Goal: Task Accomplishment & Management: Manage account settings

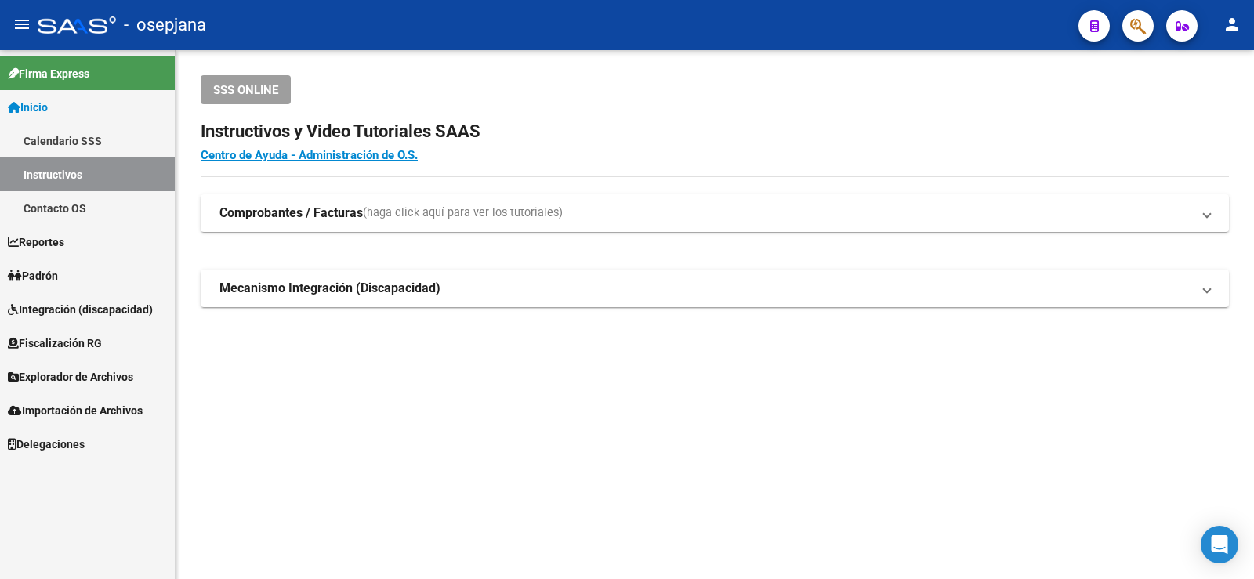
click at [39, 283] on span "Padrón" at bounding box center [33, 275] width 50 height 17
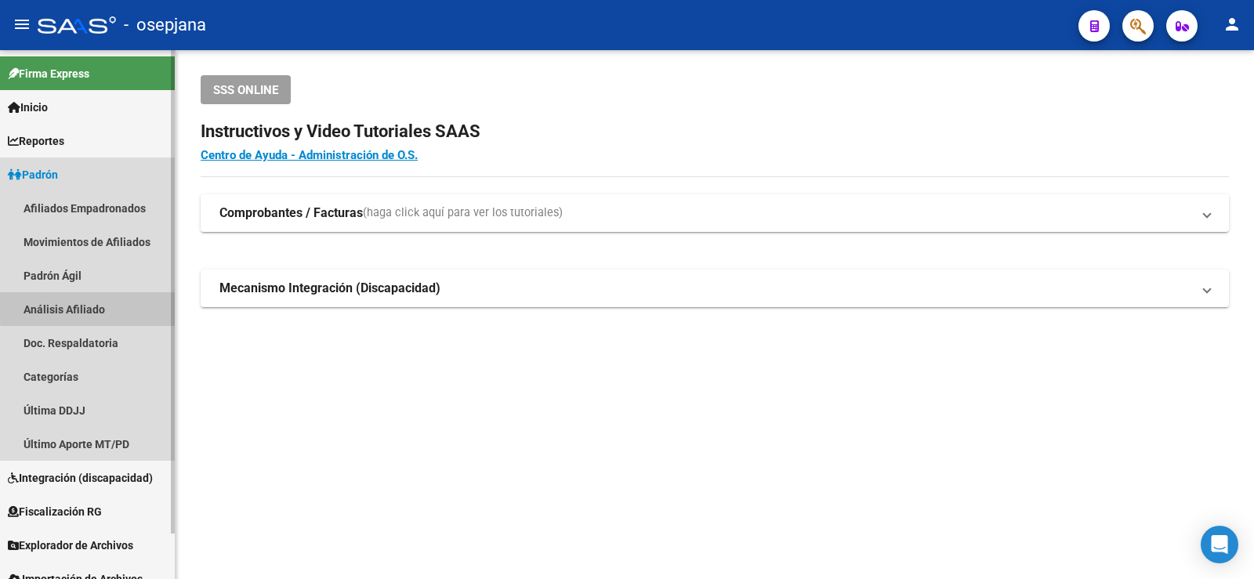
click at [93, 303] on link "Análisis Afiliado" at bounding box center [87, 309] width 175 height 34
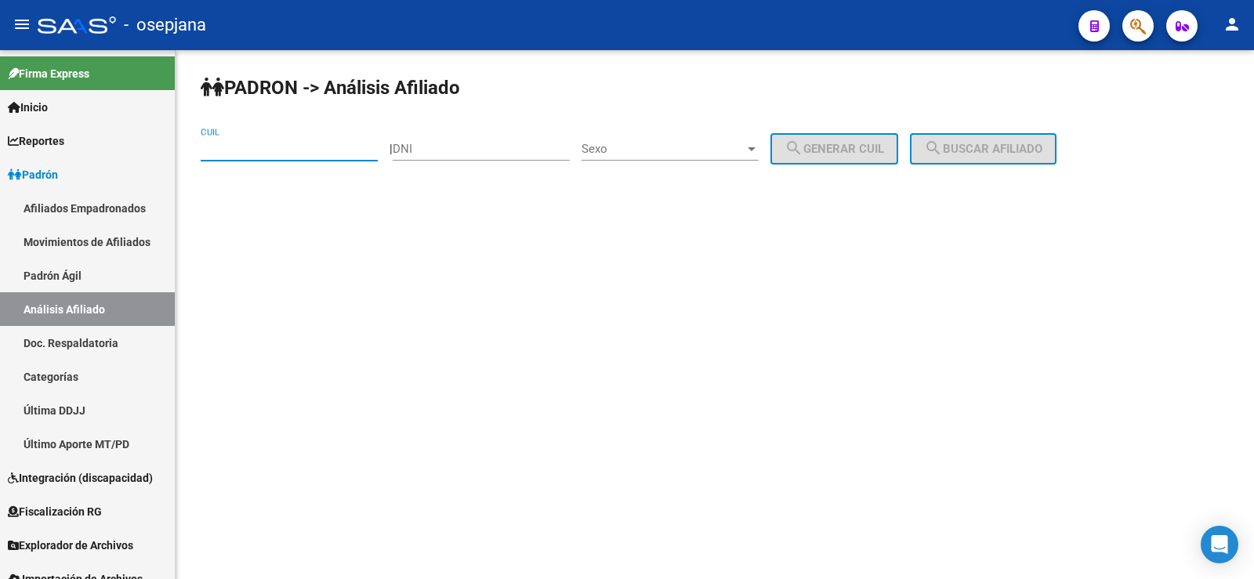
paste input "27-16204455-4"
type input "27-16204455-4"
click at [1002, 158] on button "search Buscar afiliado" at bounding box center [983, 148] width 147 height 31
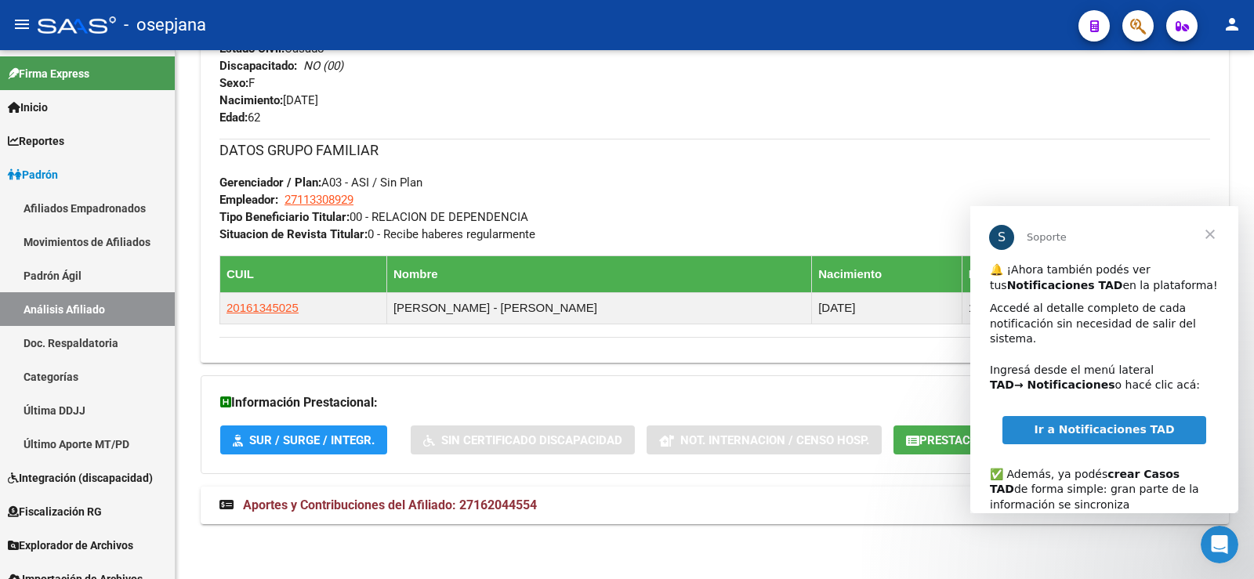
click at [1211, 229] on span "Cerrar" at bounding box center [1210, 234] width 56 height 56
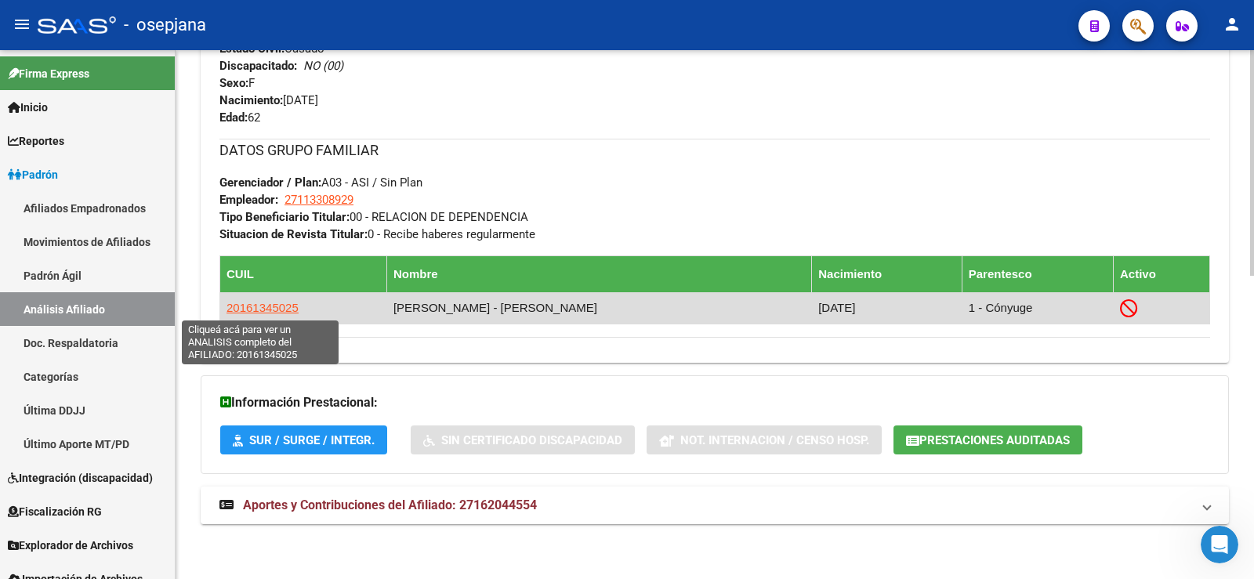
click at [264, 307] on span "20161345025" at bounding box center [263, 307] width 72 height 13
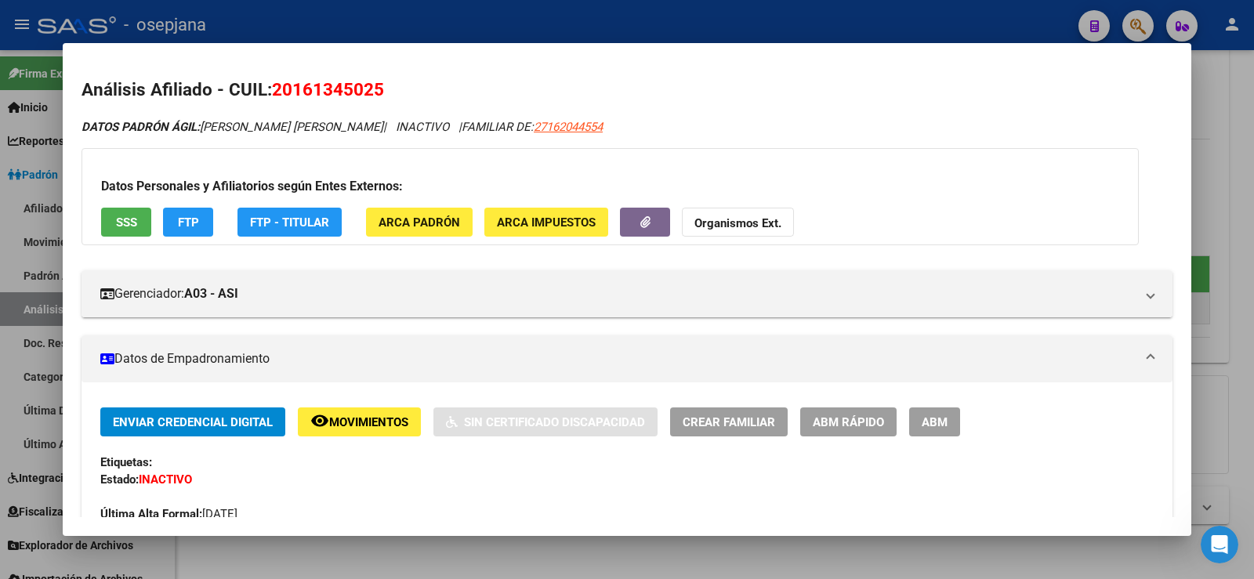
click at [183, 227] on span "FTP" at bounding box center [188, 223] width 21 height 14
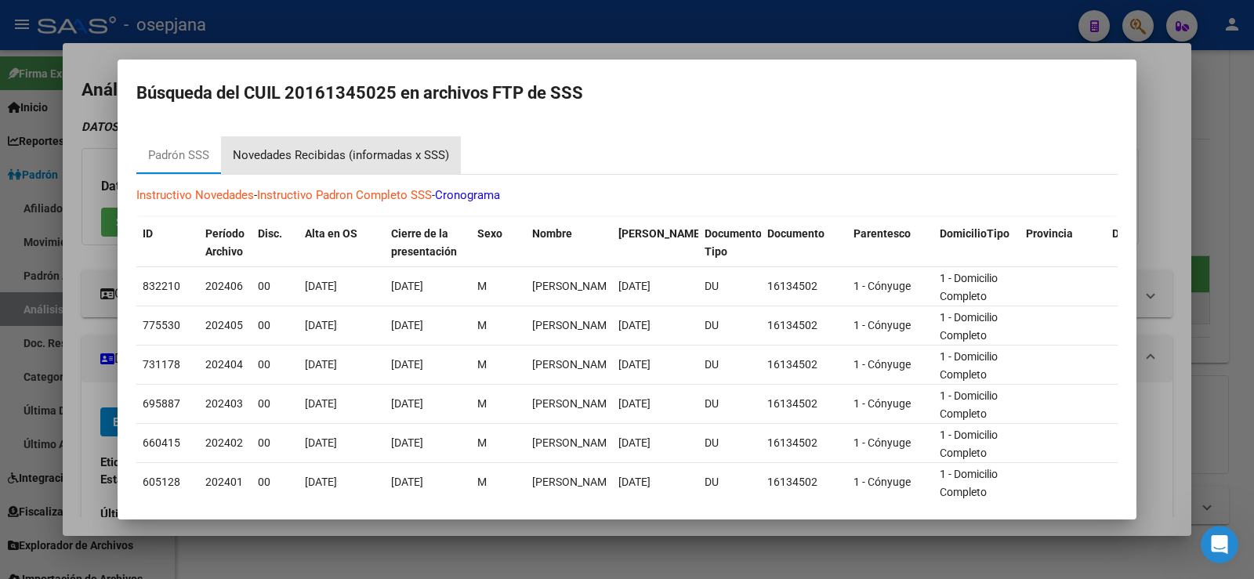
click at [357, 151] on div "Novedades Recibidas (informadas x SSS)" at bounding box center [341, 156] width 216 height 18
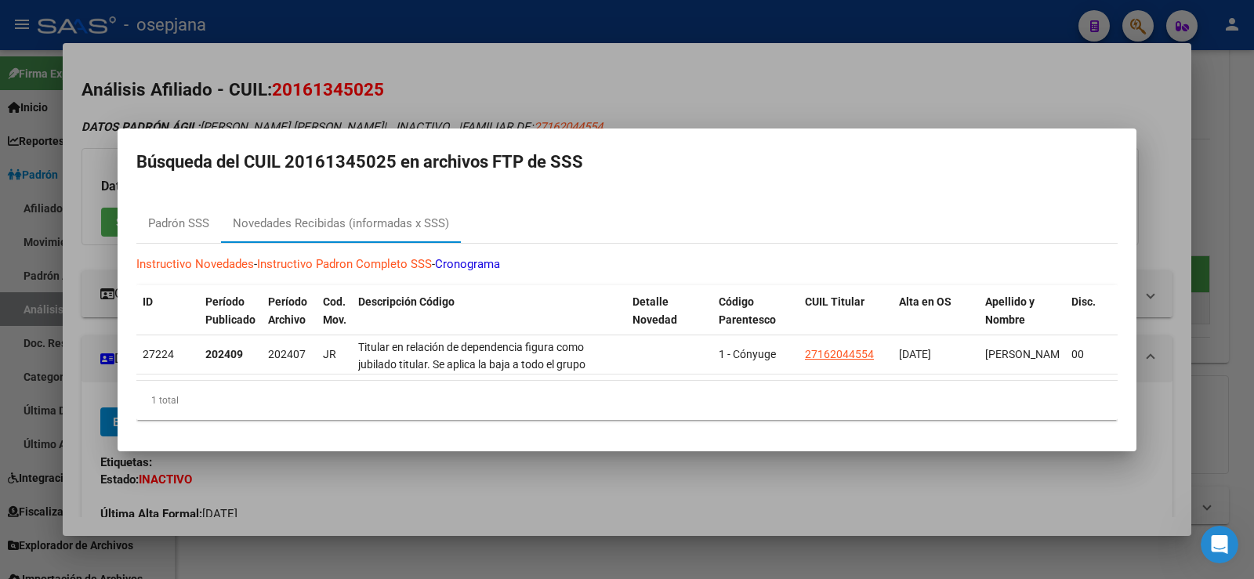
click at [488, 84] on div at bounding box center [627, 289] width 1254 height 579
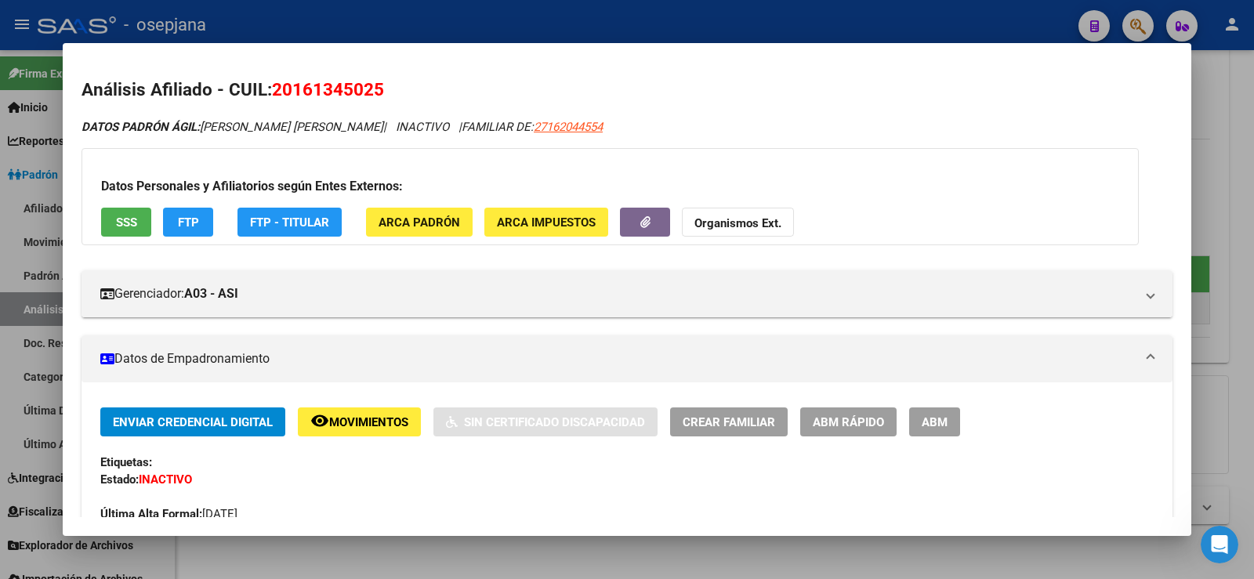
click at [141, 225] on button "SSS" at bounding box center [126, 222] width 50 height 29
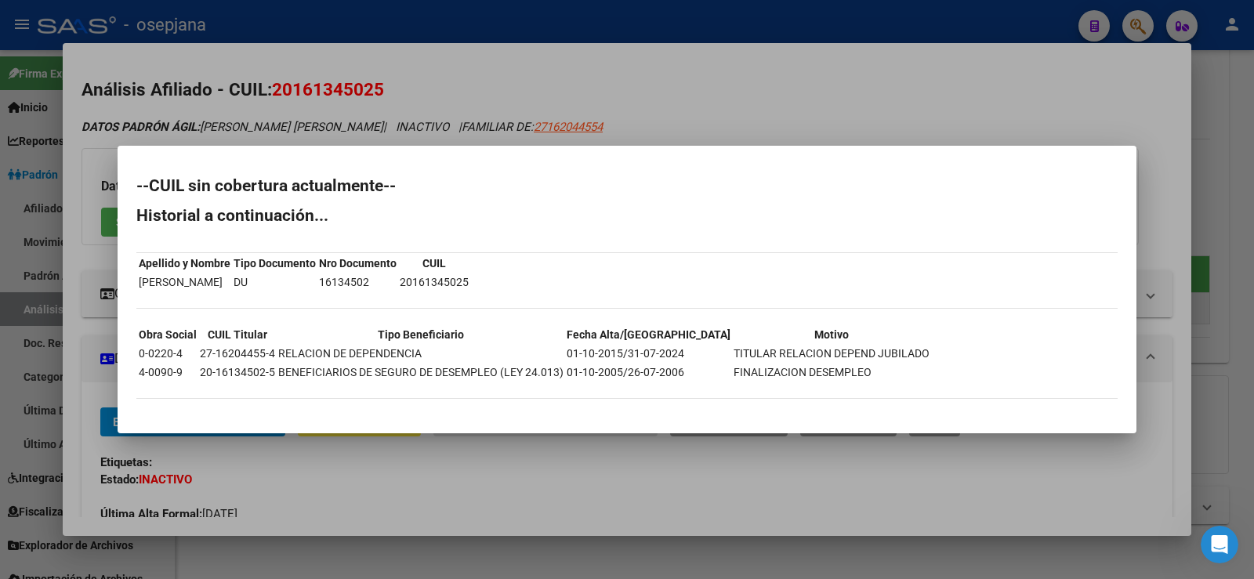
click at [532, 24] on div at bounding box center [627, 289] width 1254 height 579
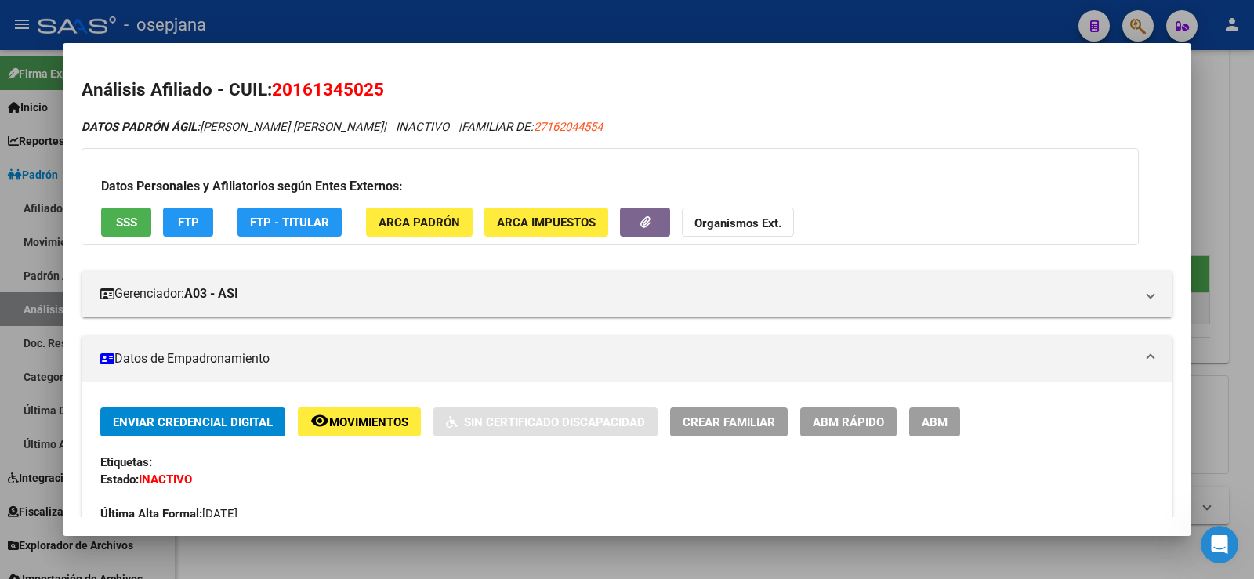
click at [532, 24] on div at bounding box center [627, 289] width 1254 height 579
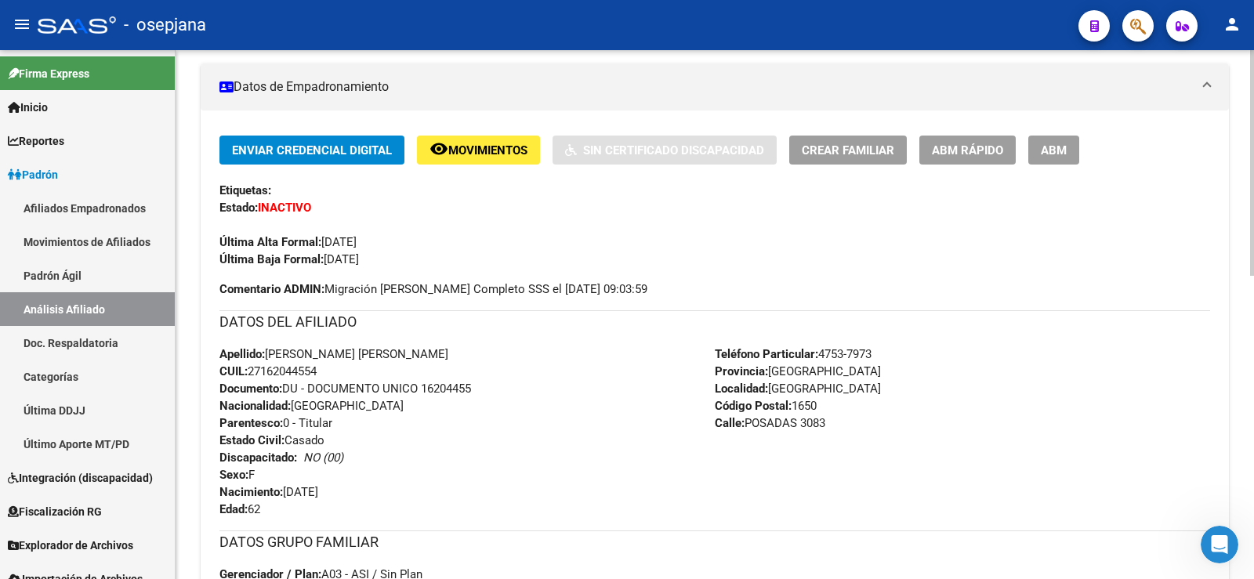
scroll to position [5, 0]
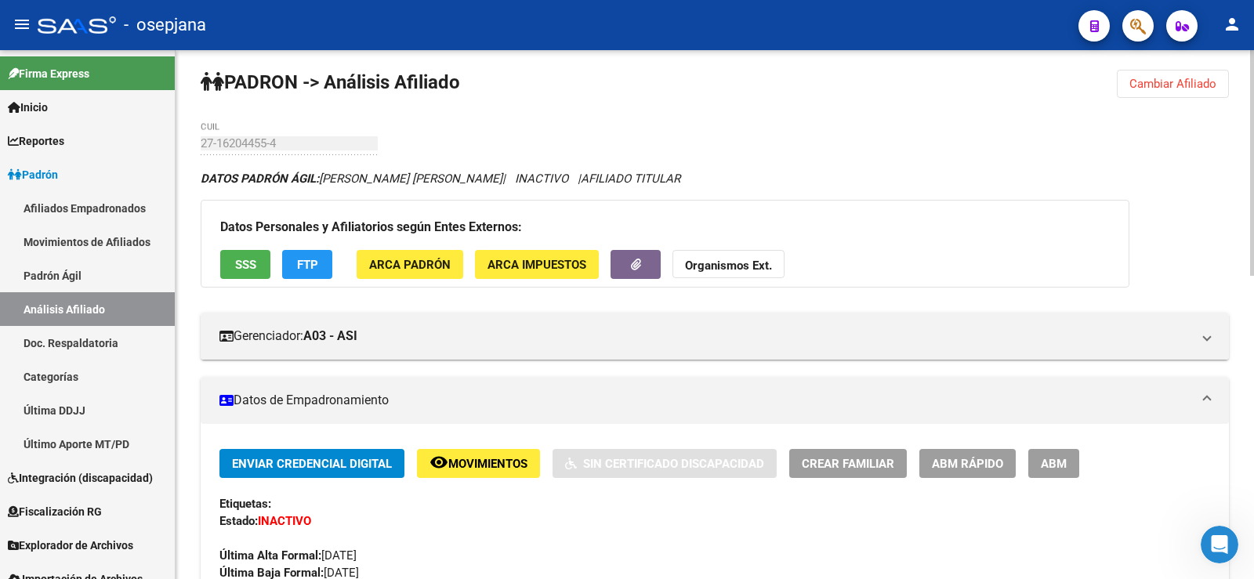
click at [259, 259] on button "SSS" at bounding box center [245, 264] width 50 height 29
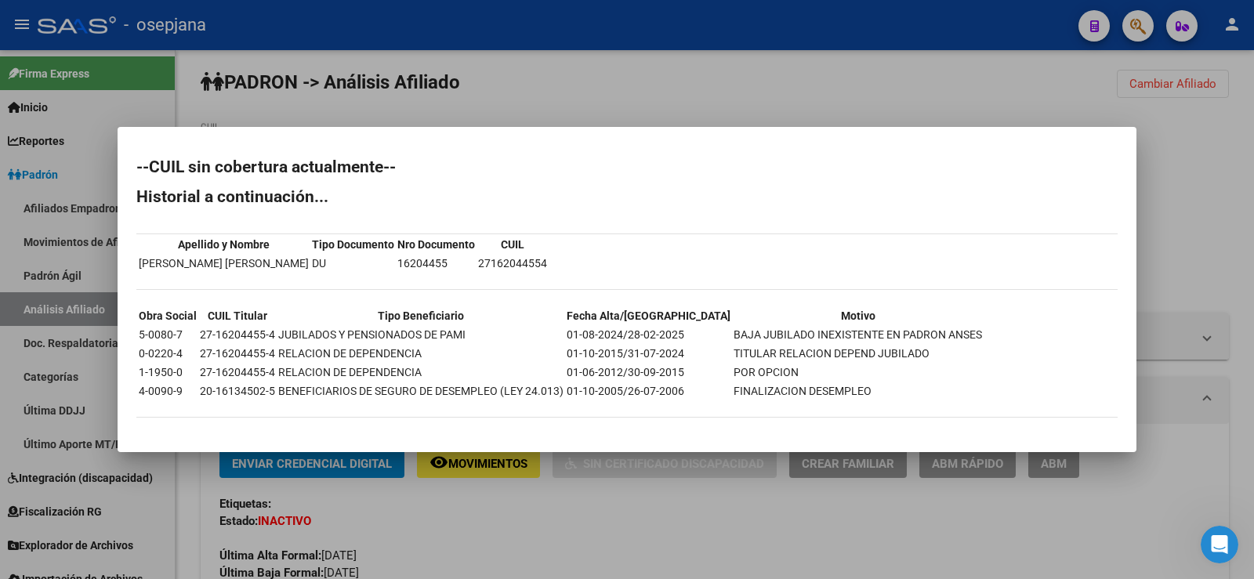
click at [604, 89] on div at bounding box center [627, 289] width 1254 height 579
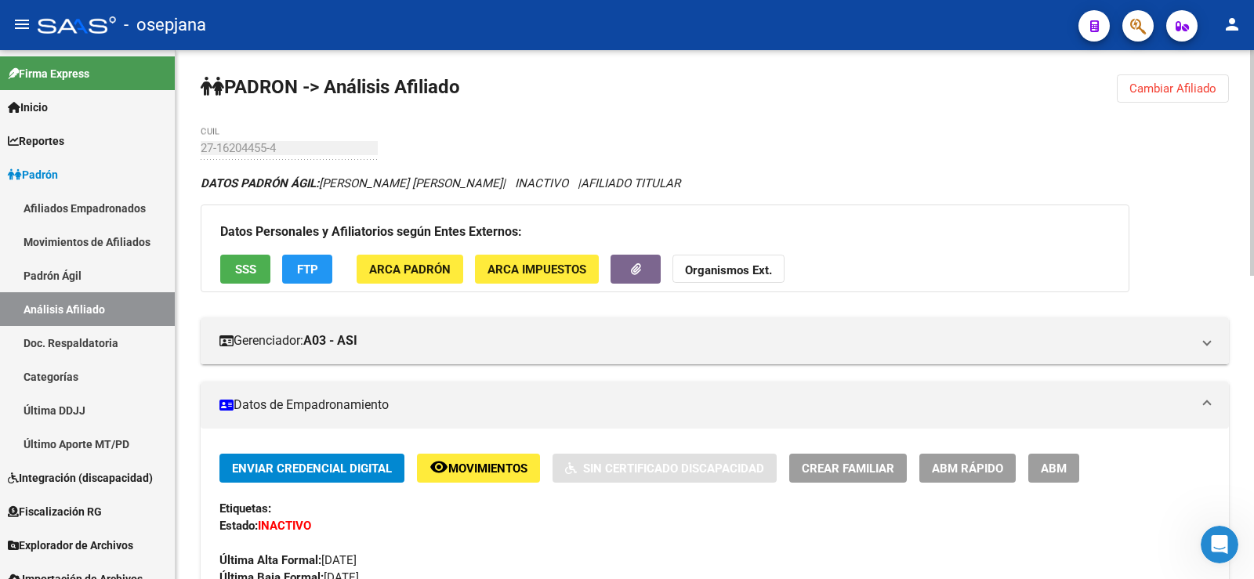
scroll to position [0, 0]
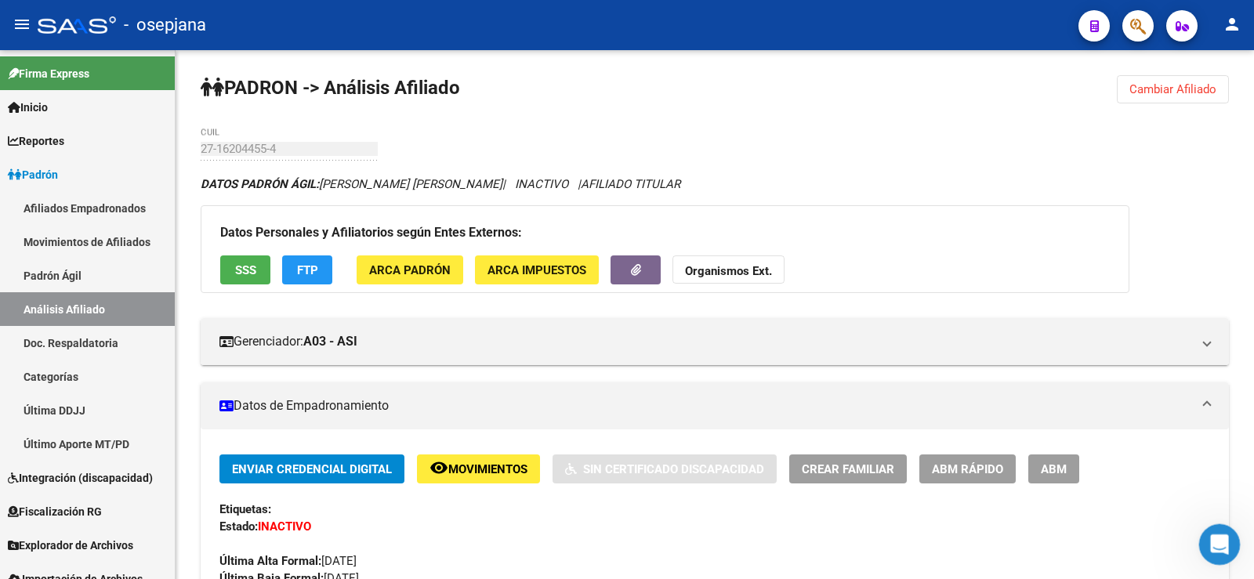
click at [1216, 552] on icon "Abrir Intercom Messenger" at bounding box center [1218, 543] width 26 height 26
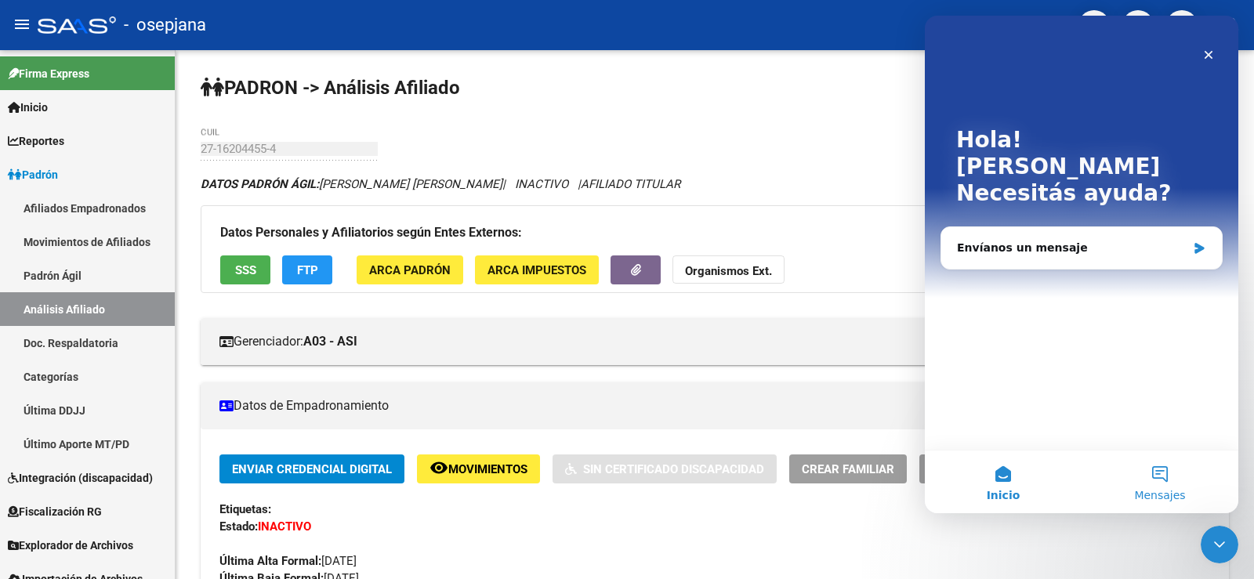
click at [1153, 464] on button "Mensajes" at bounding box center [1160, 482] width 157 height 63
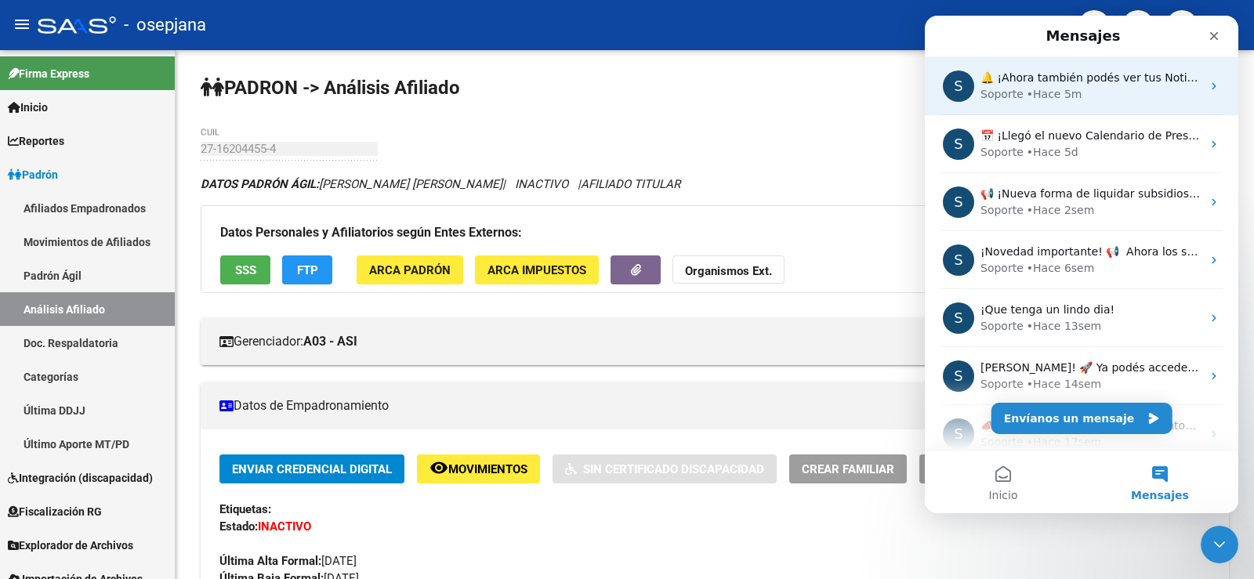
click at [1051, 86] on div "• Hace 5m" at bounding box center [1055, 94] width 56 height 16
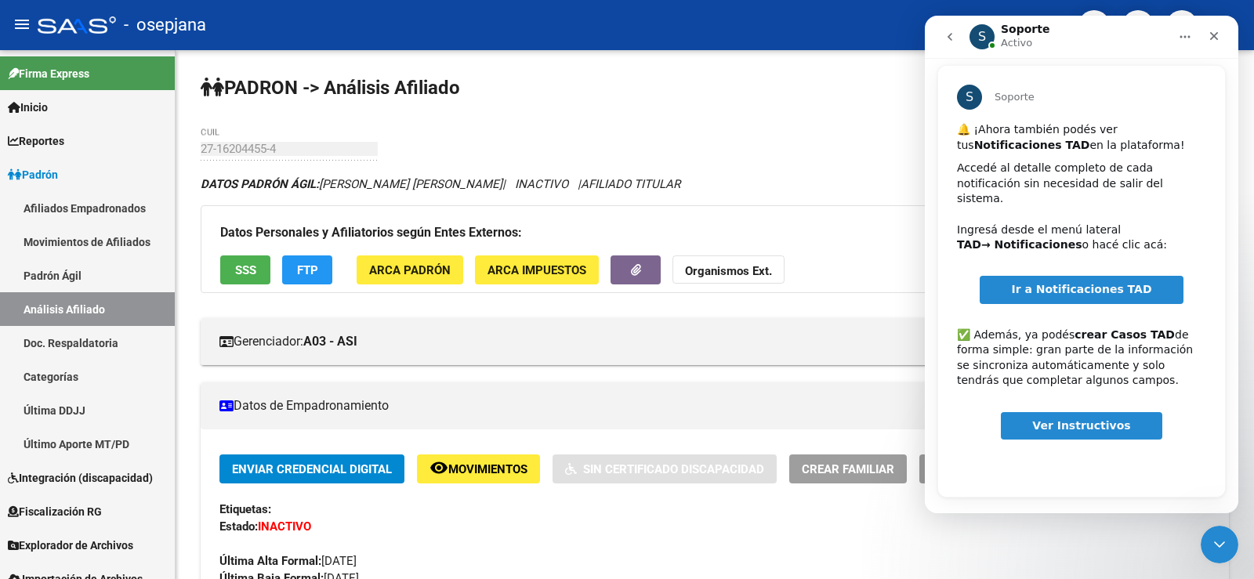
scroll to position [59, 0]
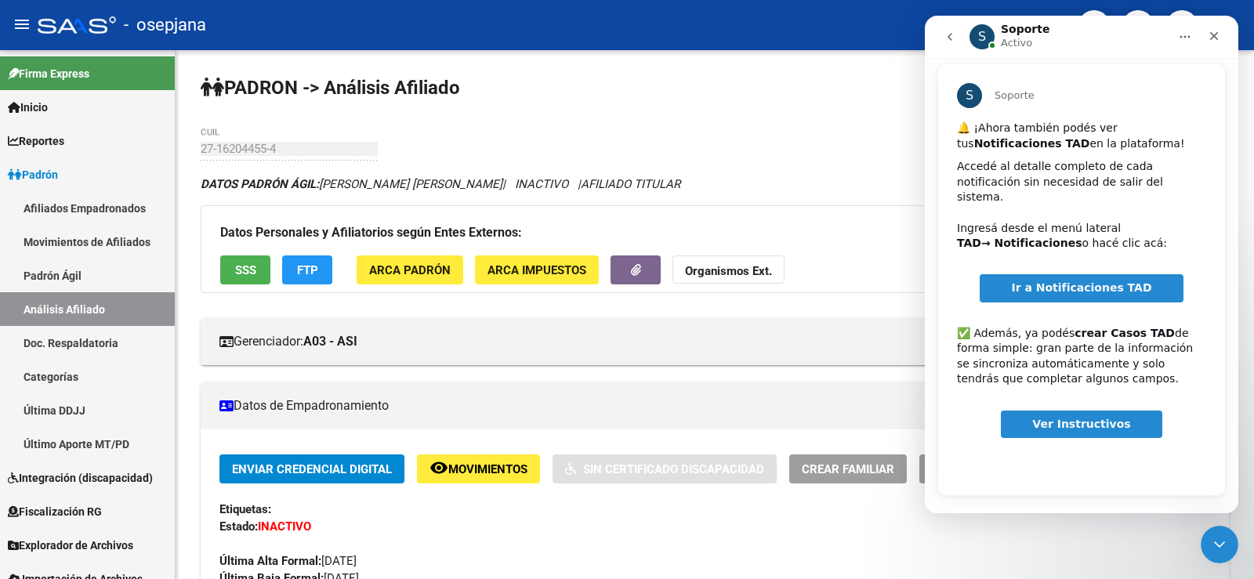
click at [1114, 281] on span "Ir a Notificaciones TAD" at bounding box center [1081, 287] width 140 height 13
click at [1212, 30] on icon "Cerrar" at bounding box center [1214, 36] width 13 height 13
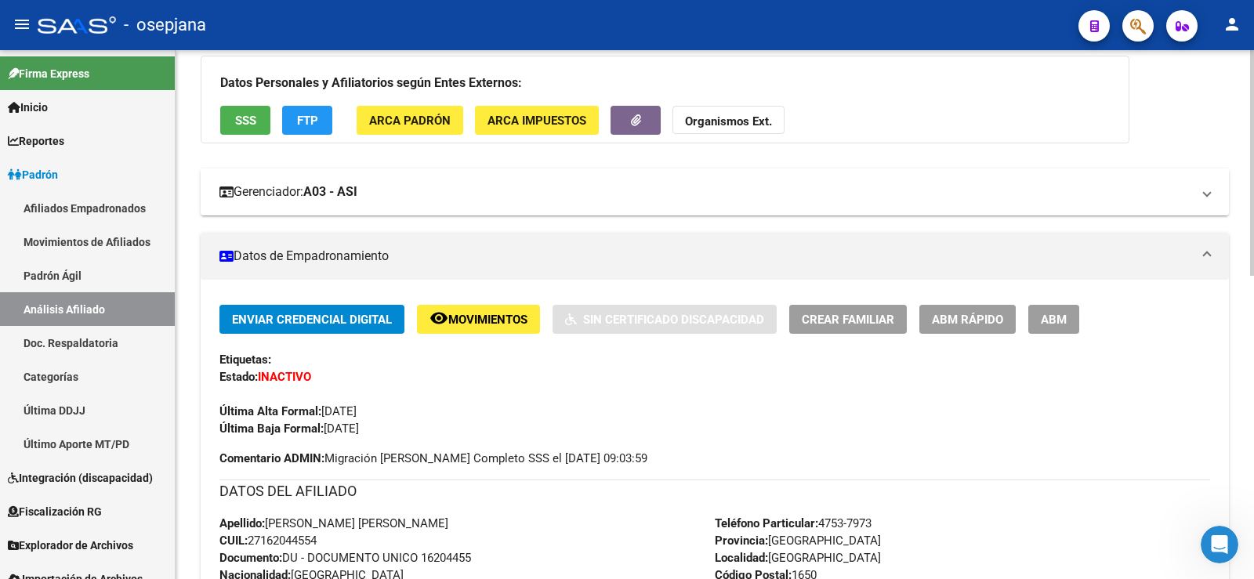
scroll to position [157, 0]
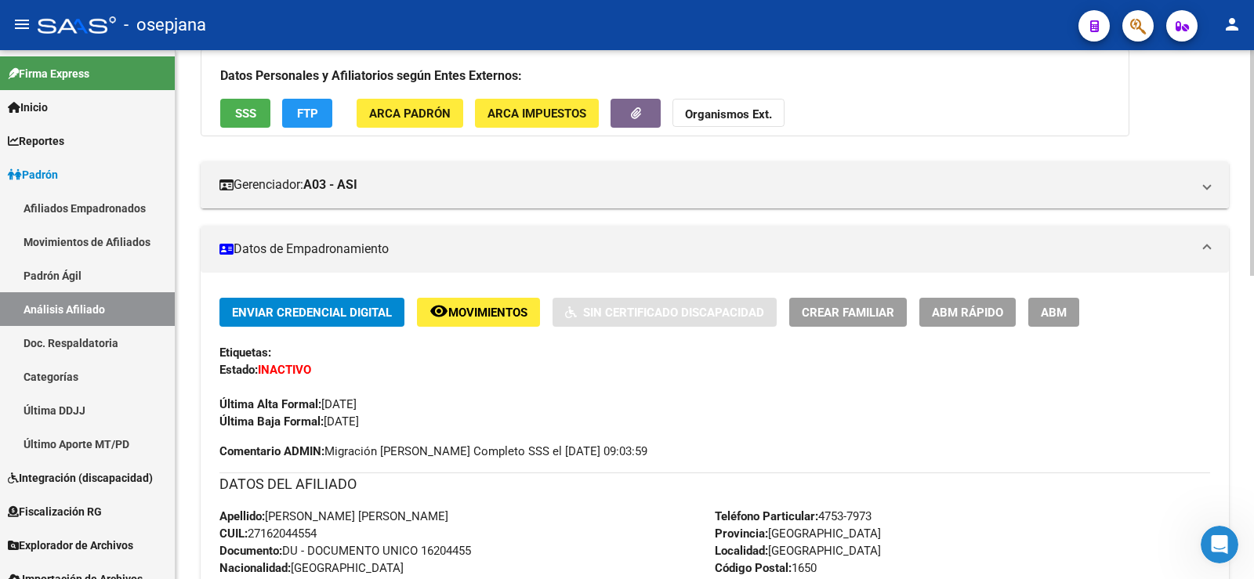
click at [957, 311] on span "ABM Rápido" at bounding box center [967, 313] width 71 height 14
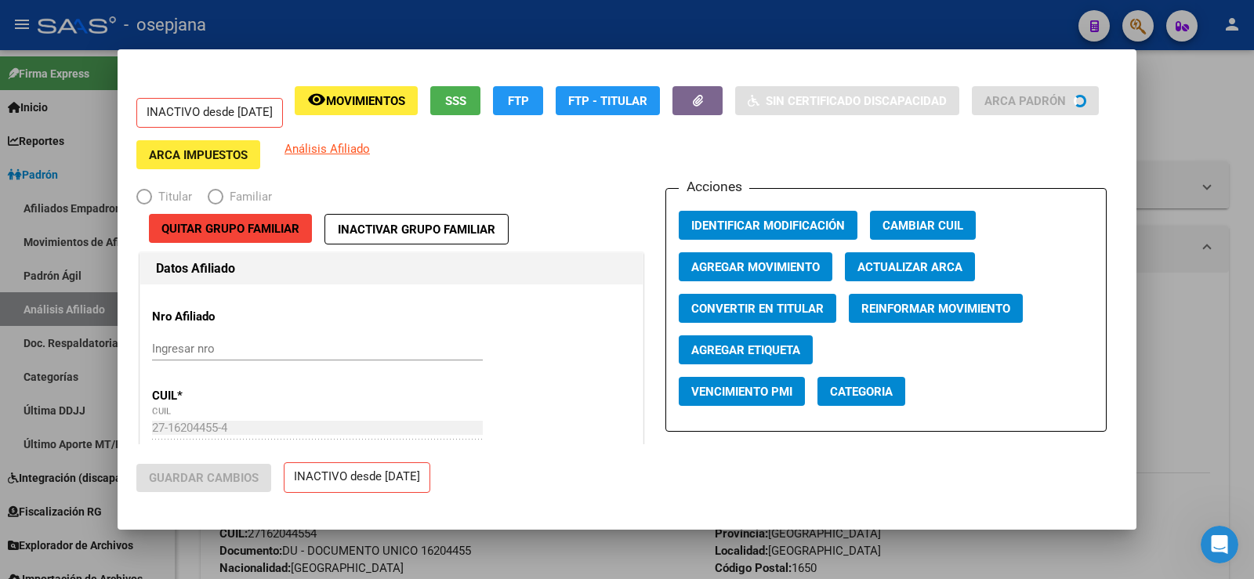
radio input "true"
type input "27-11330892-9"
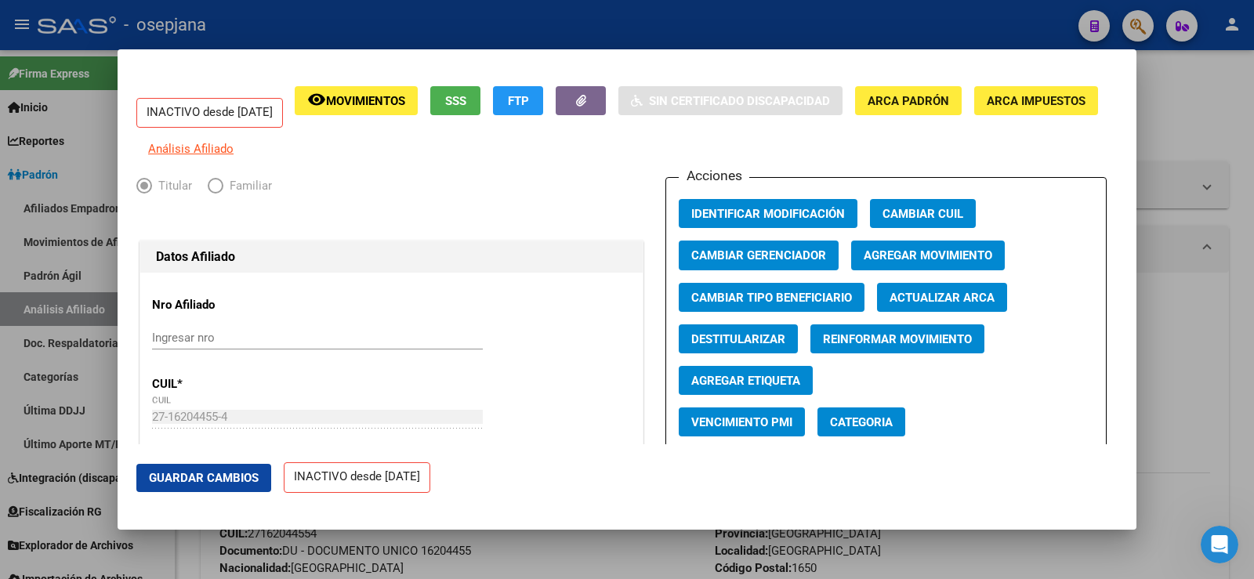
click at [1192, 107] on div at bounding box center [627, 289] width 1254 height 579
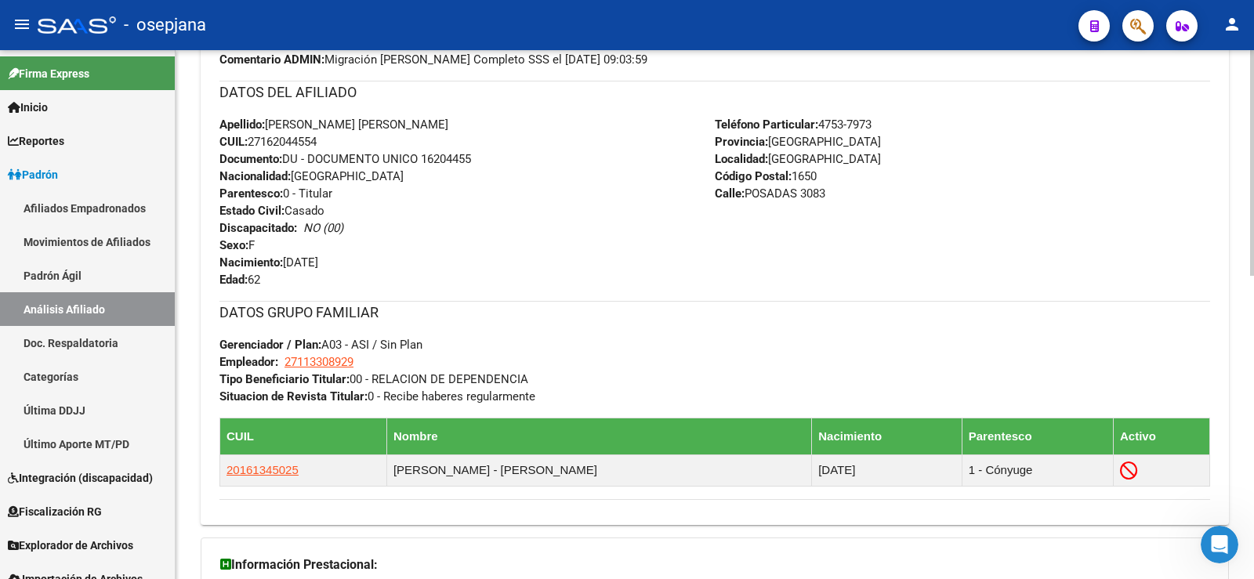
scroll to position [711, 0]
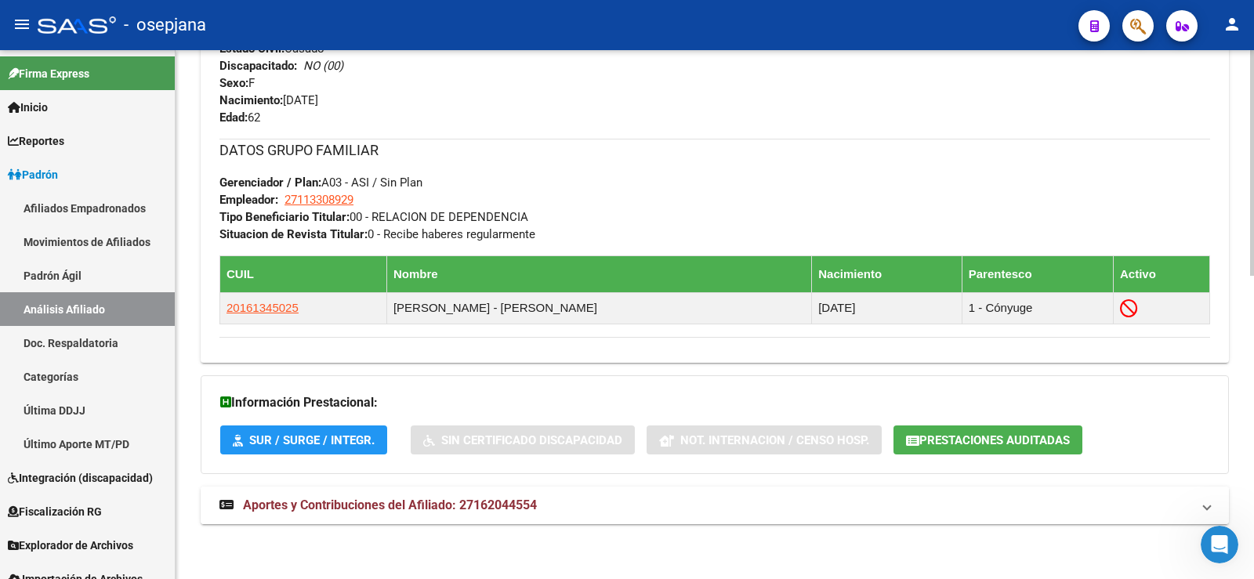
drag, startPoint x: 539, startPoint y: 502, endPoint x: 549, endPoint y: 463, distance: 40.3
click at [539, 502] on mat-panel-title "Aportes y Contribuciones del Afiliado: 27162044554" at bounding box center [706, 505] width 972 height 17
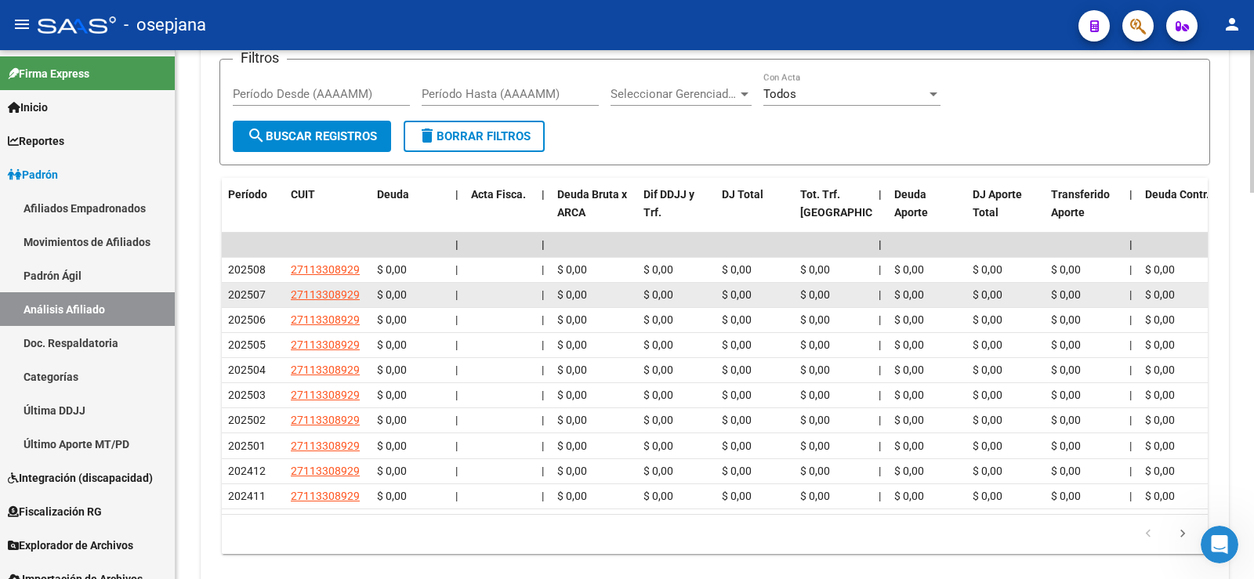
scroll to position [1193, 0]
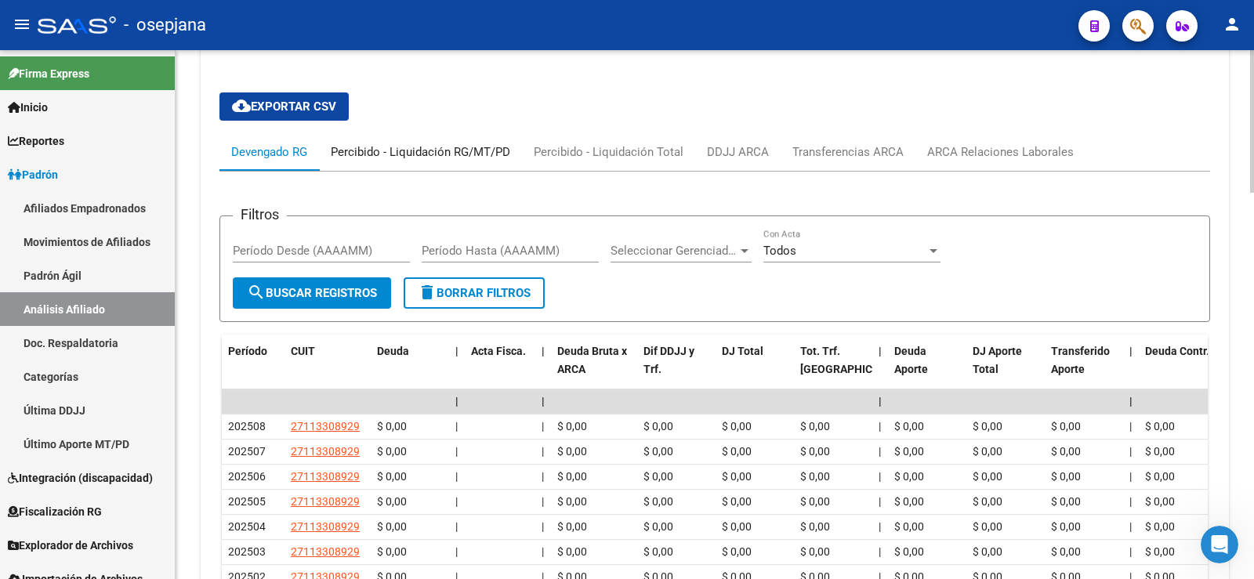
click at [463, 157] on div "Percibido - Liquidación RG/MT/PD" at bounding box center [421, 151] width 180 height 17
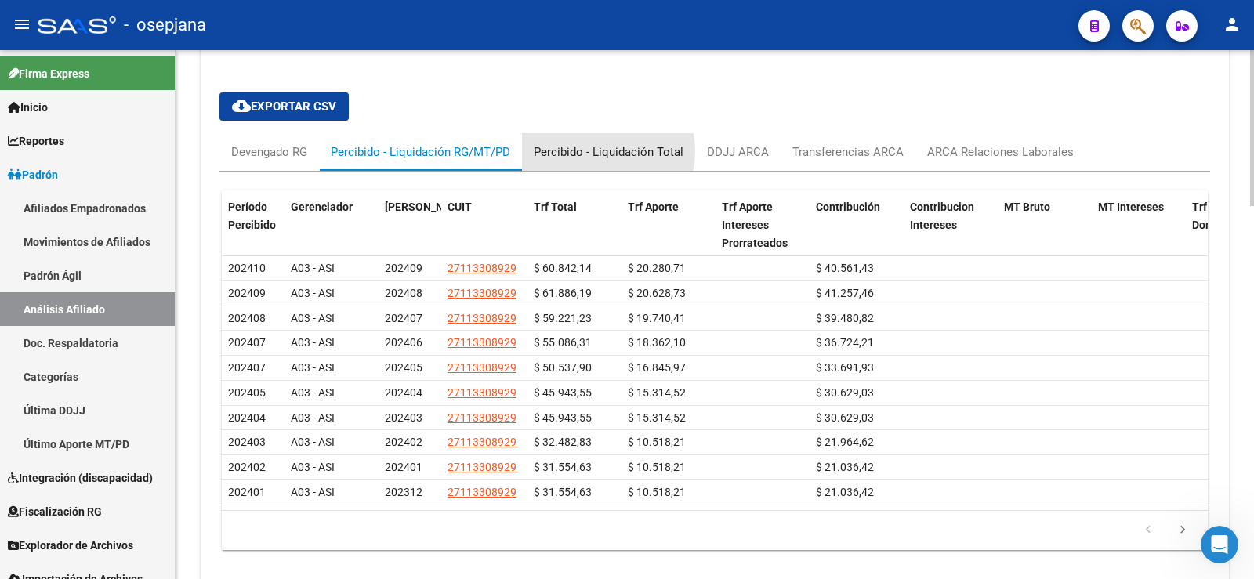
click at [598, 151] on div "Percibido - Liquidación Total" at bounding box center [609, 151] width 150 height 17
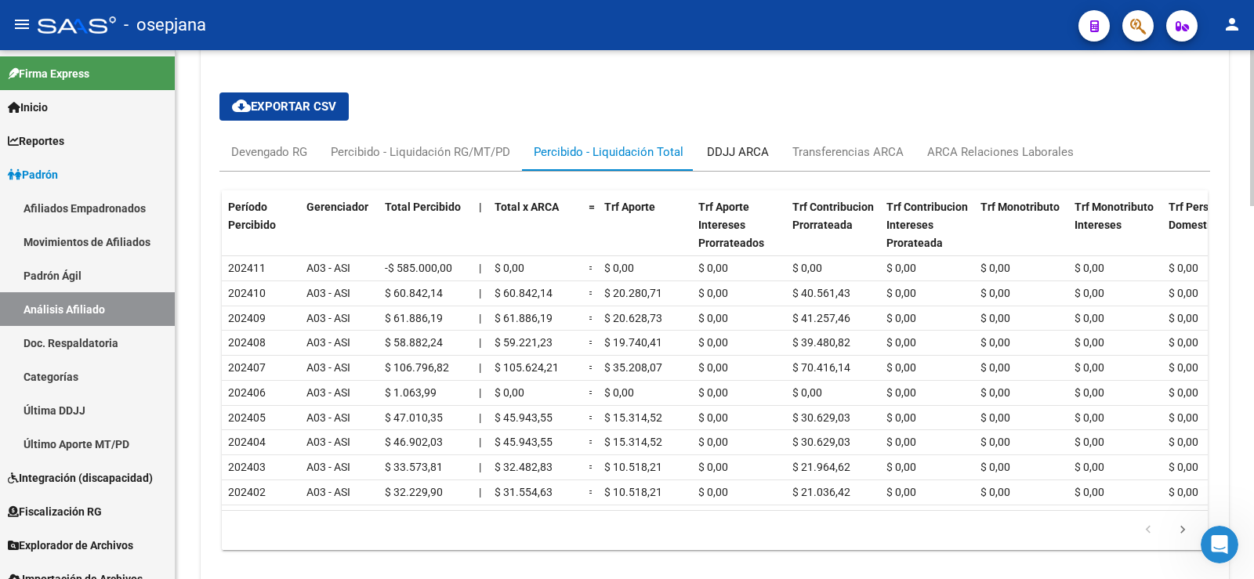
click at [748, 153] on div "DDJJ ARCA" at bounding box center [738, 151] width 62 height 17
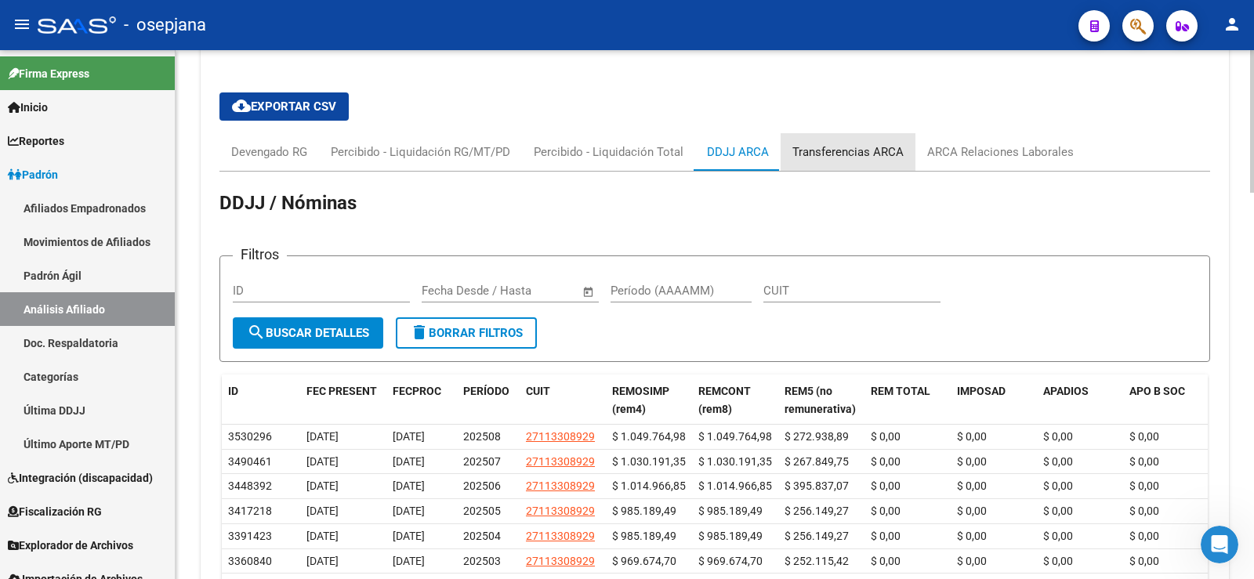
click at [847, 146] on div "Transferencias ARCA" at bounding box center [848, 151] width 111 height 17
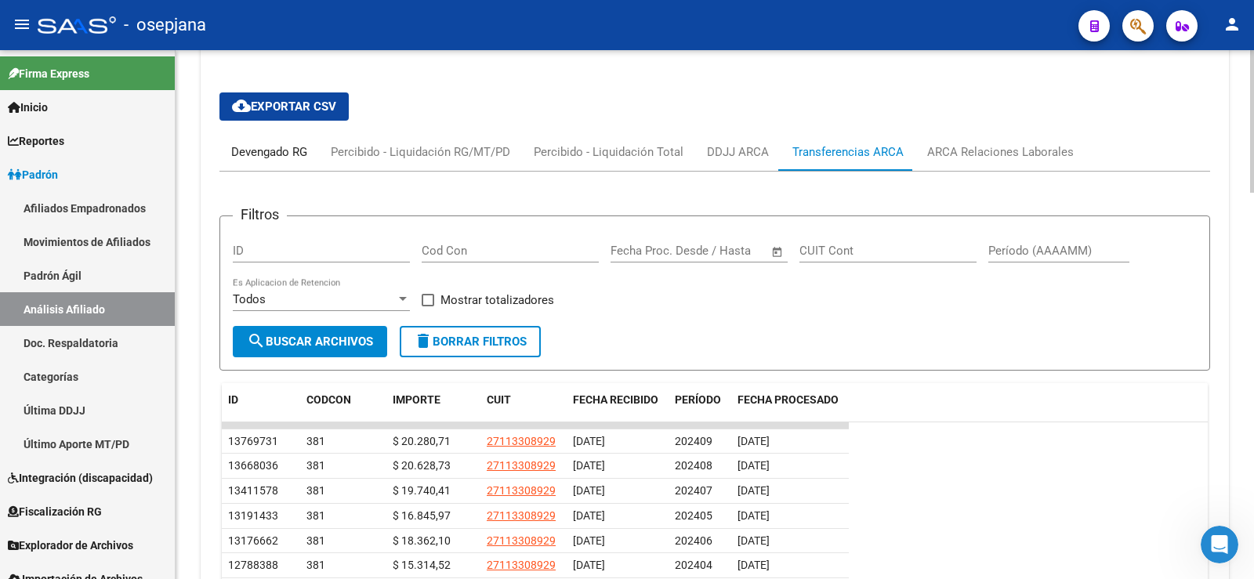
click at [274, 159] on div "Devengado RG" at bounding box center [269, 151] width 76 height 17
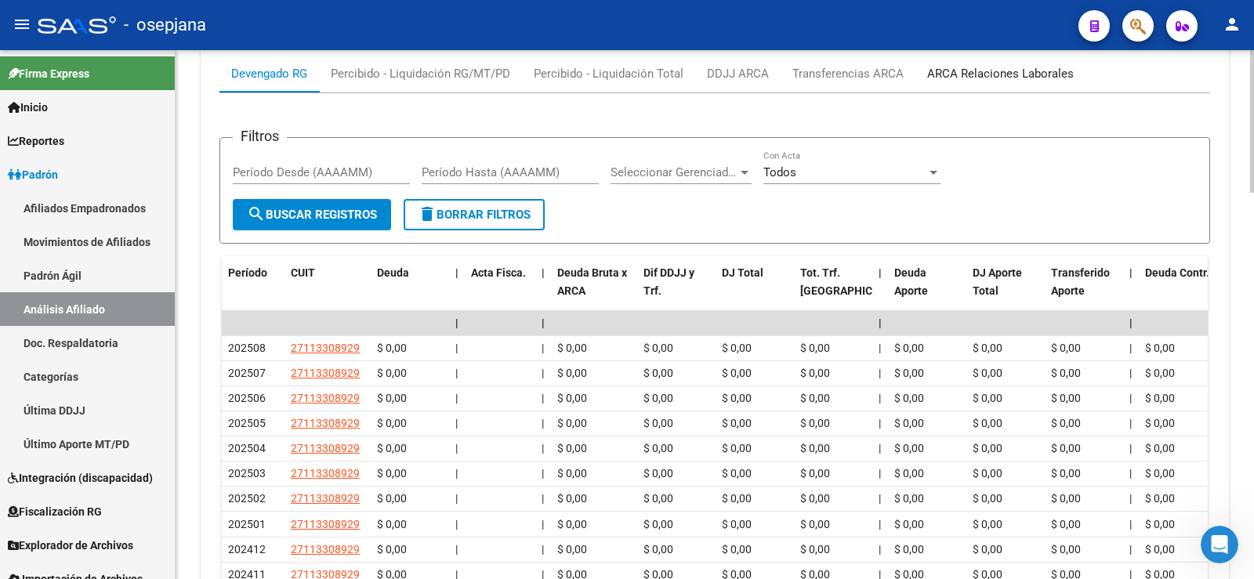
click at [947, 79] on div "ARCA Relaciones Laborales" at bounding box center [1000, 73] width 147 height 17
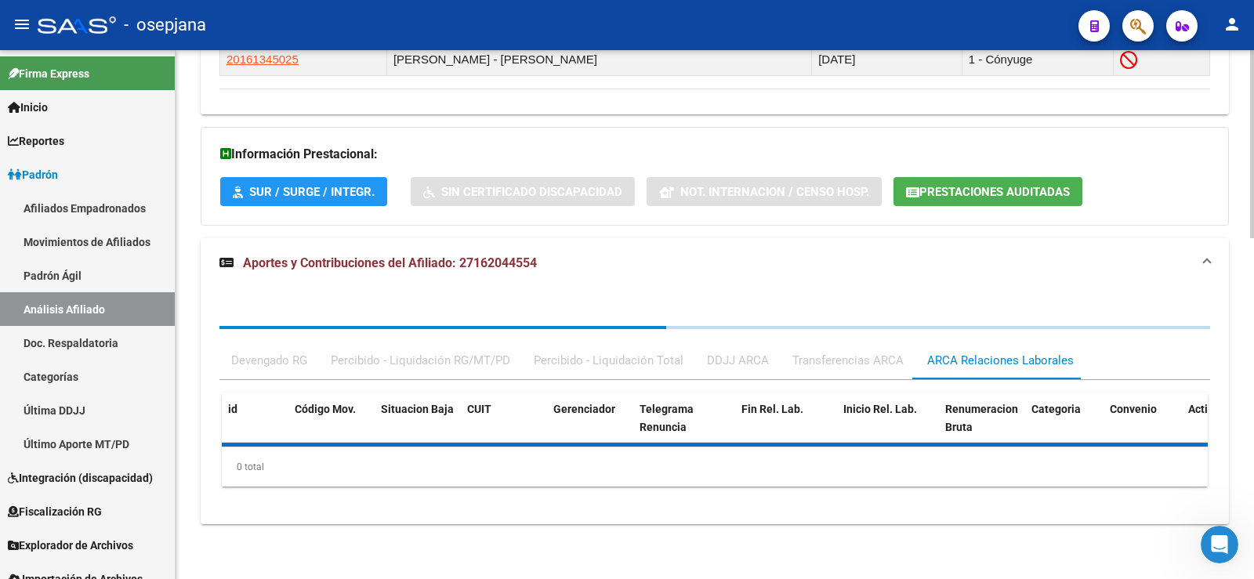
scroll to position [1115, 0]
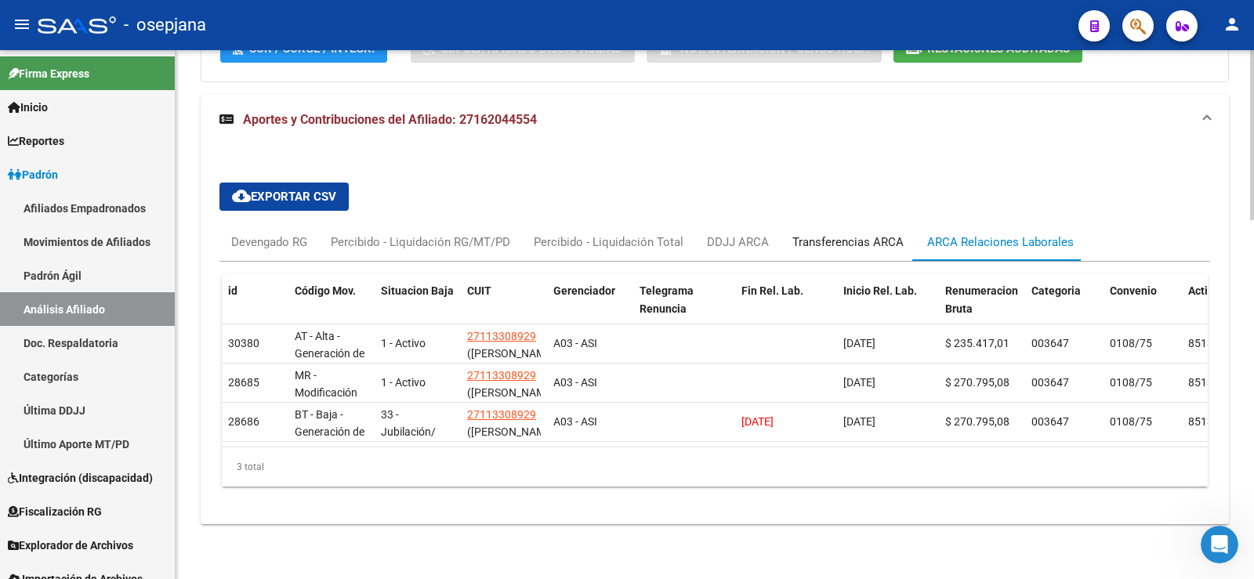
click at [843, 234] on div "Transferencias ARCA" at bounding box center [848, 242] width 111 height 17
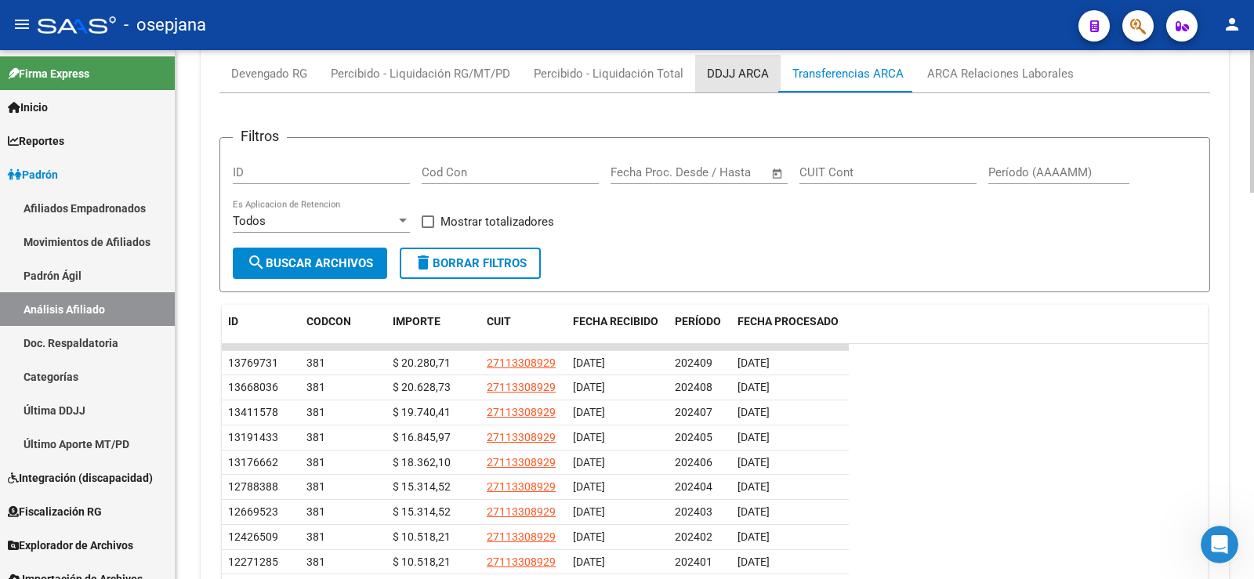
click at [736, 80] on div "DDJJ ARCA" at bounding box center [738, 73] width 62 height 17
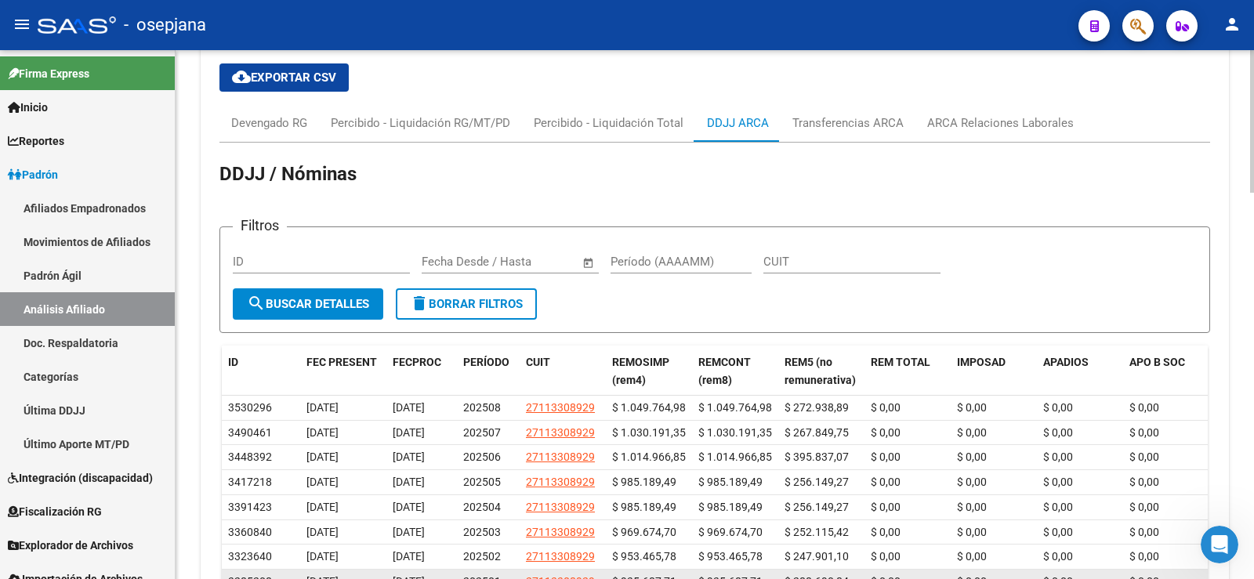
scroll to position [1193, 0]
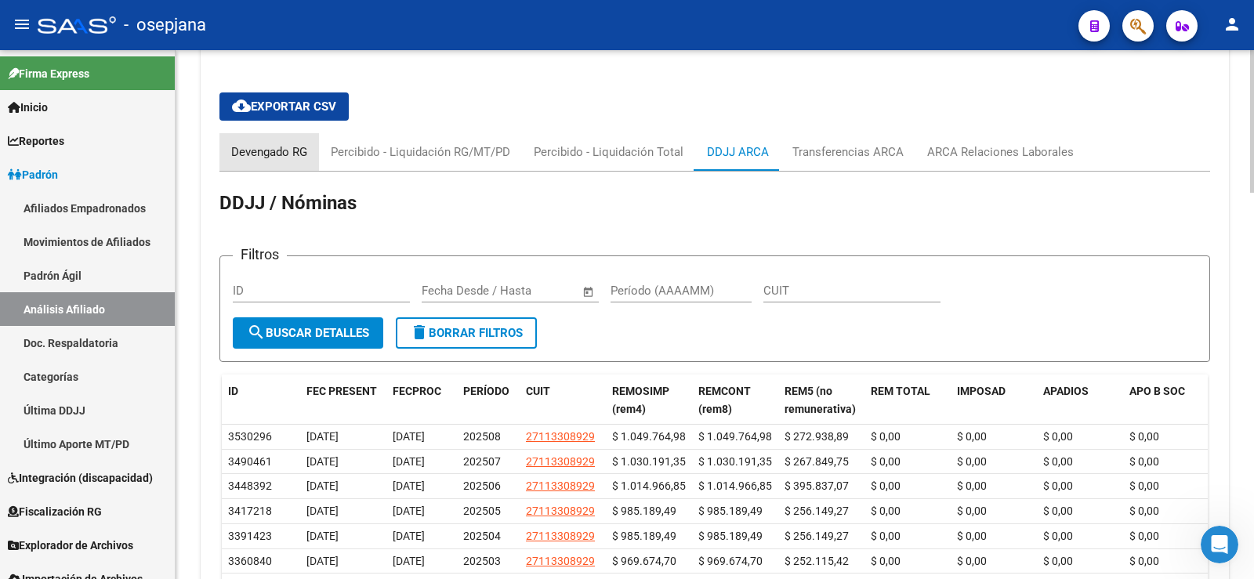
click at [292, 150] on div "Devengado RG" at bounding box center [269, 151] width 76 height 17
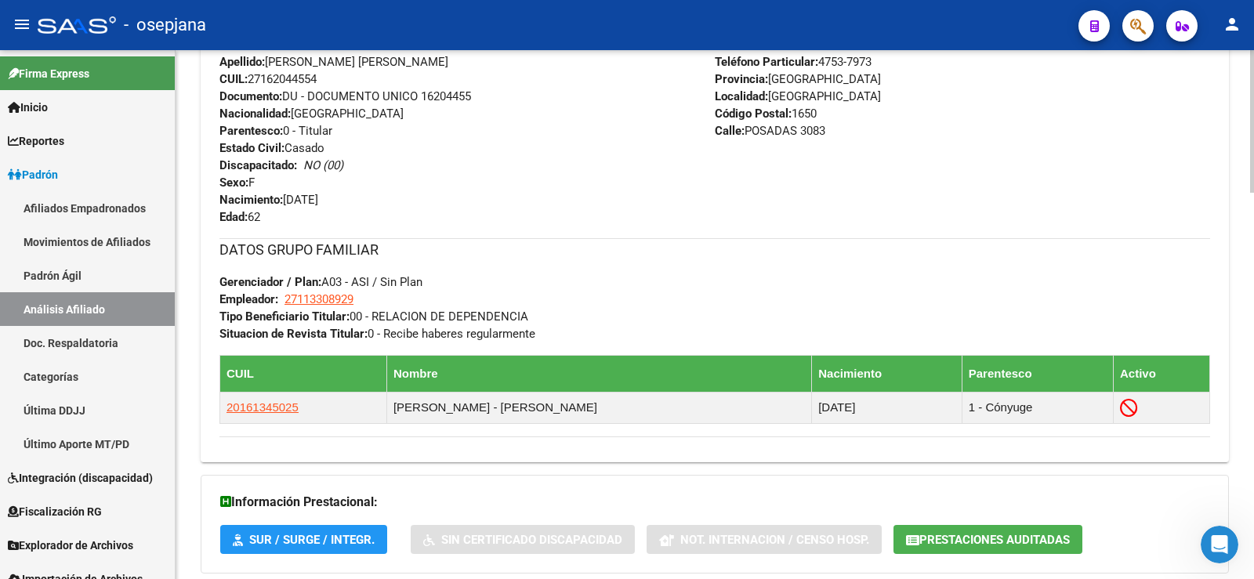
scroll to position [801, 0]
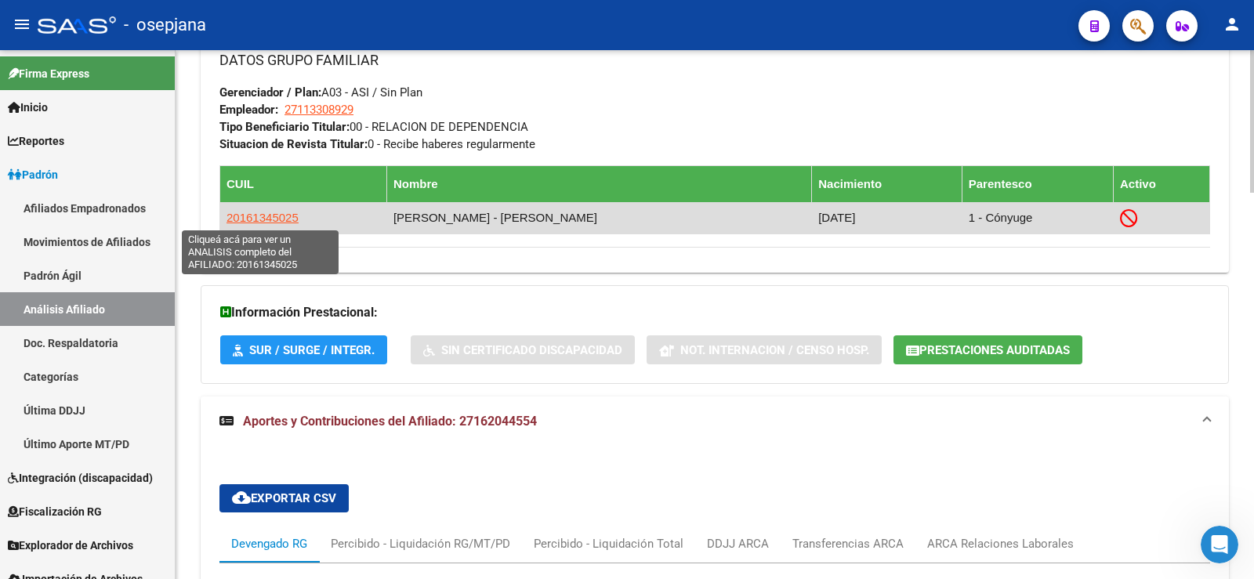
click at [290, 217] on span "20161345025" at bounding box center [263, 217] width 72 height 13
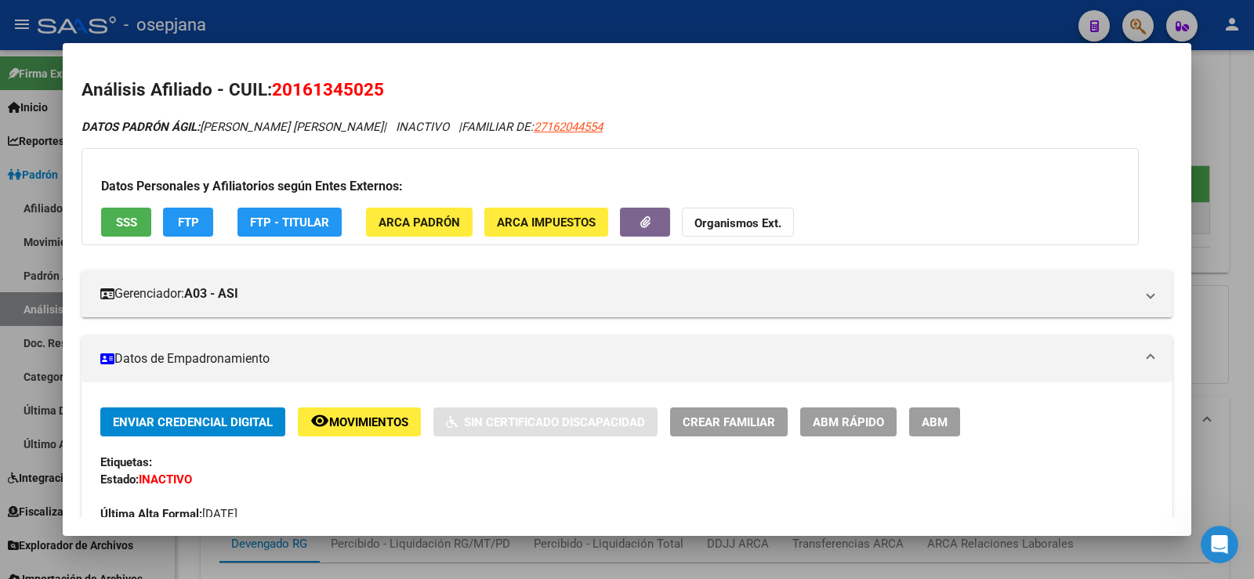
scroll to position [235, 0]
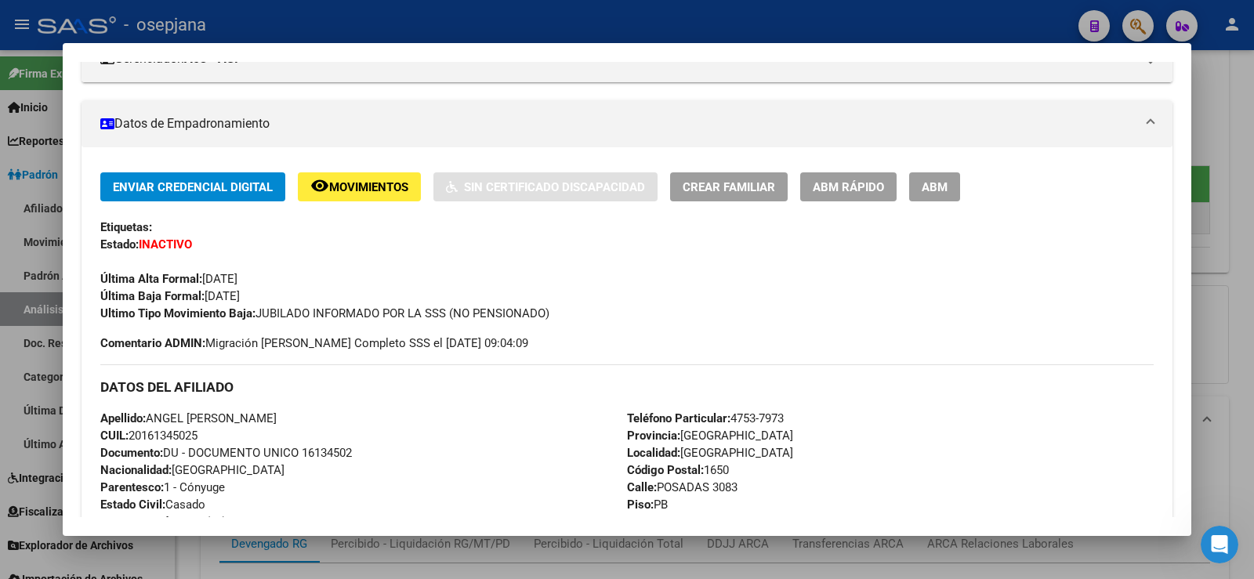
click at [869, 189] on span "ABM Rápido" at bounding box center [848, 187] width 71 height 14
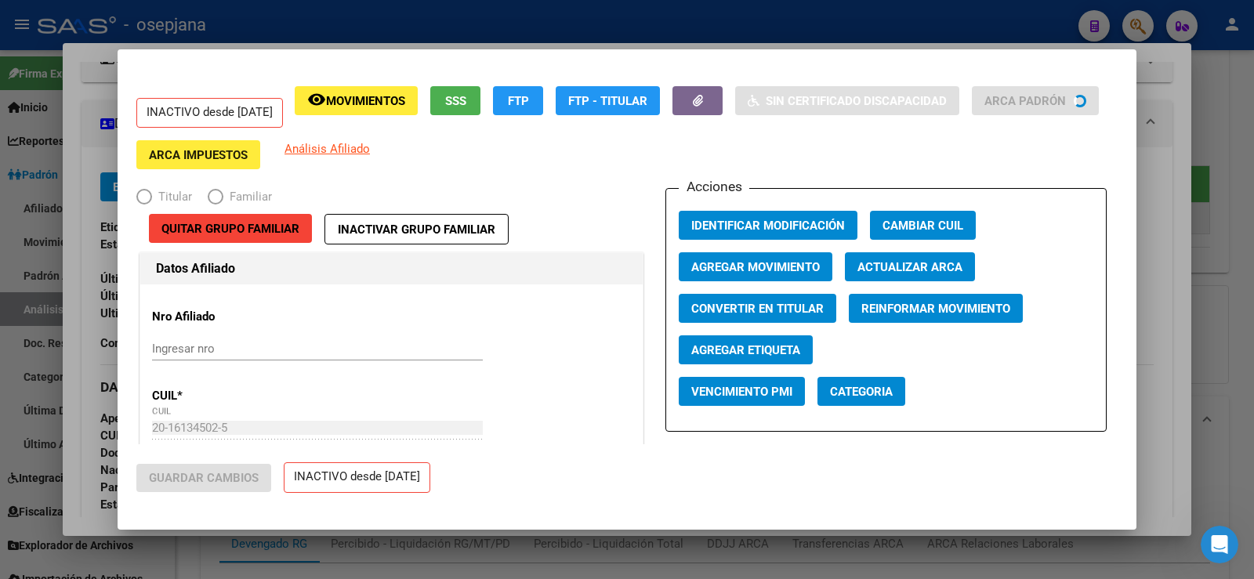
radio input "true"
type input "27-11330892-9"
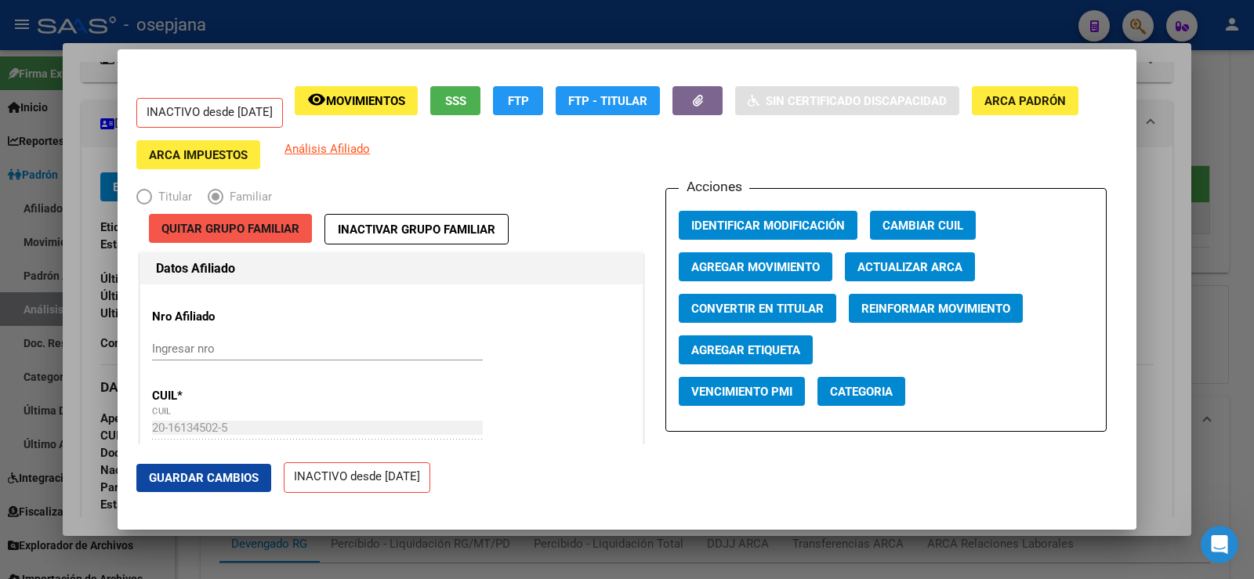
click at [236, 227] on span "Quitar Grupo Familiar" at bounding box center [230, 229] width 138 height 14
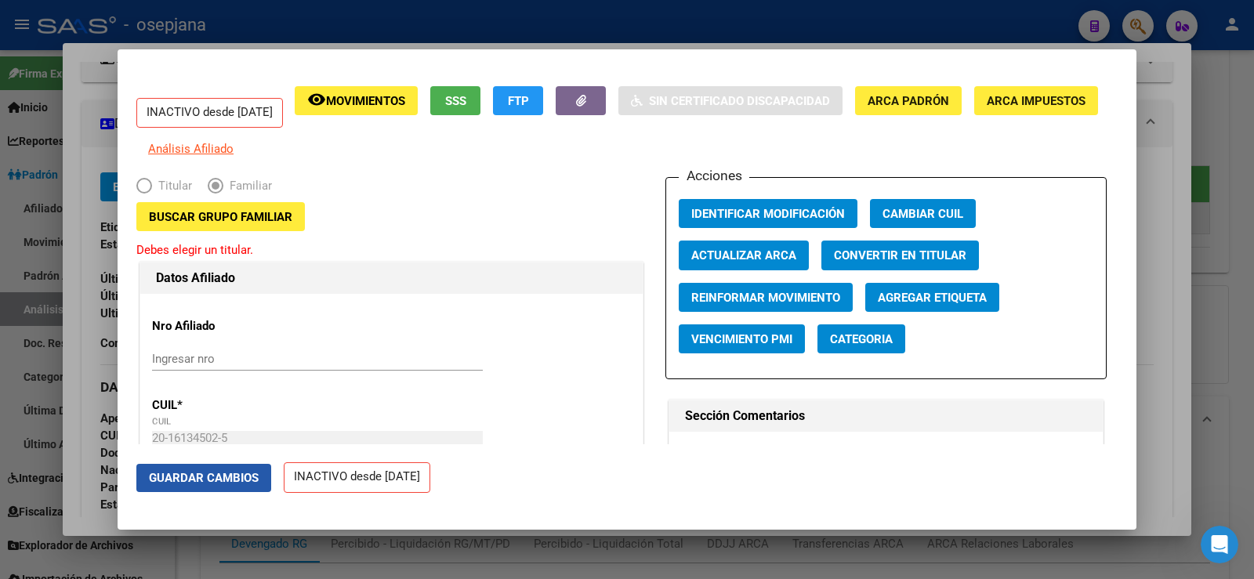
click at [245, 483] on span "Guardar Cambios" at bounding box center [204, 478] width 110 height 14
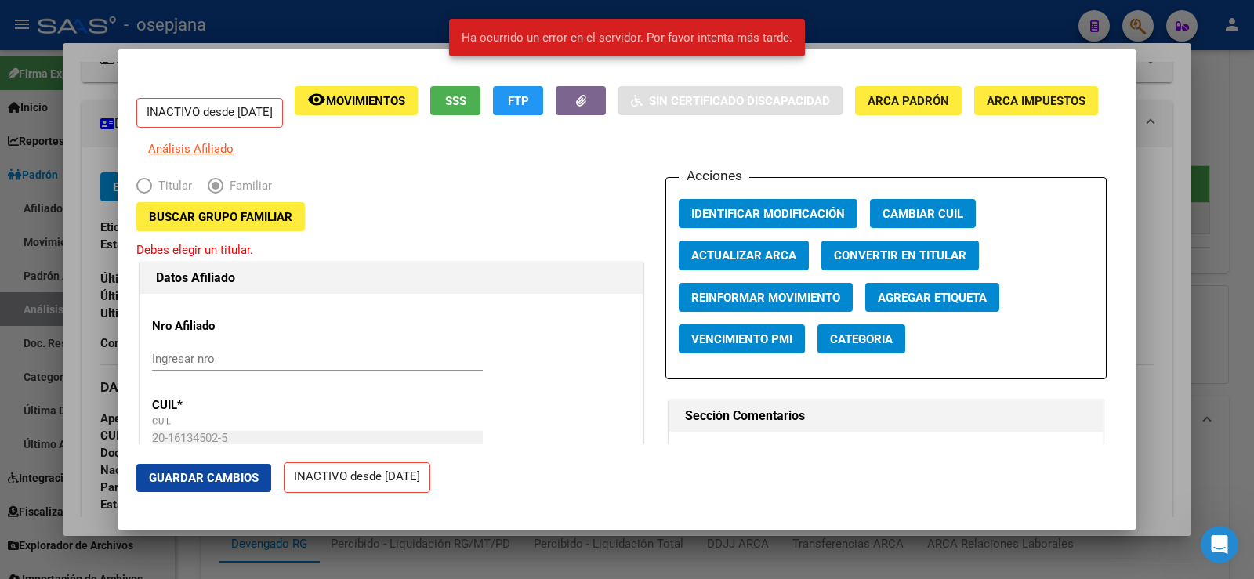
click at [1168, 112] on div at bounding box center [627, 289] width 1254 height 579
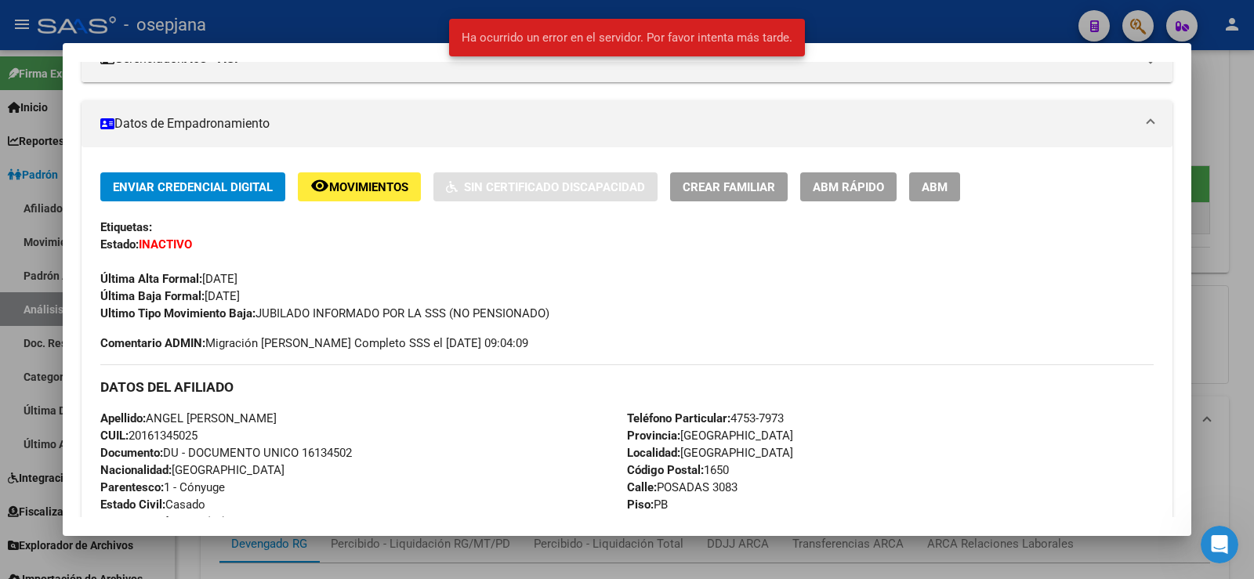
click at [1230, 140] on div at bounding box center [627, 289] width 1254 height 579
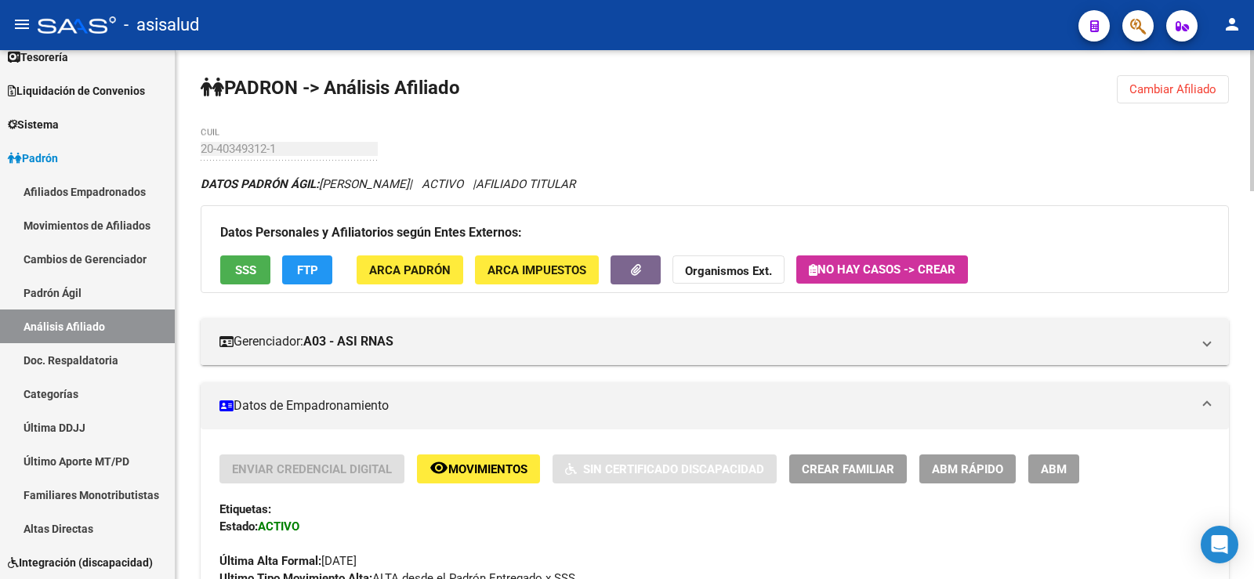
click at [1196, 85] on span "Cambiar Afiliado" at bounding box center [1173, 89] width 87 height 14
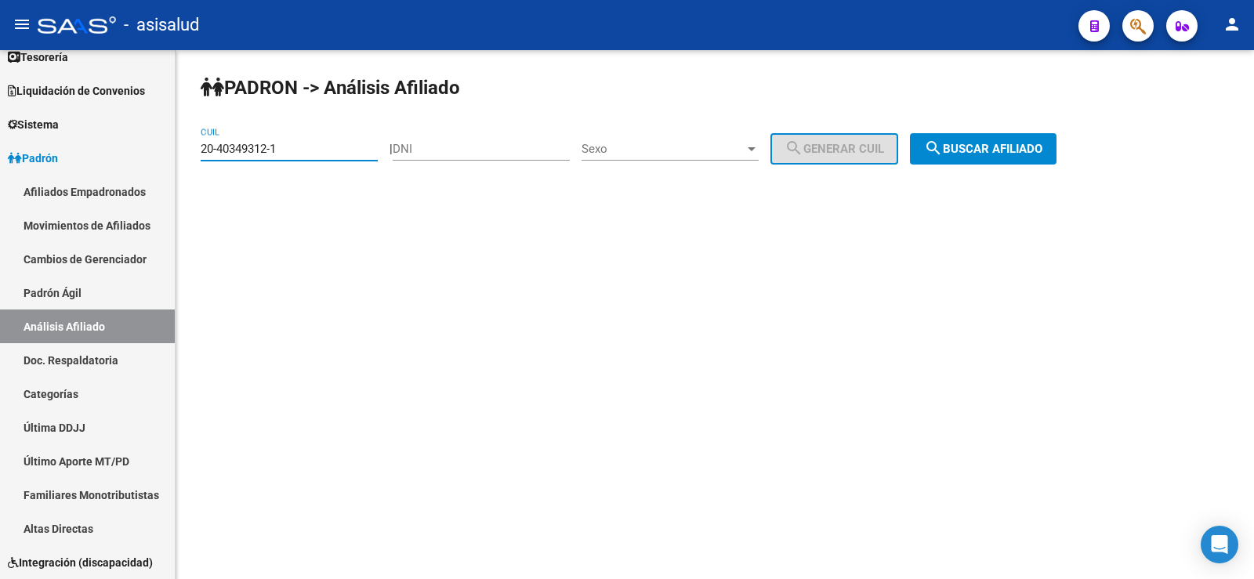
drag, startPoint x: 318, startPoint y: 148, endPoint x: 180, endPoint y: 151, distance: 138.0
click at [180, 151] on div "PADRON -> Análisis Afiliado 20-40349312-1 CUIL | DNI Sexo Sexo search Generar C…" at bounding box center [715, 132] width 1079 height 165
paste input "4824262-6"
click at [1042, 143] on span "search Buscar afiliado" at bounding box center [983, 149] width 118 height 14
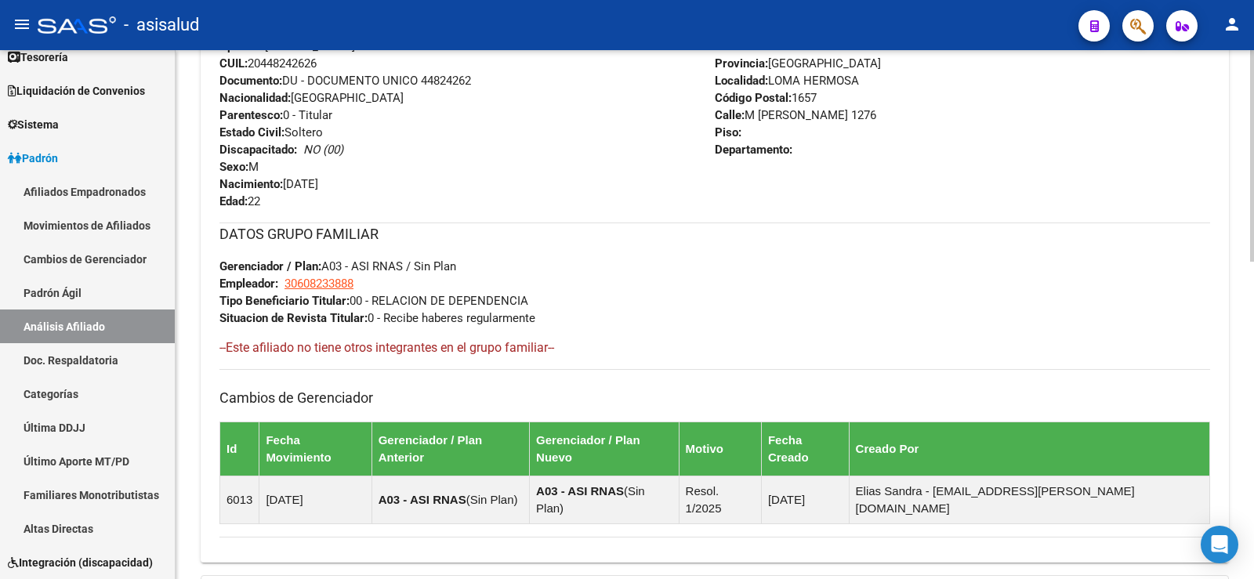
scroll to position [793, 0]
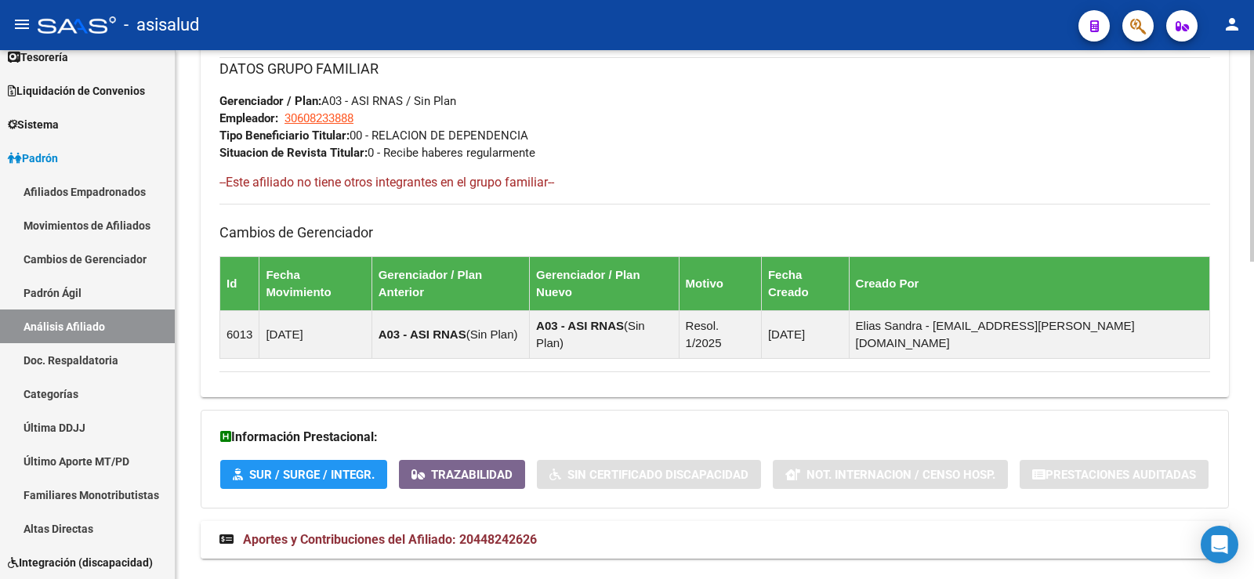
click at [518, 532] on span "Aportes y Contribuciones del Afiliado: 20448242626" at bounding box center [390, 539] width 294 height 15
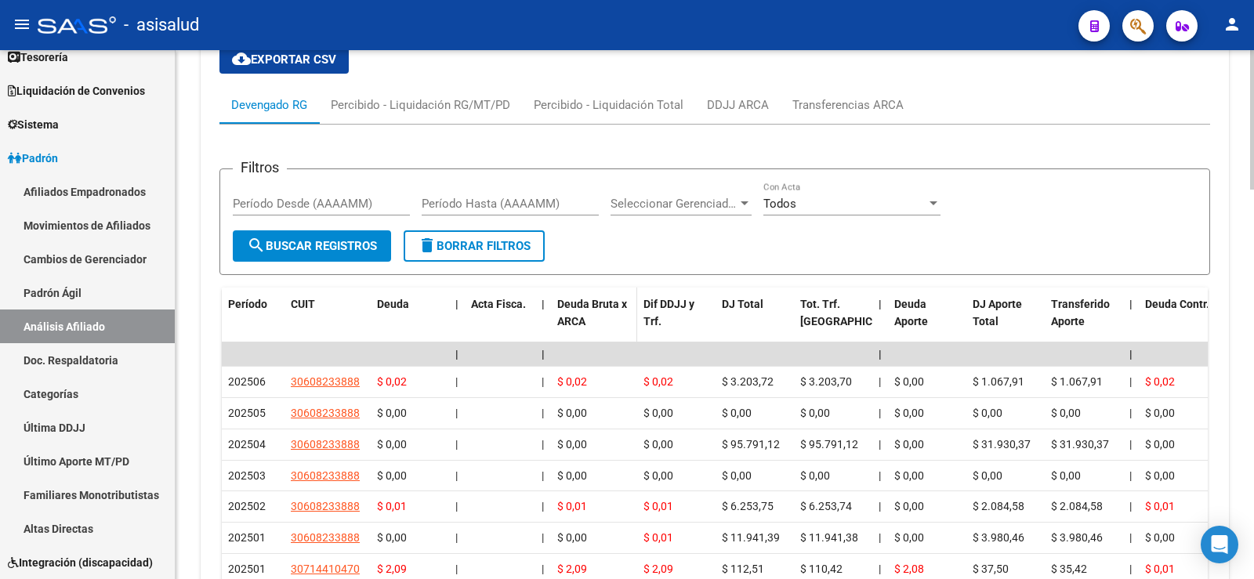
scroll to position [1263, 0]
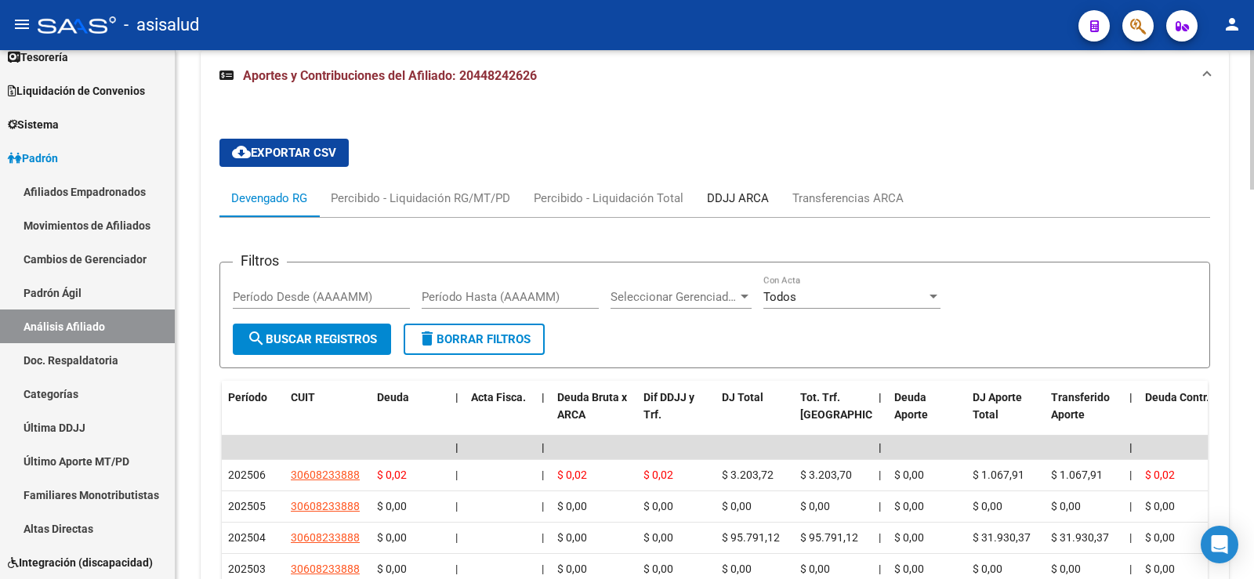
click at [731, 190] on div "DDJJ ARCA" at bounding box center [738, 198] width 62 height 17
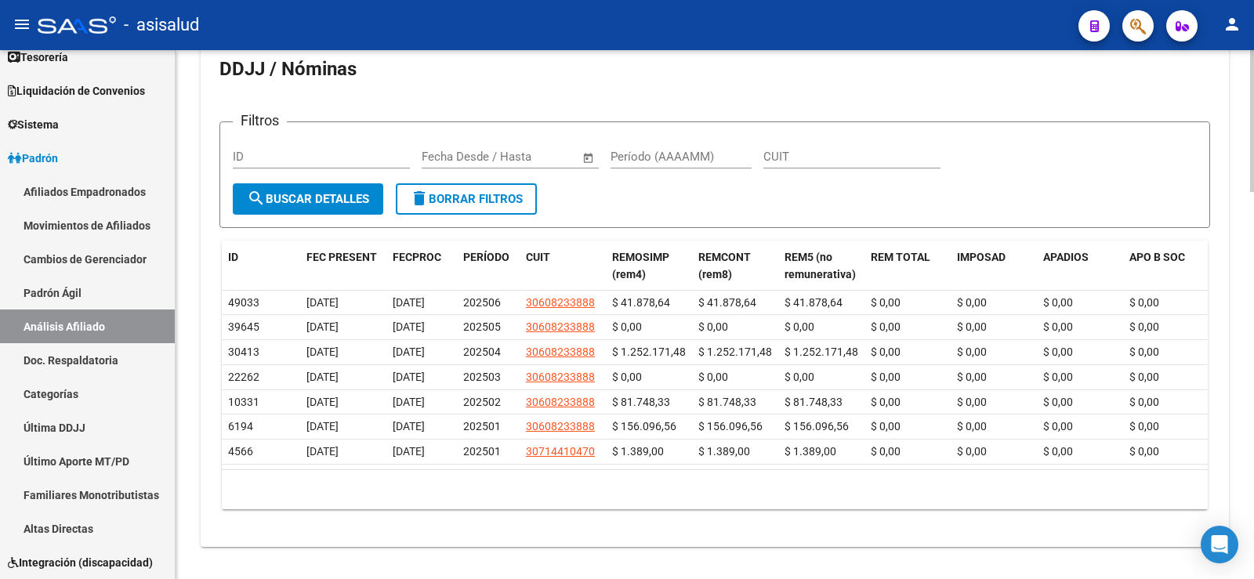
scroll to position [1365, 0]
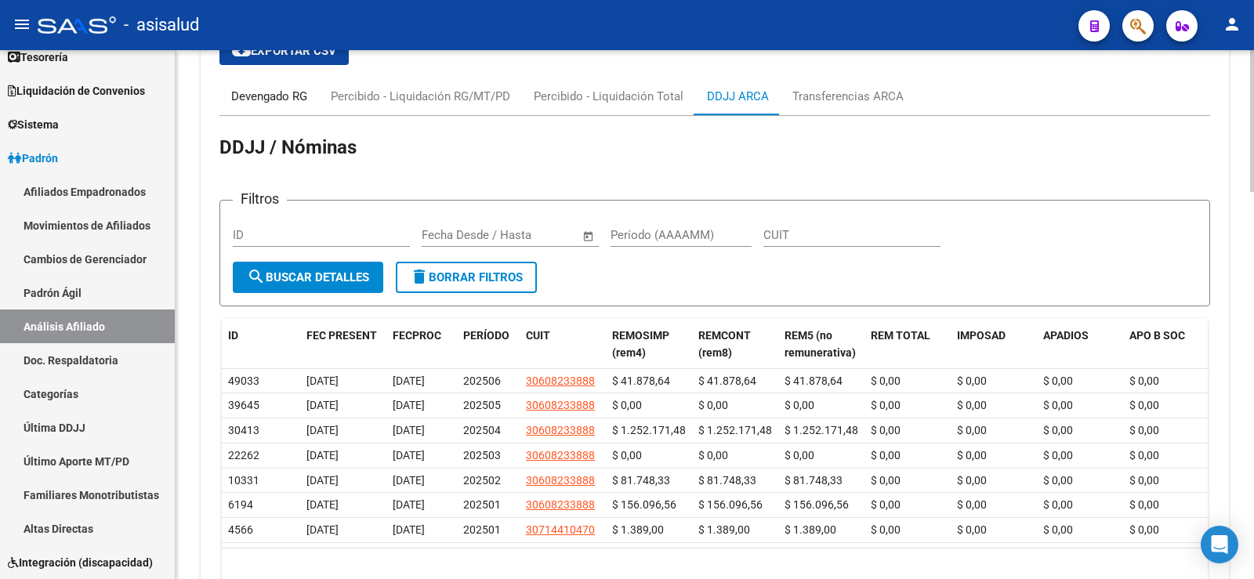
click at [265, 88] on div "Devengado RG" at bounding box center [269, 96] width 76 height 17
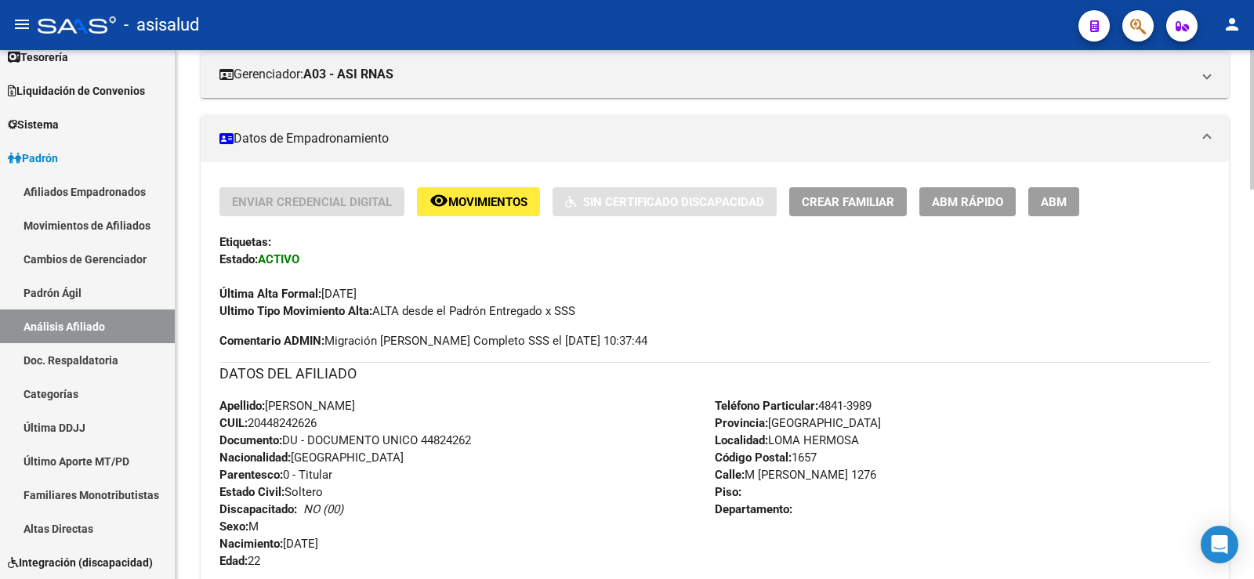
scroll to position [0, 0]
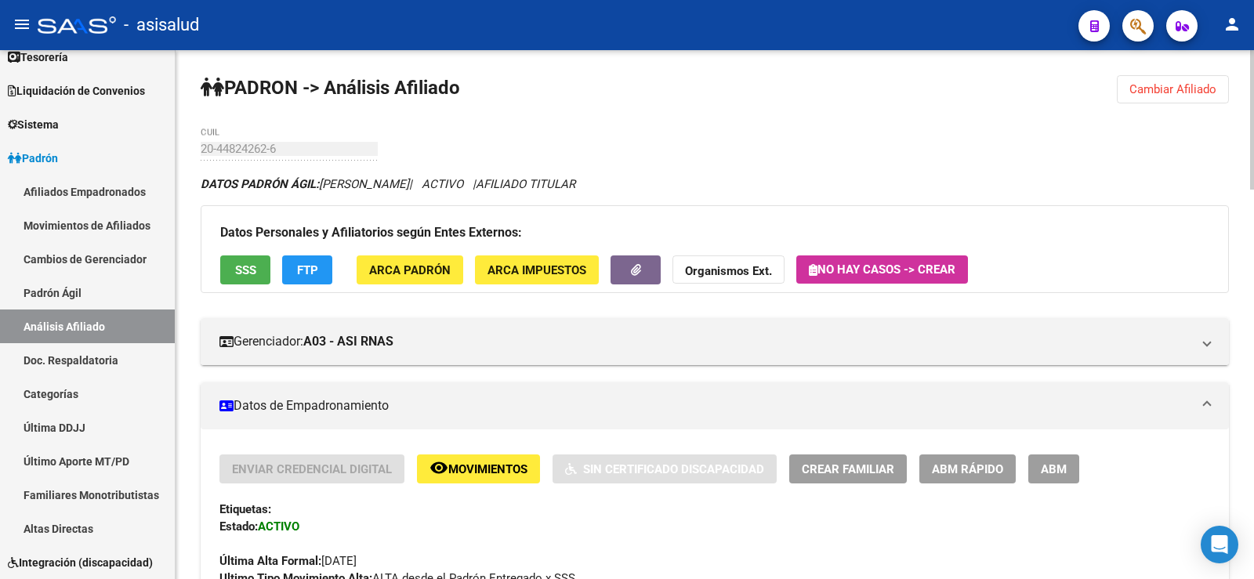
click at [1154, 85] on span "Cambiar Afiliado" at bounding box center [1173, 89] width 87 height 14
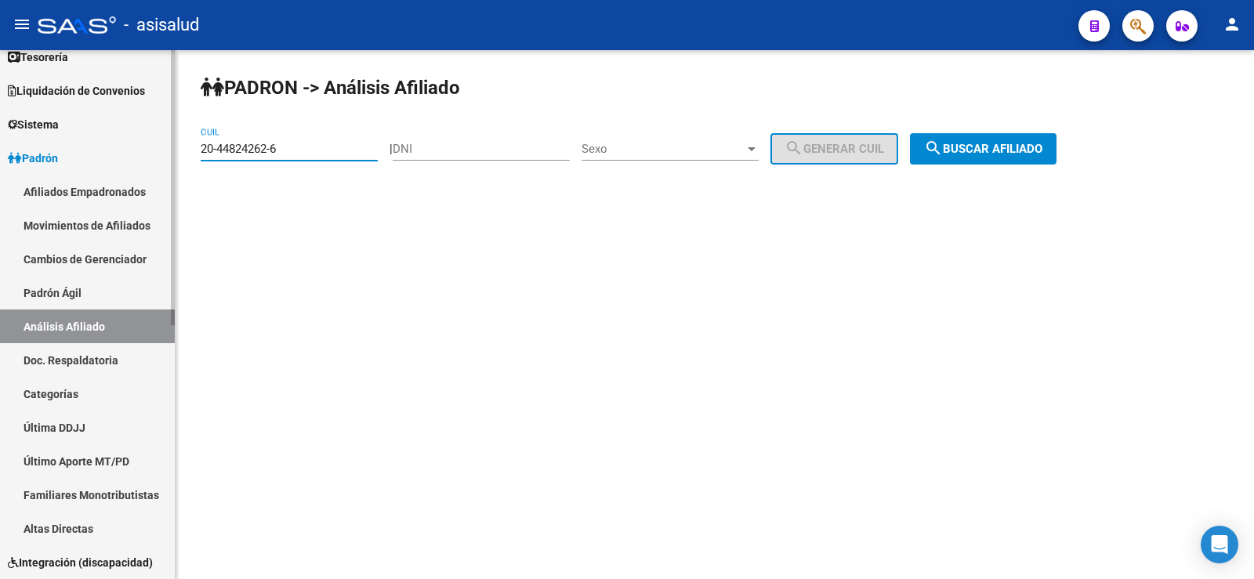
drag, startPoint x: 278, startPoint y: 151, endPoint x: 140, endPoint y: 154, distance: 138.0
click at [140, 154] on mat-sidenav-container "Firma Express Inicio Calendario SSS Instructivos Contacto OS Reportes Tablero d…" at bounding box center [627, 314] width 1254 height 529
paste input "7-44783924-0"
type input "27-44783924-0"
click at [1011, 152] on span "search Buscar afiliado" at bounding box center [983, 149] width 118 height 14
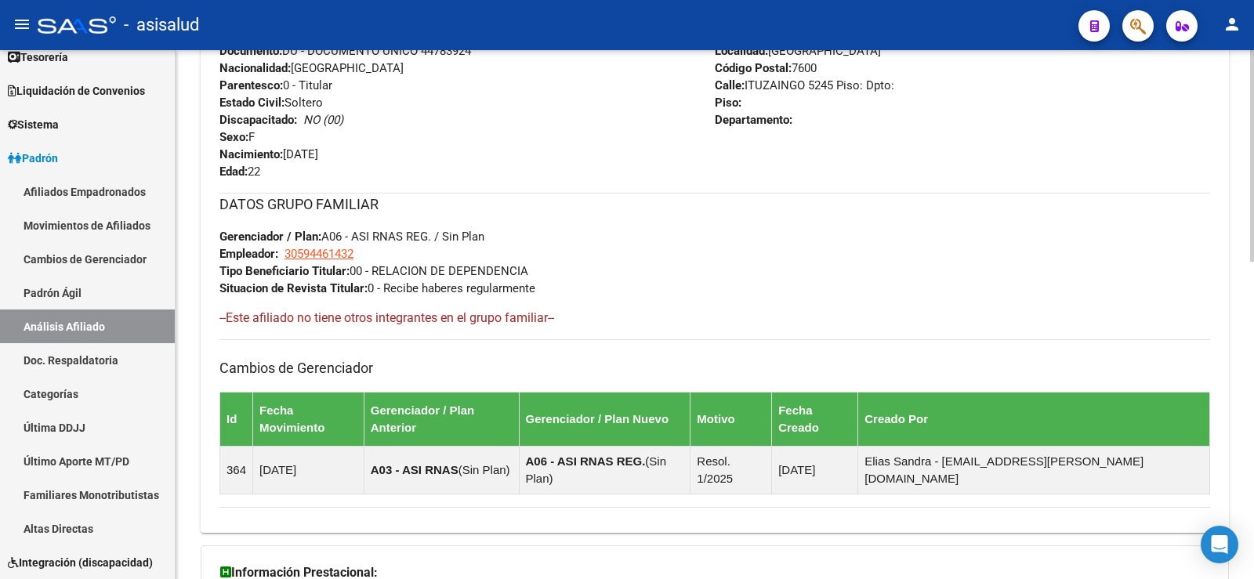
scroll to position [793, 0]
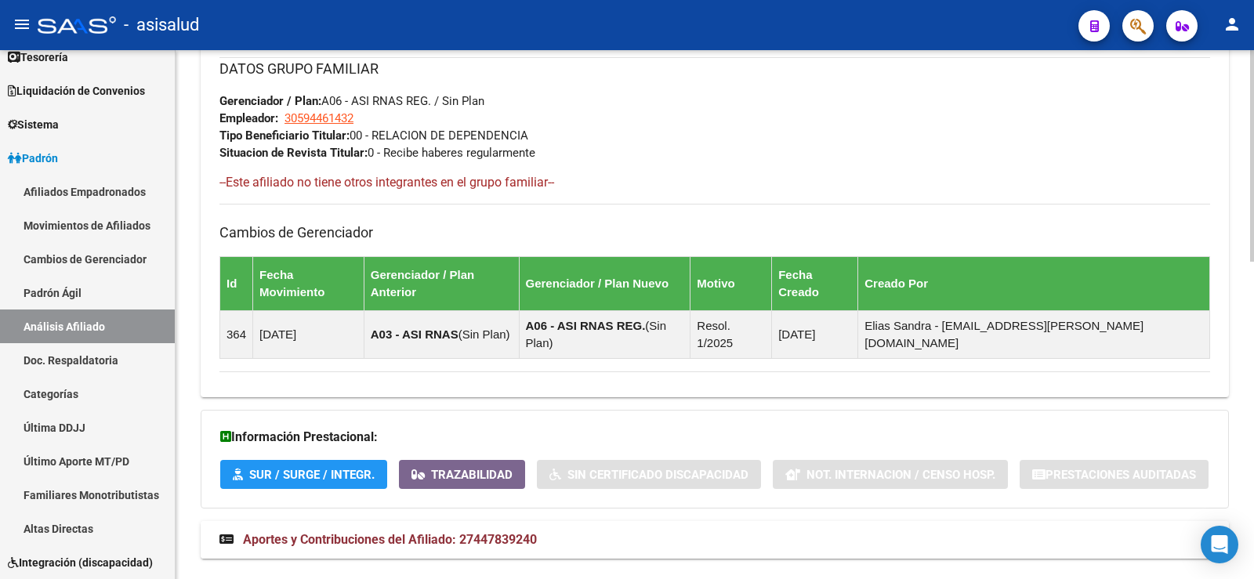
click at [582, 521] on mat-expansion-panel-header "Aportes y Contribuciones del Afiliado: 27447839240" at bounding box center [715, 540] width 1029 height 38
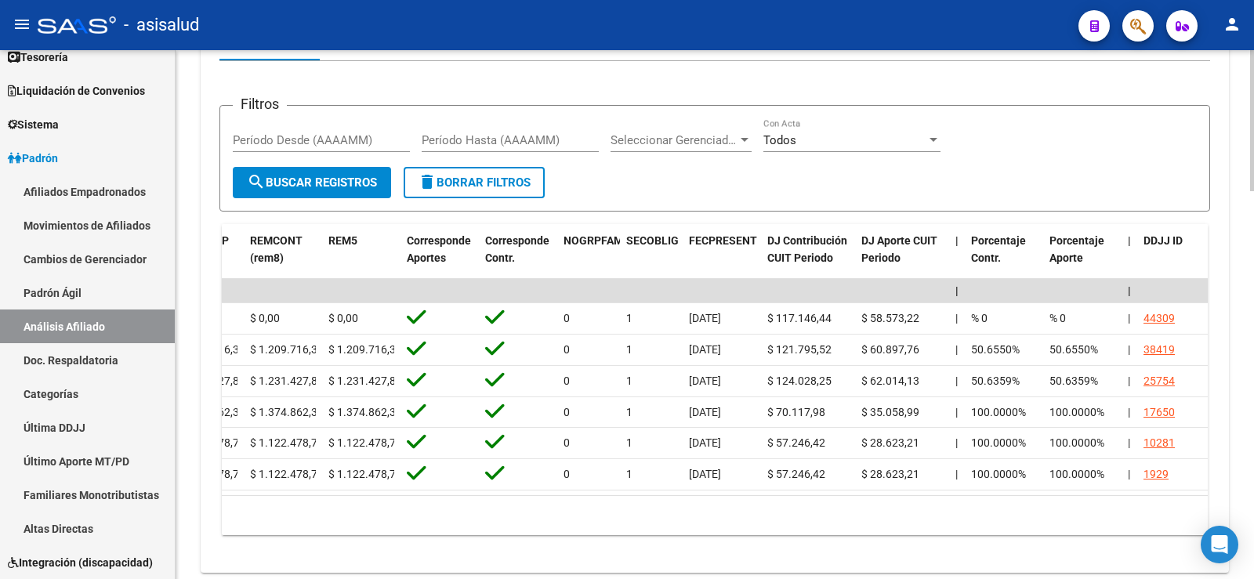
scroll to position [0, 0]
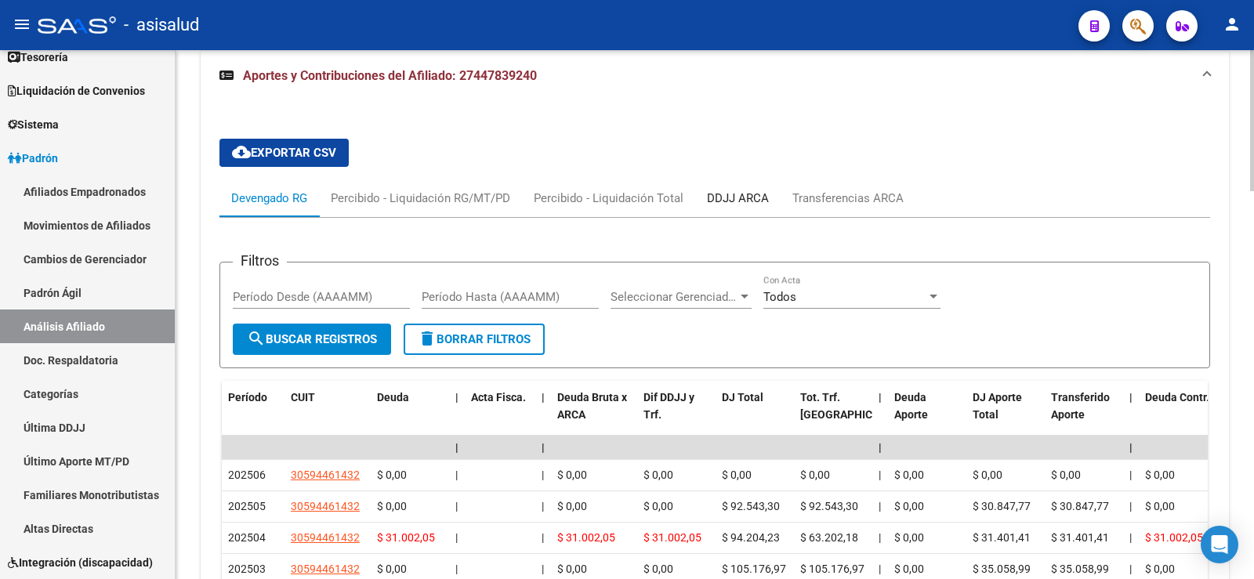
click at [749, 190] on div "DDJJ ARCA" at bounding box center [738, 198] width 62 height 17
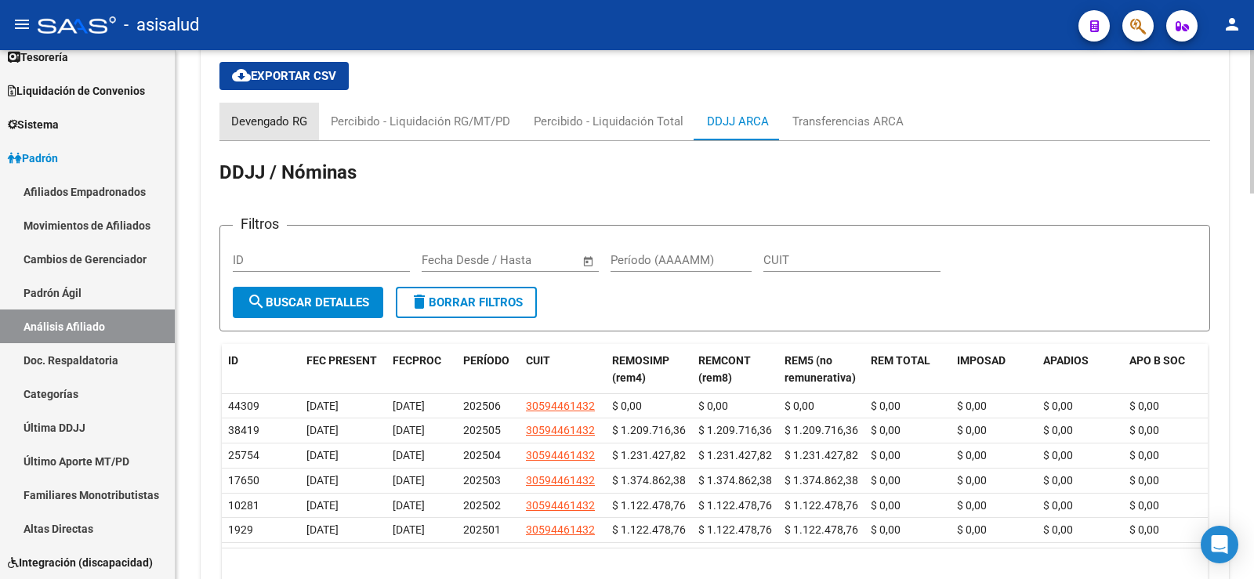
click at [291, 113] on div "Devengado RG" at bounding box center [269, 121] width 76 height 17
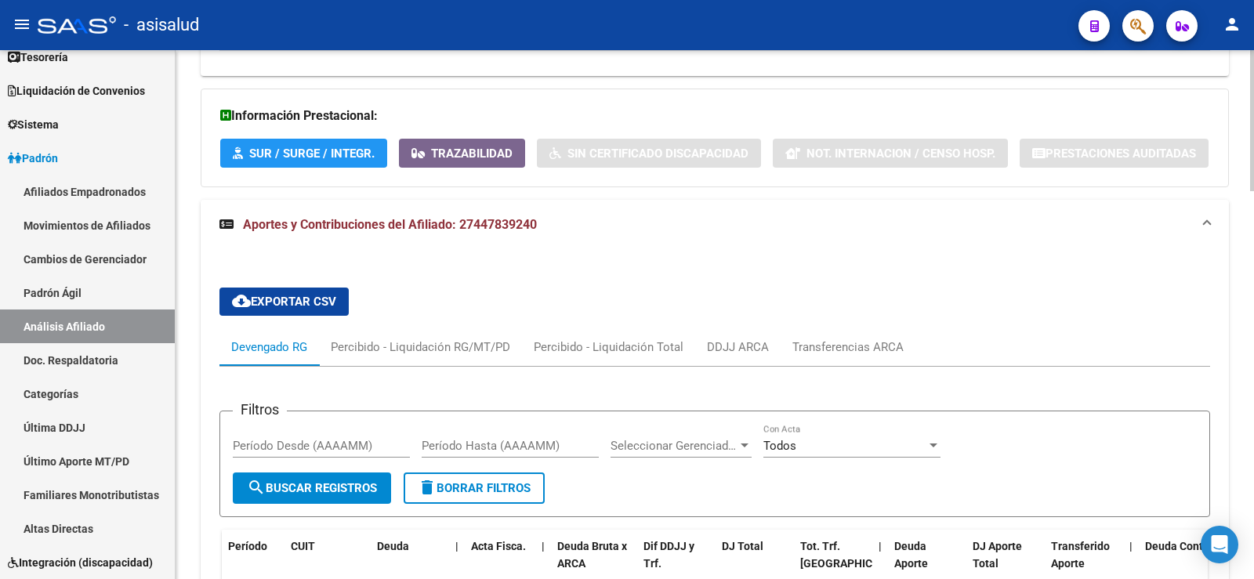
scroll to position [869, 0]
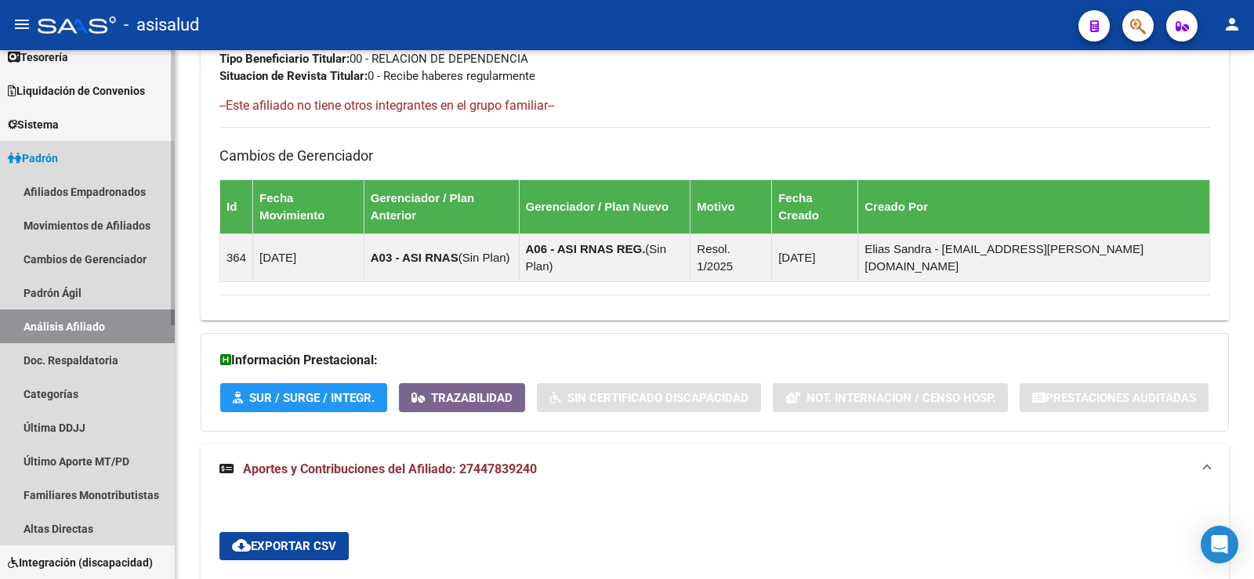
click at [42, 155] on span "Padrón" at bounding box center [33, 158] width 50 height 17
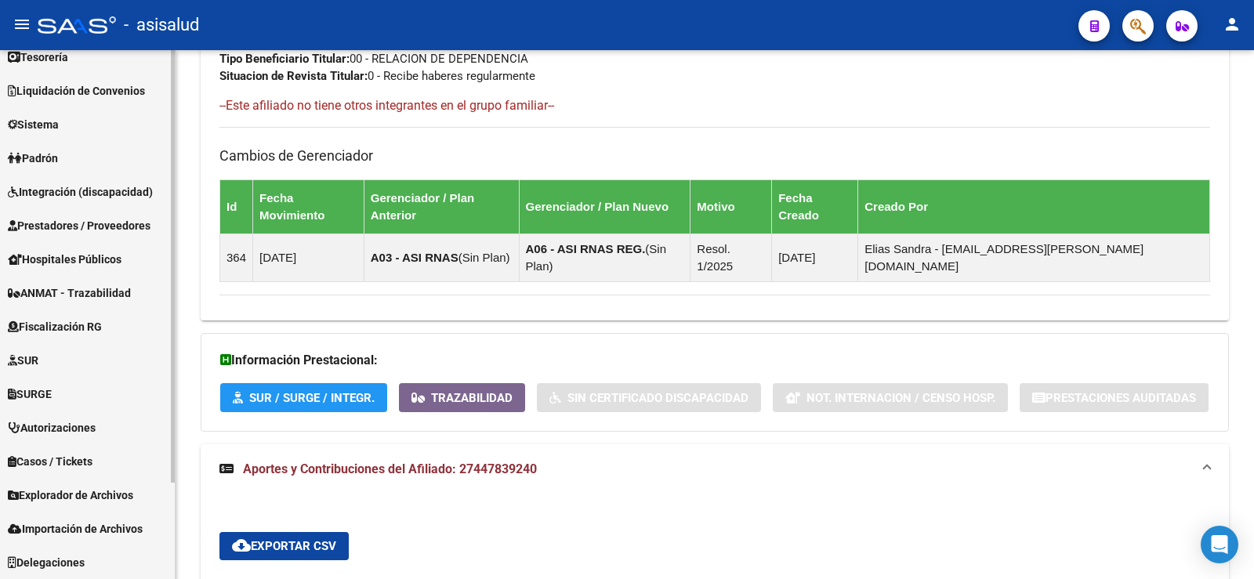
click at [63, 519] on link "Importación de Archivos" at bounding box center [87, 529] width 175 height 34
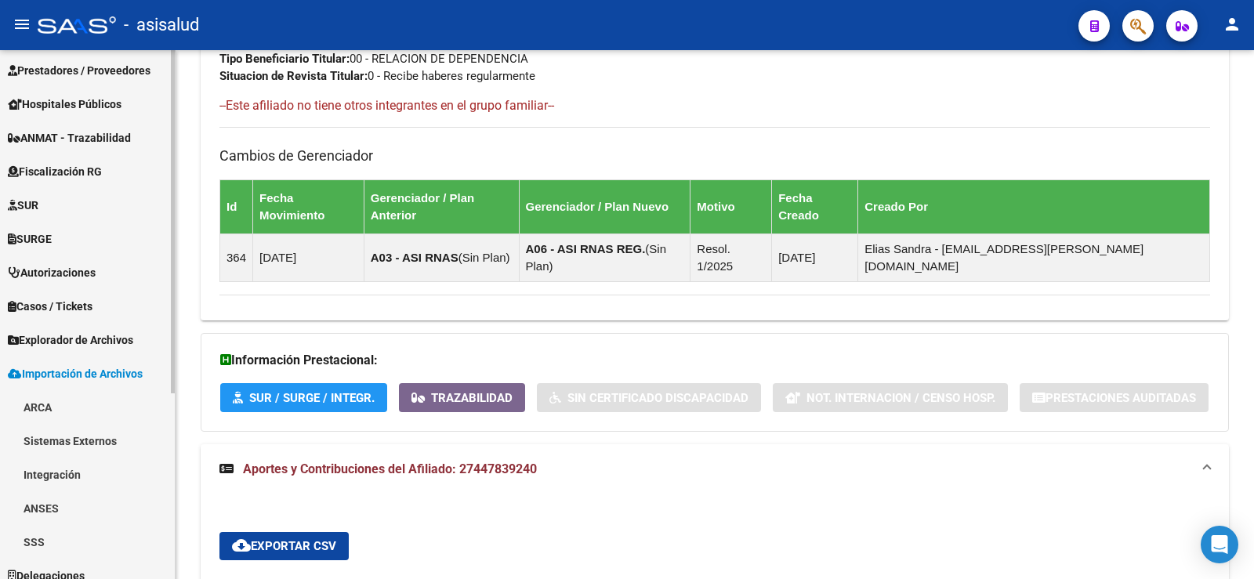
scroll to position [286, 0]
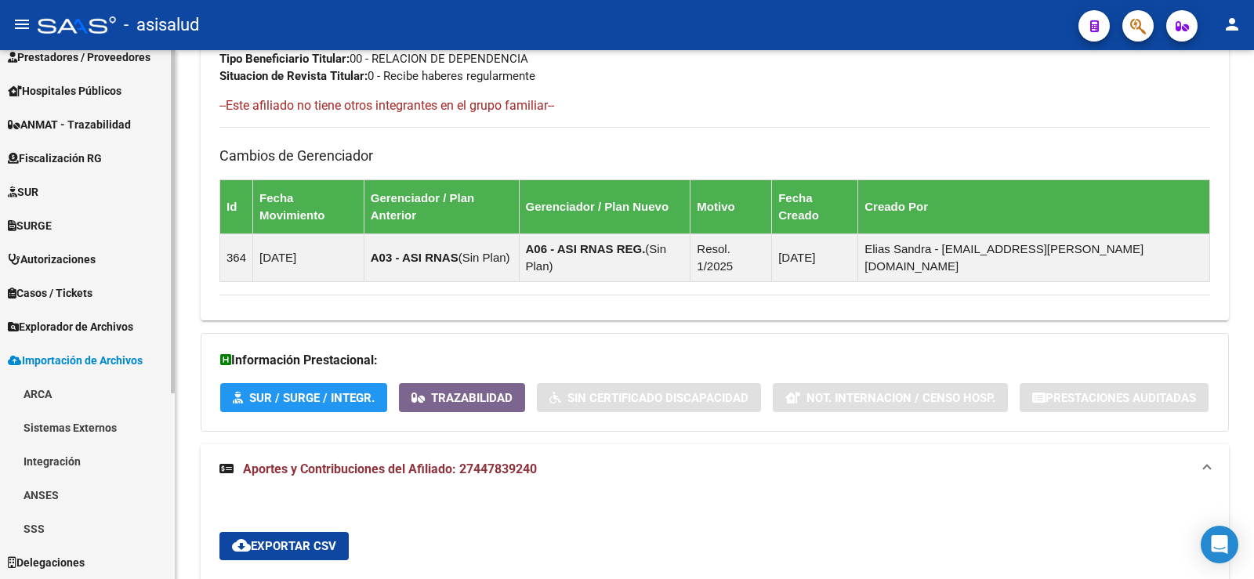
click at [51, 522] on link "SSS" at bounding box center [87, 529] width 175 height 34
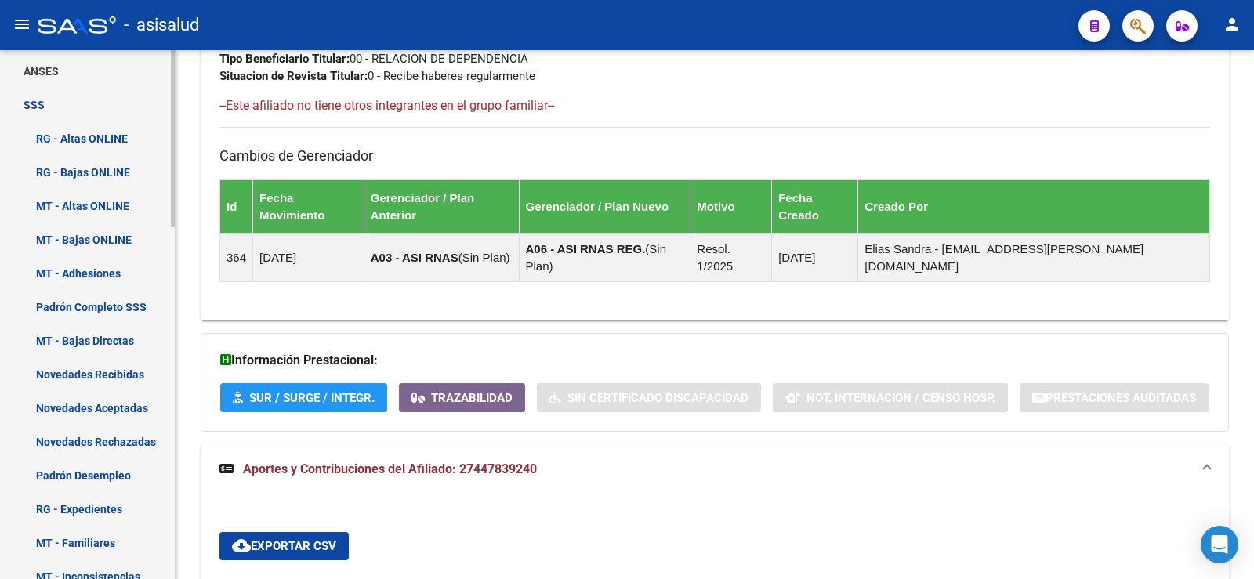
scroll to position [757, 0]
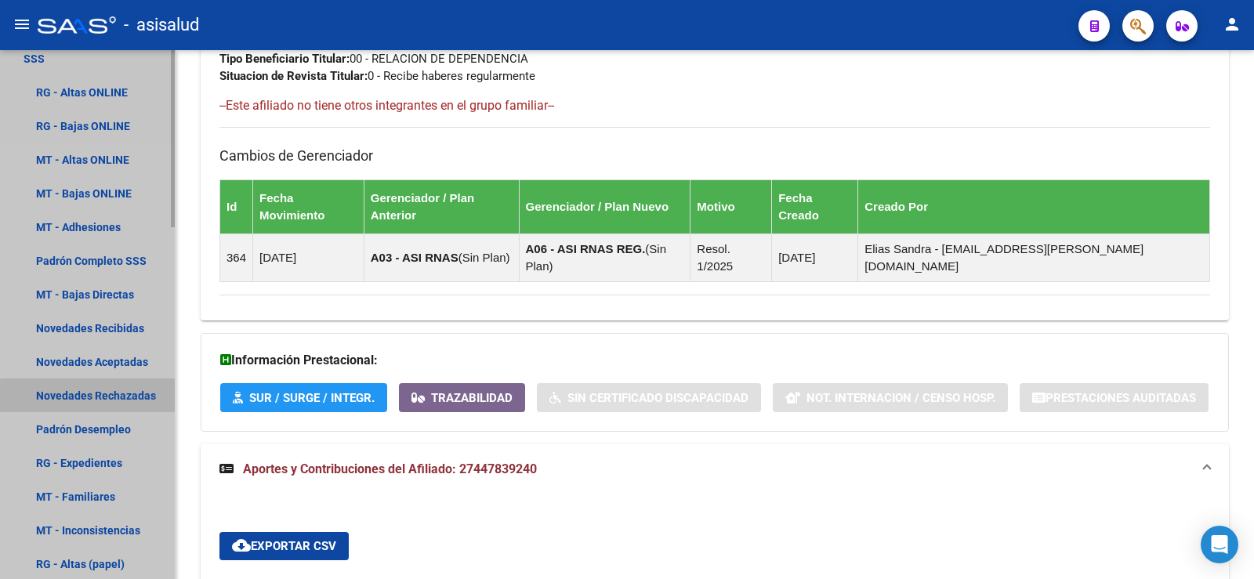
click at [115, 400] on link "Novedades Rechazadas" at bounding box center [87, 396] width 175 height 34
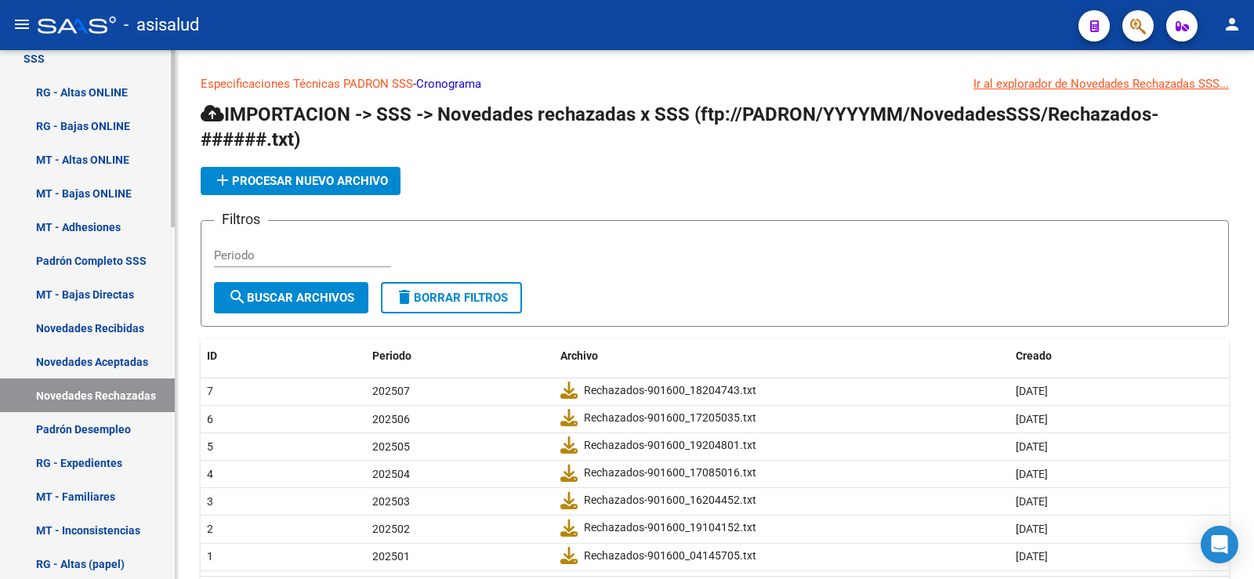
click at [103, 321] on link "Novedades Recibidas" at bounding box center [87, 328] width 175 height 34
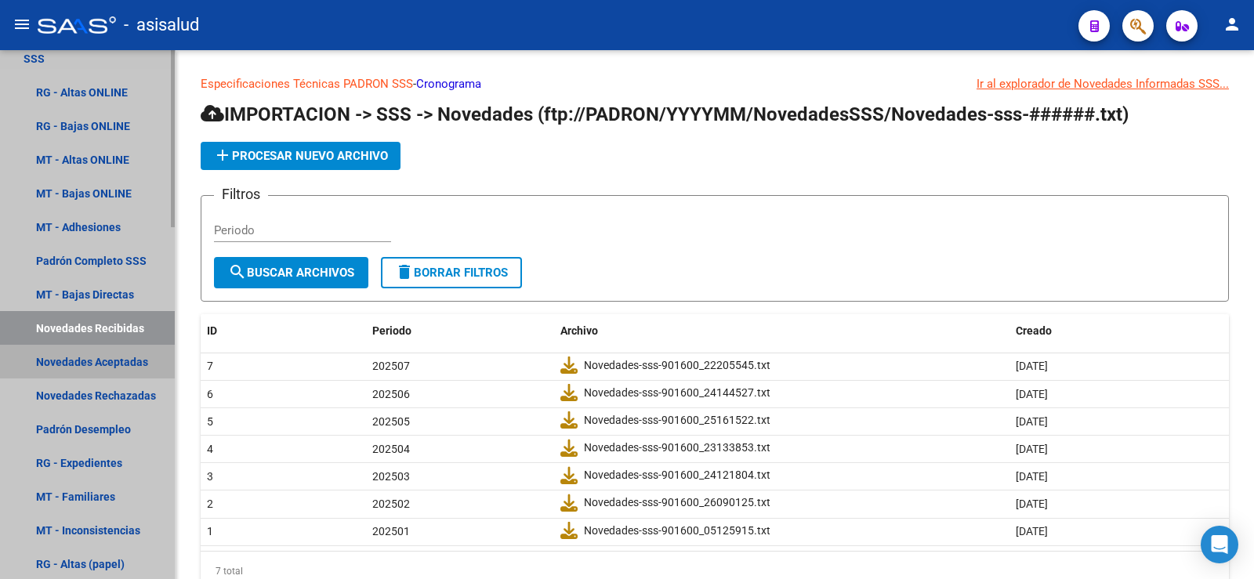
click at [112, 362] on link "Novedades Aceptadas" at bounding box center [87, 362] width 175 height 34
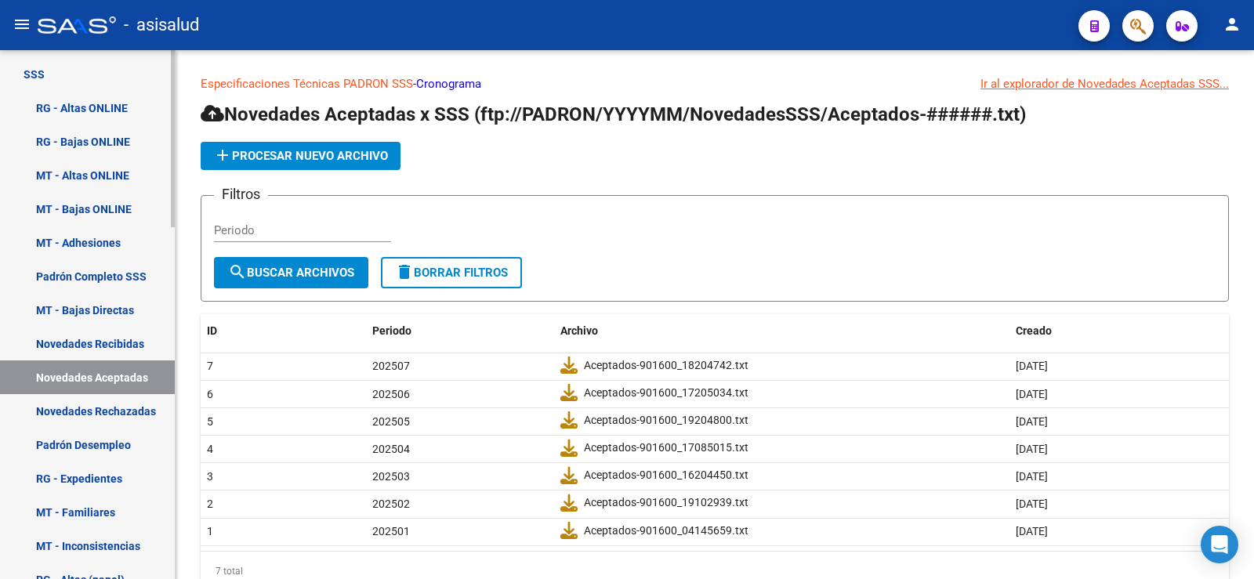
scroll to position [740, 0]
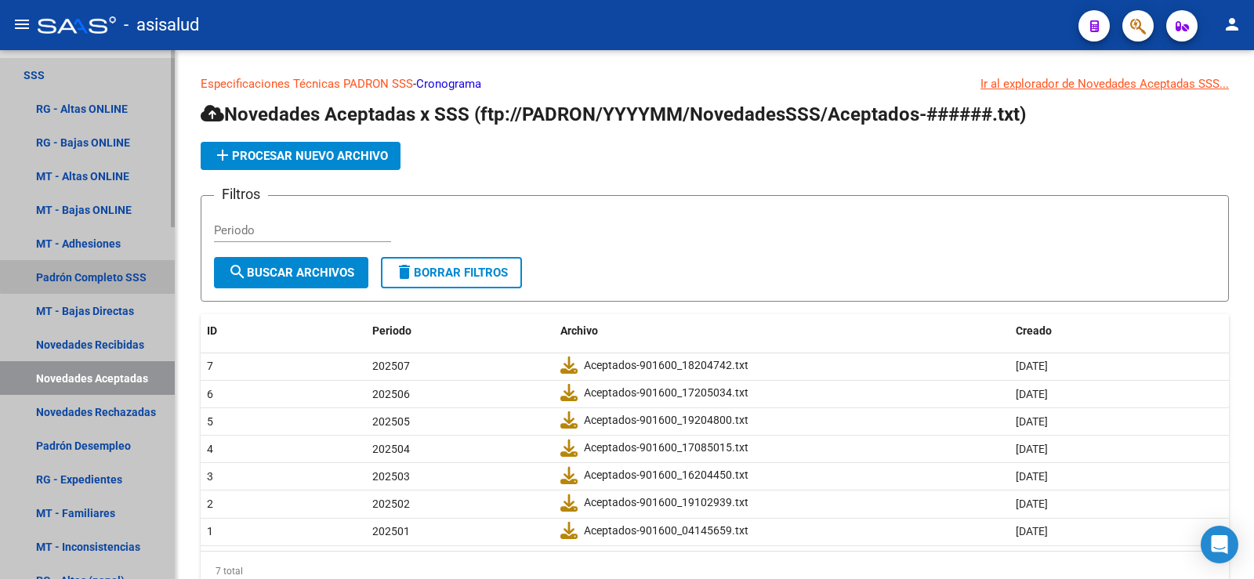
click at [111, 274] on link "Padrón Completo SSS" at bounding box center [87, 277] width 175 height 34
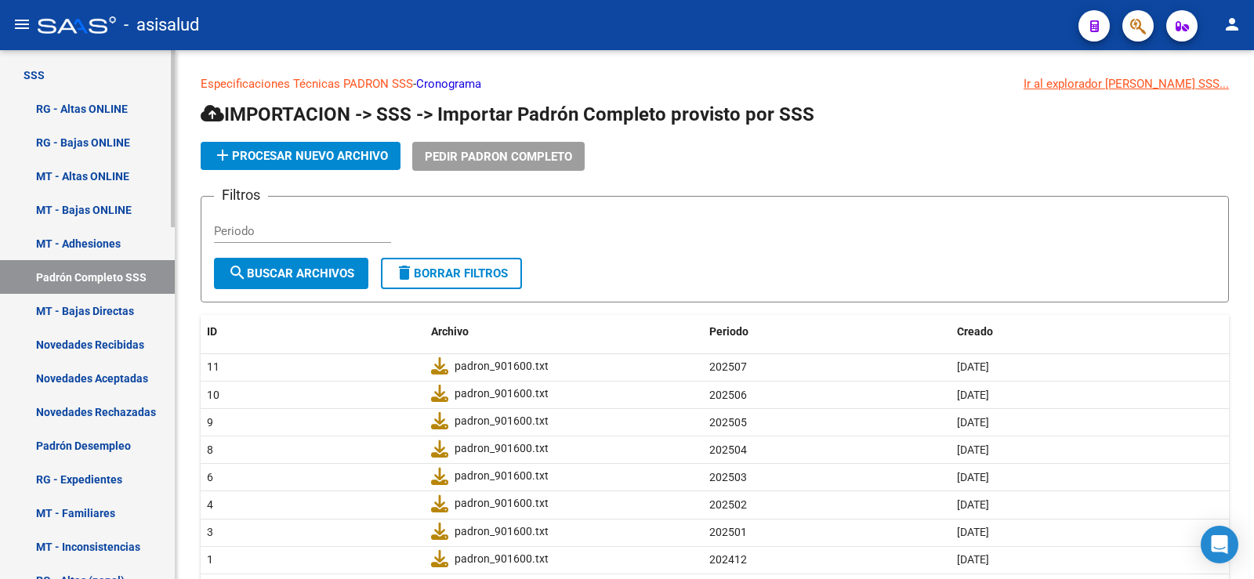
click at [105, 313] on link "MT - Bajas Directas" at bounding box center [87, 311] width 175 height 34
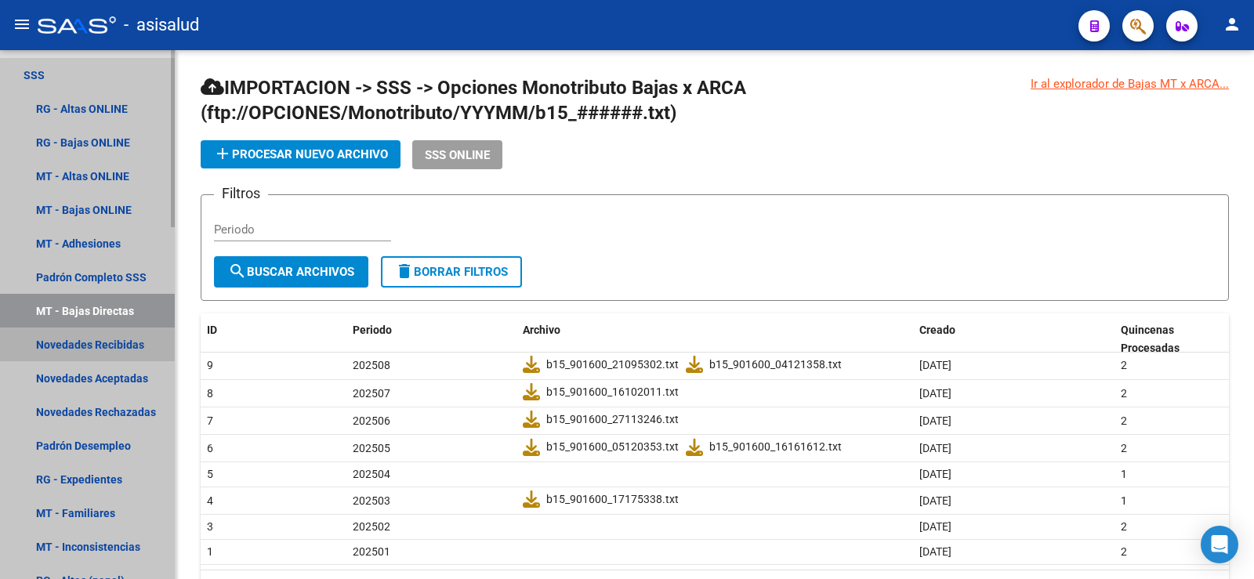
click at [105, 330] on link "Novedades Recibidas" at bounding box center [87, 345] width 175 height 34
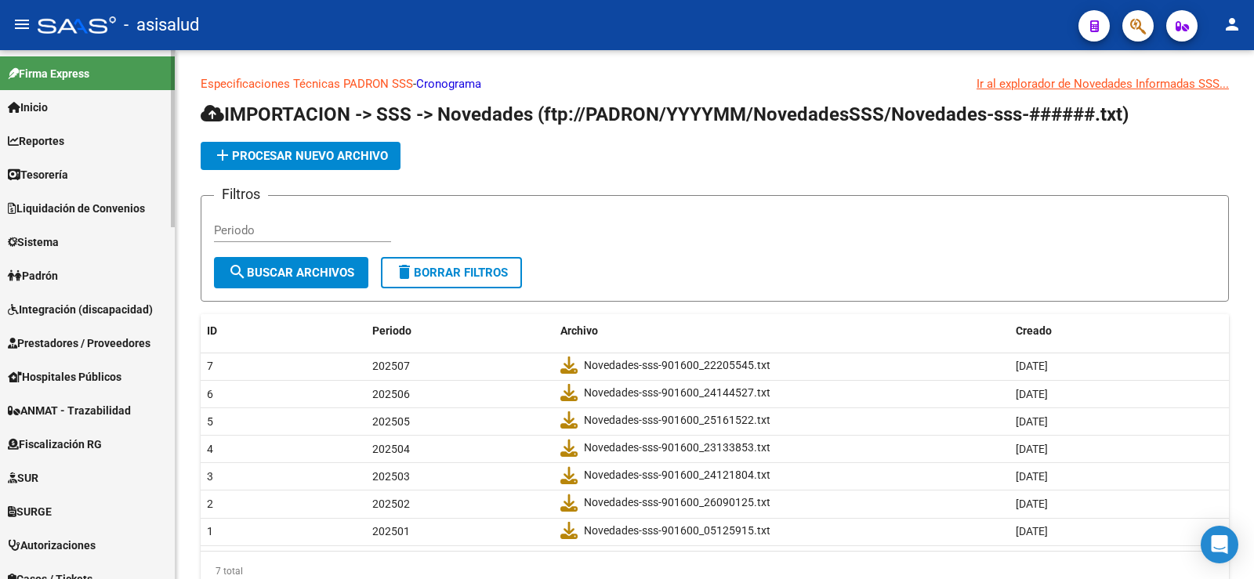
click at [65, 273] on link "Padrón" at bounding box center [87, 276] width 175 height 34
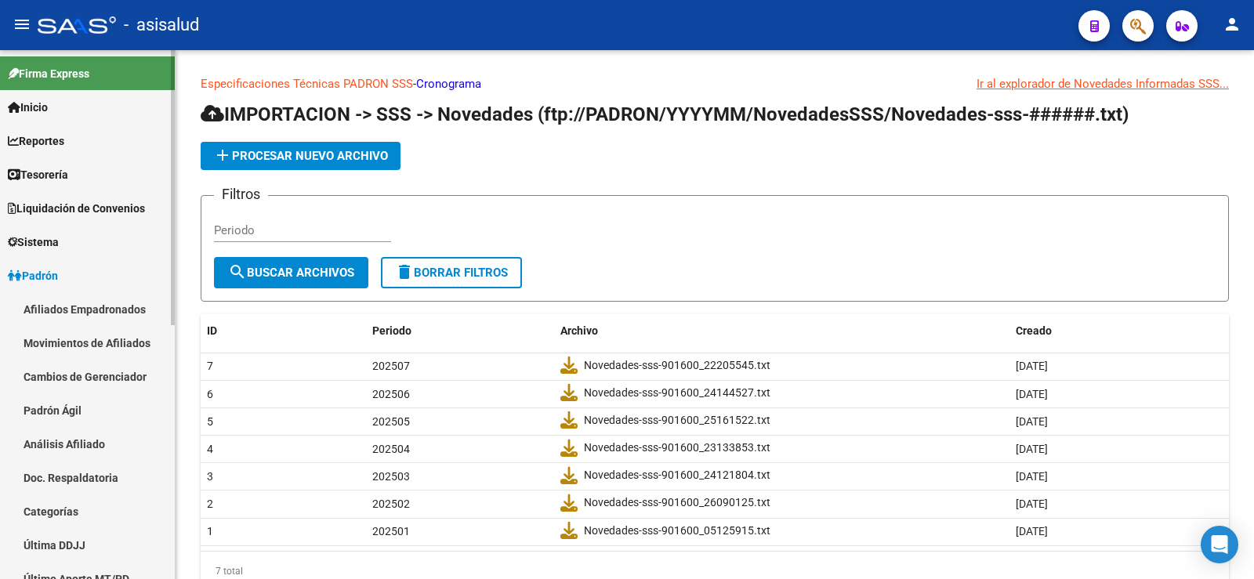
click at [71, 448] on link "Análisis Afiliado" at bounding box center [87, 444] width 175 height 34
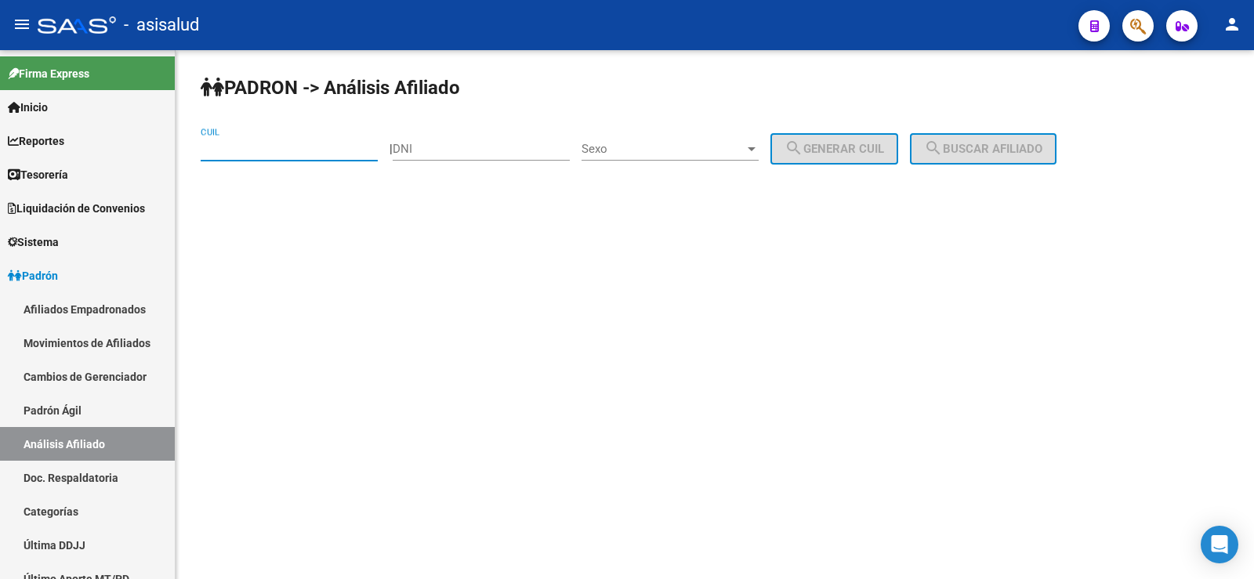
click at [276, 151] on input "CUIL" at bounding box center [289, 149] width 177 height 14
paste input "20-13139822-1"
type input "20-13139822-1"
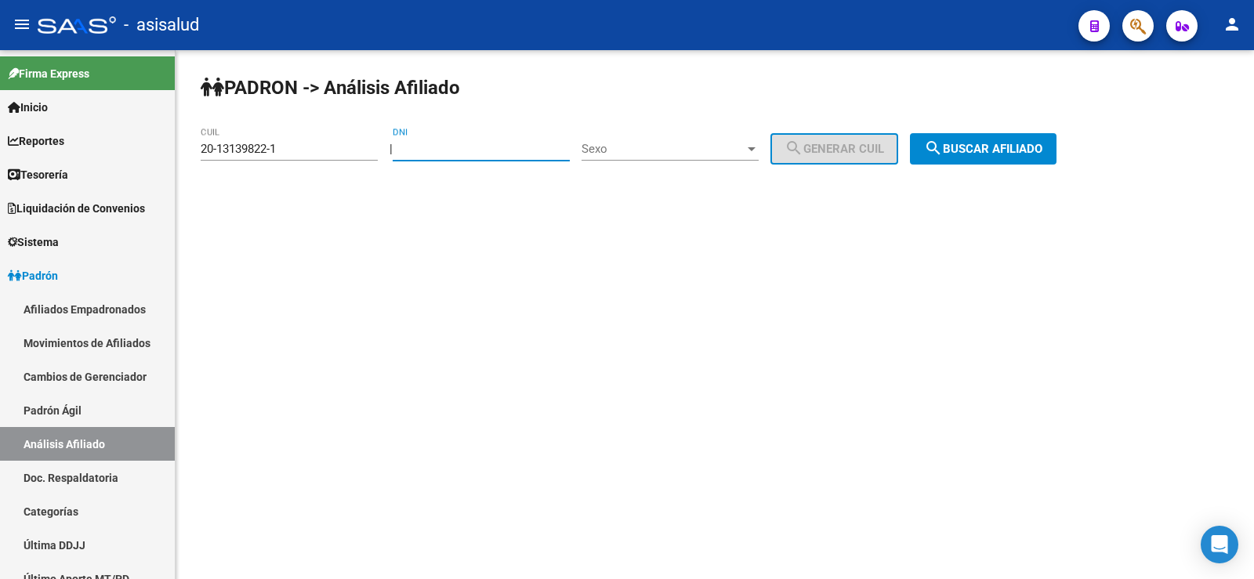
click at [1009, 162] on button "search Buscar afiliado" at bounding box center [983, 148] width 147 height 31
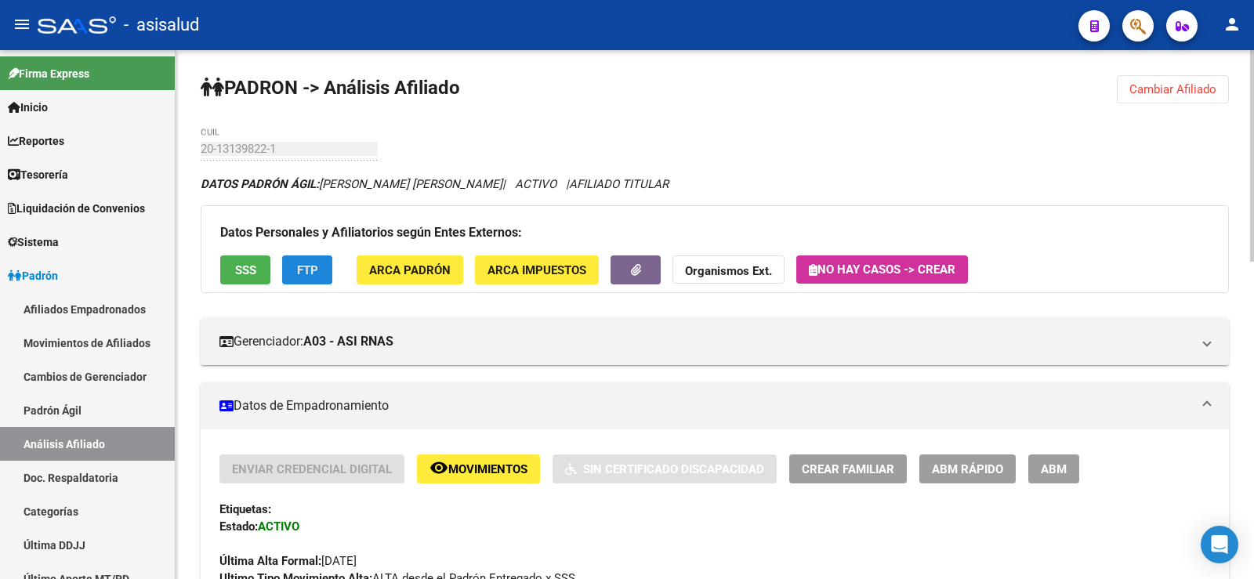
click at [307, 276] on span "FTP" at bounding box center [307, 270] width 21 height 14
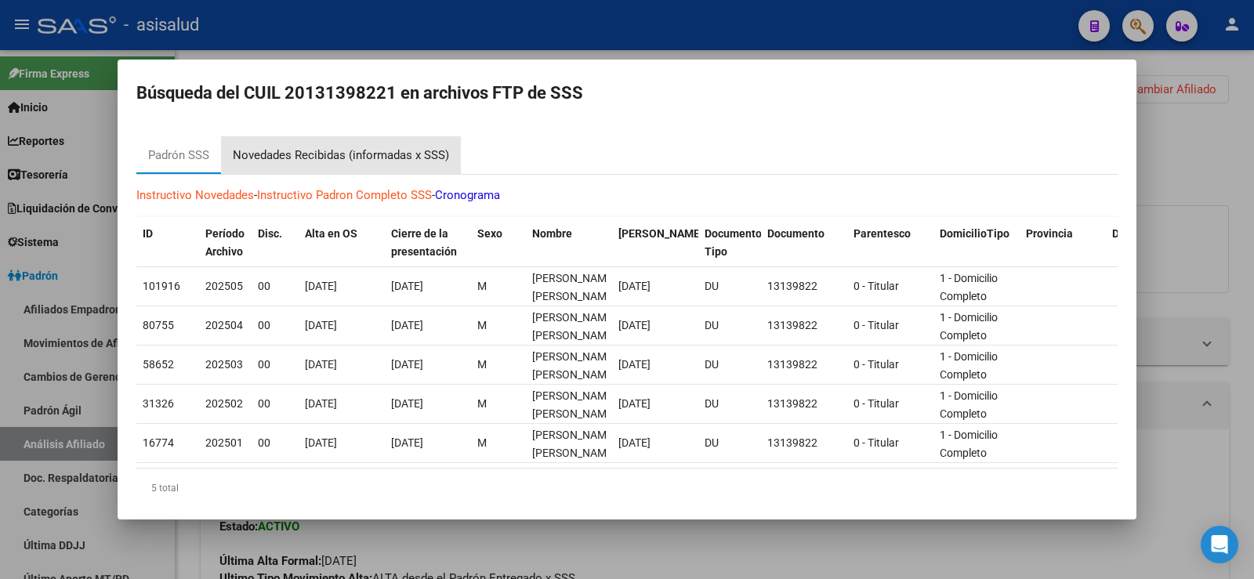
click at [344, 153] on div "Novedades Recibidas (informadas x SSS)" at bounding box center [341, 156] width 216 height 18
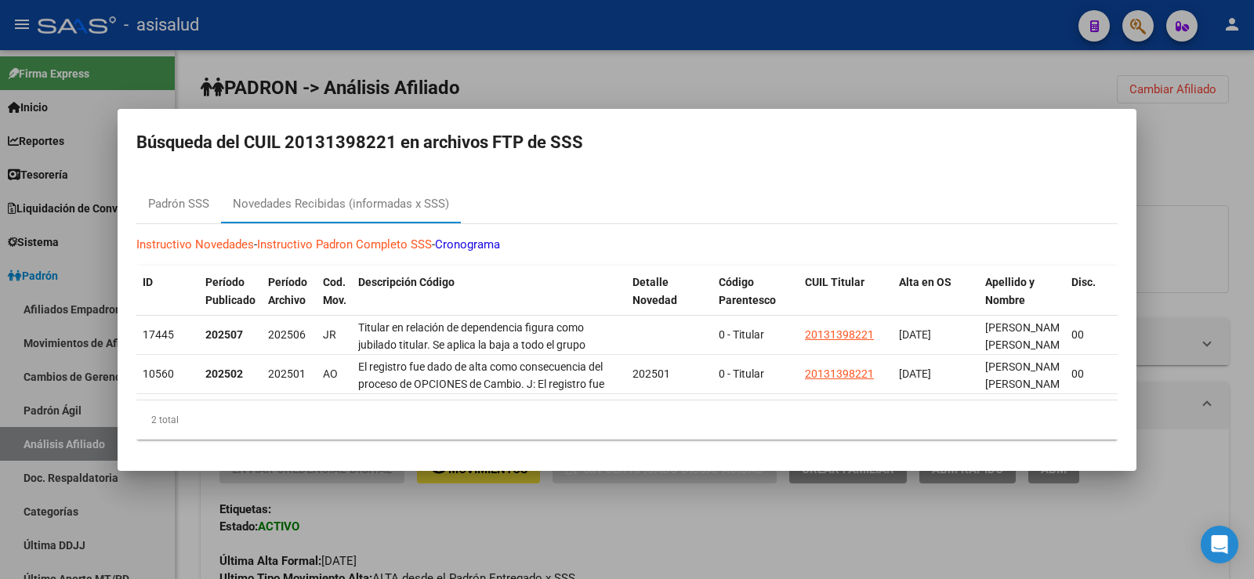
click at [1221, 172] on div at bounding box center [627, 289] width 1254 height 579
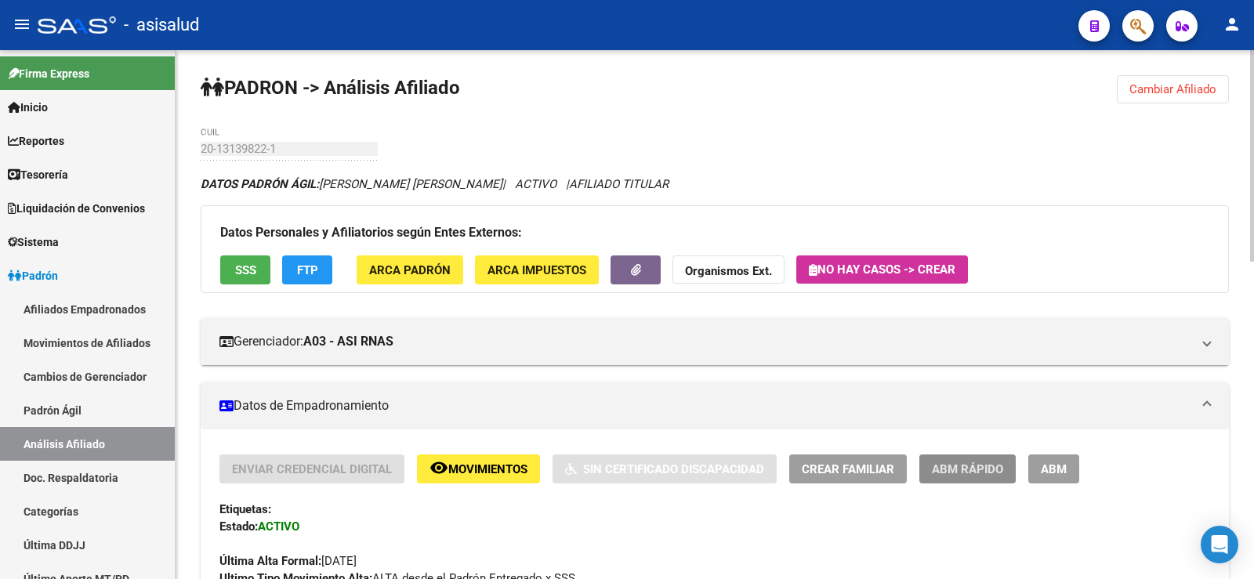
click at [961, 473] on span "ABM Rápido" at bounding box center [967, 470] width 71 height 14
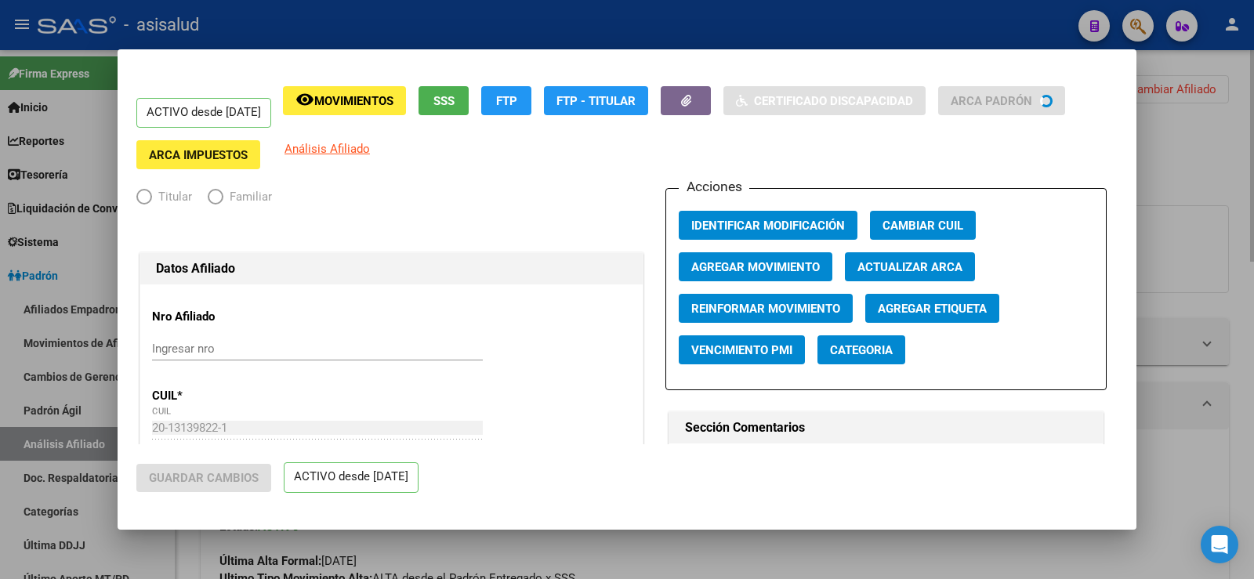
radio input "true"
type input "30-60936378-5"
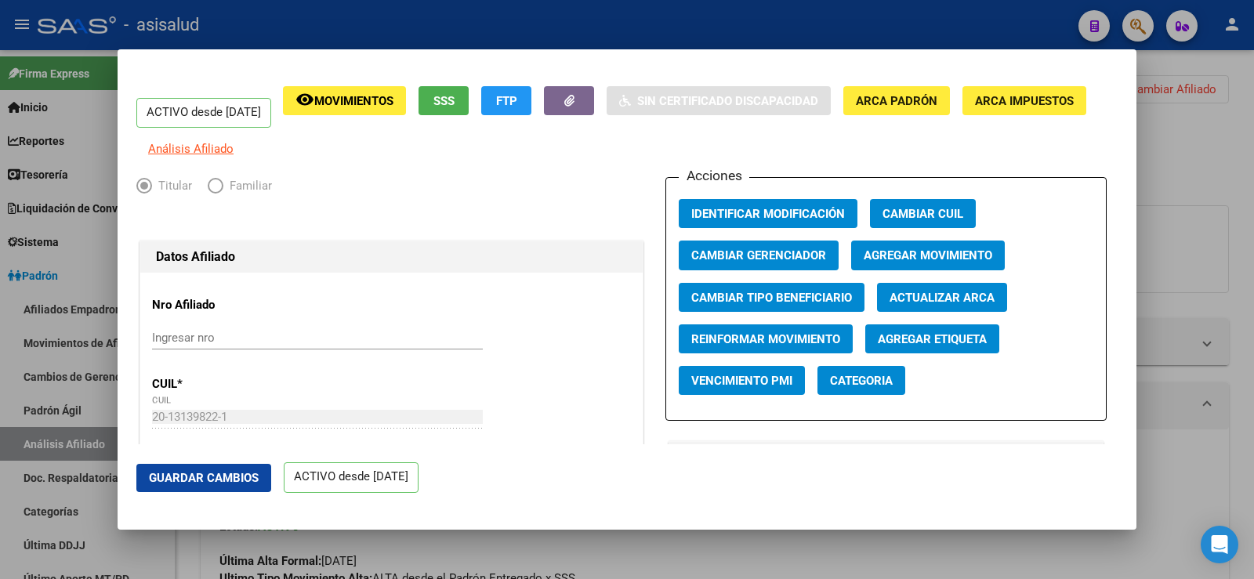
click at [886, 263] on span "Agregar Movimiento" at bounding box center [928, 256] width 129 height 14
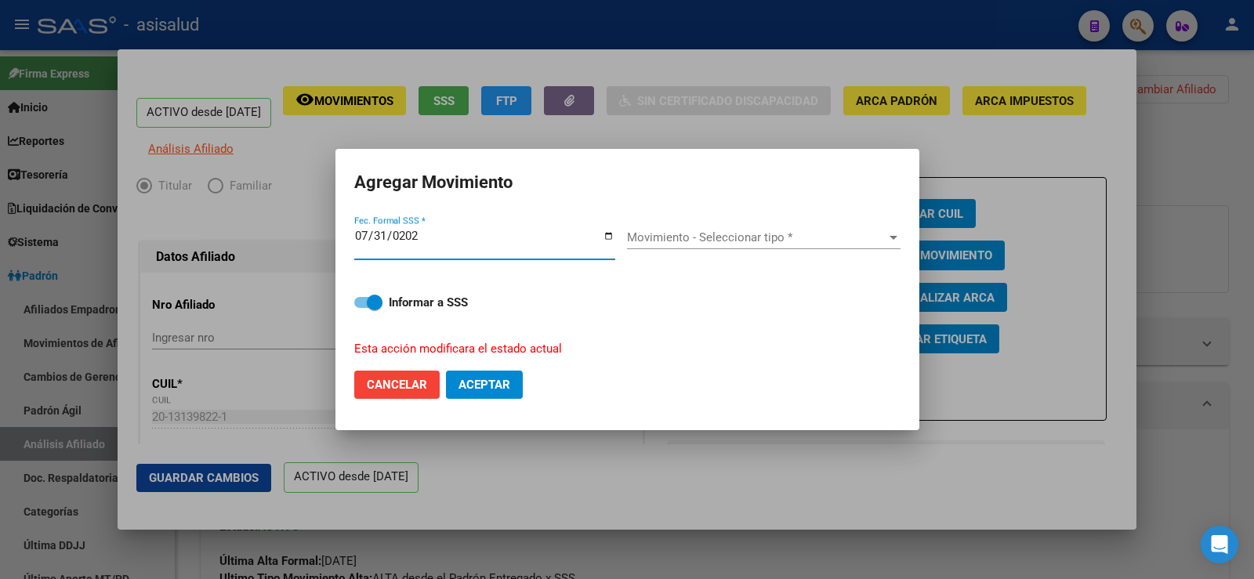
type input "2025-07-31"
click at [814, 230] on div "Movimiento - Seleccionar tipo * Movimiento - Seleccionar tipo *" at bounding box center [764, 238] width 274 height 24
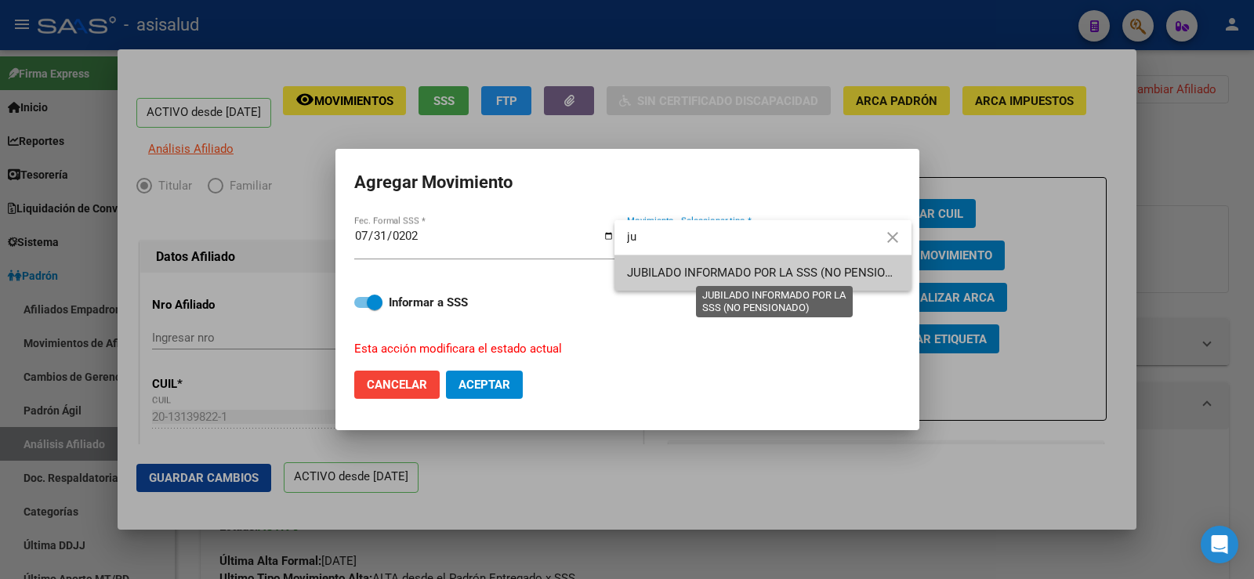
type input "ju"
click at [686, 274] on span "JUBILADO INFORMADO POR LA SSS (NO PENSIONADO)" at bounding box center [774, 273] width 294 height 14
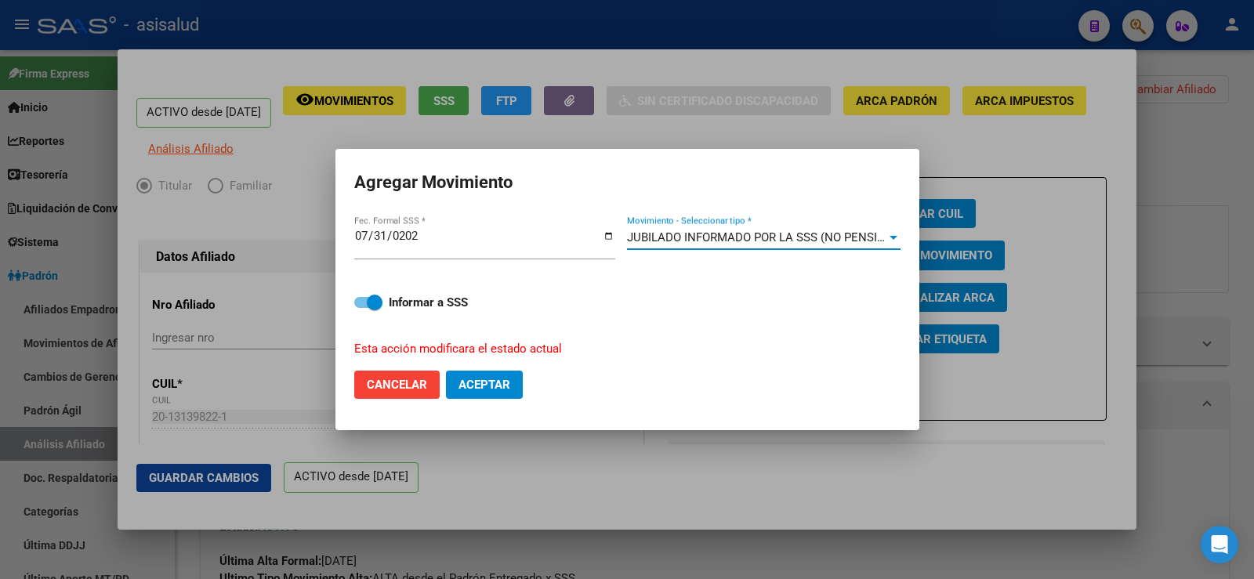
click at [477, 385] on span "Aceptar" at bounding box center [485, 385] width 52 height 14
checkbox input "false"
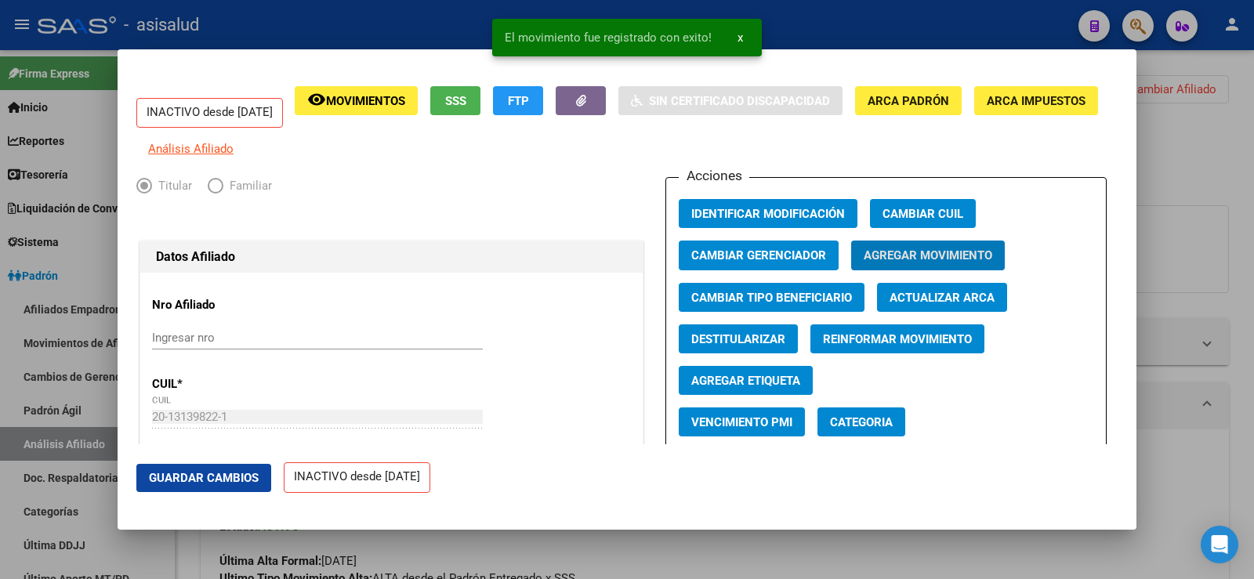
click at [244, 477] on span "Guardar Cambios" at bounding box center [204, 478] width 110 height 14
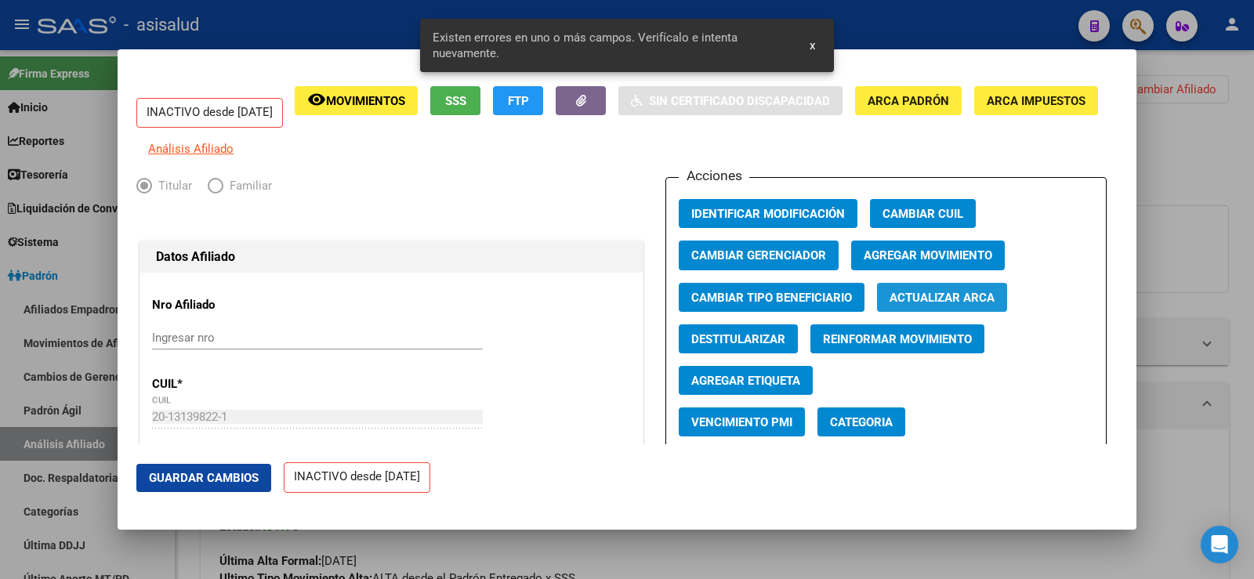
click at [957, 305] on span "Actualizar ARCA" at bounding box center [942, 298] width 105 height 14
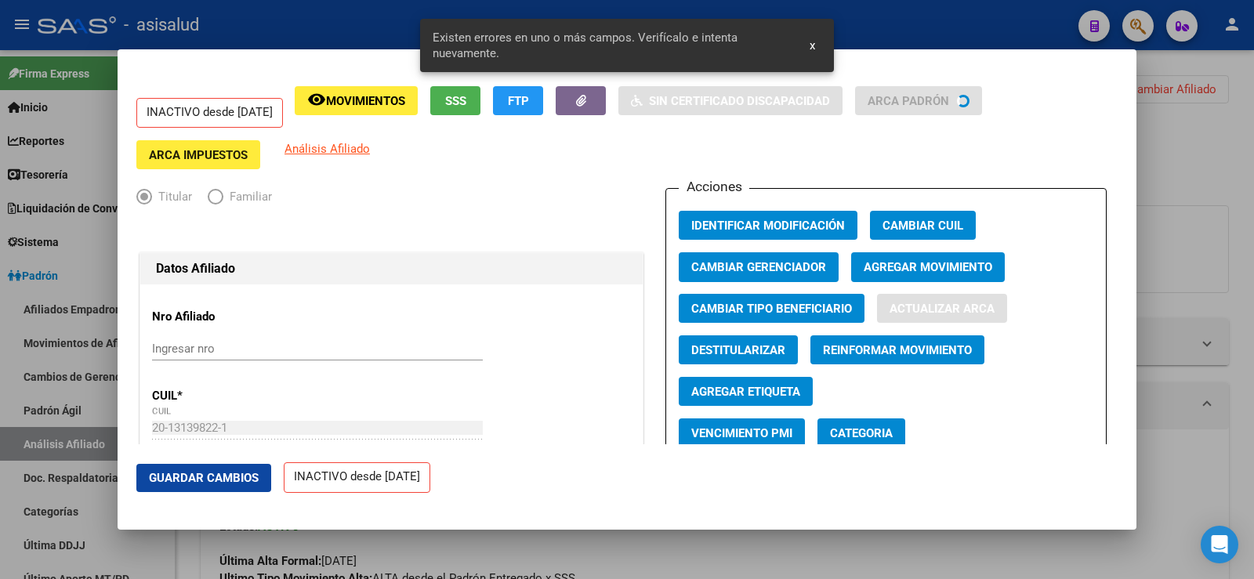
type input "VALENZUELA"
type input "ENRIQUE JESUS"
type input "MARIANO ACOSTA"
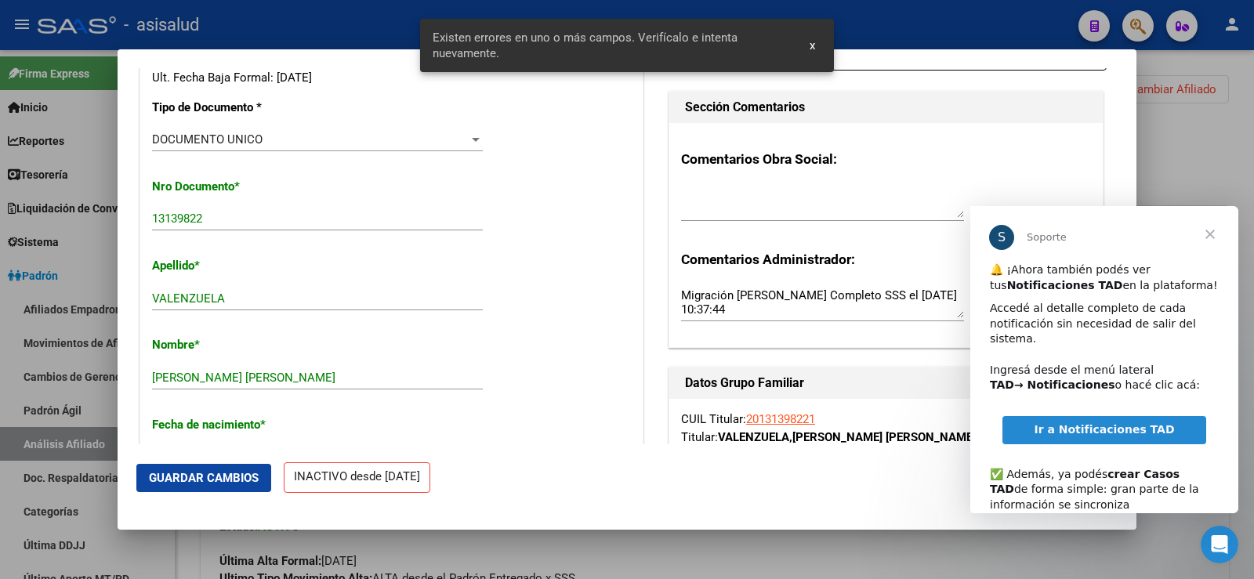
click at [218, 477] on span "Guardar Cambios" at bounding box center [204, 478] width 110 height 14
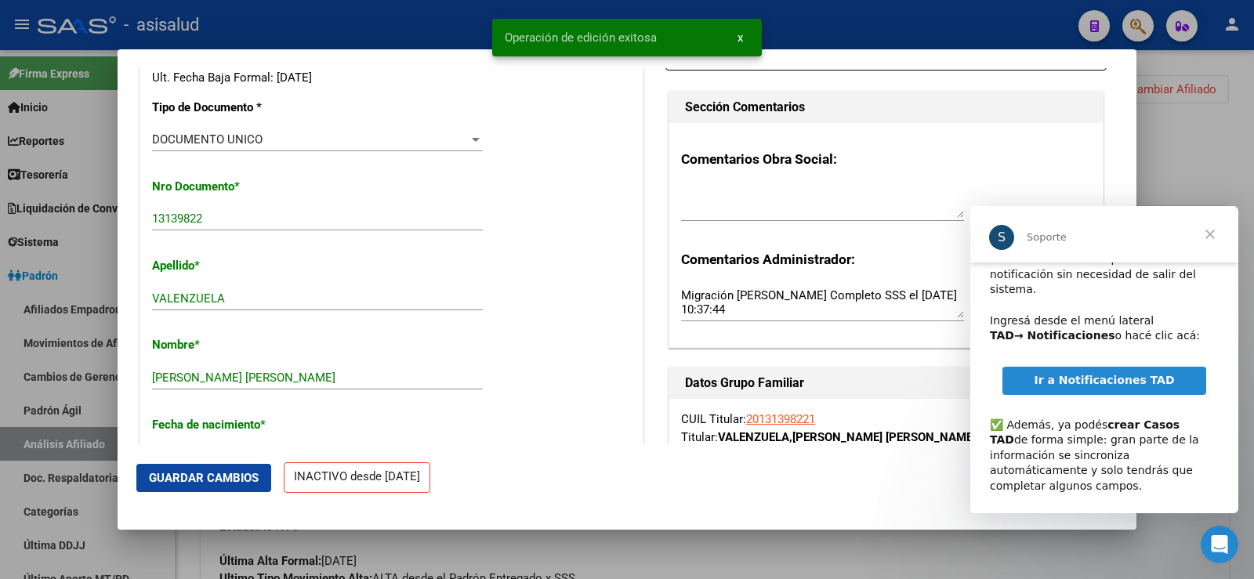
scroll to position [78, 0]
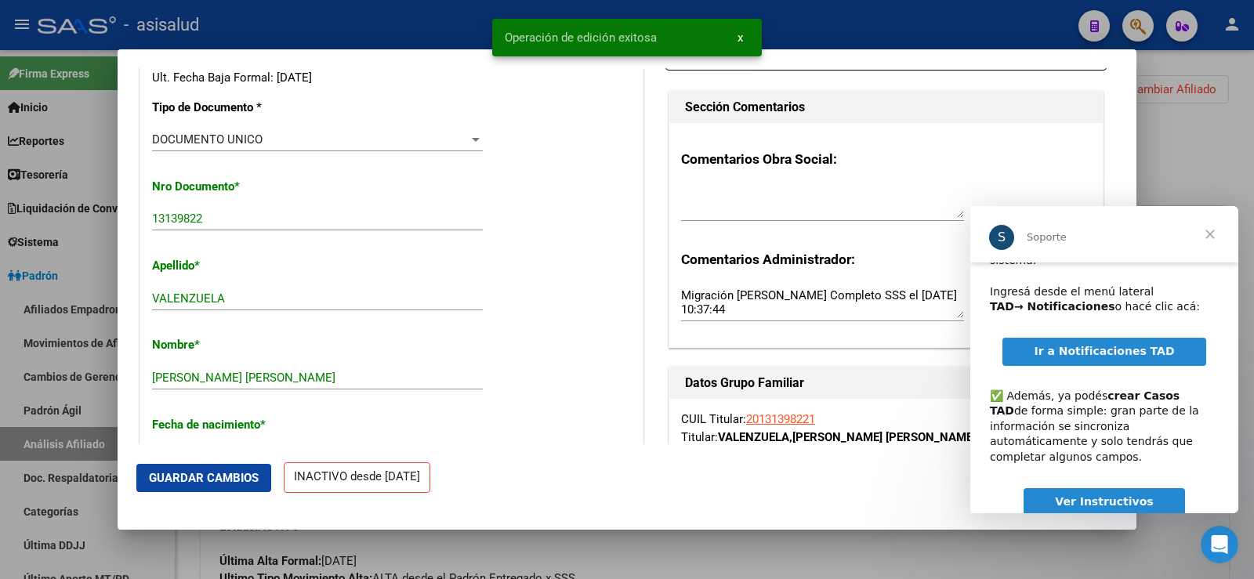
click at [1114, 345] on span "Ir a Notificaciones TAD" at bounding box center [1104, 351] width 140 height 13
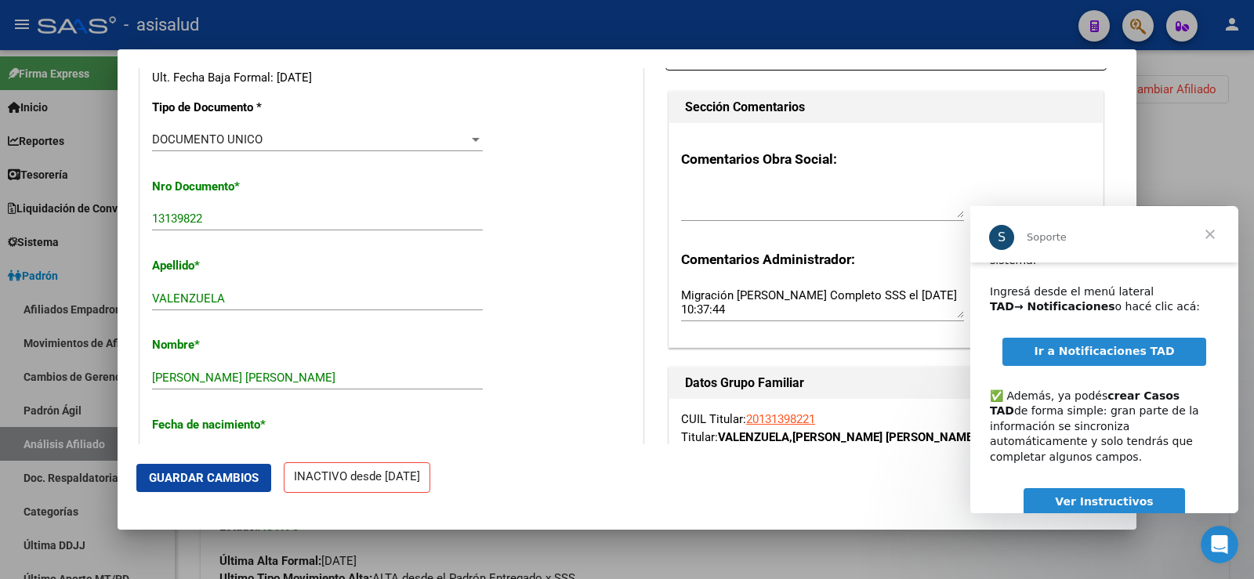
click at [1218, 233] on span "Cerrar" at bounding box center [1210, 234] width 56 height 56
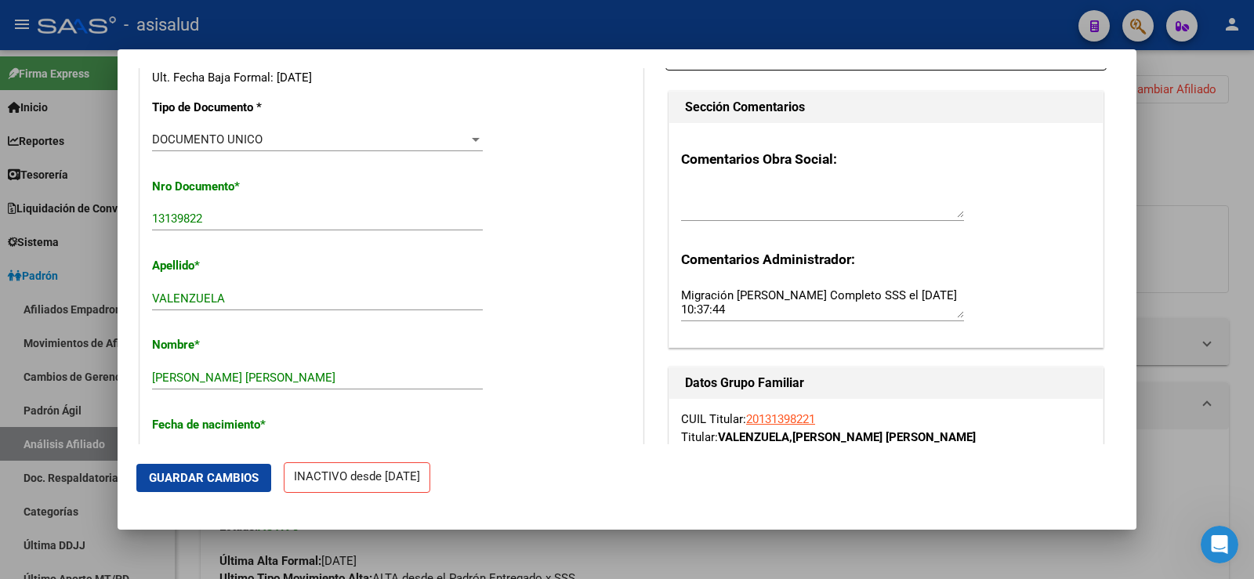
click at [218, 484] on span "Guardar Cambios" at bounding box center [204, 478] width 110 height 14
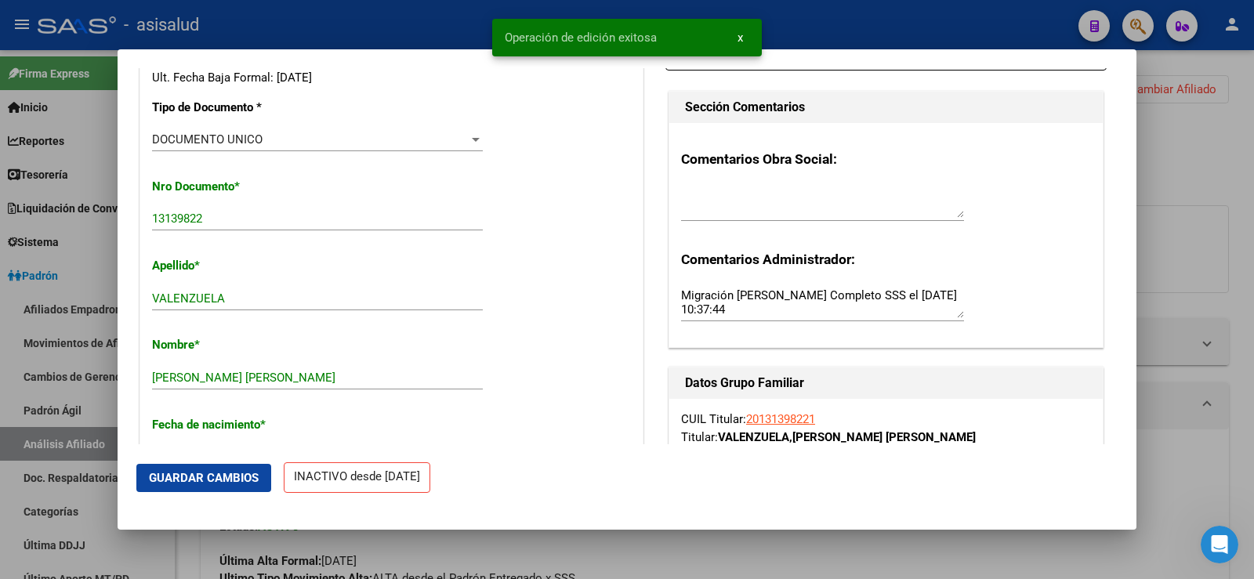
click at [1230, 143] on div at bounding box center [627, 289] width 1254 height 579
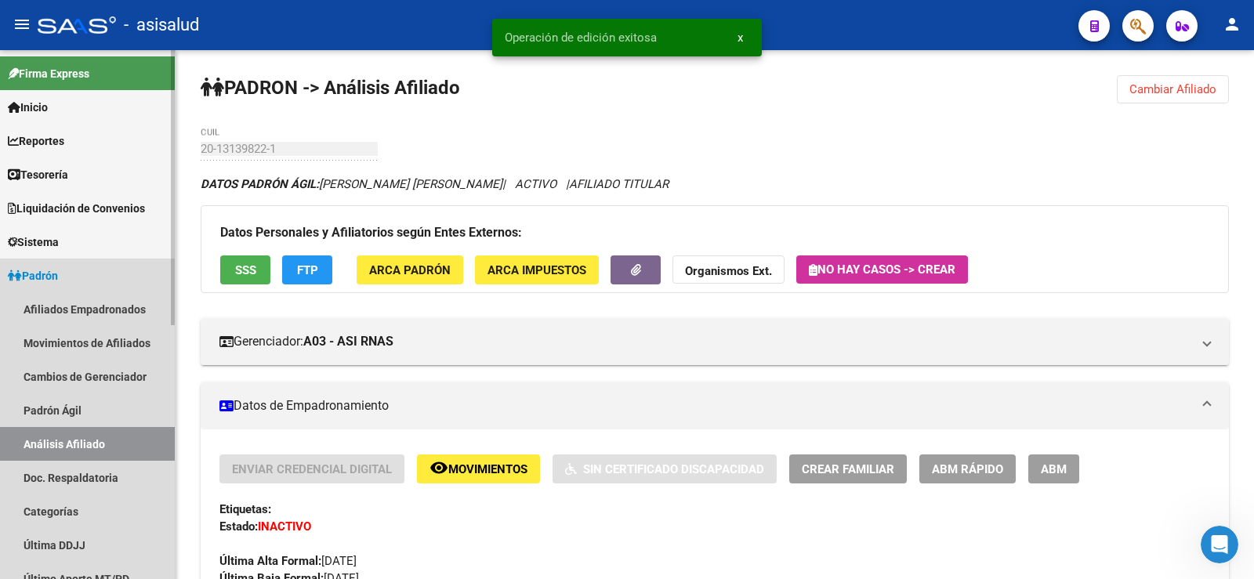
click at [41, 269] on span "Padrón" at bounding box center [33, 275] width 50 height 17
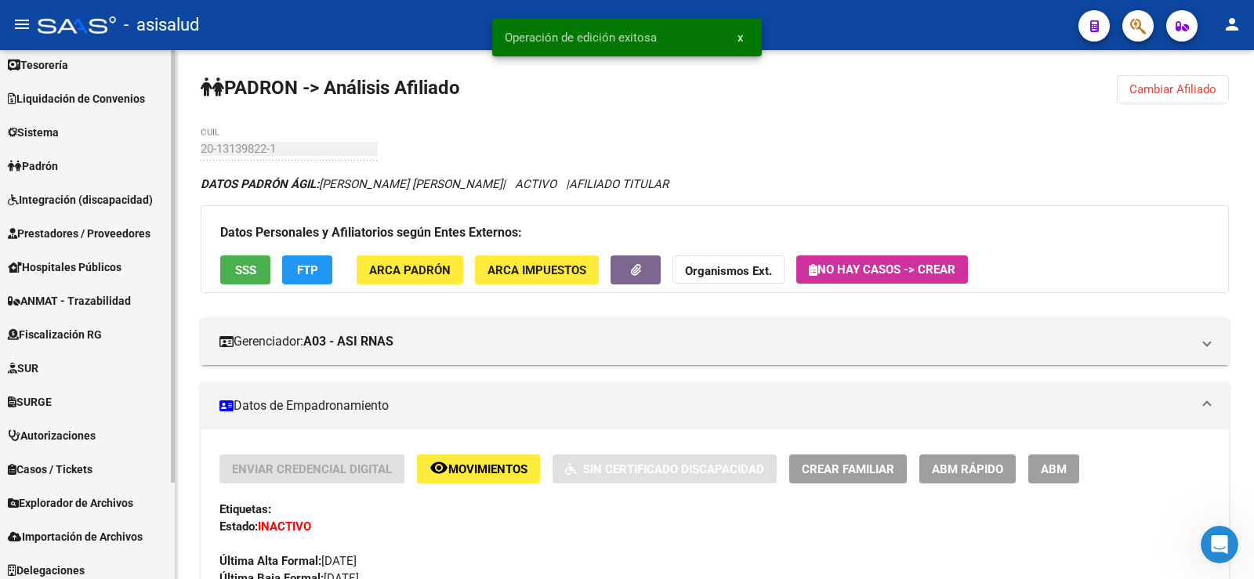
scroll to position [118, 0]
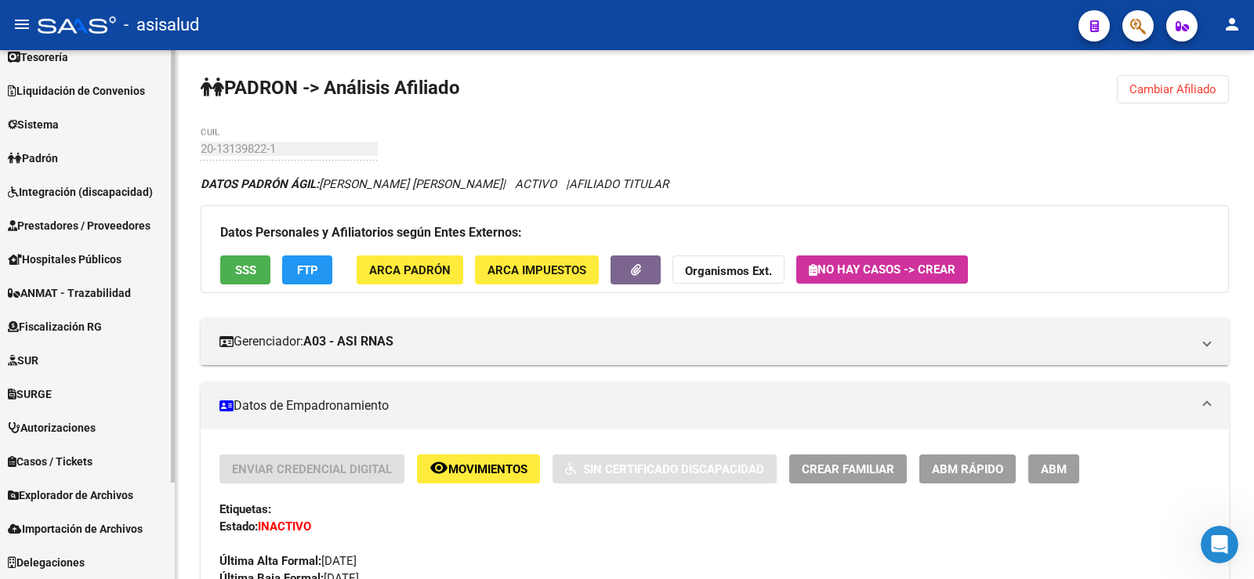
click at [82, 423] on span "Autorizaciones" at bounding box center [52, 427] width 88 height 17
click at [68, 487] on span "Explorador de Archivos" at bounding box center [70, 495] width 125 height 17
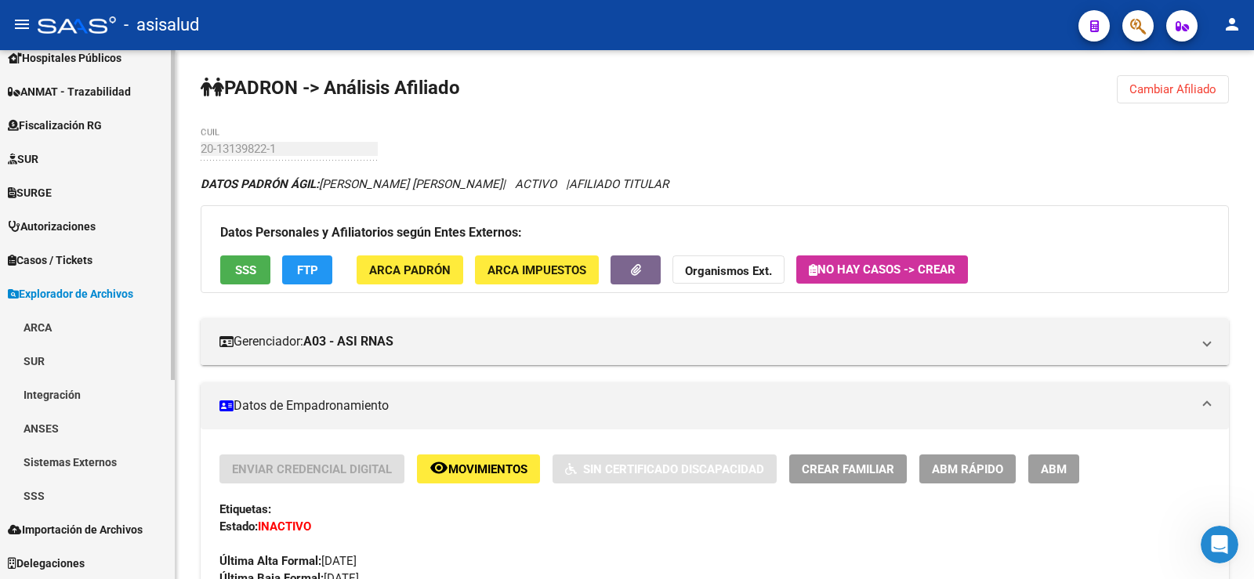
scroll to position [320, 0]
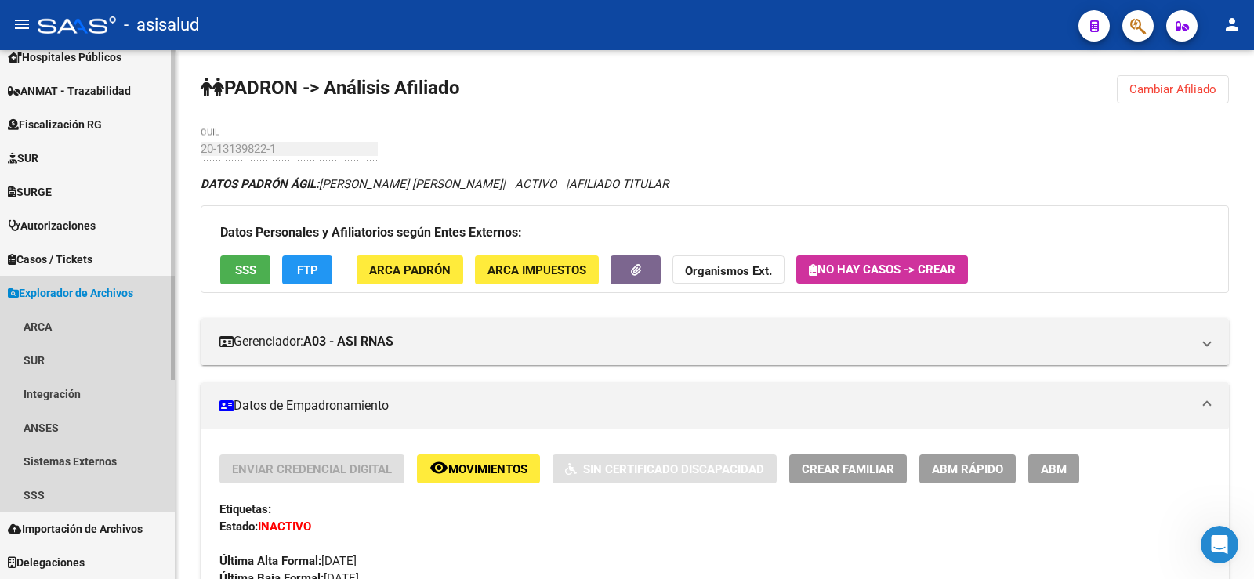
click at [100, 287] on span "Explorador de Archivos" at bounding box center [70, 293] width 125 height 17
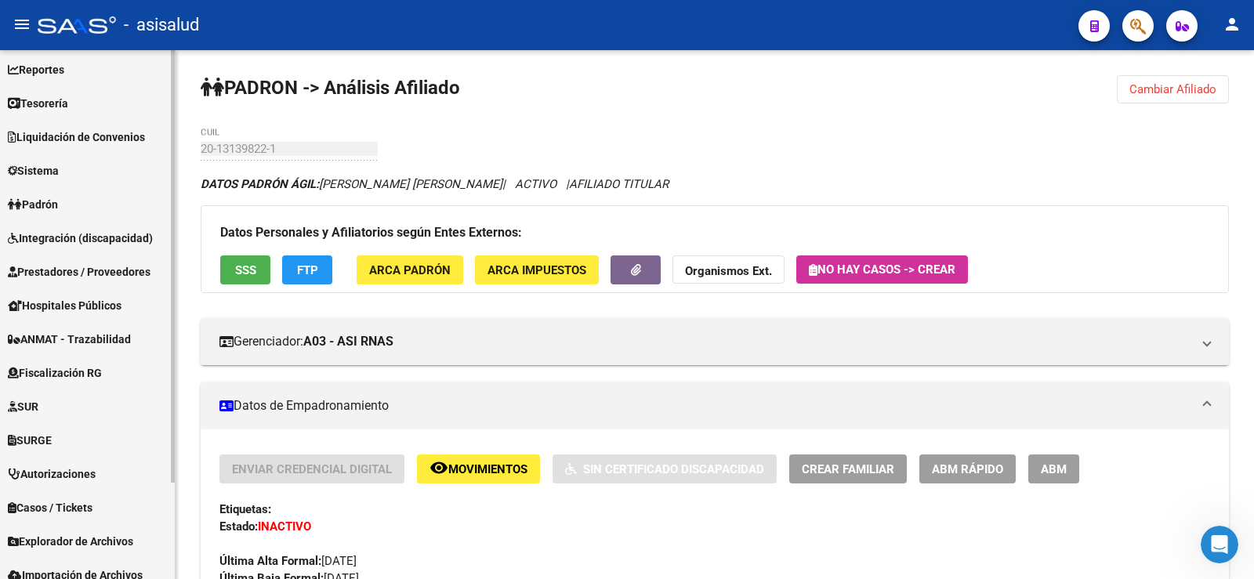
scroll to position [39, 0]
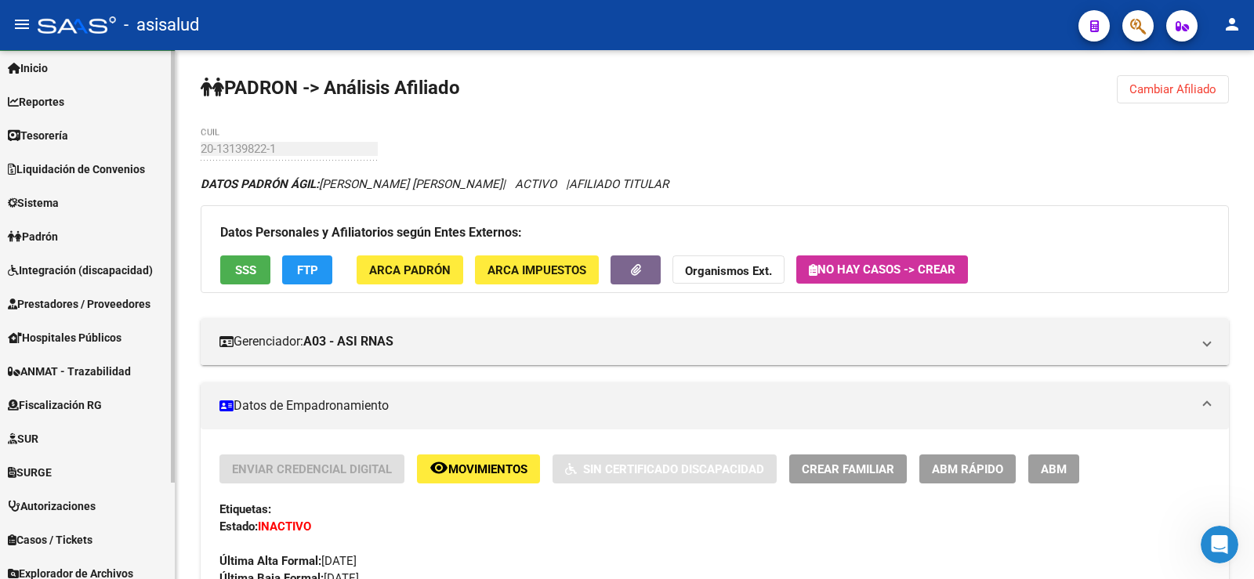
click at [58, 241] on span "Padrón" at bounding box center [33, 236] width 50 height 17
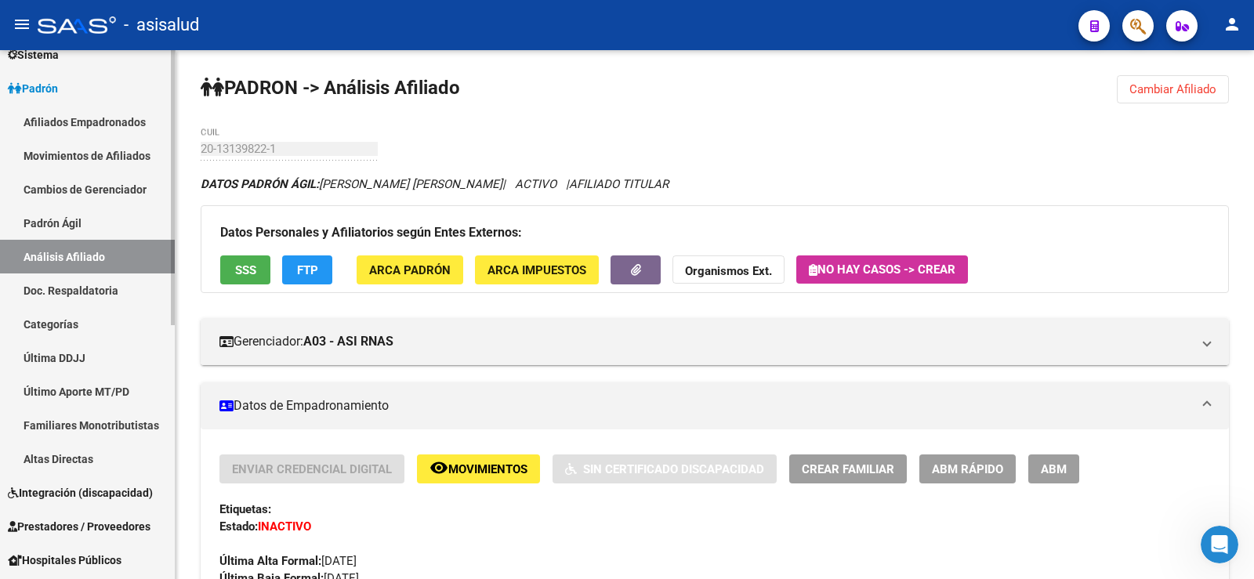
scroll to position [118, 0]
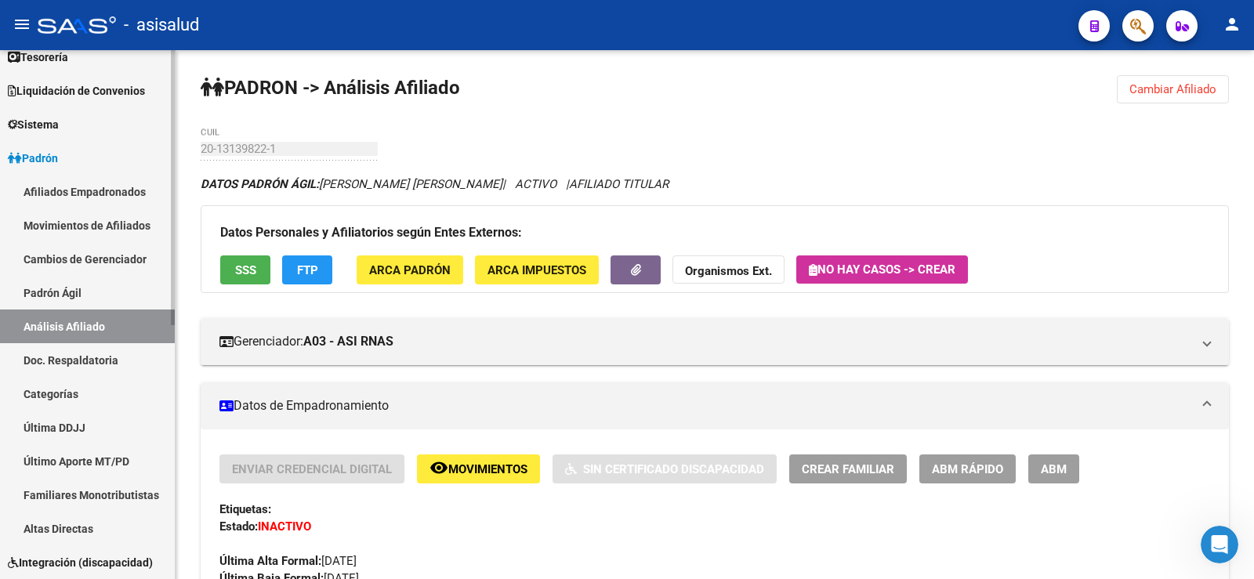
click at [45, 148] on link "Padrón" at bounding box center [87, 158] width 175 height 34
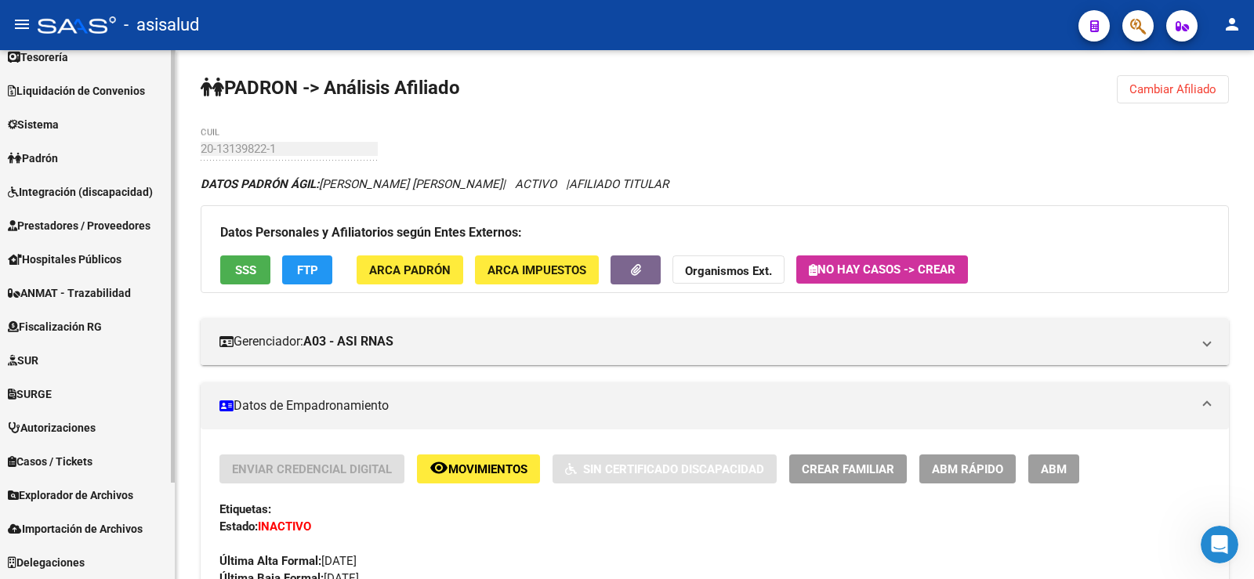
click at [48, 123] on span "Sistema" at bounding box center [33, 124] width 51 height 17
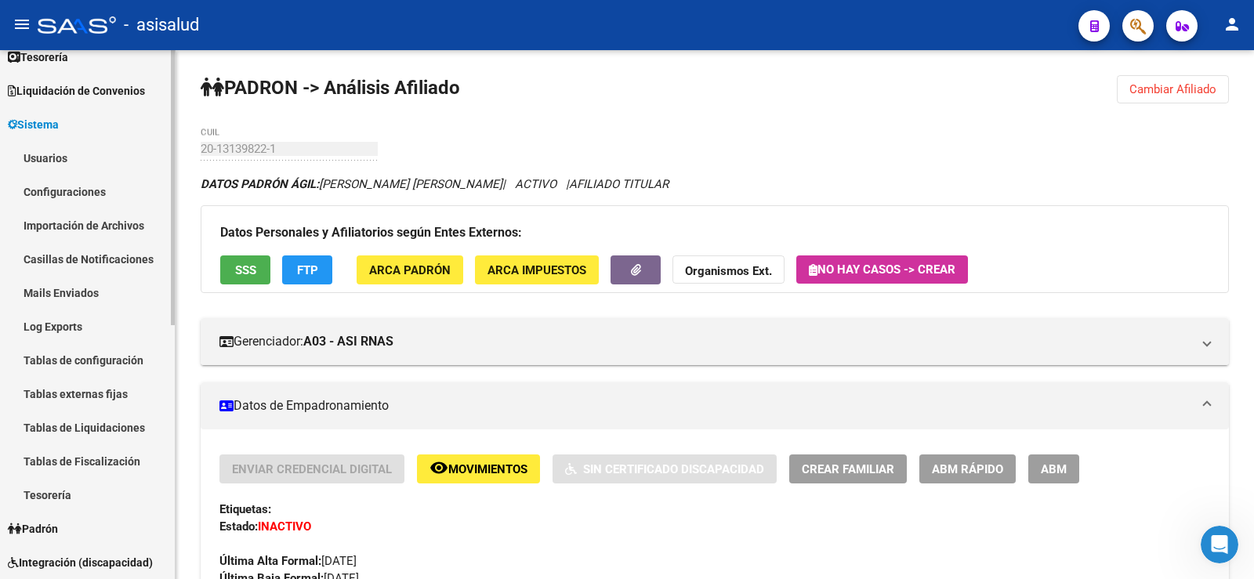
click at [48, 123] on span "Sistema" at bounding box center [33, 124] width 51 height 17
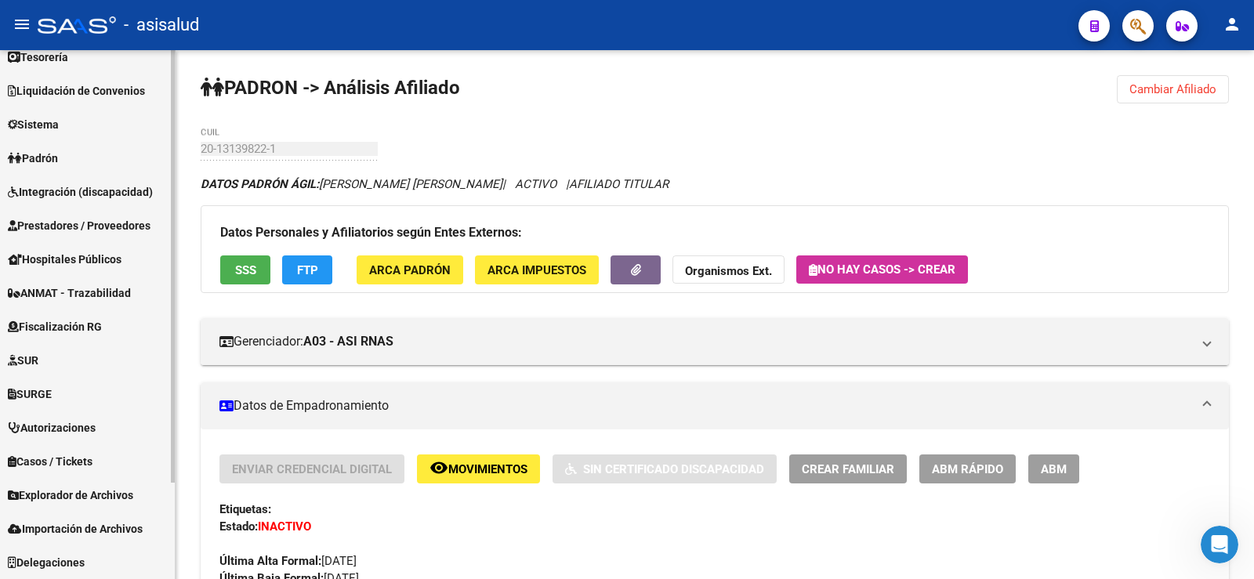
click at [95, 328] on span "Fiscalización RG" at bounding box center [55, 326] width 94 height 17
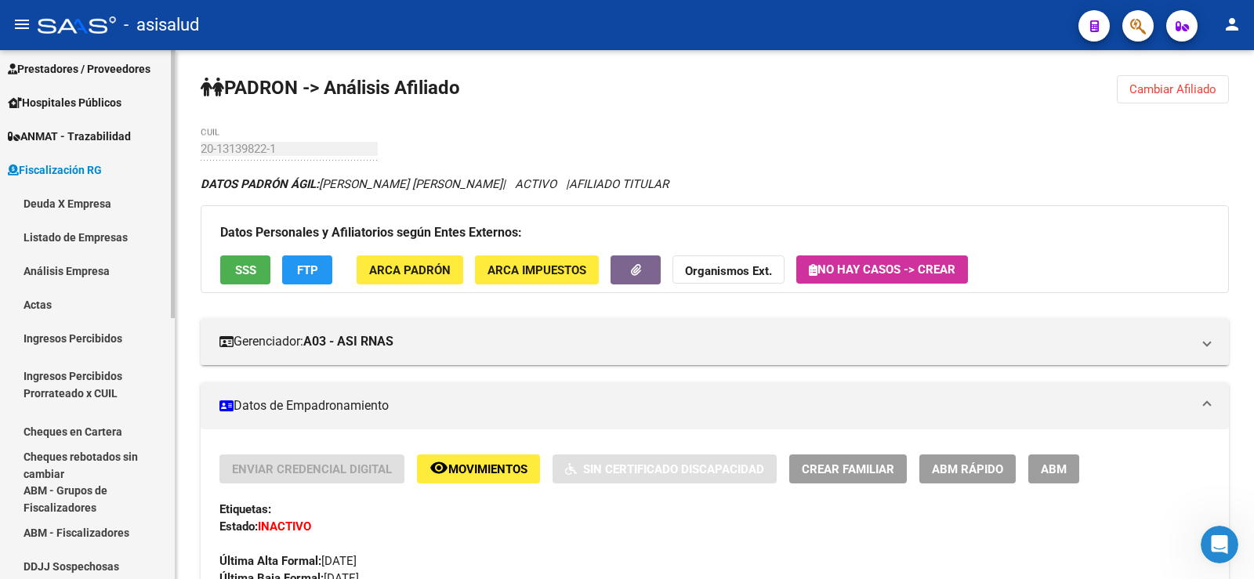
scroll to position [353, 0]
click at [60, 154] on link "Fiscalización RG" at bounding box center [87, 170] width 175 height 34
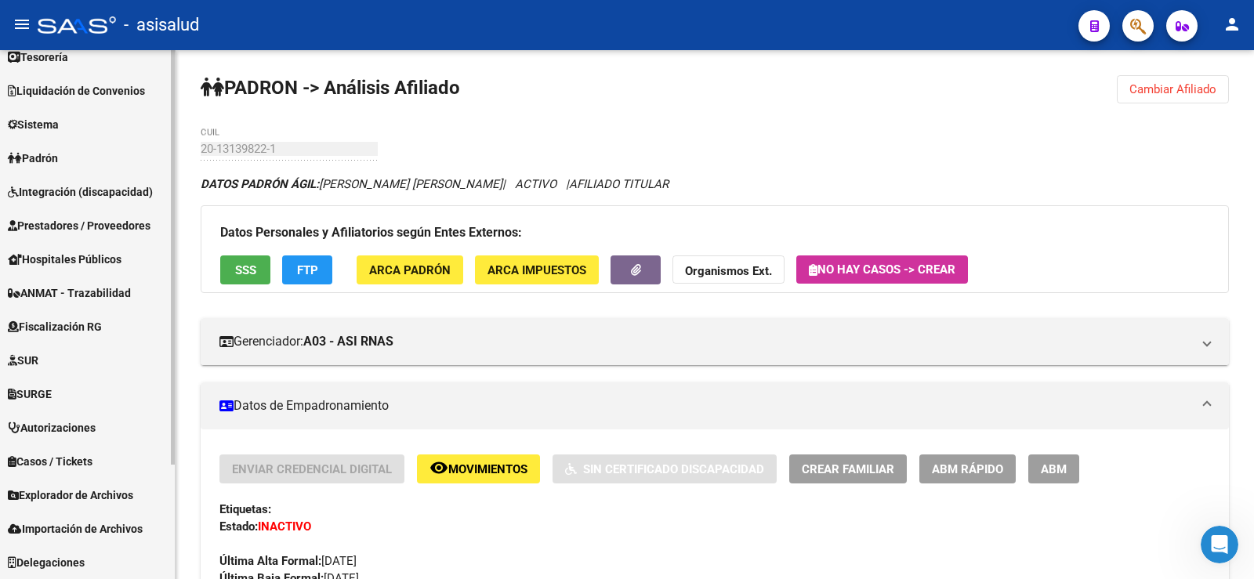
scroll to position [118, 0]
click at [37, 391] on span "SURGE" at bounding box center [30, 394] width 44 height 17
click at [37, 362] on span "SUR" at bounding box center [23, 360] width 31 height 17
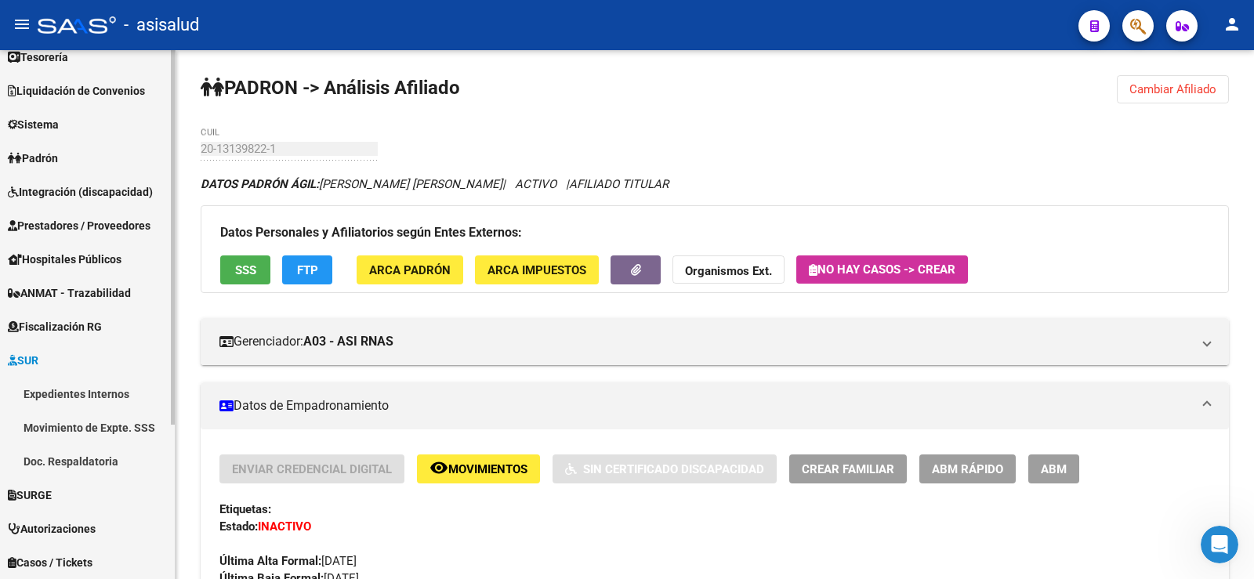
click at [37, 362] on span "SUR" at bounding box center [23, 360] width 31 height 17
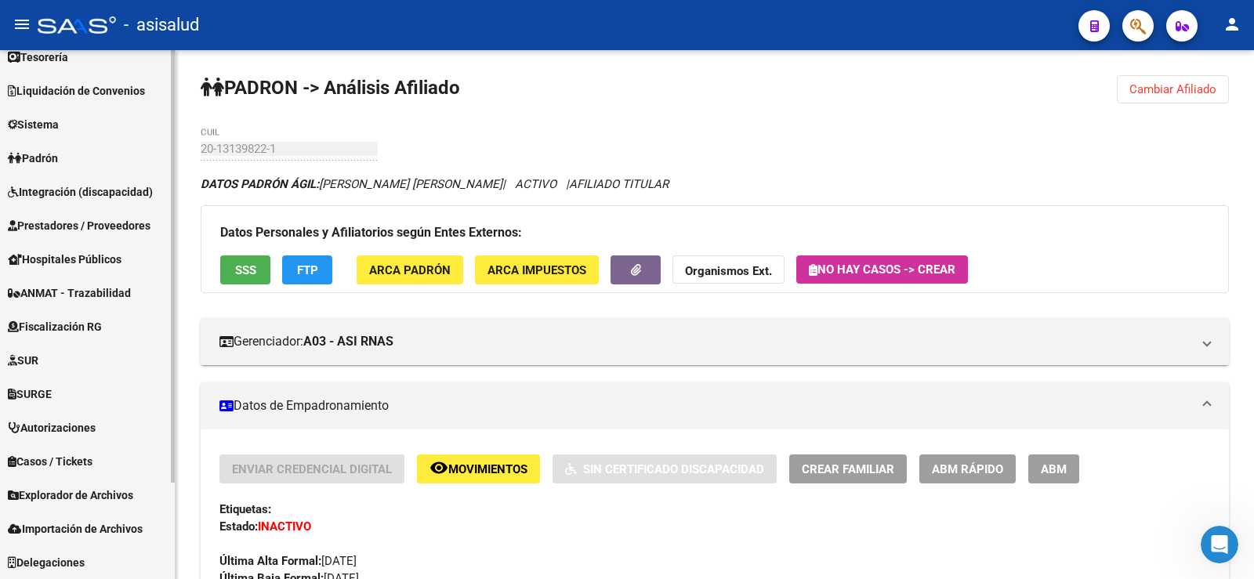
click at [56, 453] on span "Casos / Tickets" at bounding box center [50, 461] width 85 height 17
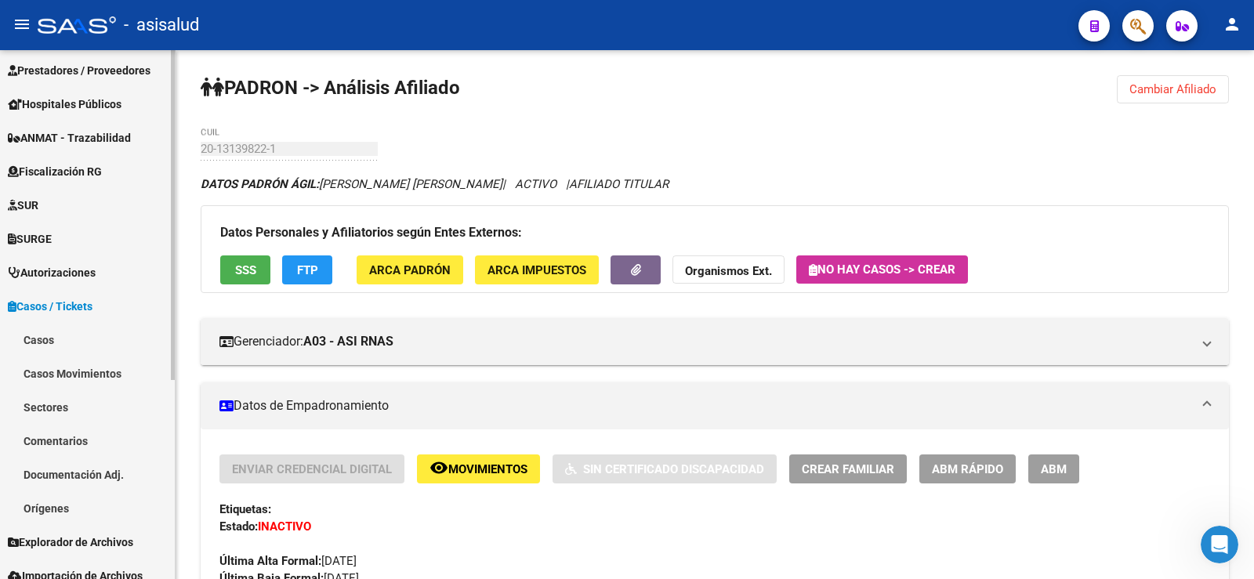
scroll to position [274, 0]
click at [63, 304] on span "Casos / Tickets" at bounding box center [50, 304] width 85 height 17
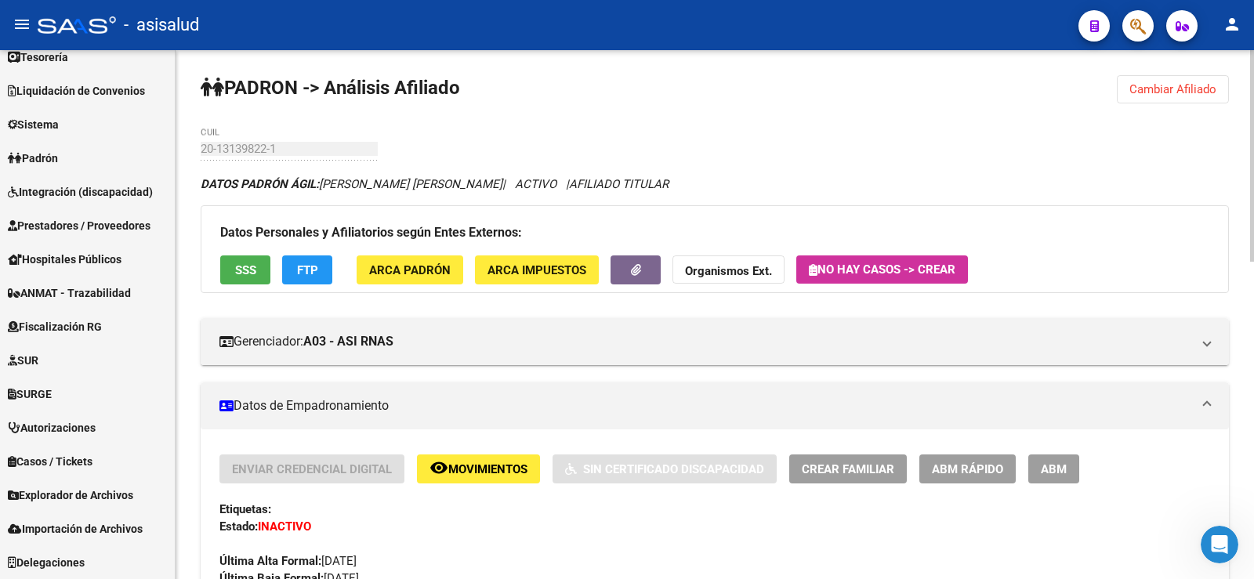
scroll to position [118, 0]
click at [1221, 538] on icon "Abrir Intercom Messenger" at bounding box center [1218, 543] width 26 height 26
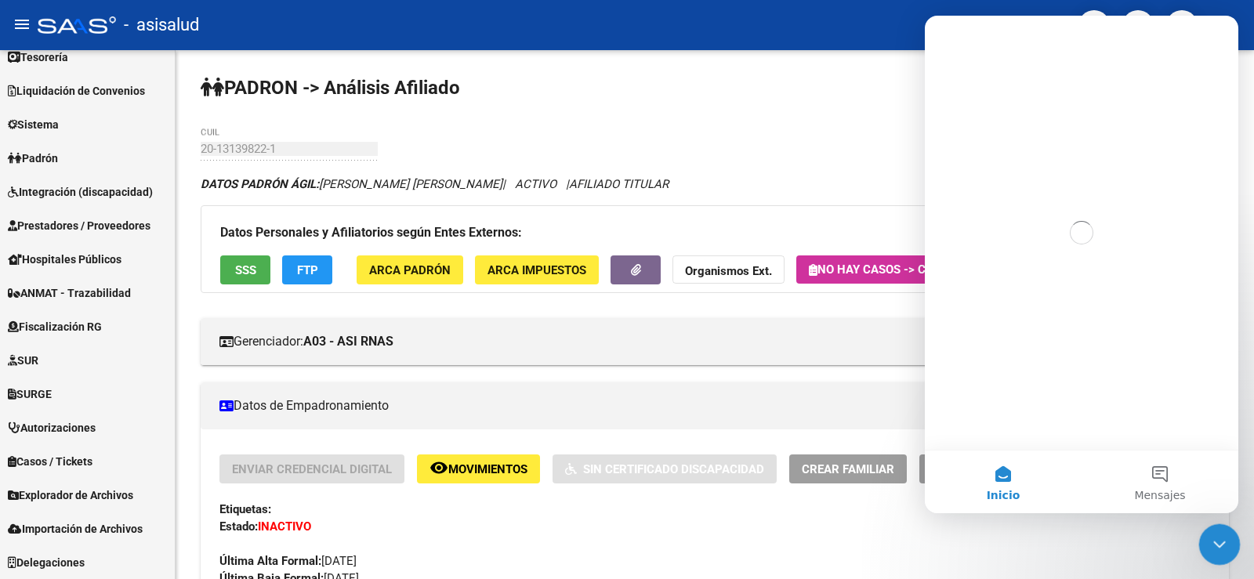
scroll to position [0, 0]
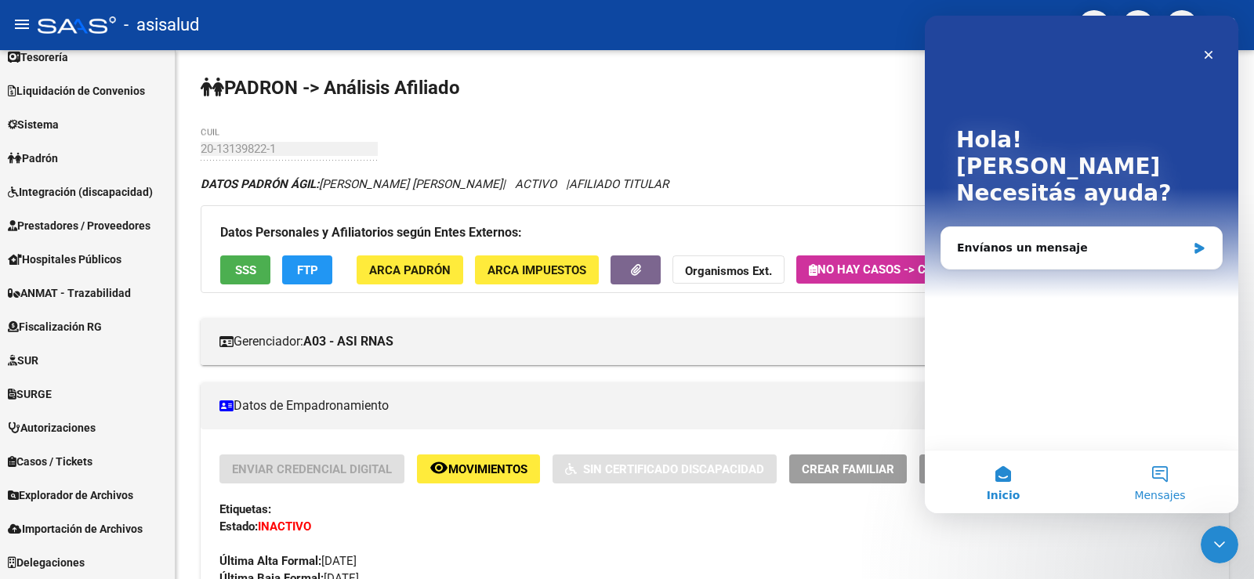
click at [1166, 472] on button "Mensajes" at bounding box center [1160, 482] width 157 height 63
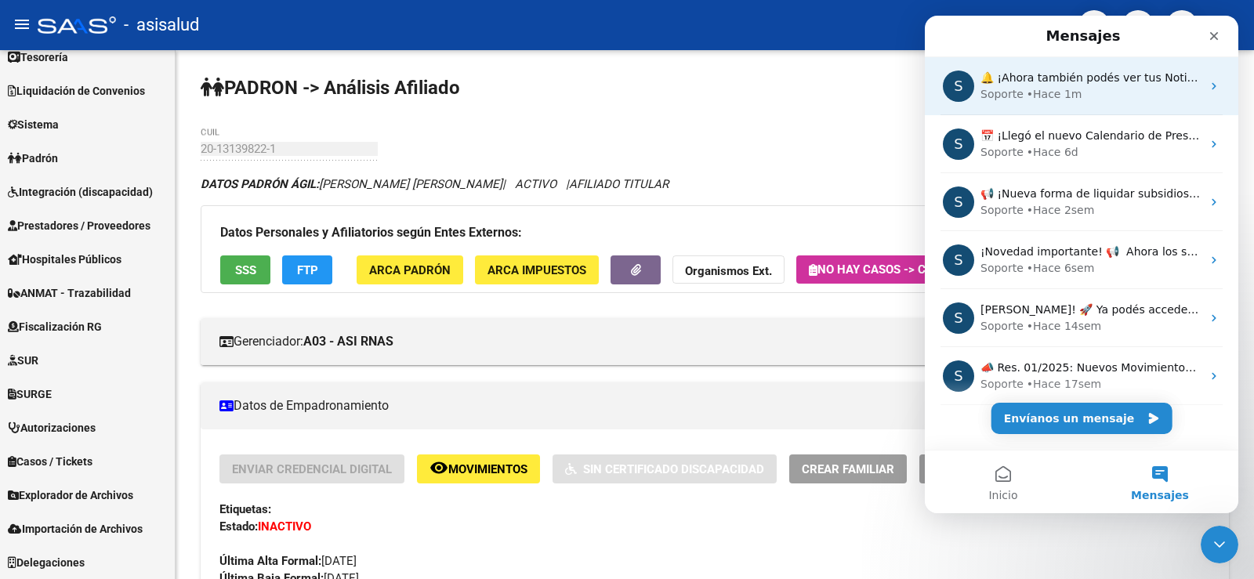
click at [1046, 88] on div "• Hace 1m" at bounding box center [1055, 94] width 56 height 16
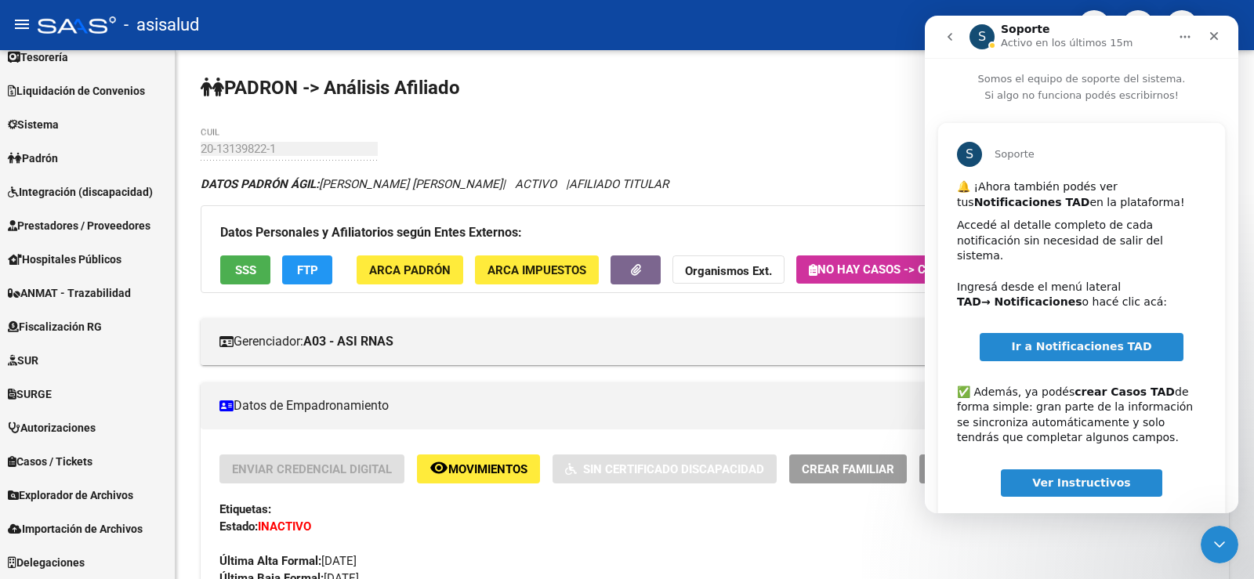
scroll to position [59, 0]
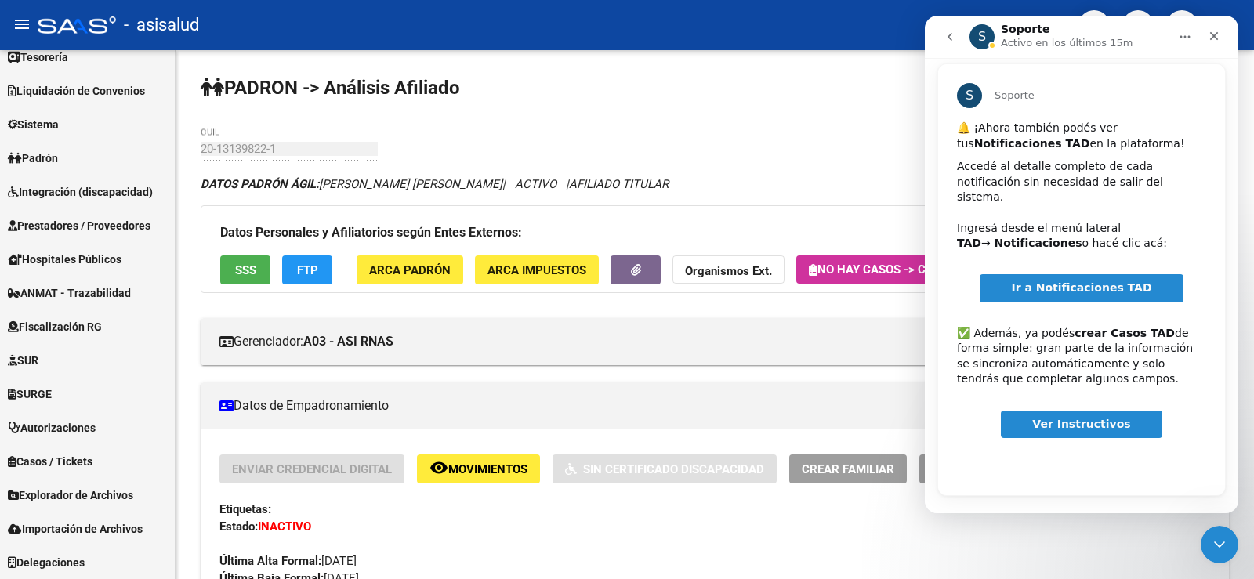
click at [1088, 281] on span "Ir a Notificaciones TAD" at bounding box center [1081, 287] width 140 height 13
click at [53, 430] on span "Autorizaciones" at bounding box center [52, 427] width 88 height 17
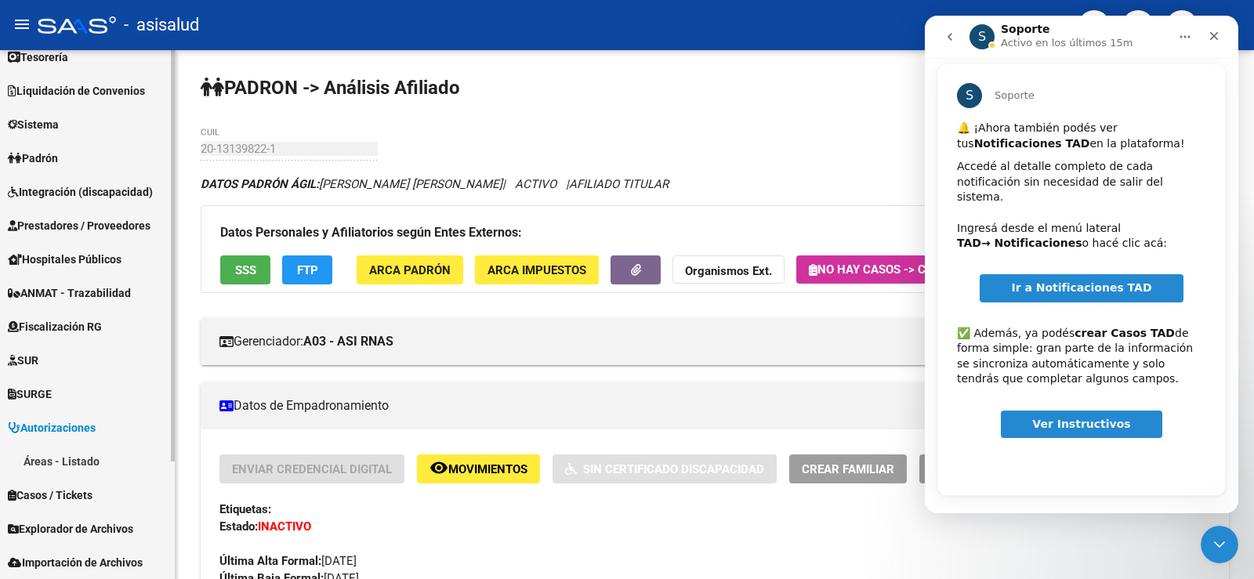
click at [58, 429] on span "Autorizaciones" at bounding box center [52, 427] width 88 height 17
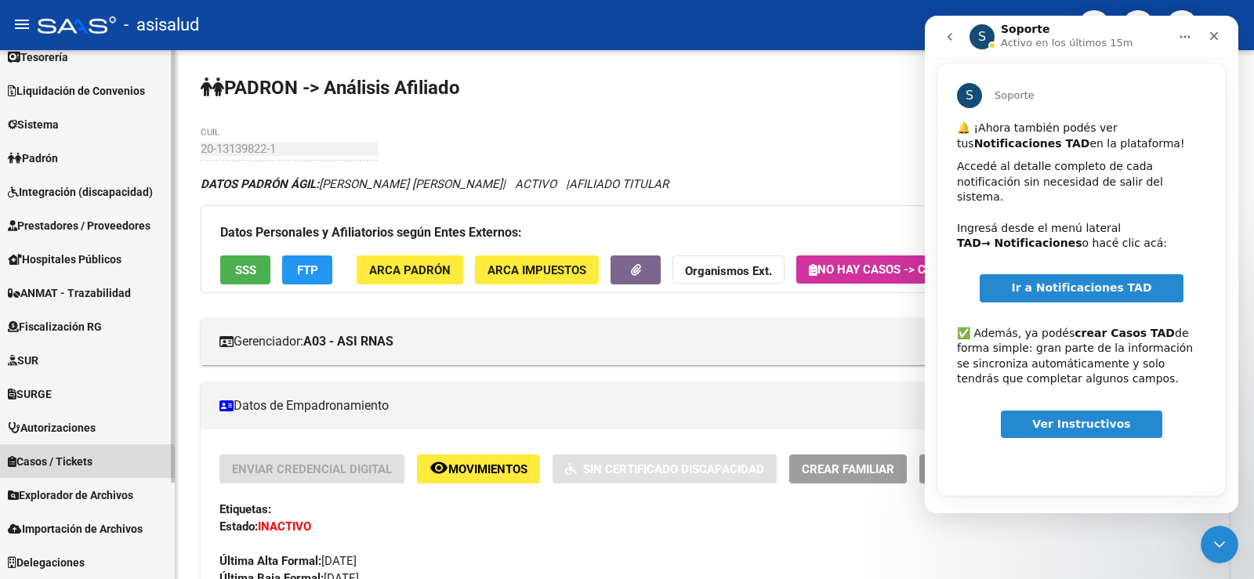
click at [56, 474] on link "Casos / Tickets" at bounding box center [87, 462] width 175 height 34
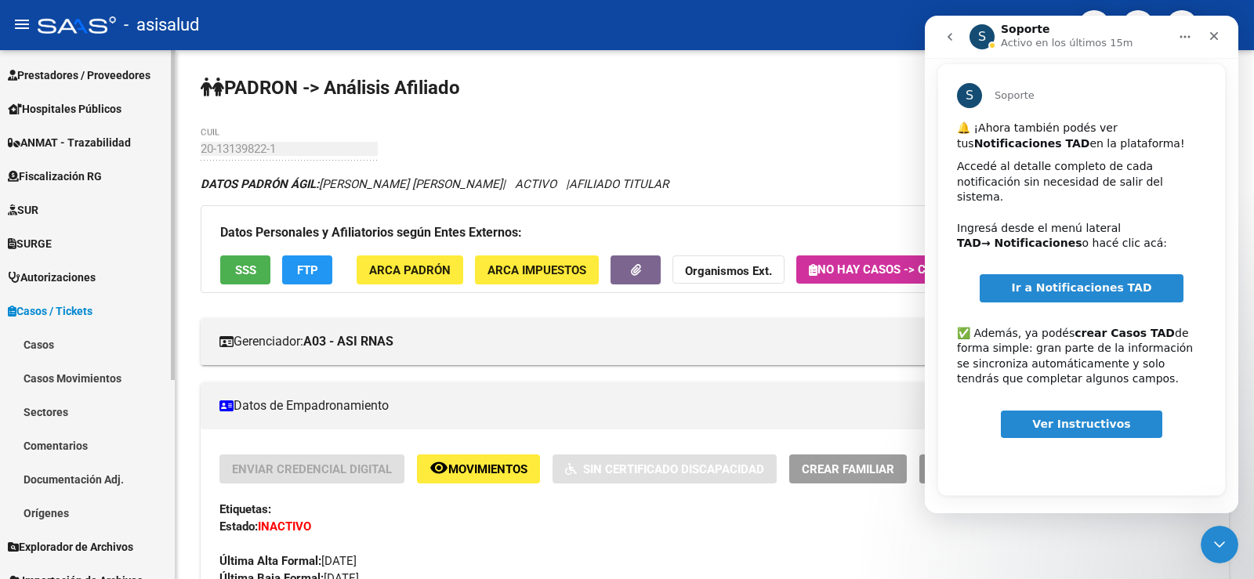
scroll to position [274, 0]
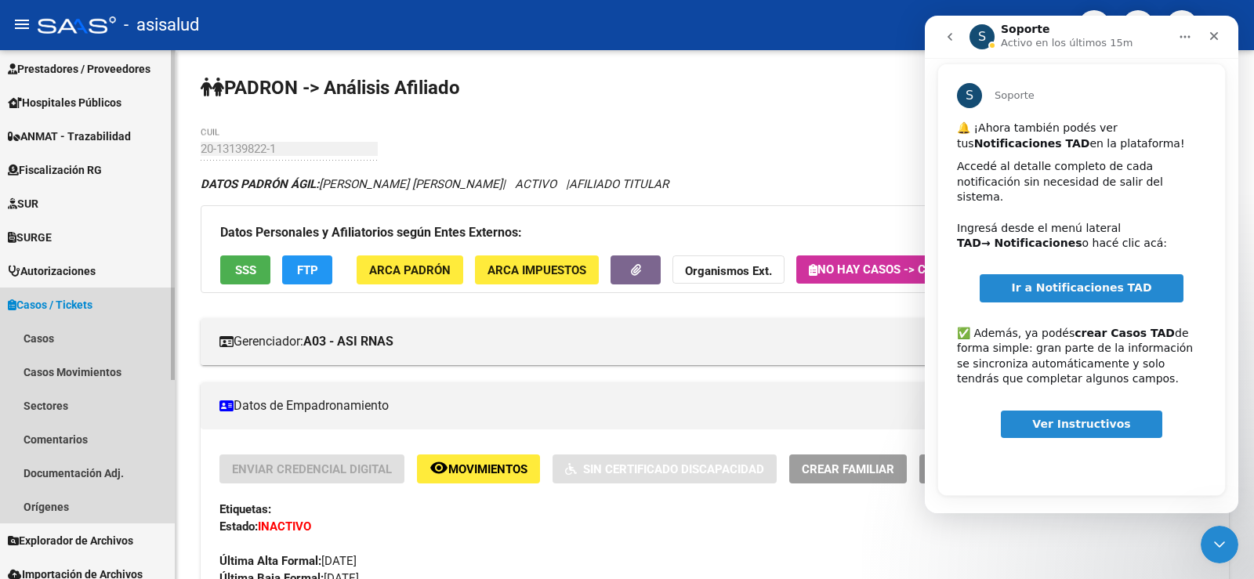
click at [71, 310] on span "Casos / Tickets" at bounding box center [50, 304] width 85 height 17
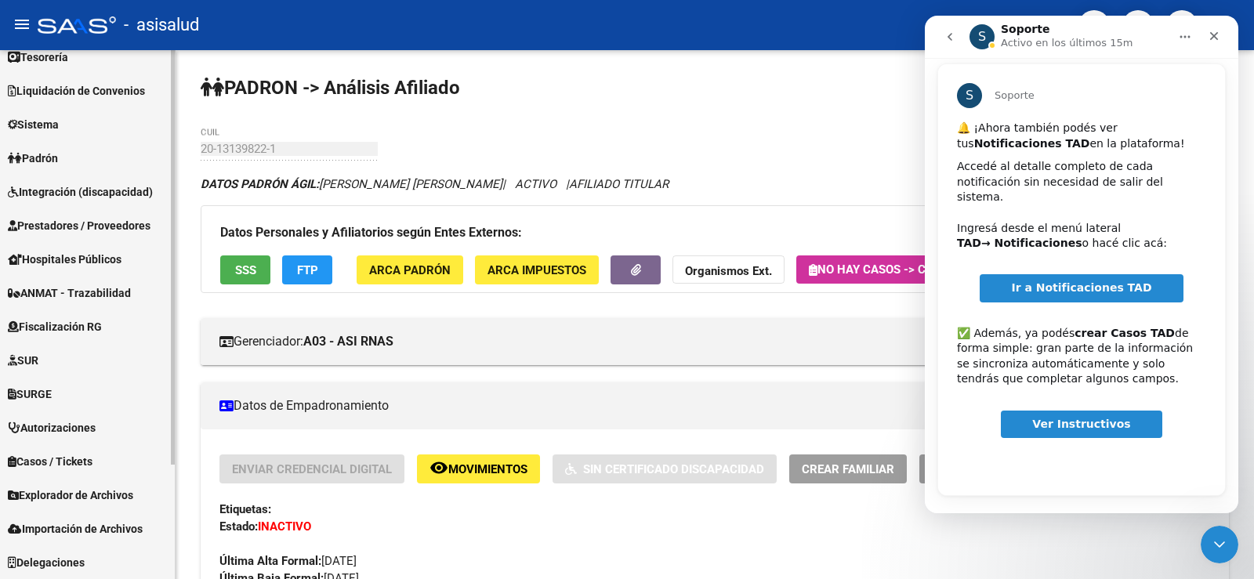
scroll to position [118, 0]
click at [58, 431] on span "Autorizaciones" at bounding box center [52, 427] width 88 height 17
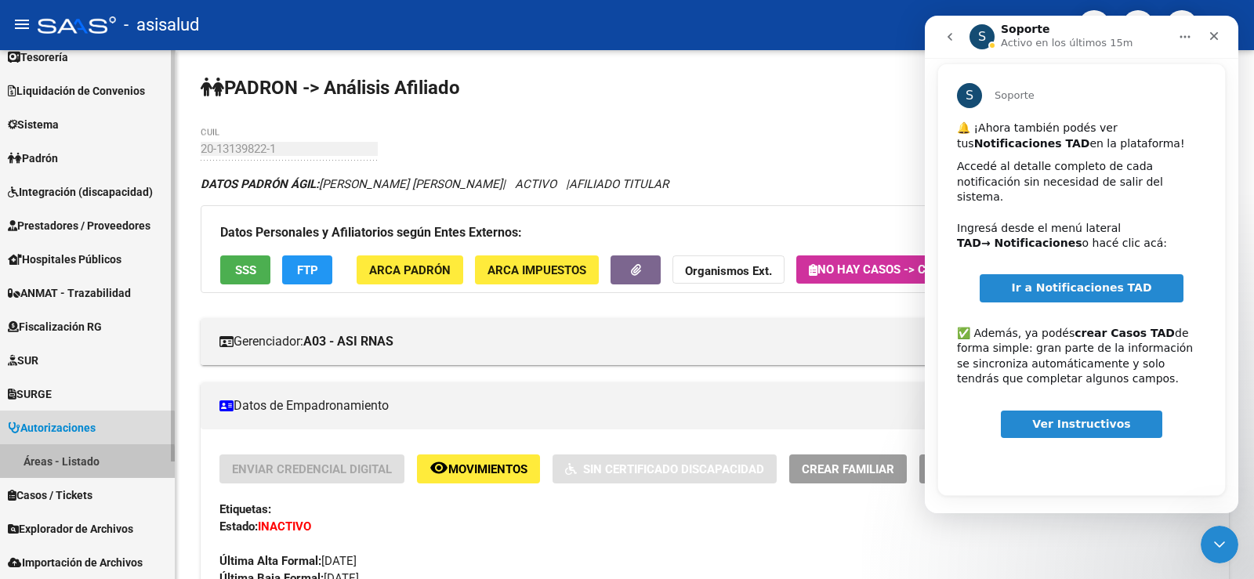
click at [56, 466] on link "Áreas - Listado" at bounding box center [87, 462] width 175 height 34
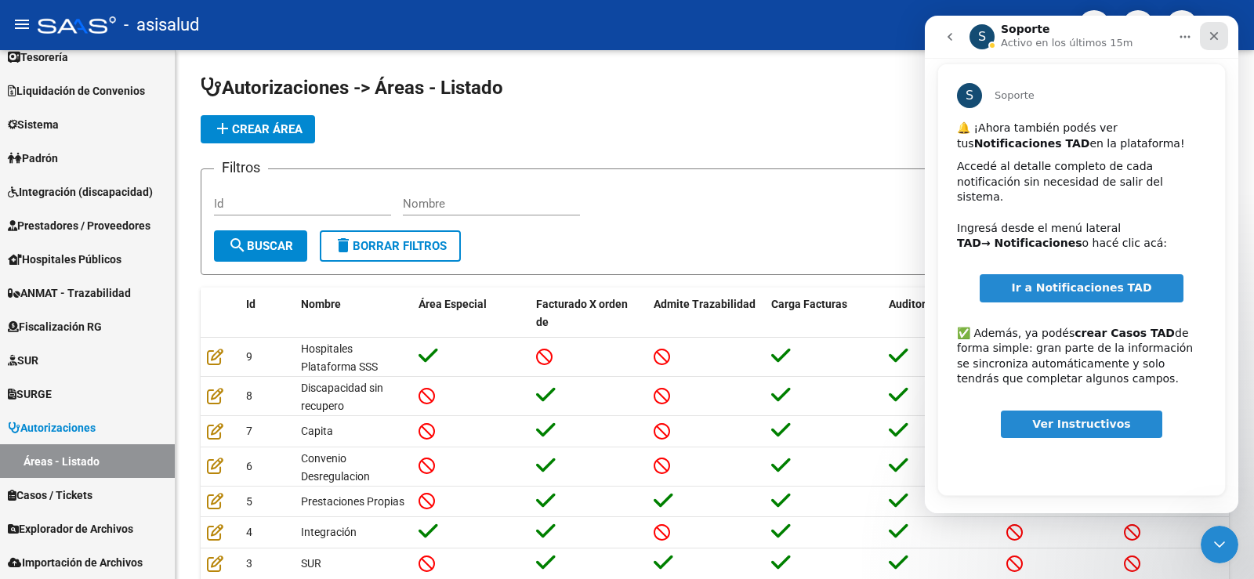
click at [1221, 38] on div "Cerrar" at bounding box center [1214, 36] width 28 height 28
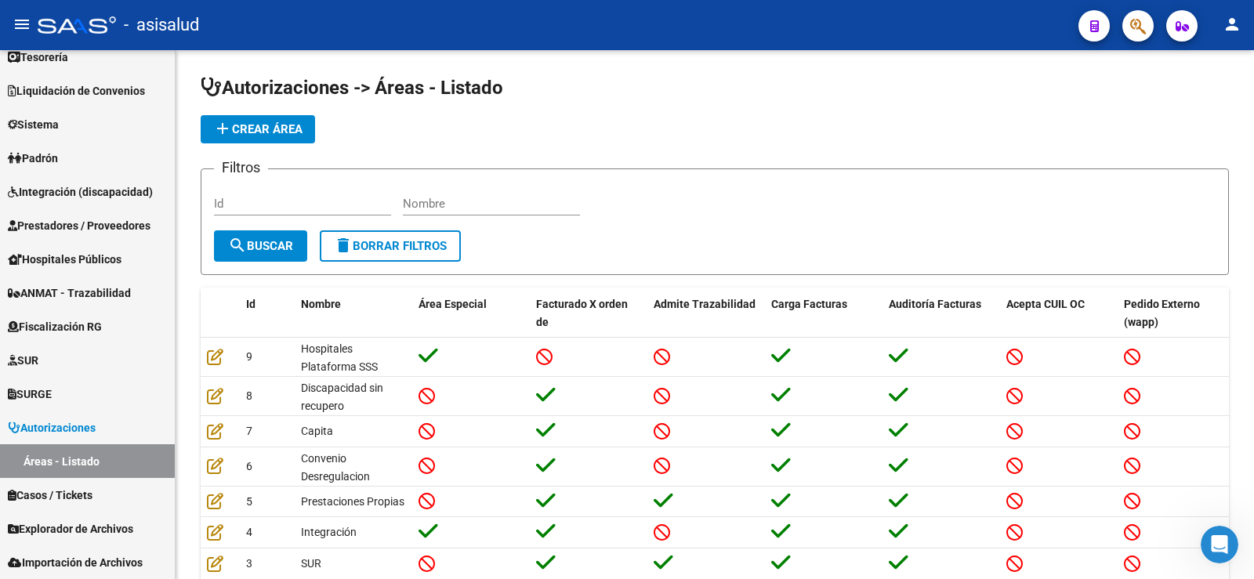
scroll to position [59, 0]
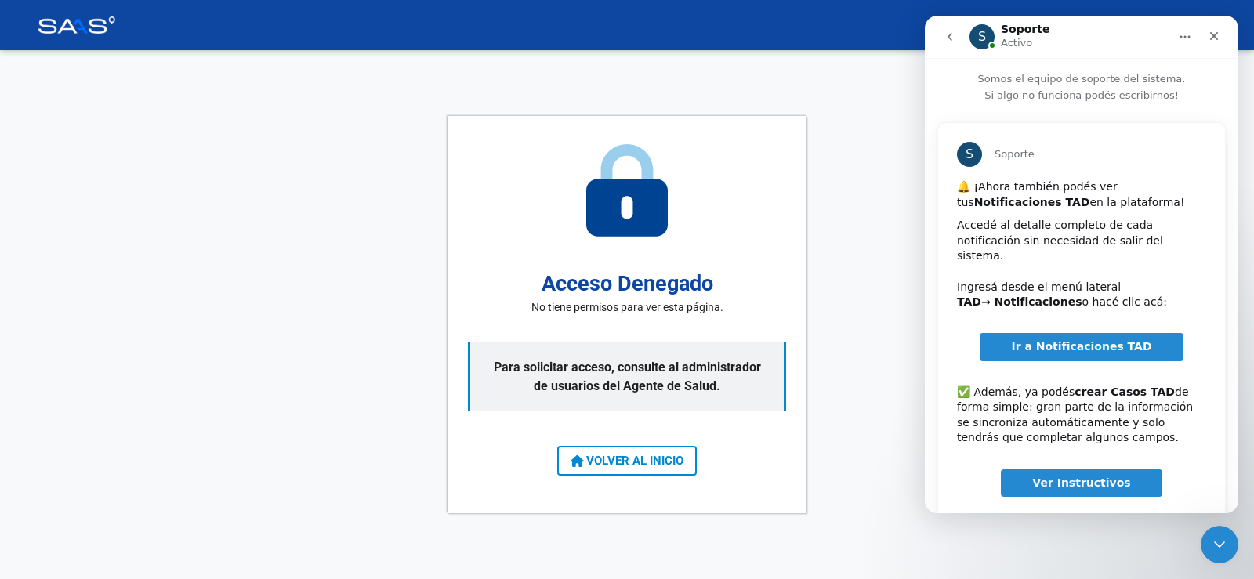
scroll to position [59, 0]
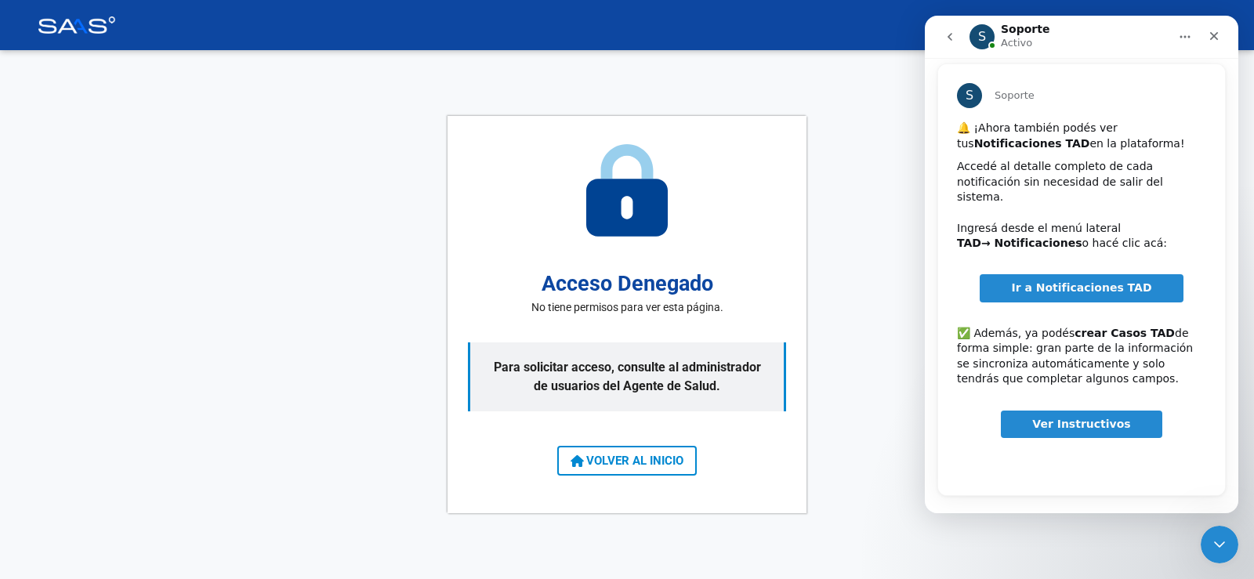
click at [1223, 31] on div "Cerrar" at bounding box center [1214, 36] width 28 height 28
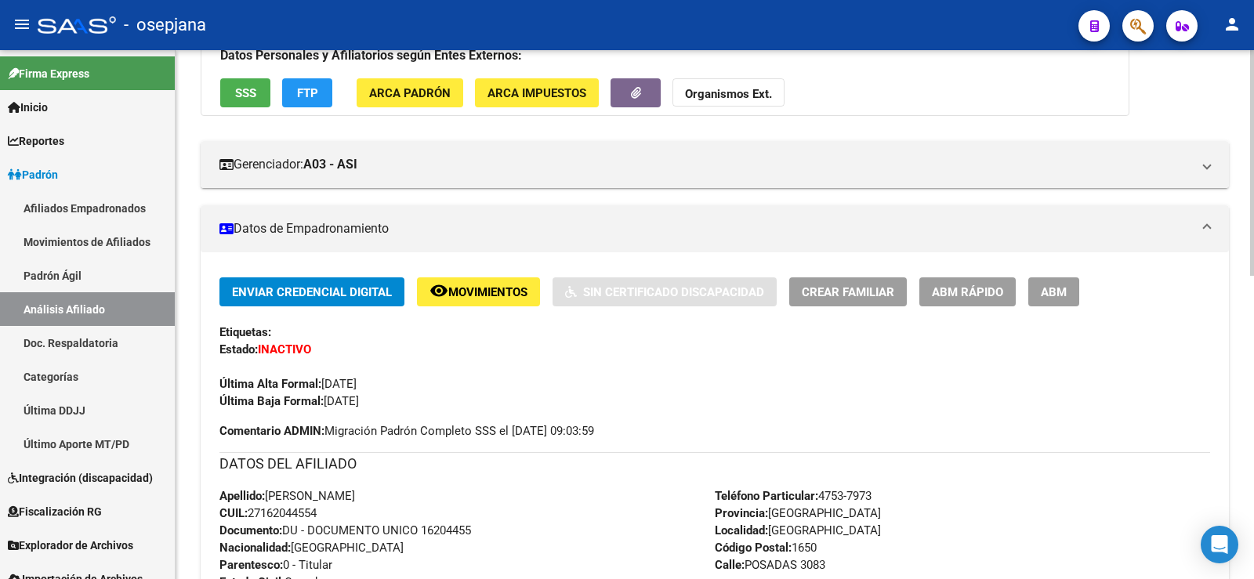
scroll to position [157, 0]
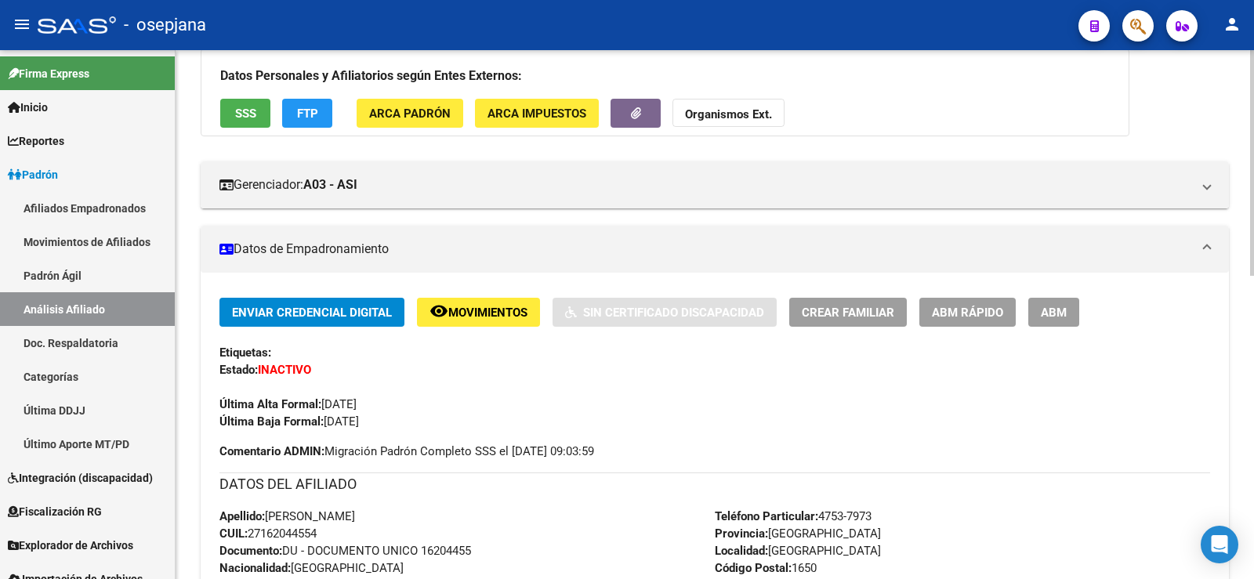
click at [940, 319] on span "ABM Rápido" at bounding box center [967, 313] width 71 height 14
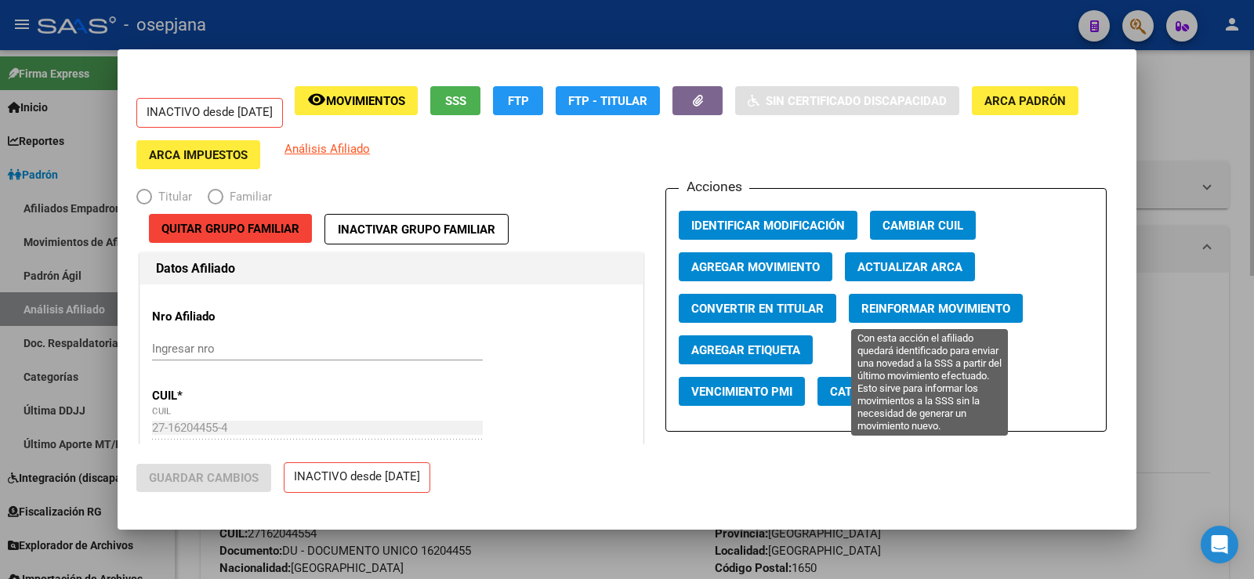
radio input "true"
type input "27-11330892-9"
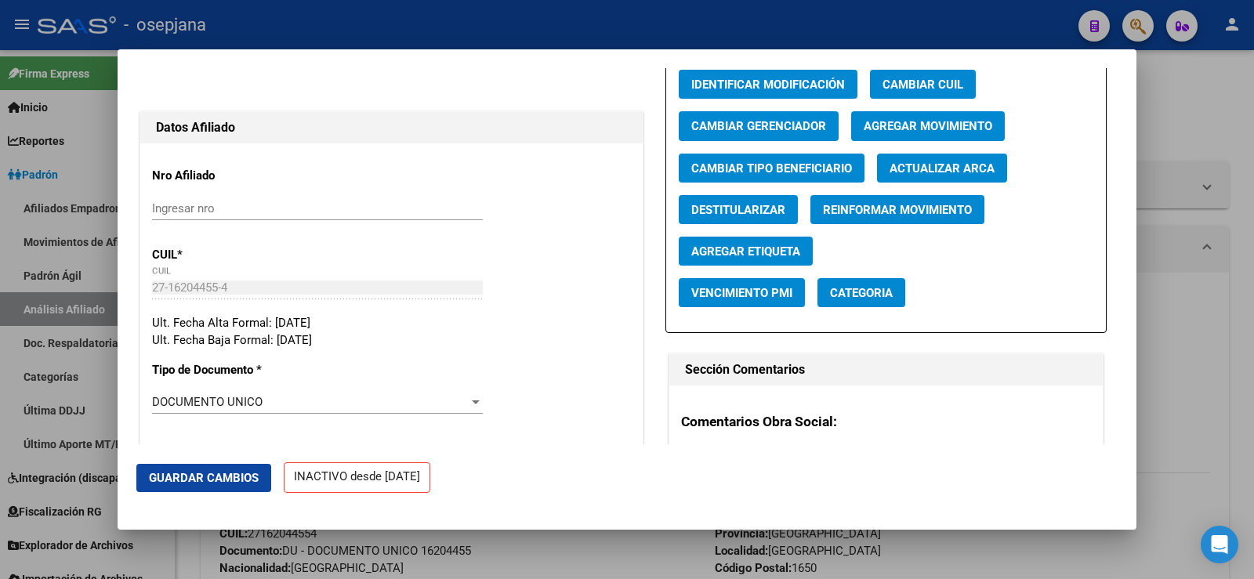
scroll to position [78, 0]
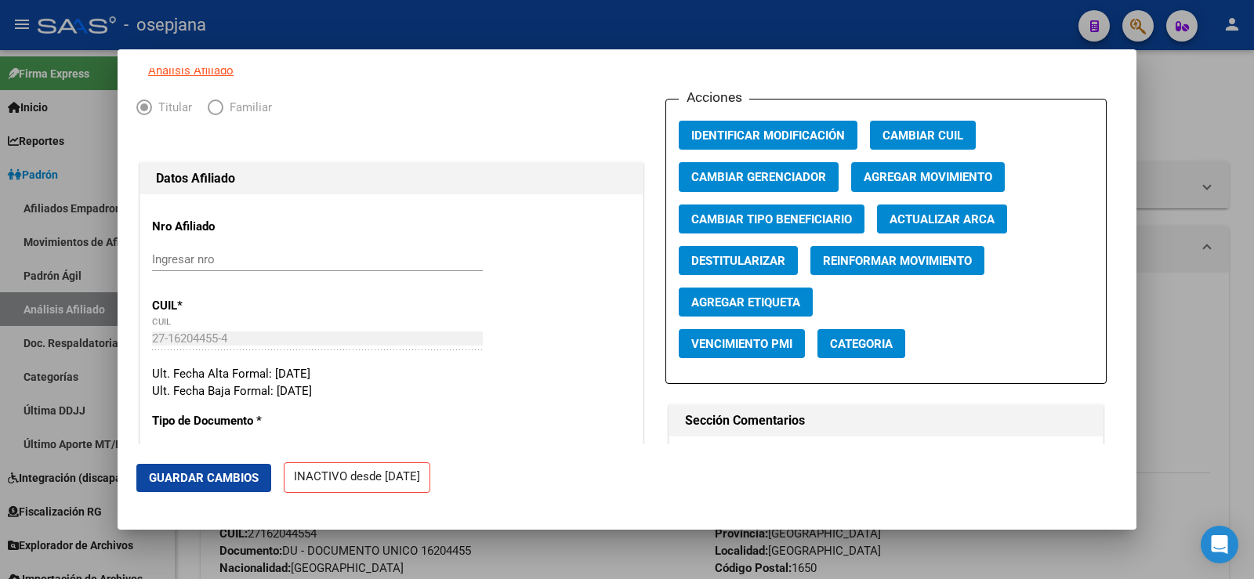
click at [1186, 87] on div at bounding box center [627, 289] width 1254 height 579
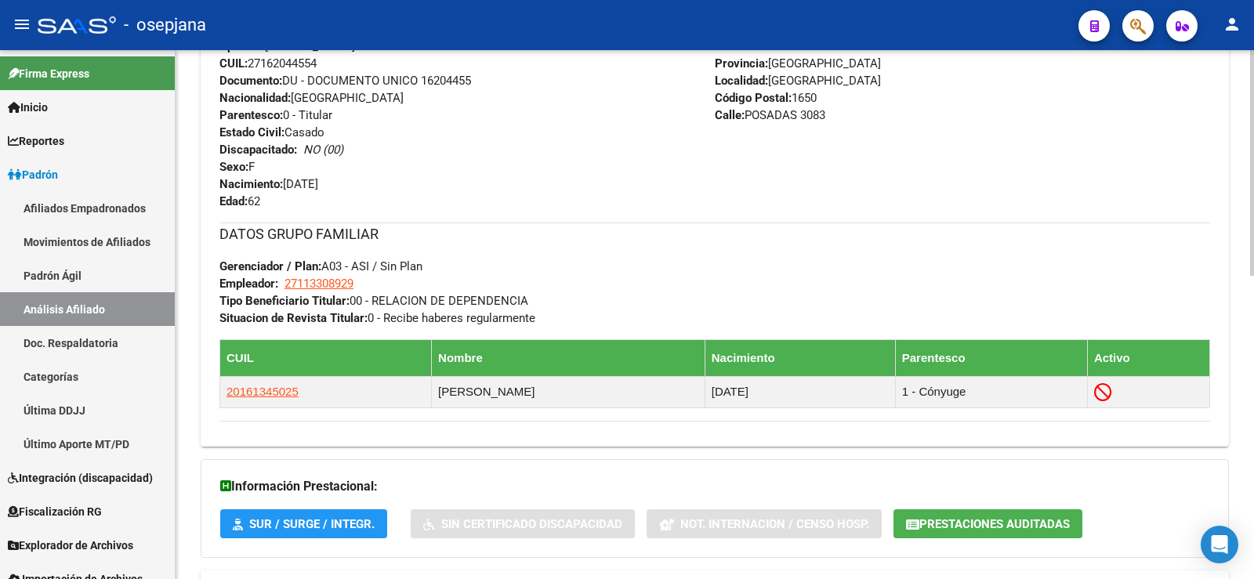
scroll to position [711, 0]
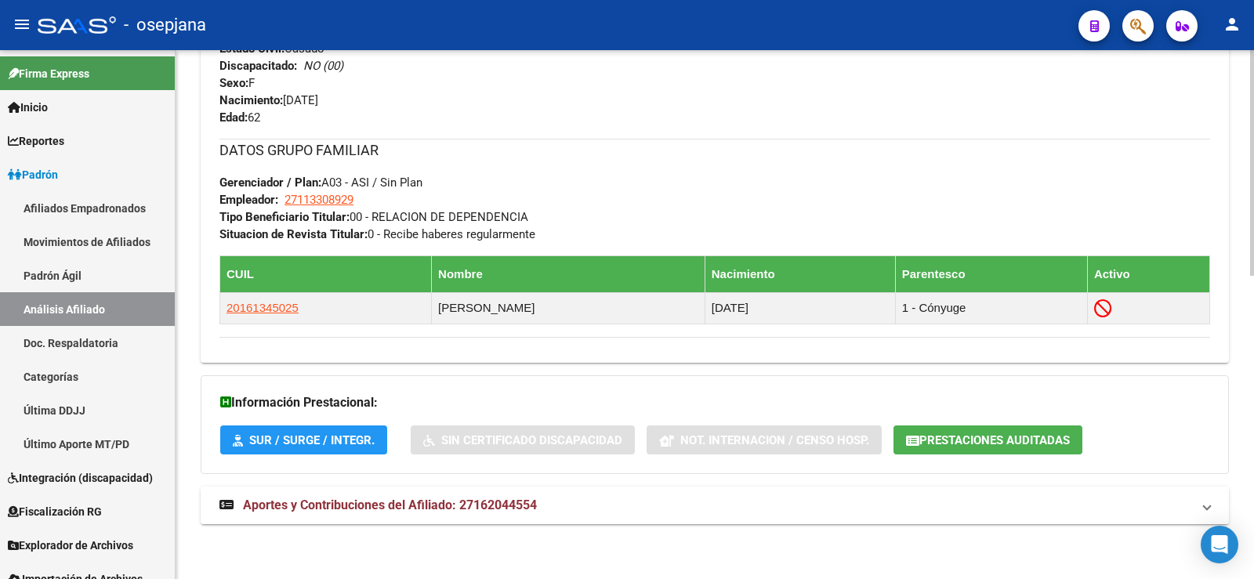
click at [389, 501] on span "Aportes y Contribuciones del Afiliado: 27162044554" at bounding box center [390, 505] width 294 height 15
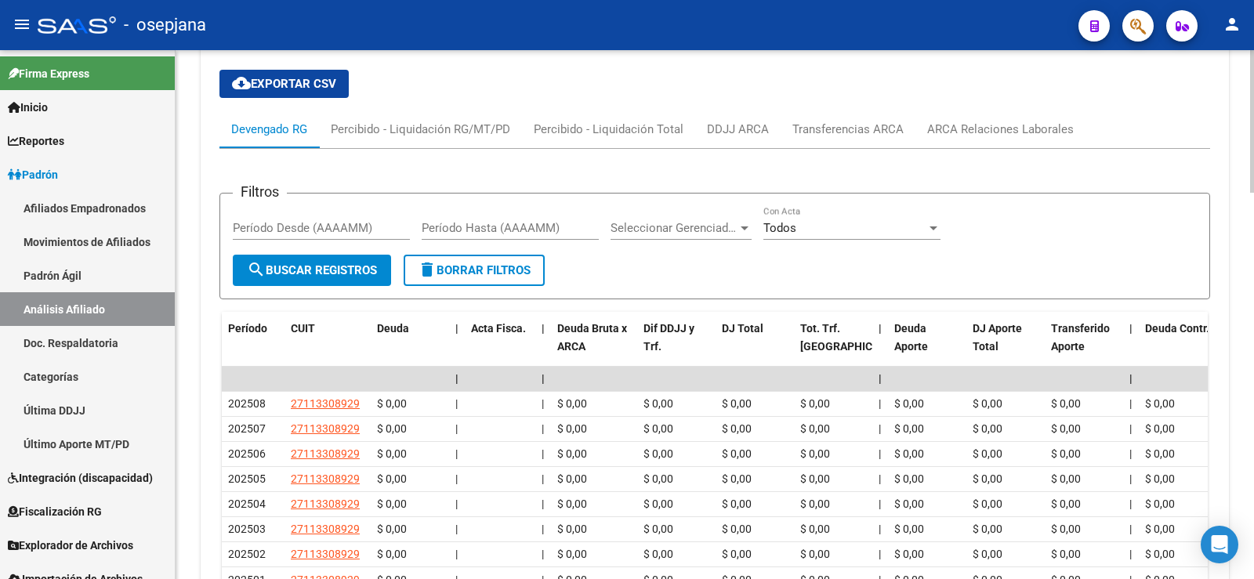
scroll to position [1202, 0]
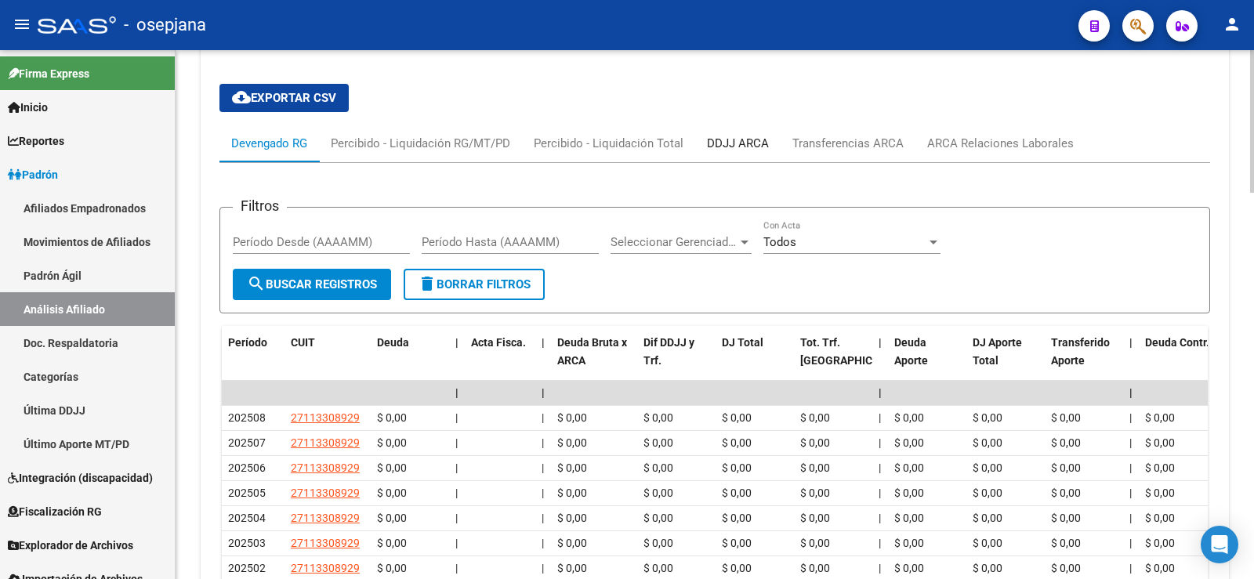
click at [762, 146] on div "DDJJ ARCA" at bounding box center [738, 143] width 62 height 17
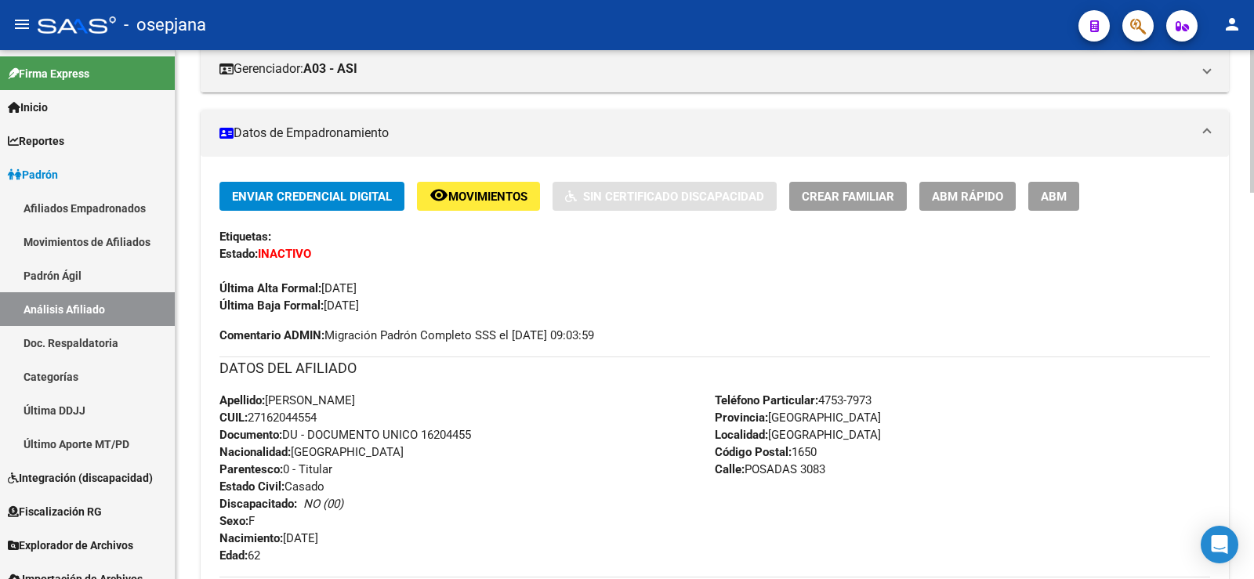
scroll to position [260, 0]
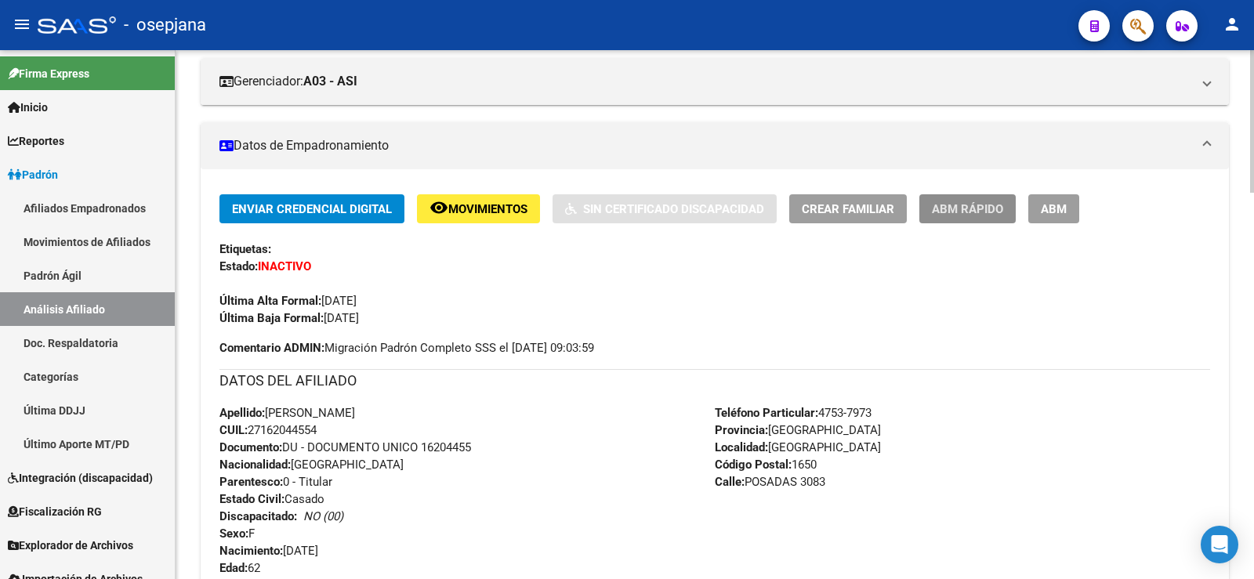
click at [971, 209] on span "ABM Rápido" at bounding box center [967, 209] width 71 height 14
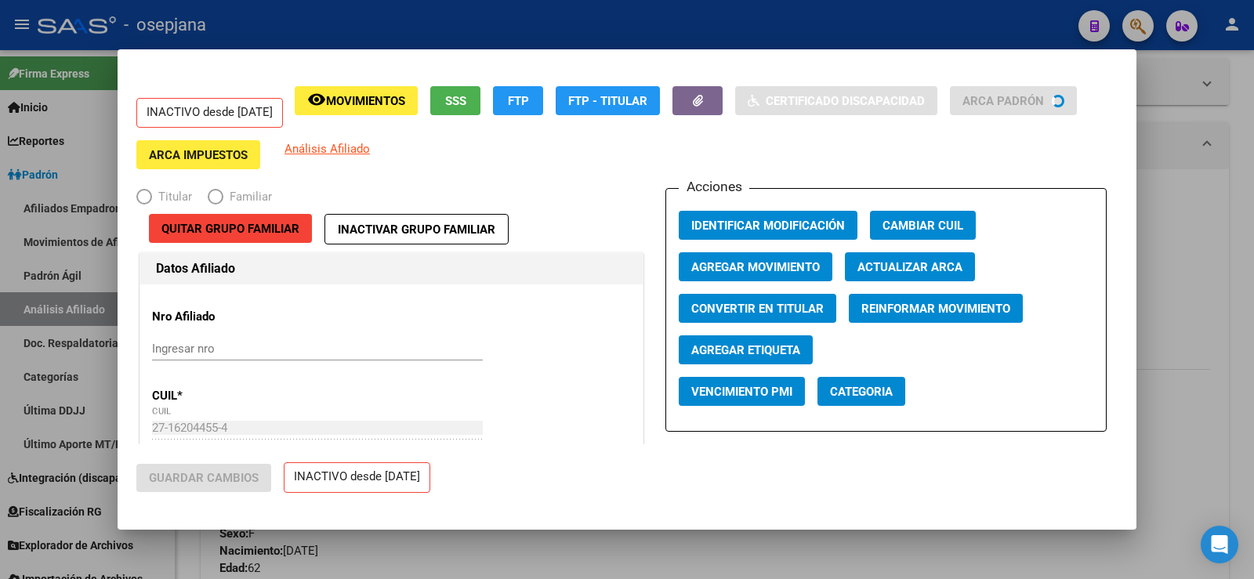
radio input "true"
type input "27-11330892-9"
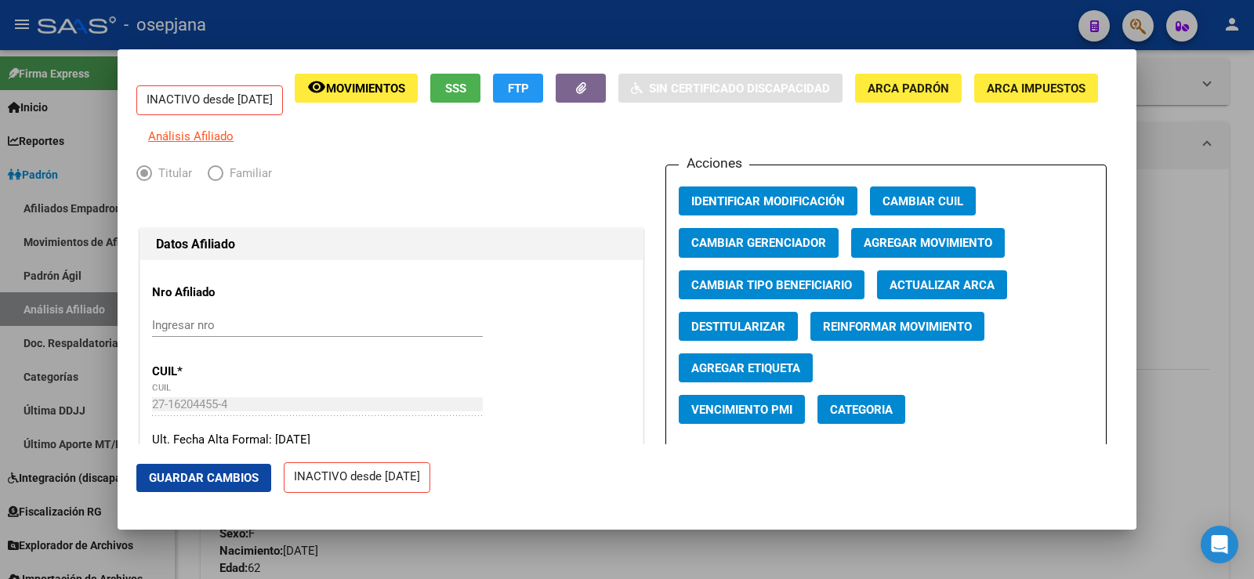
scroll to position [0, 0]
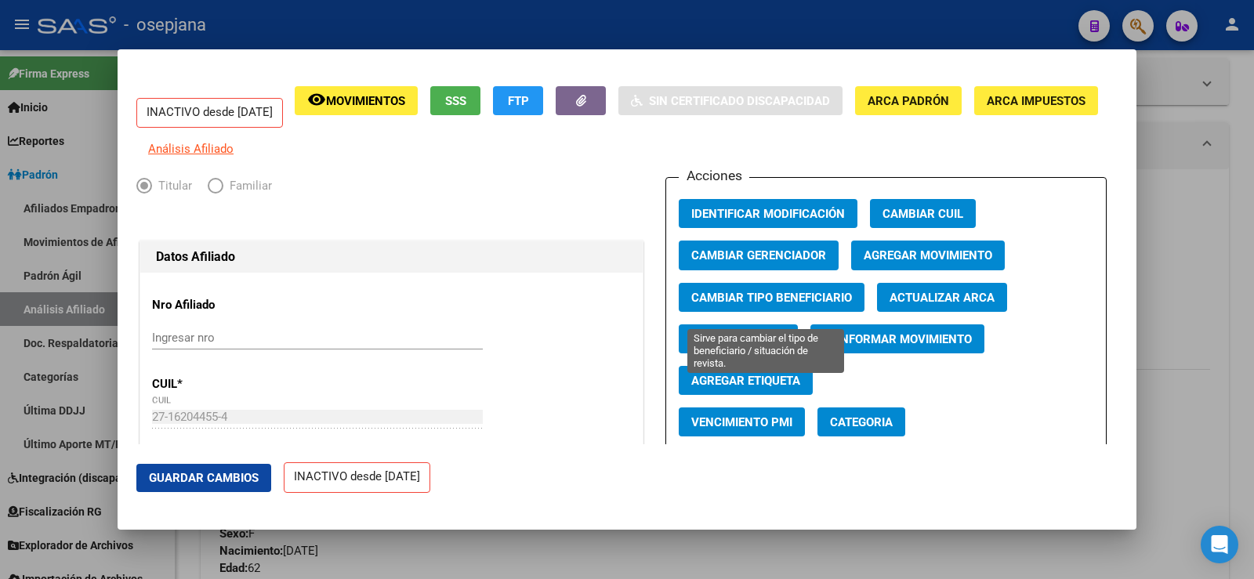
click at [757, 305] on span "Cambiar Tipo Beneficiario" at bounding box center [771, 298] width 161 height 14
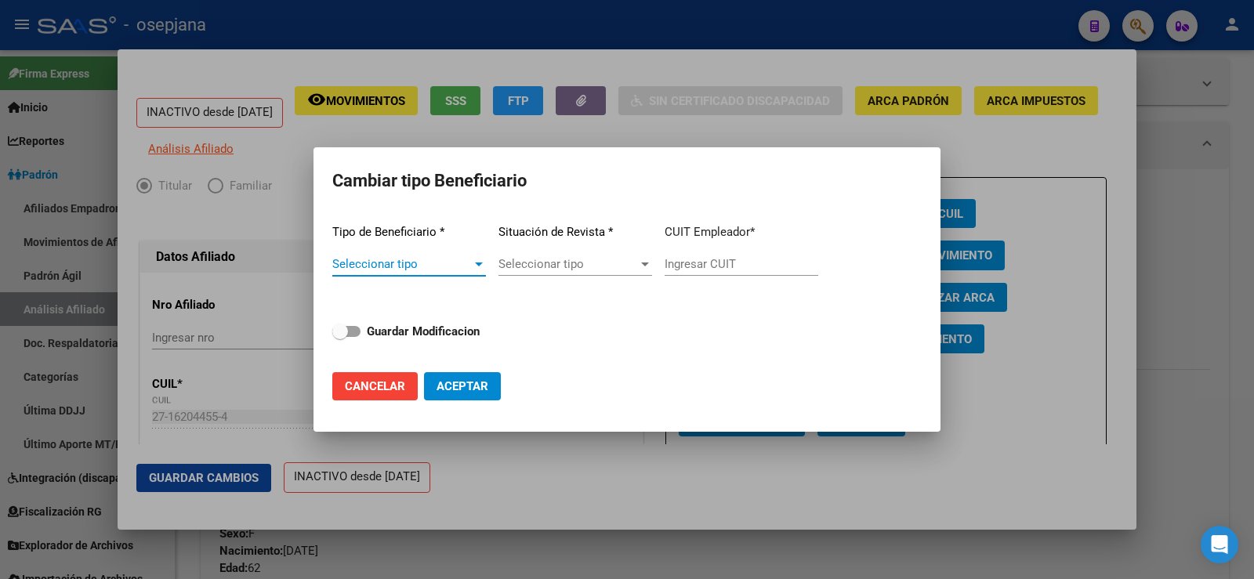
click at [434, 266] on span "Seleccionar tipo" at bounding box center [402, 264] width 140 height 14
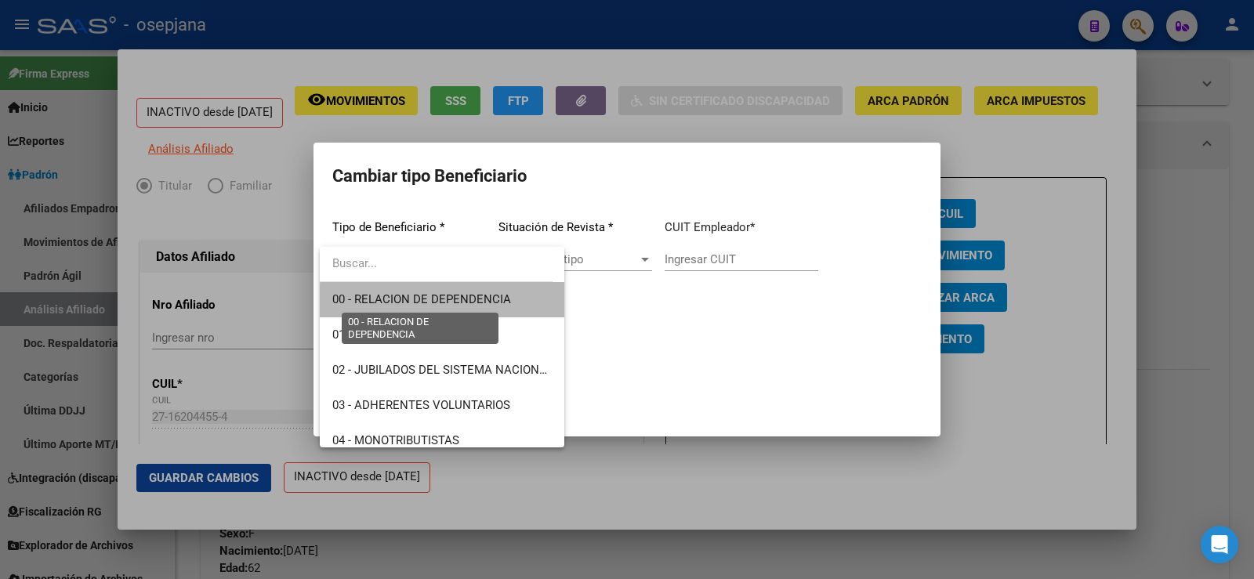
click at [451, 304] on span "00 - RELACION DE DEPENDENCIA" at bounding box center [421, 299] width 179 height 14
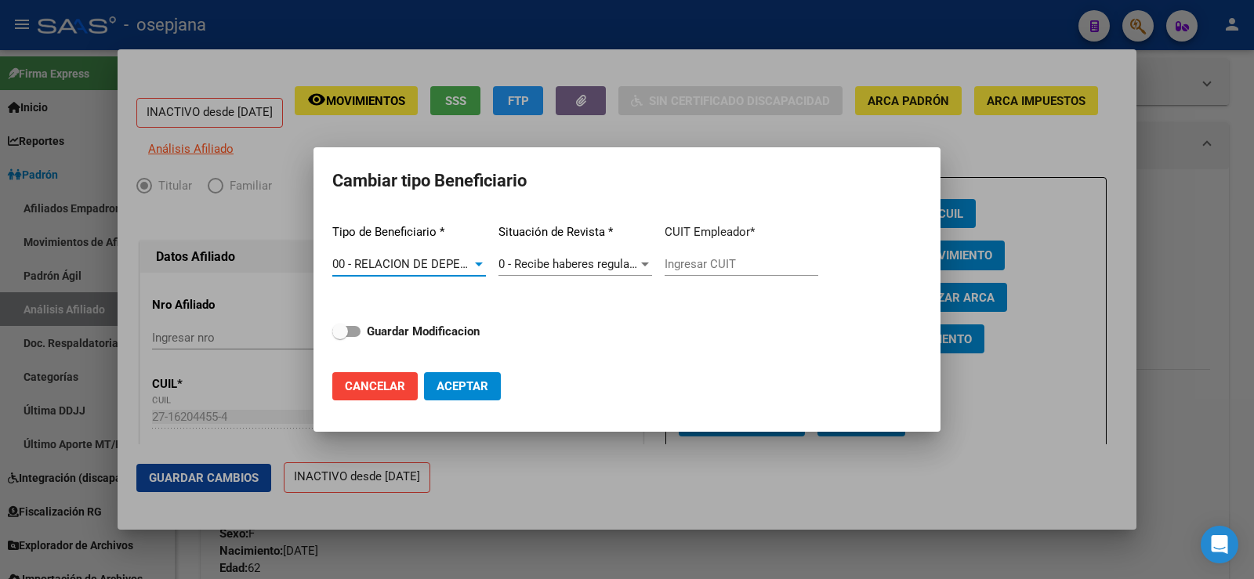
type input "27-11330892-9"
click at [361, 328] on label "Guardar Modificacion" at bounding box center [405, 331] width 147 height 19
click at [340, 337] on input "Guardar Modificacion" at bounding box center [339, 337] width 1 height 1
click at [466, 381] on span "Aceptar" at bounding box center [463, 386] width 52 height 14
checkbox input "false"
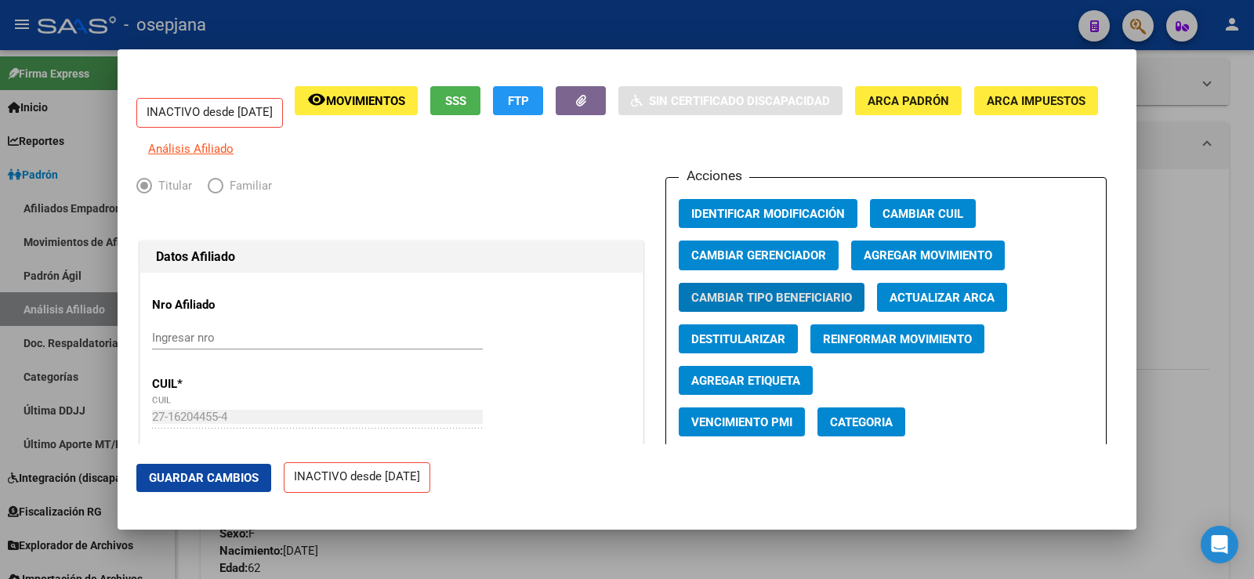
click at [235, 477] on span "Guardar Cambios" at bounding box center [204, 478] width 110 height 14
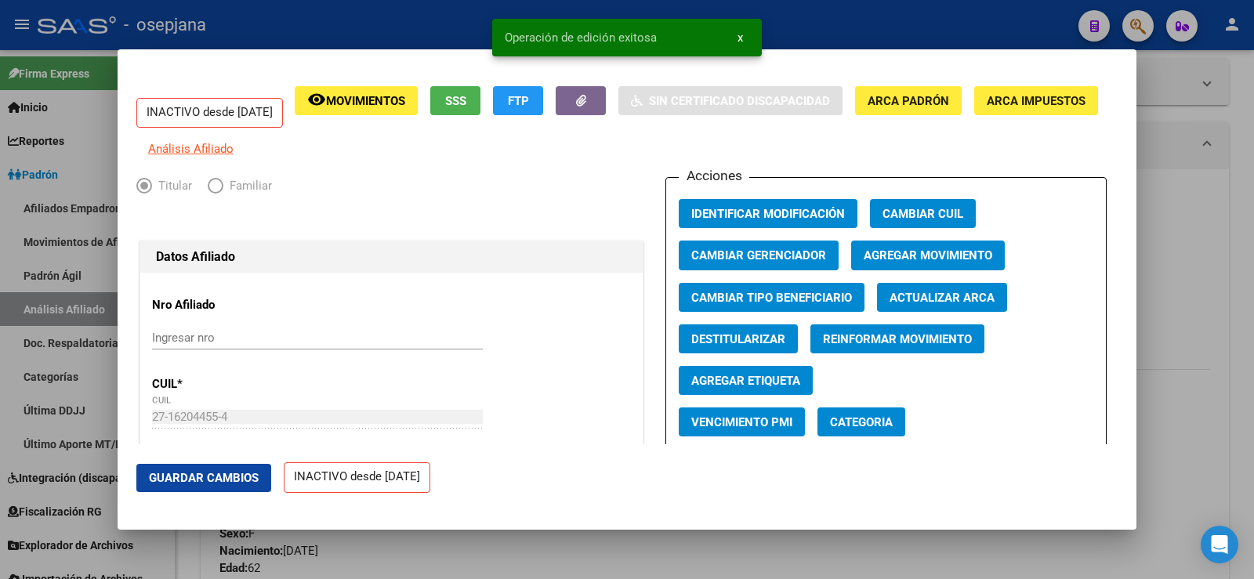
click at [917, 263] on span "Agregar Movimiento" at bounding box center [928, 256] width 129 height 14
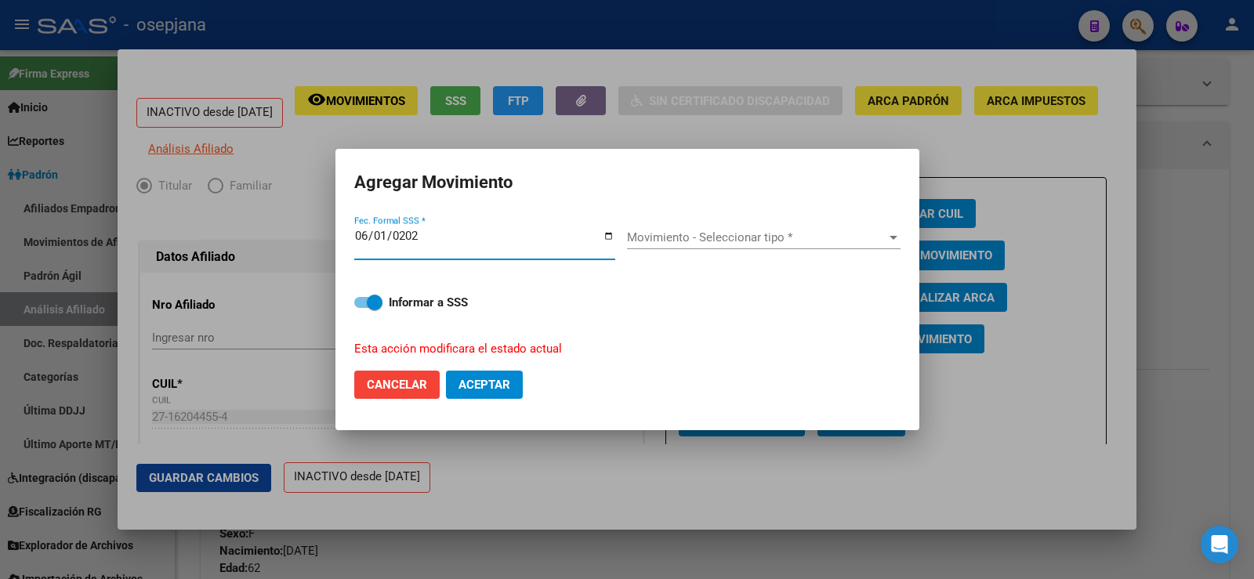
type input "2025-06-01"
click at [382, 241] on input "2025-06-01" at bounding box center [484, 242] width 261 height 25
type input "2025-07-01"
click at [382, 241] on input "2025-07-01" at bounding box center [484, 242] width 261 height 25
type input "2025-03-01"
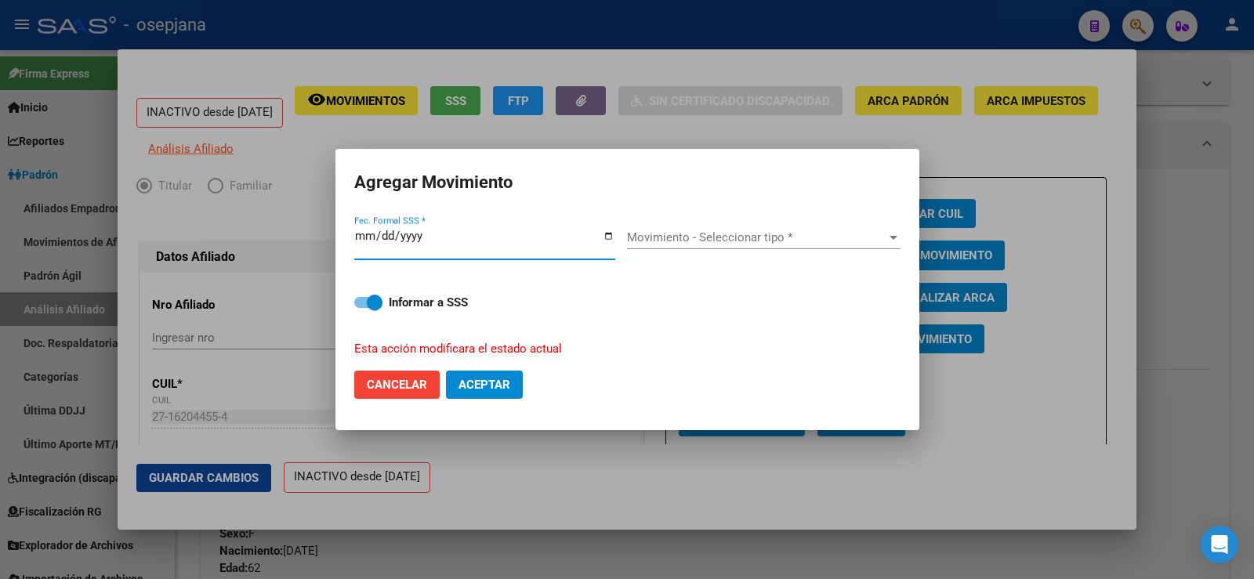
click at [386, 237] on input "2025-03-01" at bounding box center [484, 242] width 261 height 25
click at [689, 244] on span "Movimiento - Seleccionar tipo *" at bounding box center [756, 237] width 259 height 14
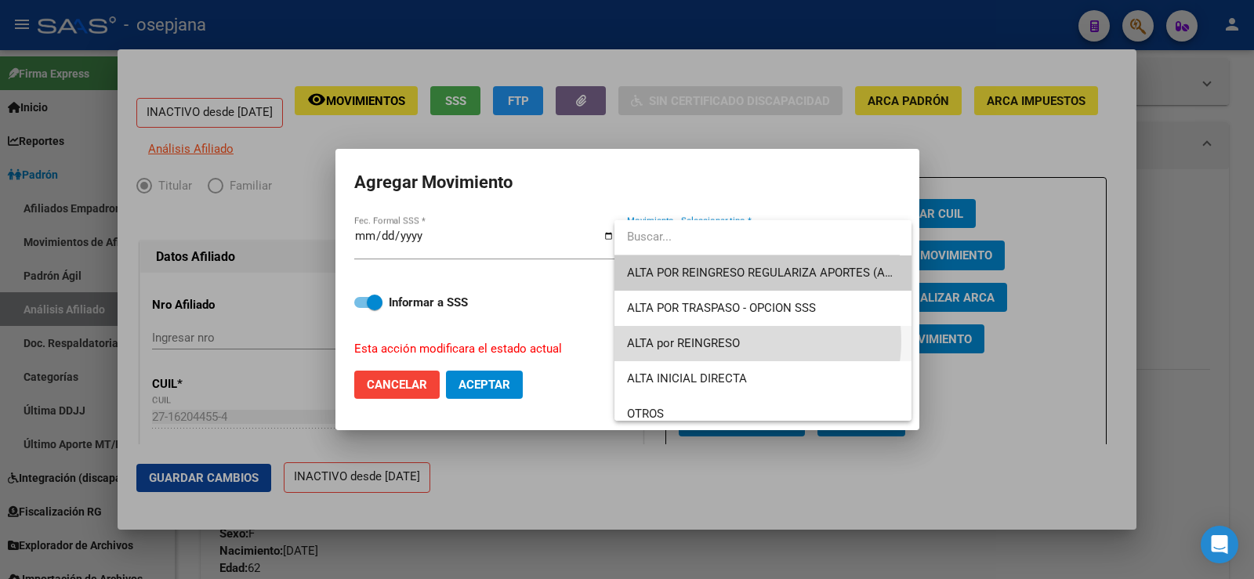
click at [751, 341] on span "ALTA por REINGRESO" at bounding box center [763, 343] width 272 height 35
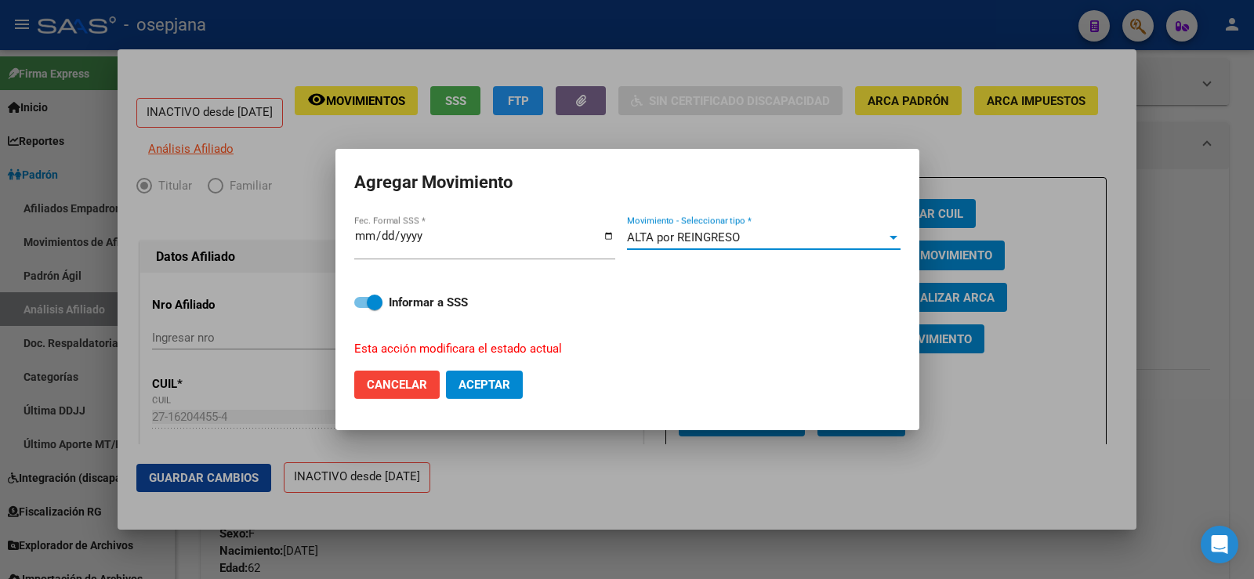
click at [499, 384] on span "Aceptar" at bounding box center [485, 385] width 52 height 14
checkbox input "false"
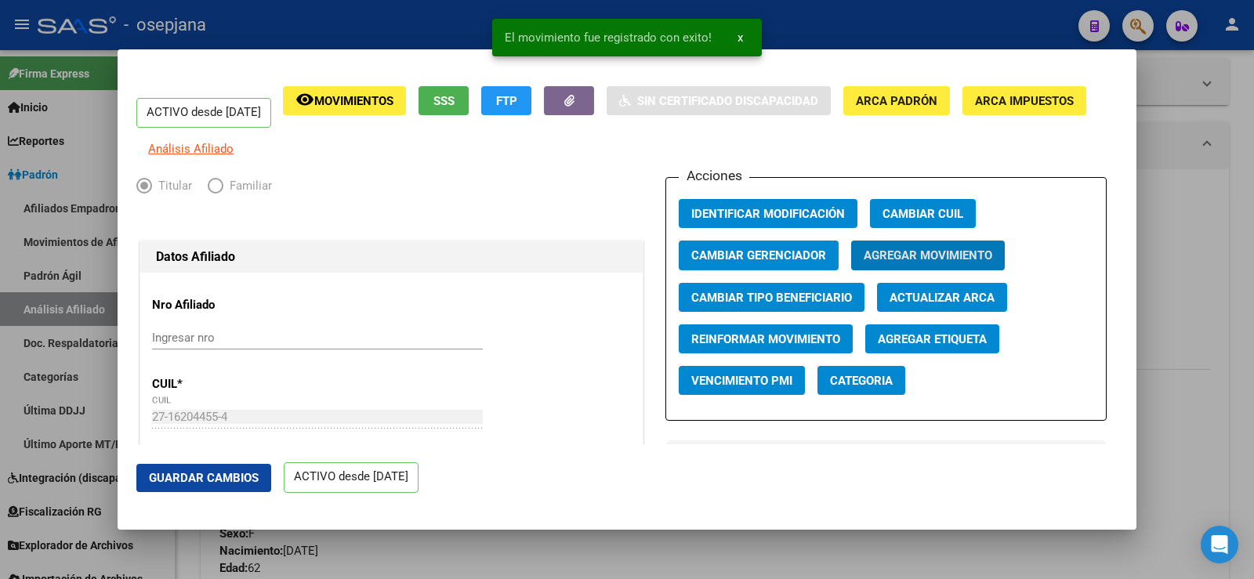
click at [216, 475] on span "Guardar Cambios" at bounding box center [204, 478] width 110 height 14
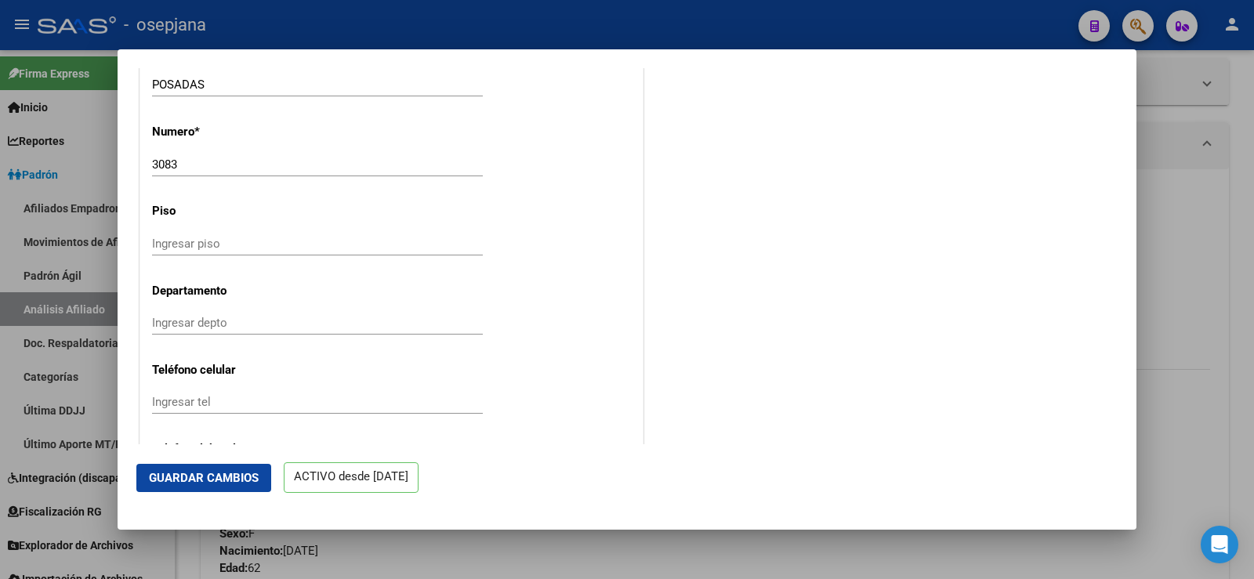
scroll to position [1646, 0]
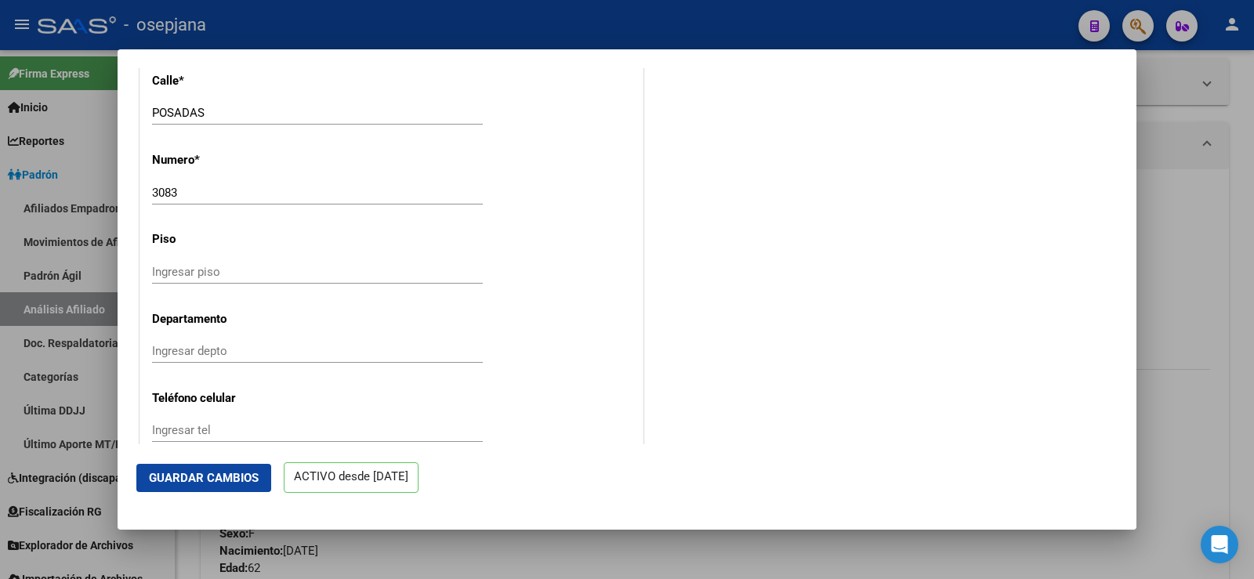
click at [239, 479] on span "Guardar Cambios" at bounding box center [204, 478] width 110 height 14
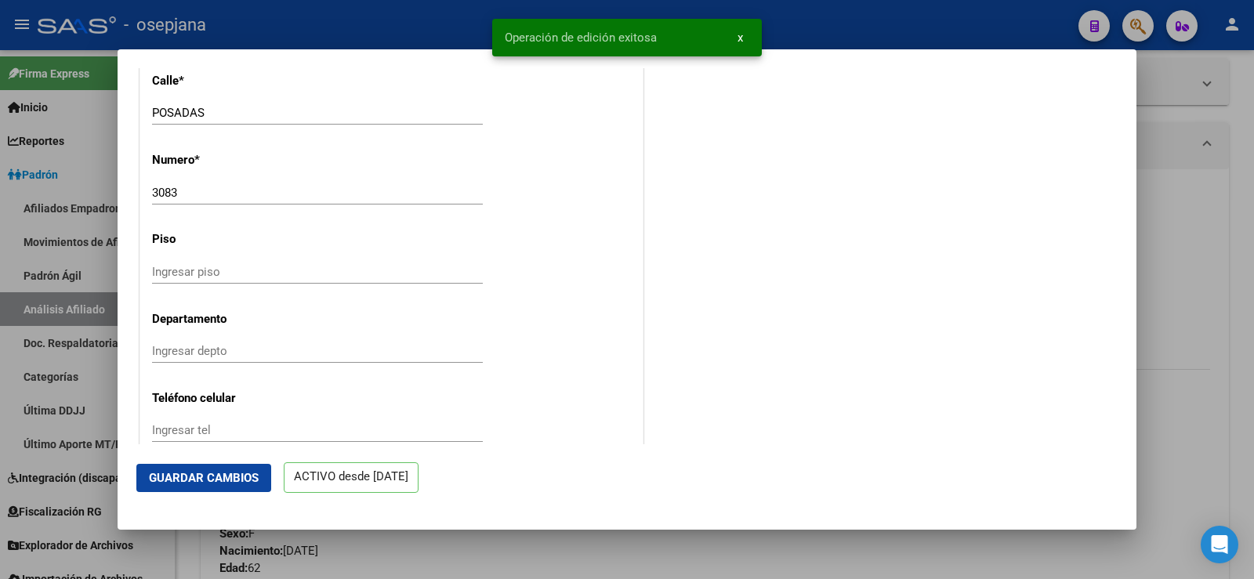
click at [1243, 132] on div at bounding box center [627, 289] width 1254 height 579
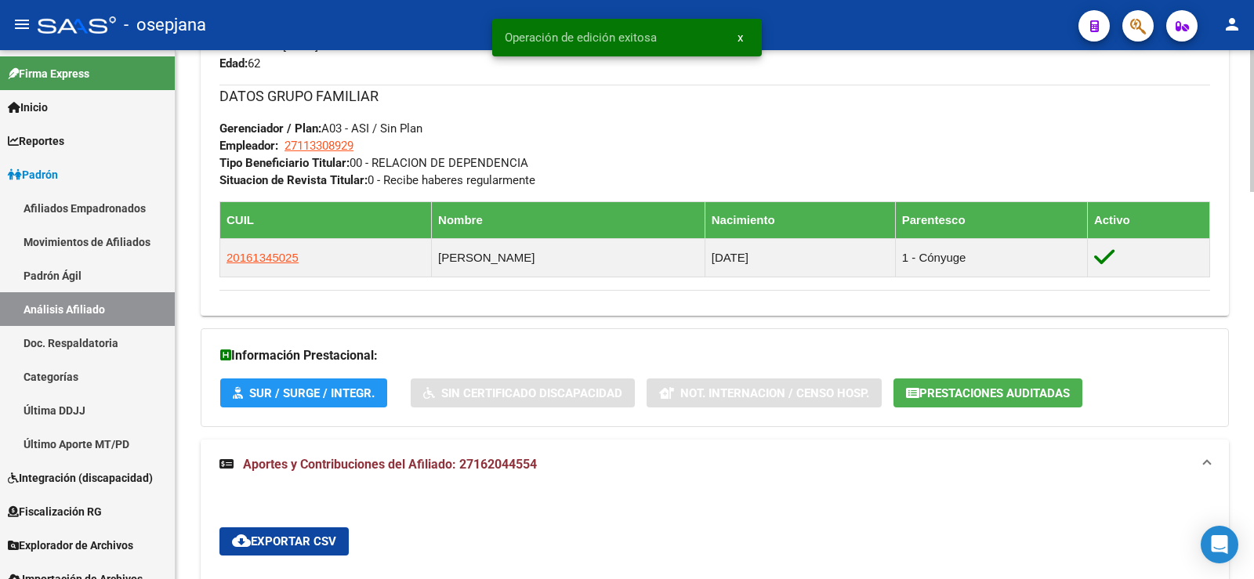
scroll to position [809, 0]
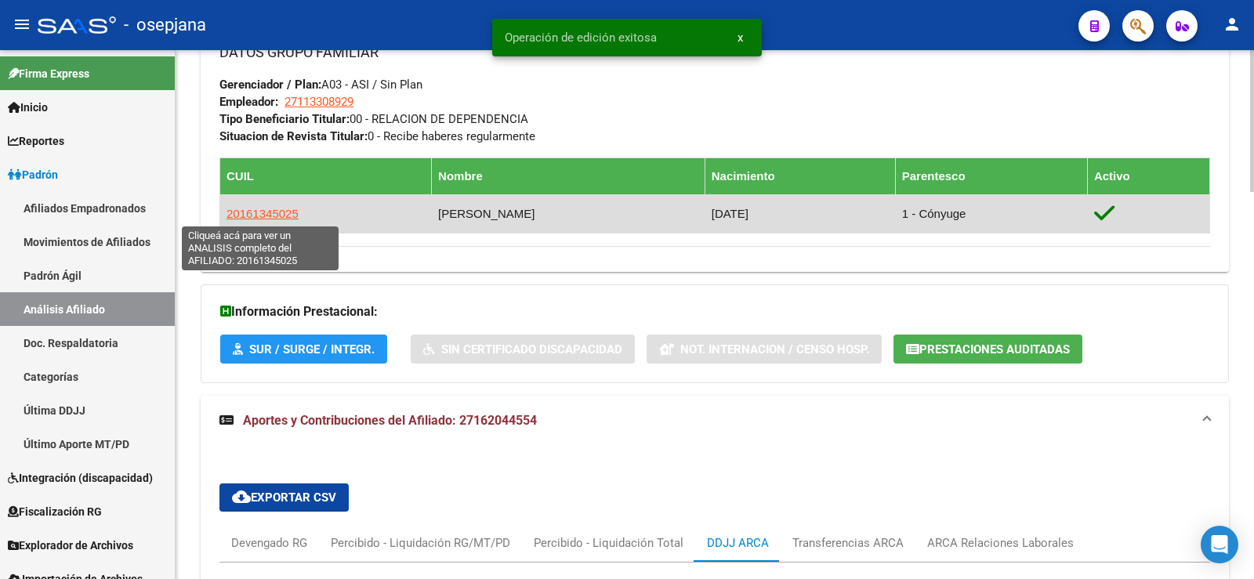
click at [267, 212] on span "20161345025" at bounding box center [263, 213] width 72 height 13
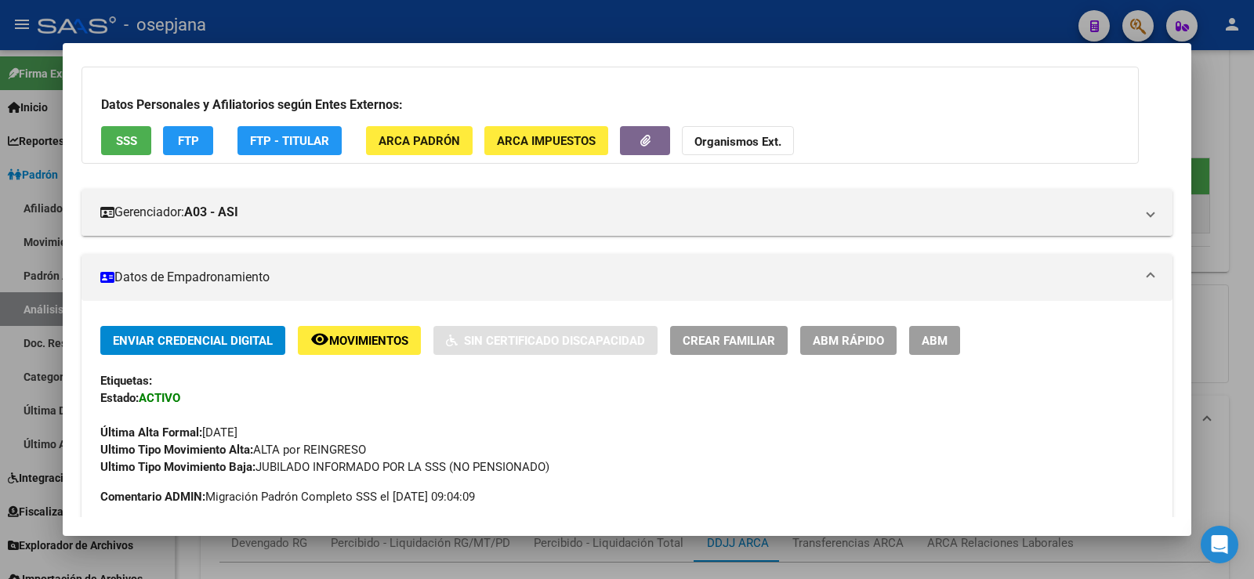
scroll to position [78, 0]
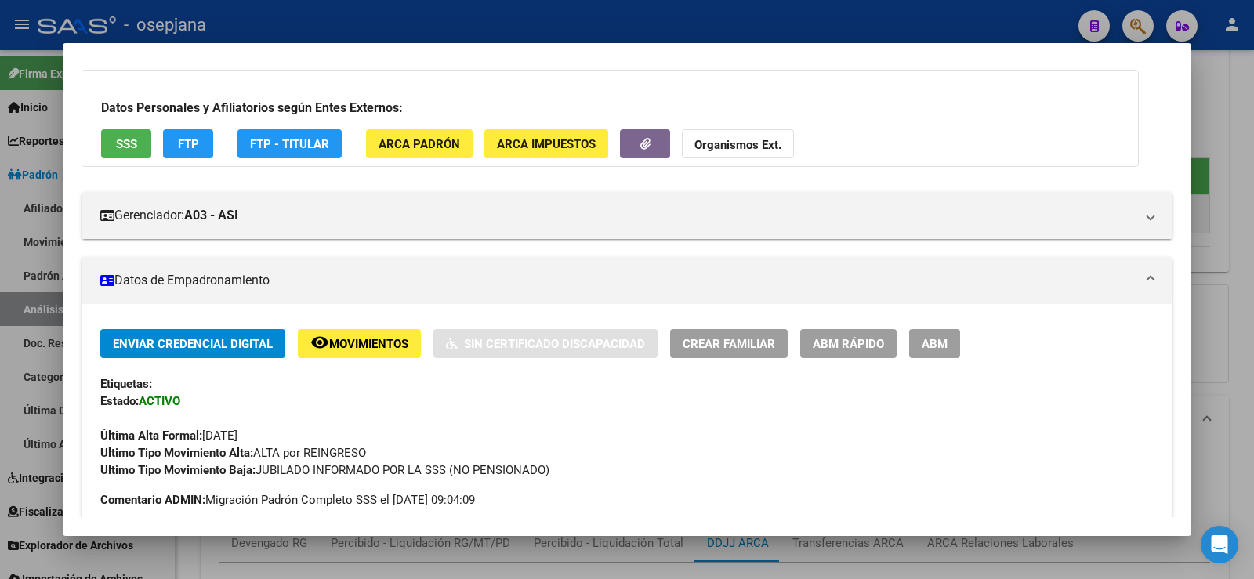
click at [836, 346] on span "ABM Rápido" at bounding box center [848, 344] width 71 height 14
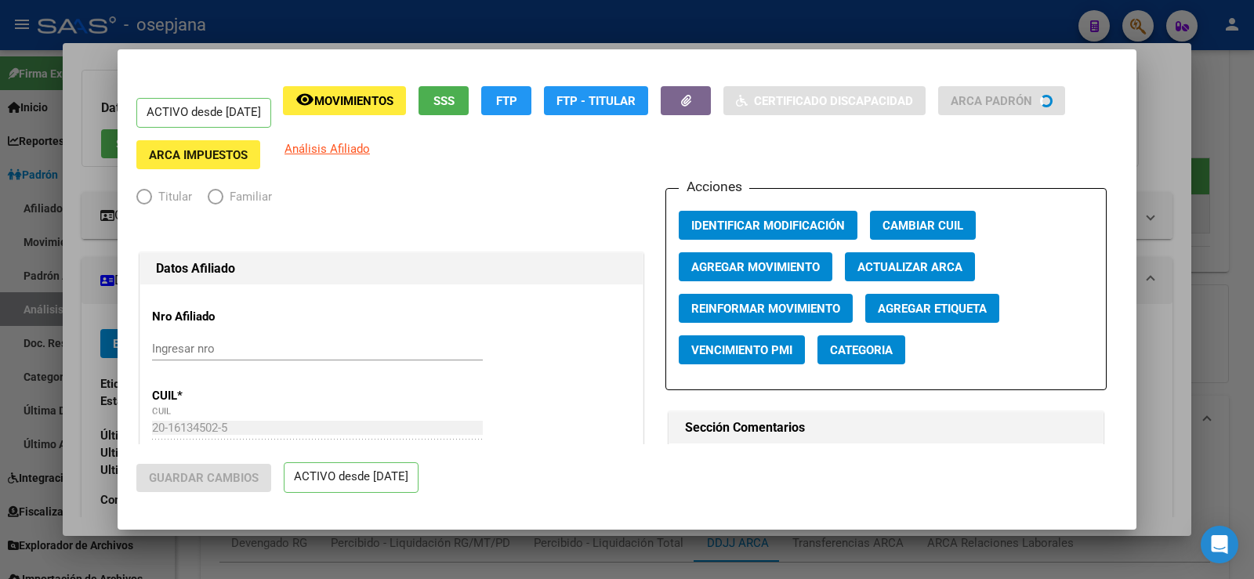
radio input "true"
type input "27-11330892-9"
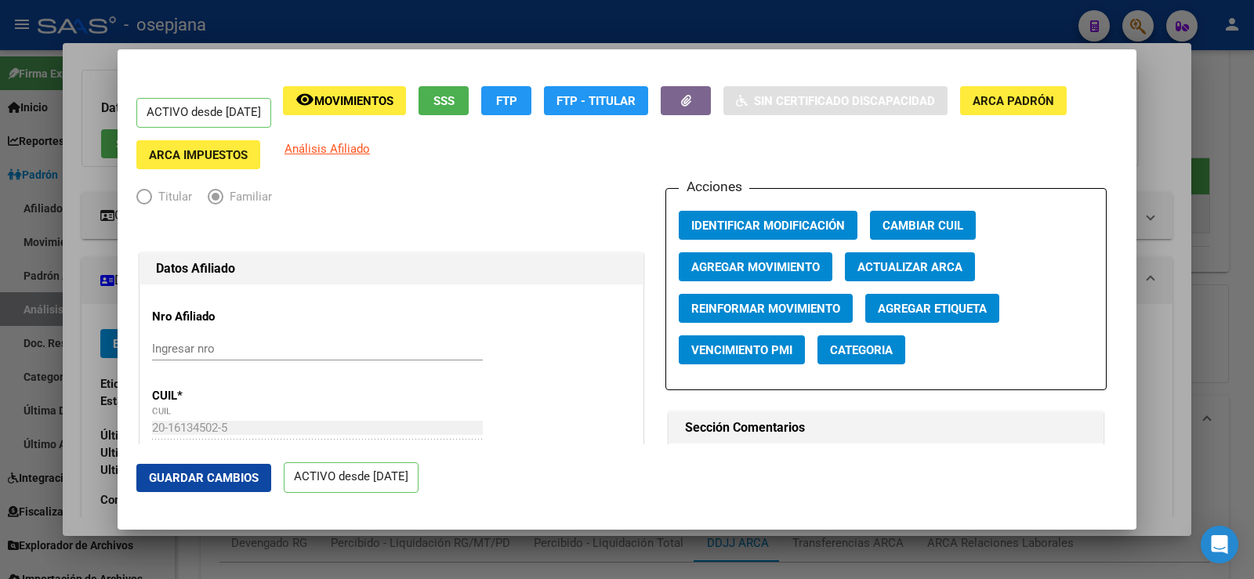
click at [788, 264] on span "Agregar Movimiento" at bounding box center [755, 267] width 129 height 14
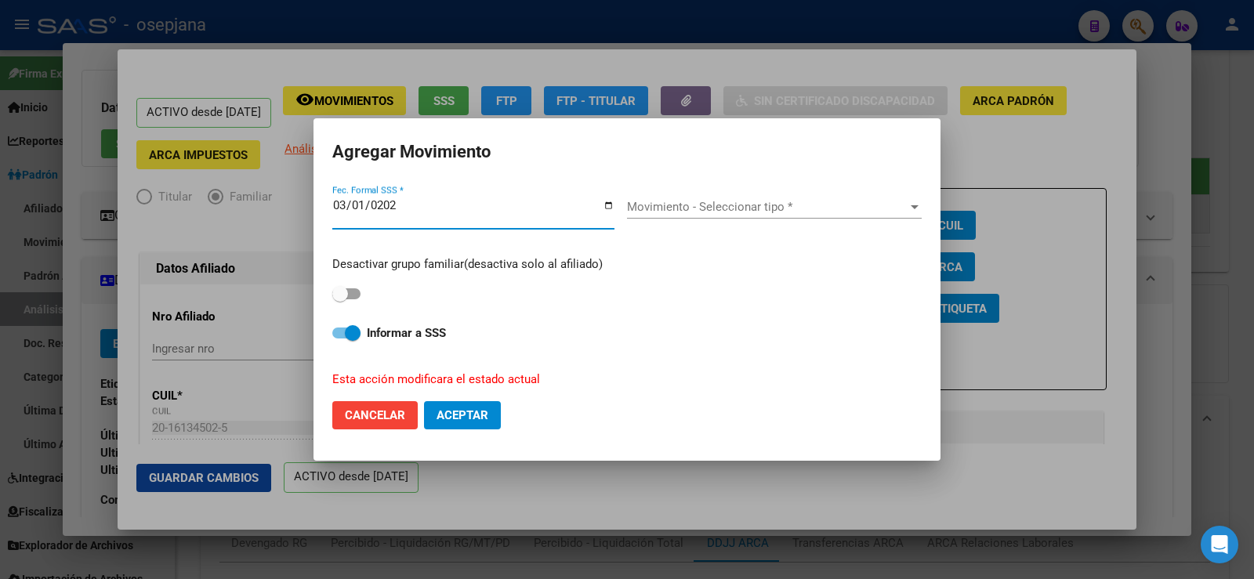
type input "2025-03-01"
click at [710, 200] on span "Movimiento - Seleccionar tipo *" at bounding box center [767, 207] width 281 height 14
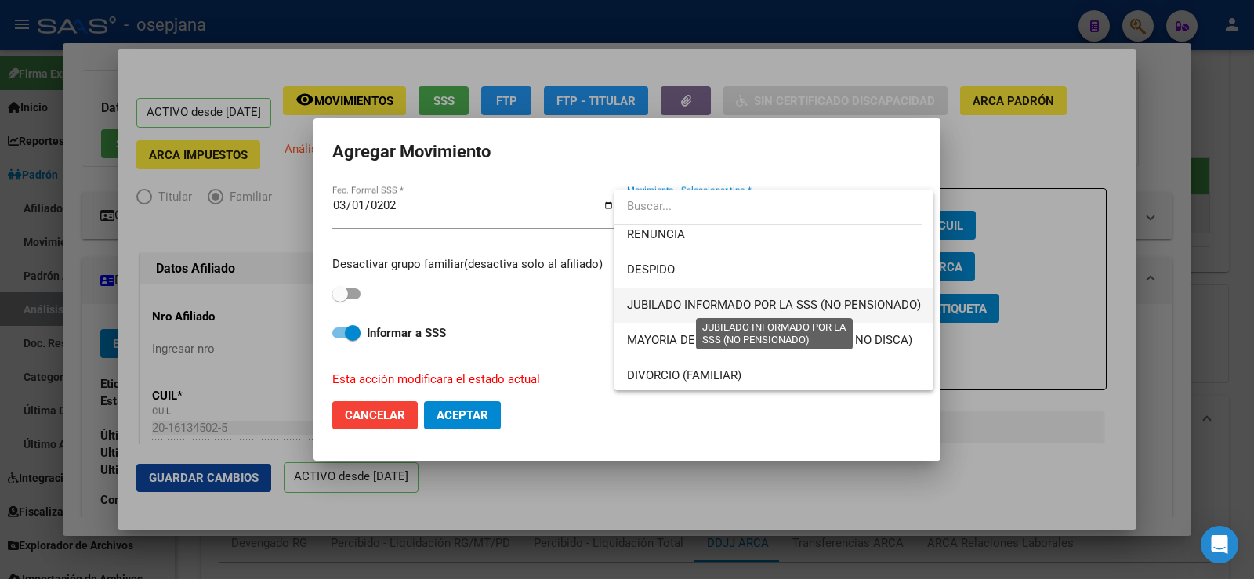
click at [787, 299] on span "JUBILADO INFORMADO POR LA SSS (NO PENSIONADO)" at bounding box center [774, 305] width 294 height 14
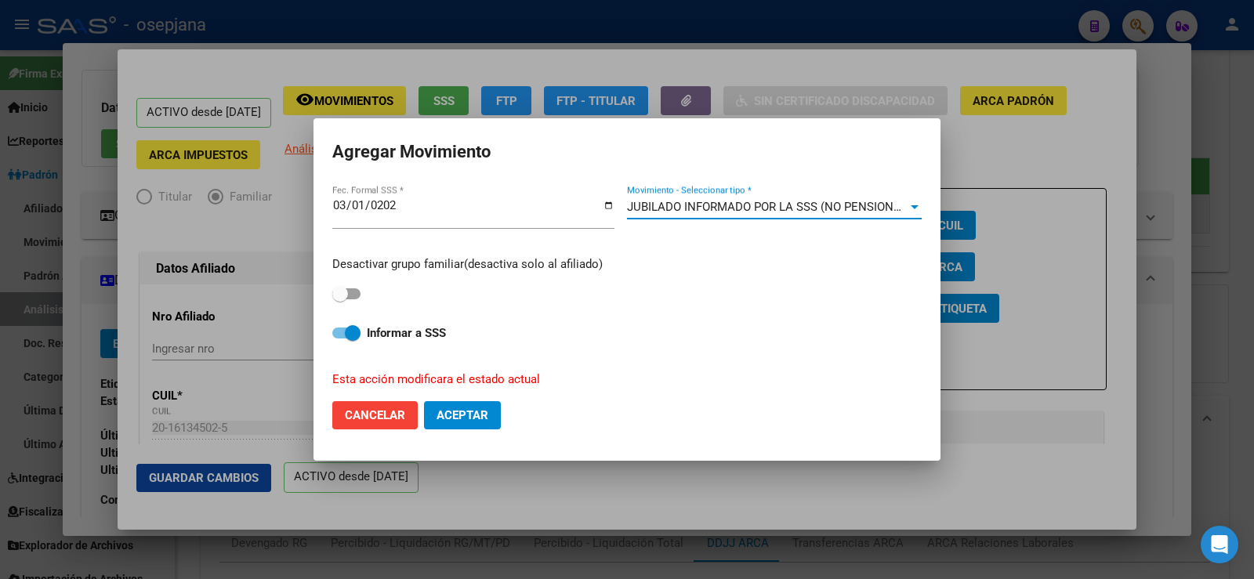
click at [354, 289] on span at bounding box center [346, 293] width 28 height 11
click at [340, 299] on input "checkbox" at bounding box center [339, 299] width 1 height 1
checkbox input "true"
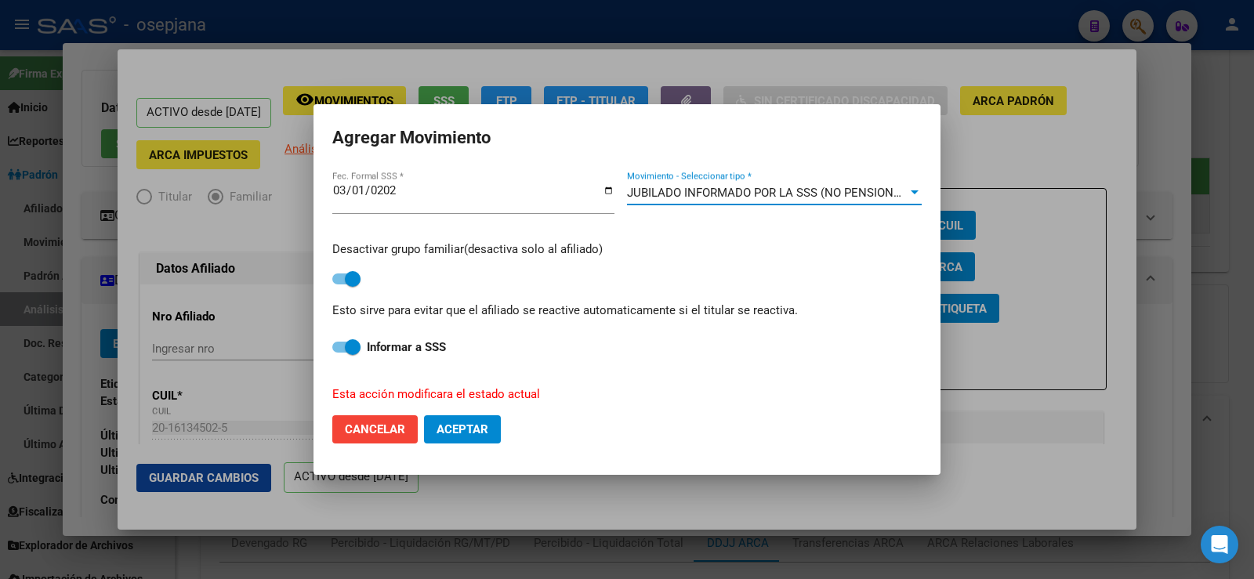
click at [705, 192] on span "JUBILADO INFORMADO POR LA SSS (NO PENSIONADO)" at bounding box center [774, 193] width 294 height 14
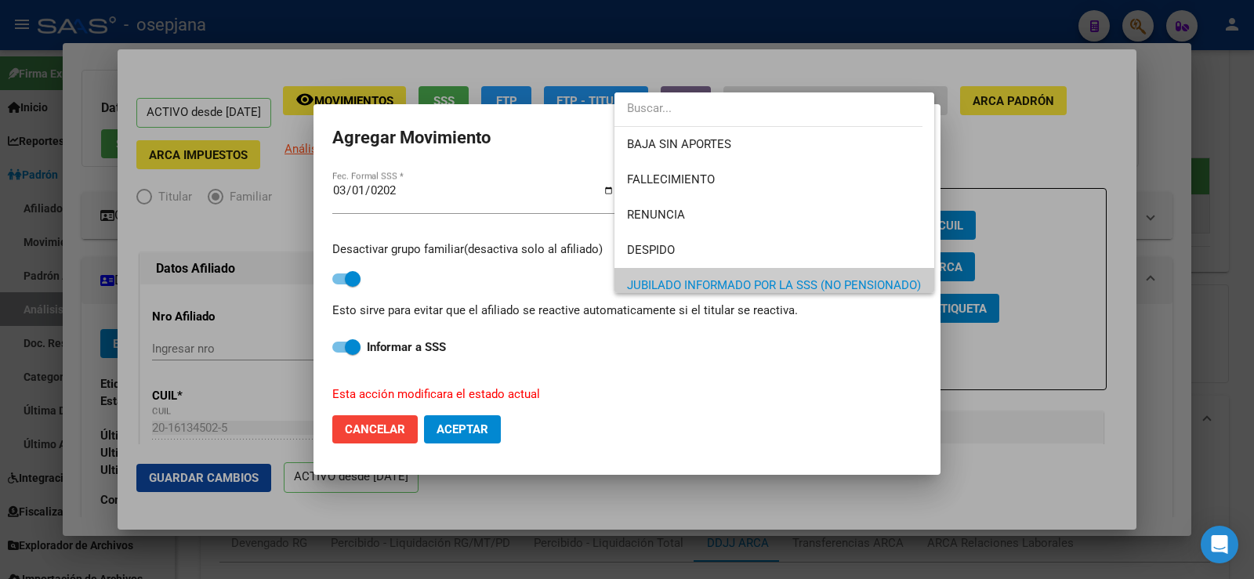
scroll to position [0, 0]
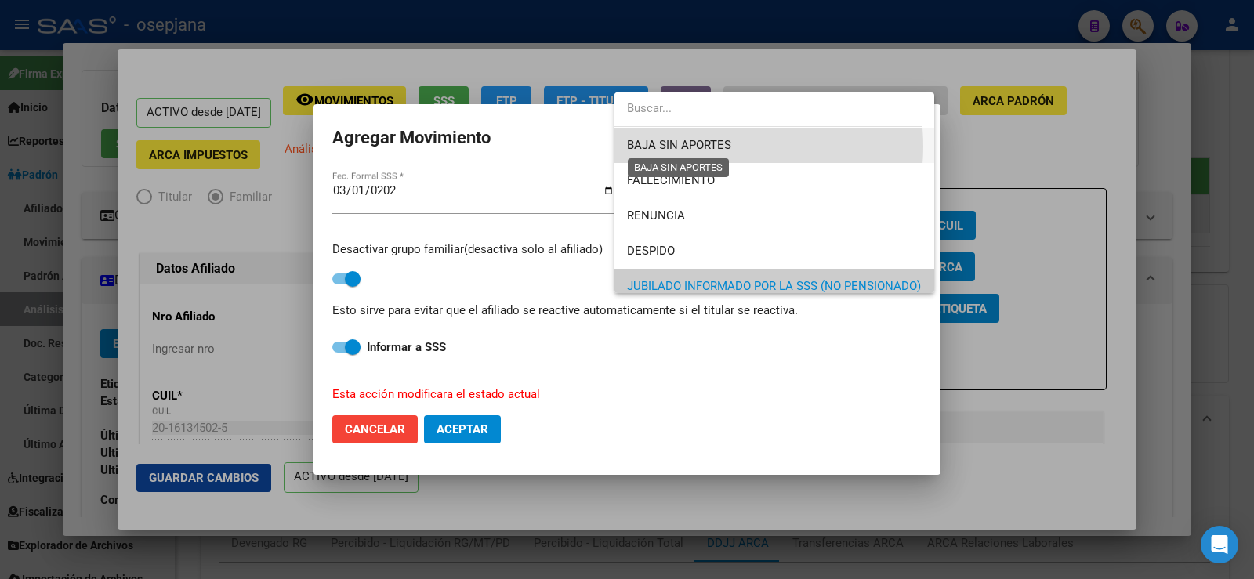
click at [708, 147] on span "BAJA SIN APORTES" at bounding box center [679, 145] width 104 height 14
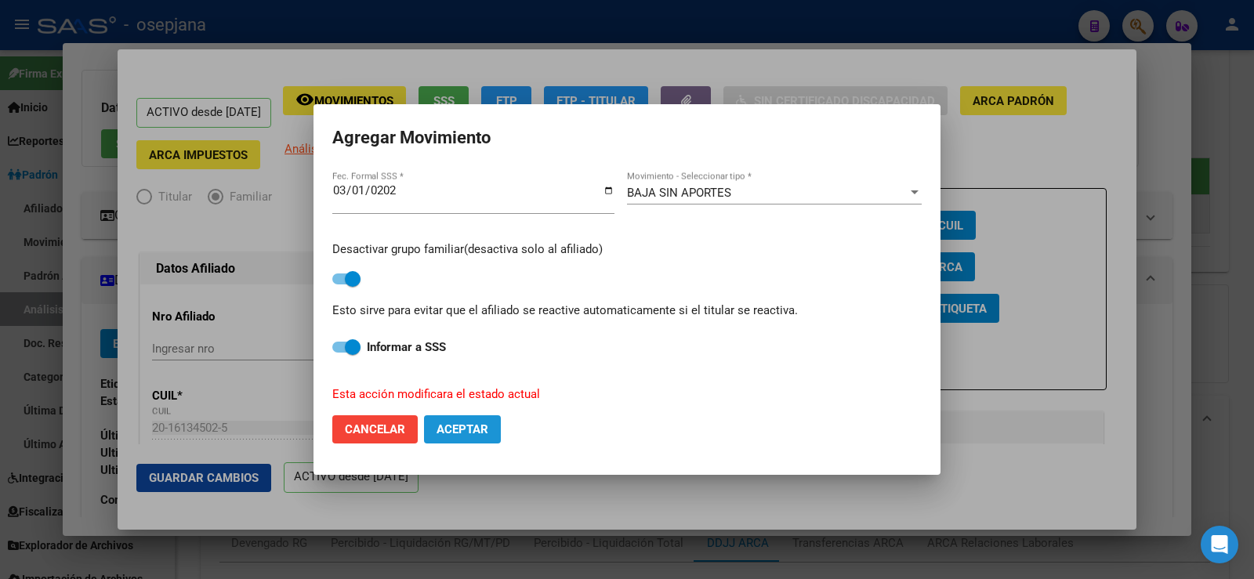
click at [469, 432] on span "Aceptar" at bounding box center [463, 430] width 52 height 14
checkbox input "false"
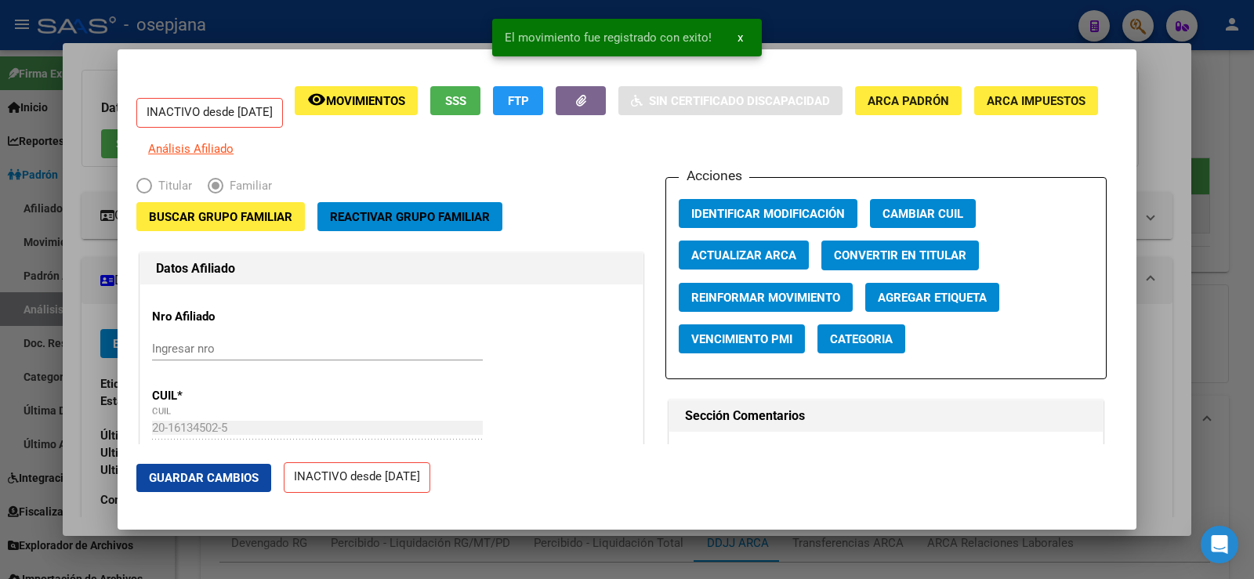
click at [241, 467] on button "Guardar Cambios" at bounding box center [203, 478] width 135 height 28
click at [1149, 154] on div at bounding box center [627, 289] width 1254 height 579
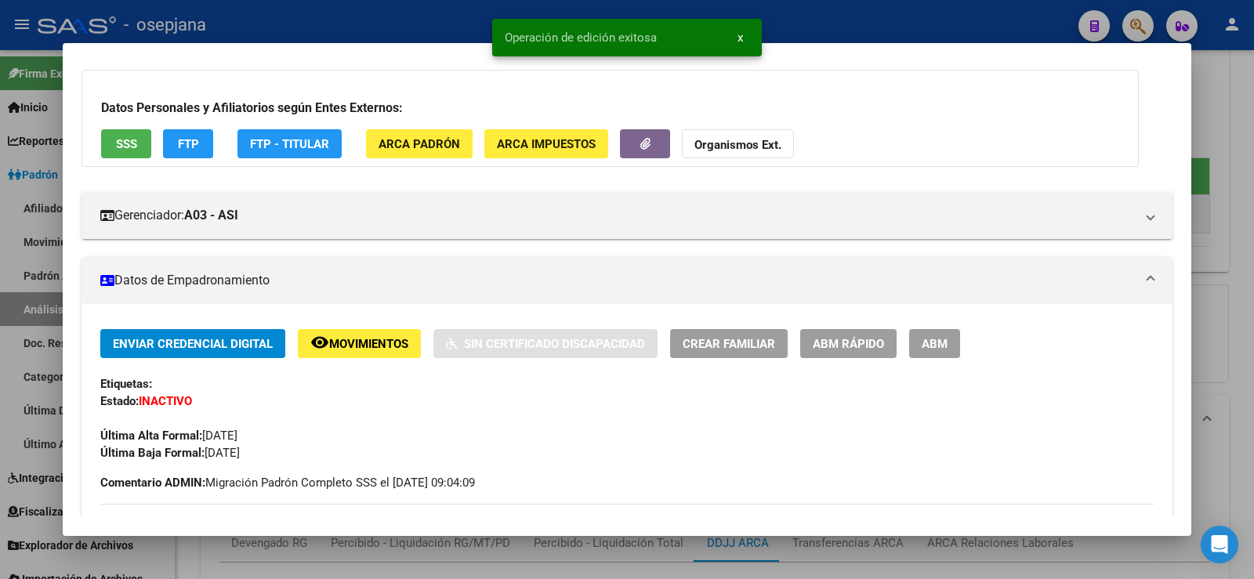
click at [1250, 101] on div at bounding box center [627, 289] width 1254 height 579
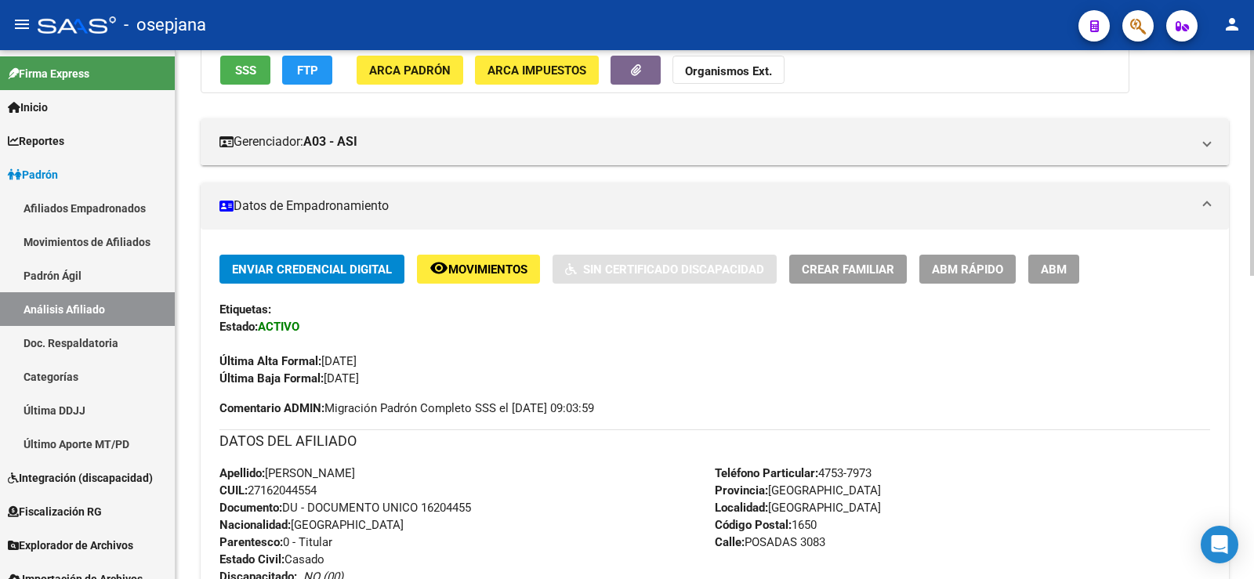
scroll to position [549, 0]
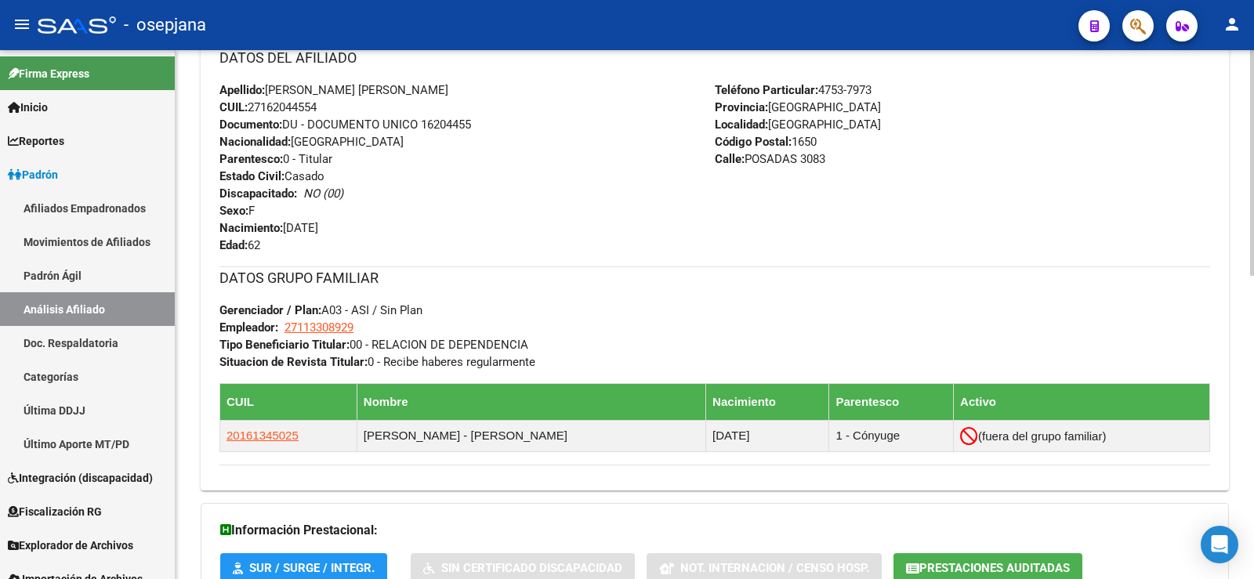
scroll to position [627, 0]
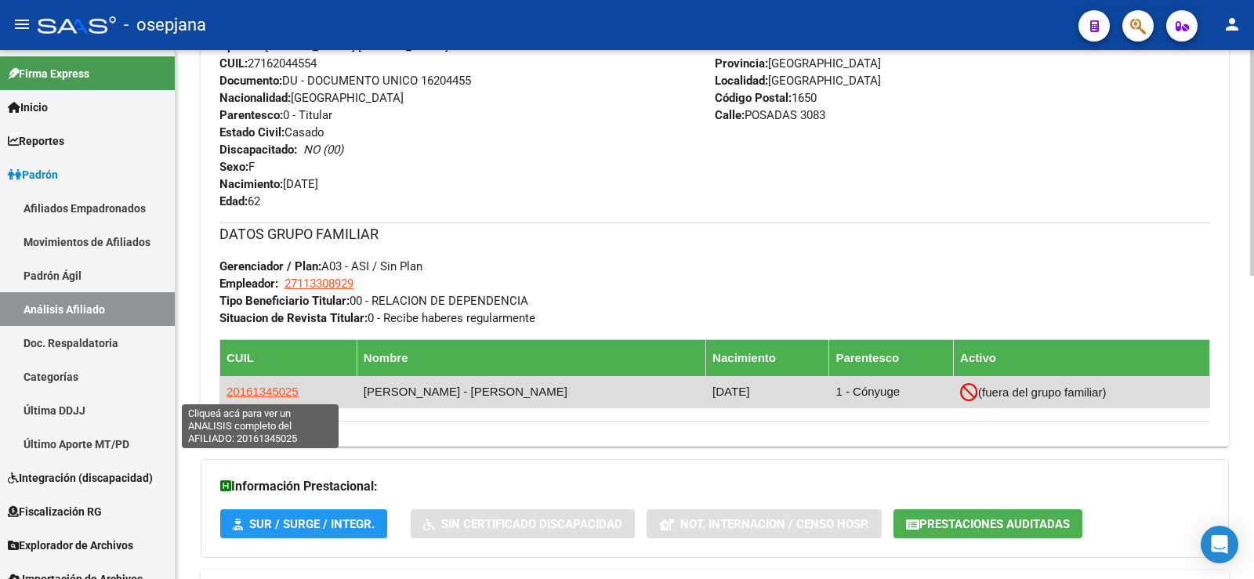
click at [260, 388] on span "20161345025" at bounding box center [263, 391] width 72 height 13
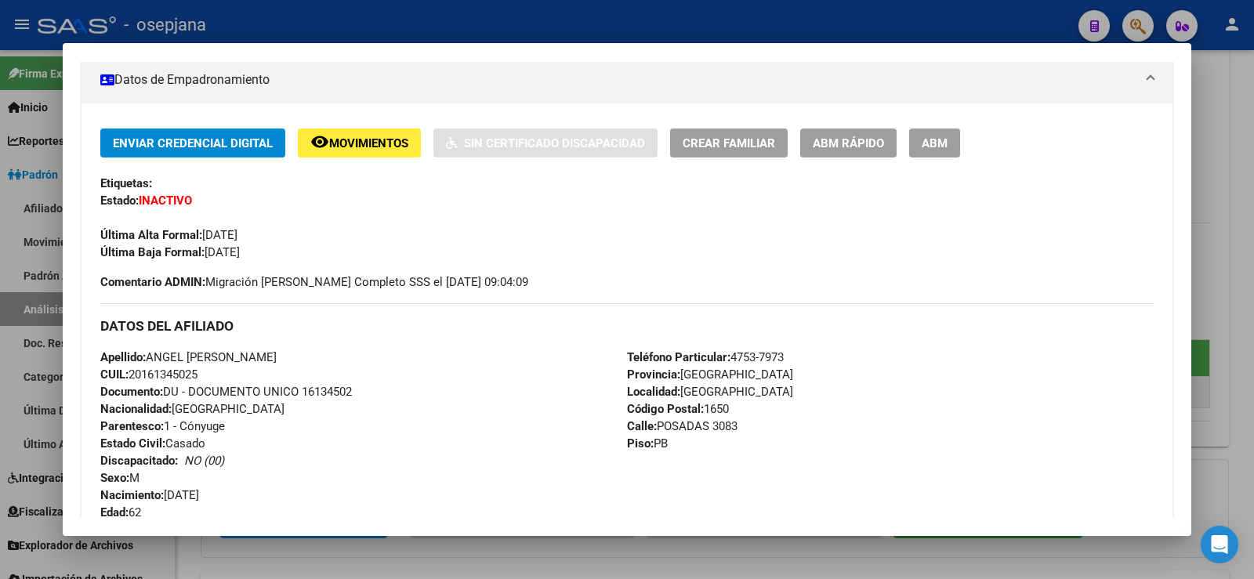
scroll to position [314, 0]
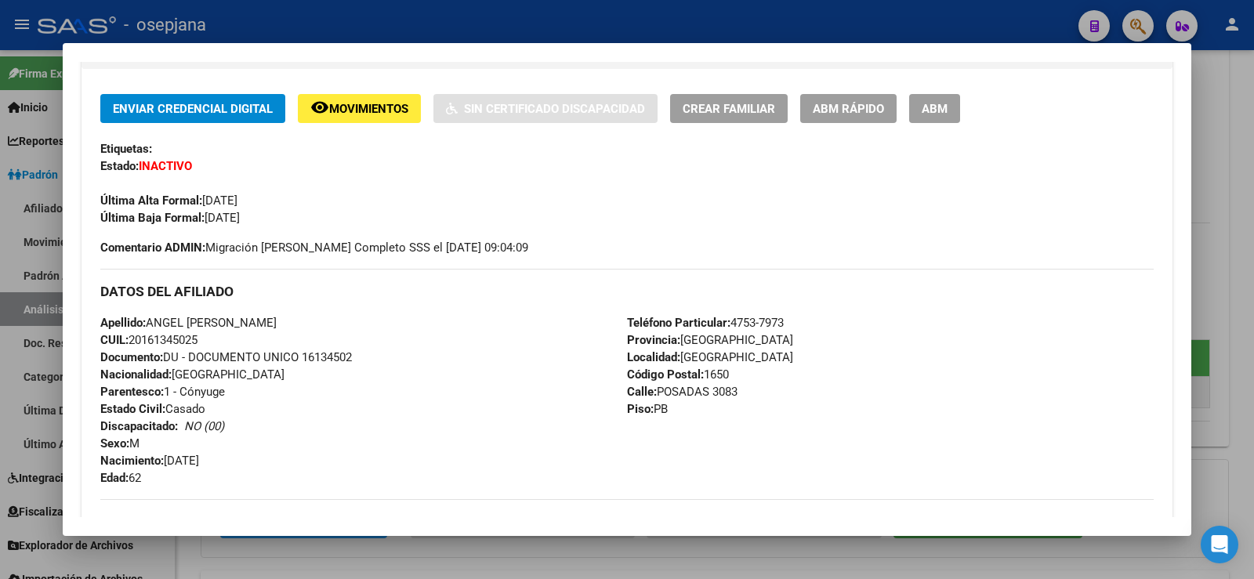
click at [845, 111] on span "ABM Rápido" at bounding box center [848, 109] width 71 height 14
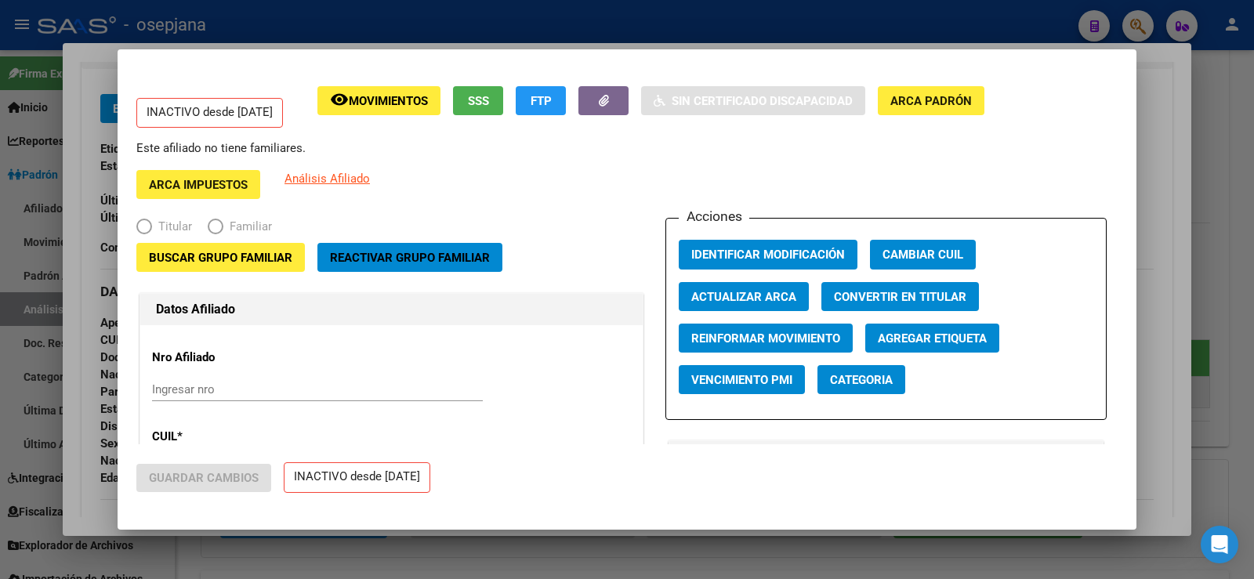
radio input "true"
click at [449, 260] on span "Reactivar Grupo Familiar" at bounding box center [410, 258] width 160 height 14
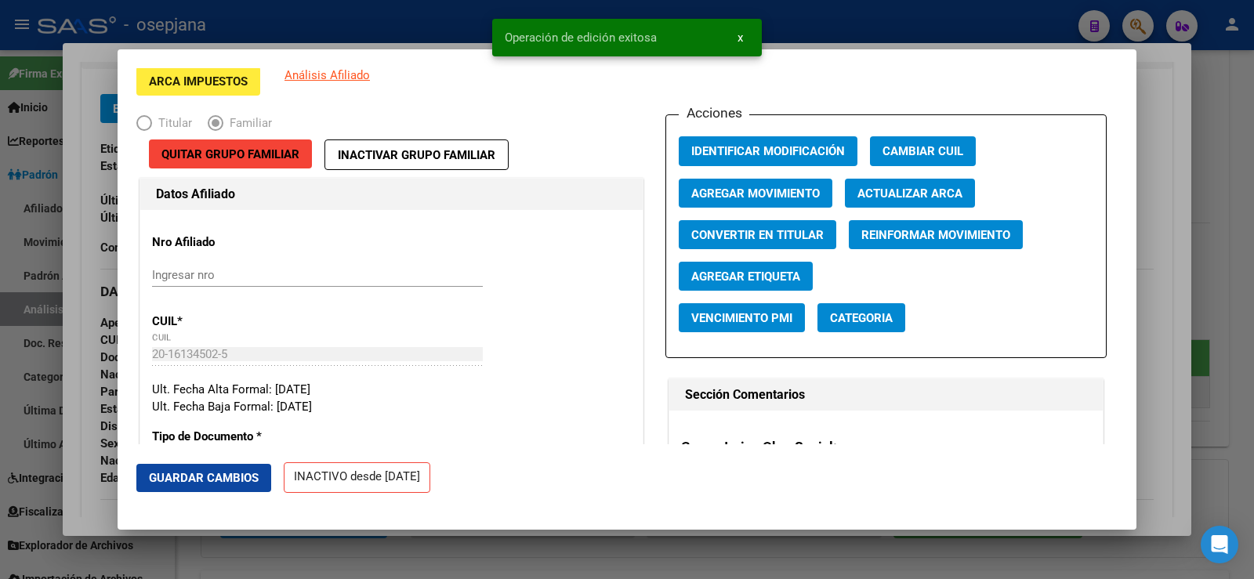
scroll to position [0, 0]
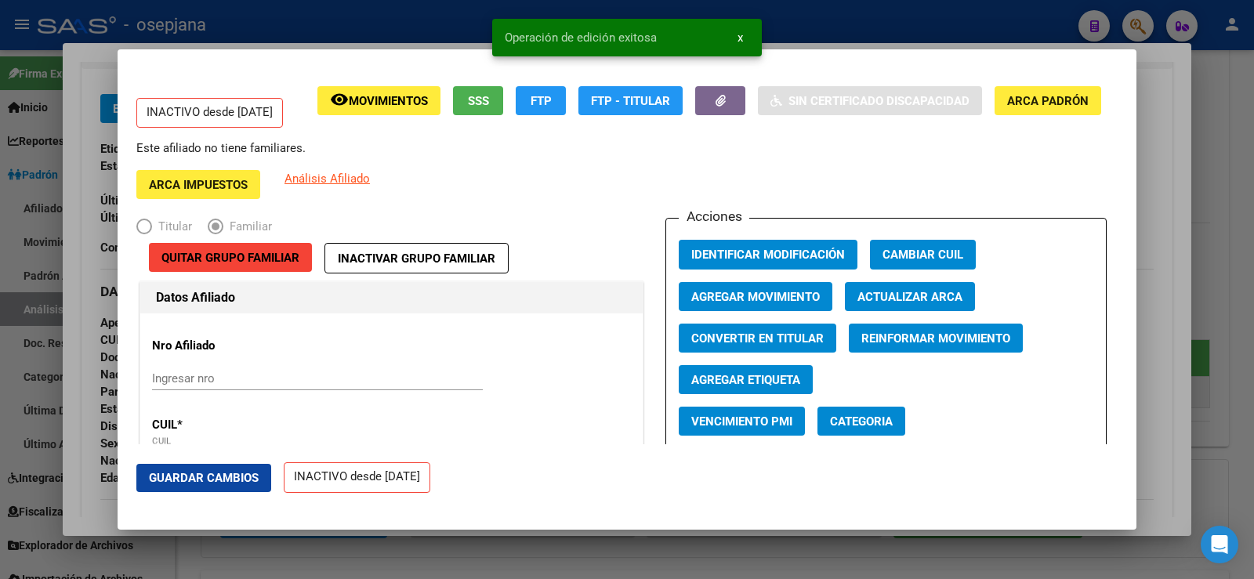
click at [742, 292] on span "Agregar Movimiento" at bounding box center [755, 297] width 129 height 14
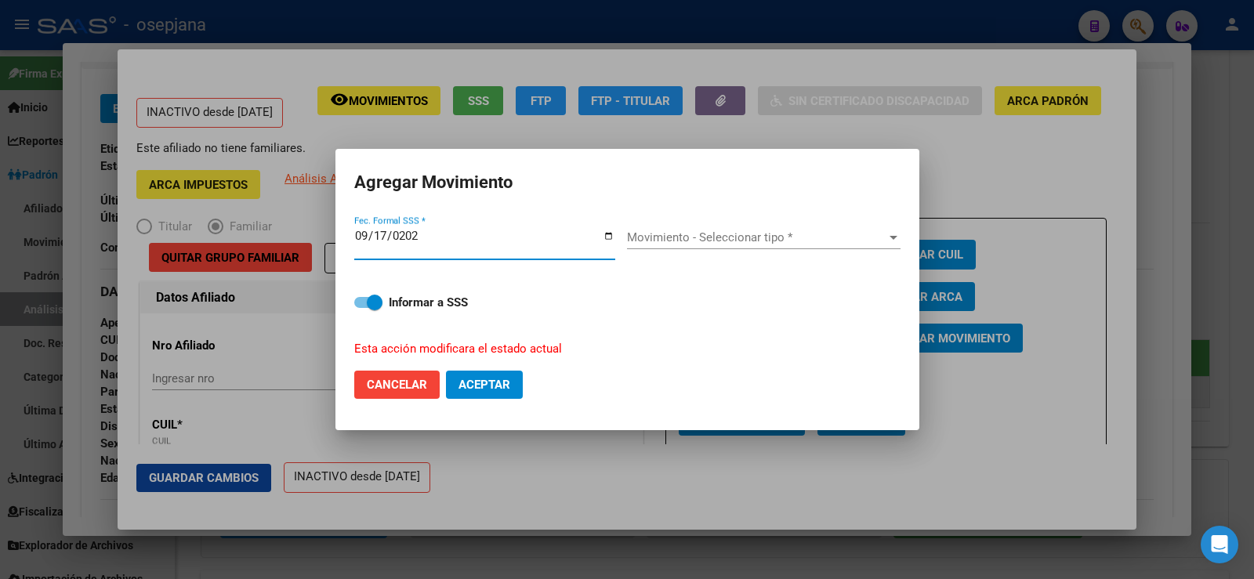
type input "[DATE]"
click at [705, 241] on span "Movimiento - Seleccionar tipo *" at bounding box center [756, 237] width 259 height 14
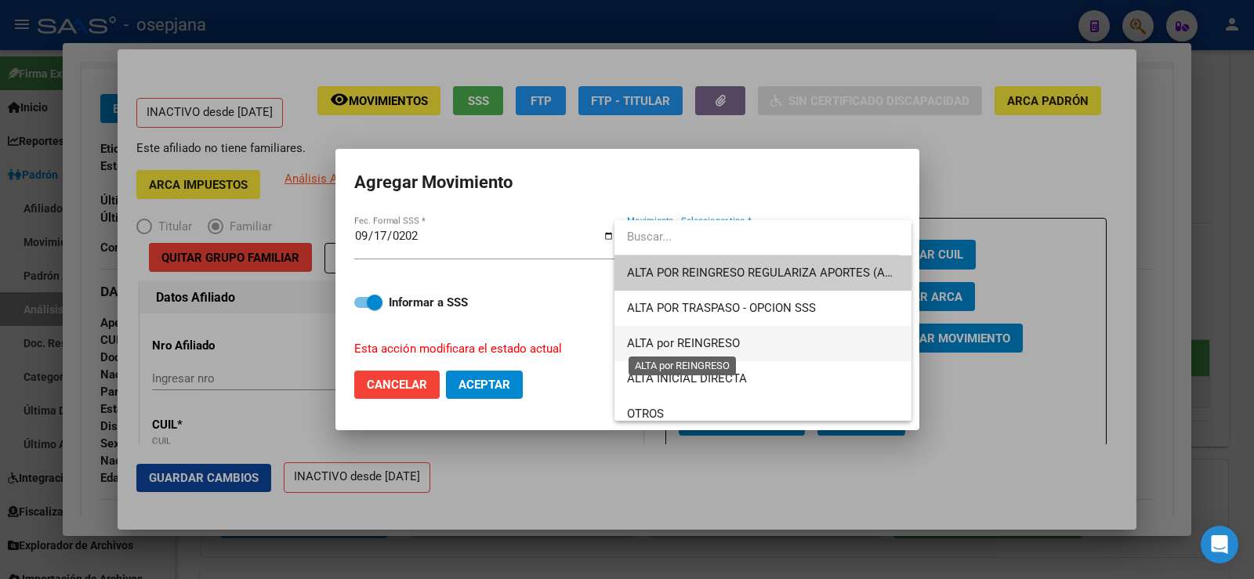
click at [716, 343] on span "ALTA por REINGRESO" at bounding box center [683, 343] width 113 height 14
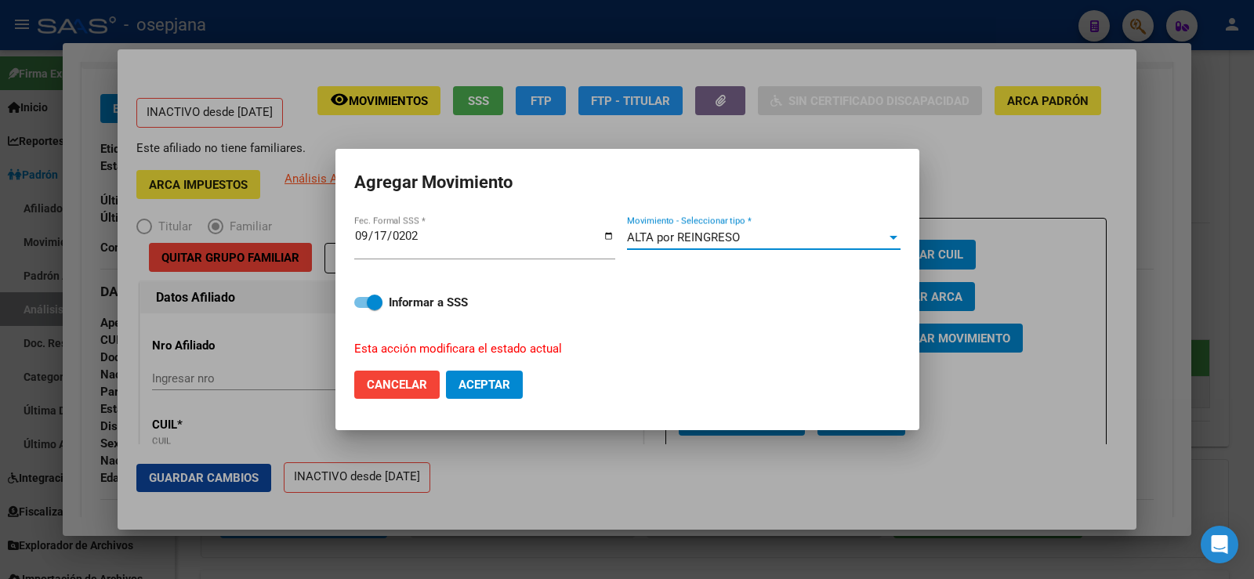
click at [492, 386] on span "Aceptar" at bounding box center [485, 385] width 52 height 14
checkbox input "false"
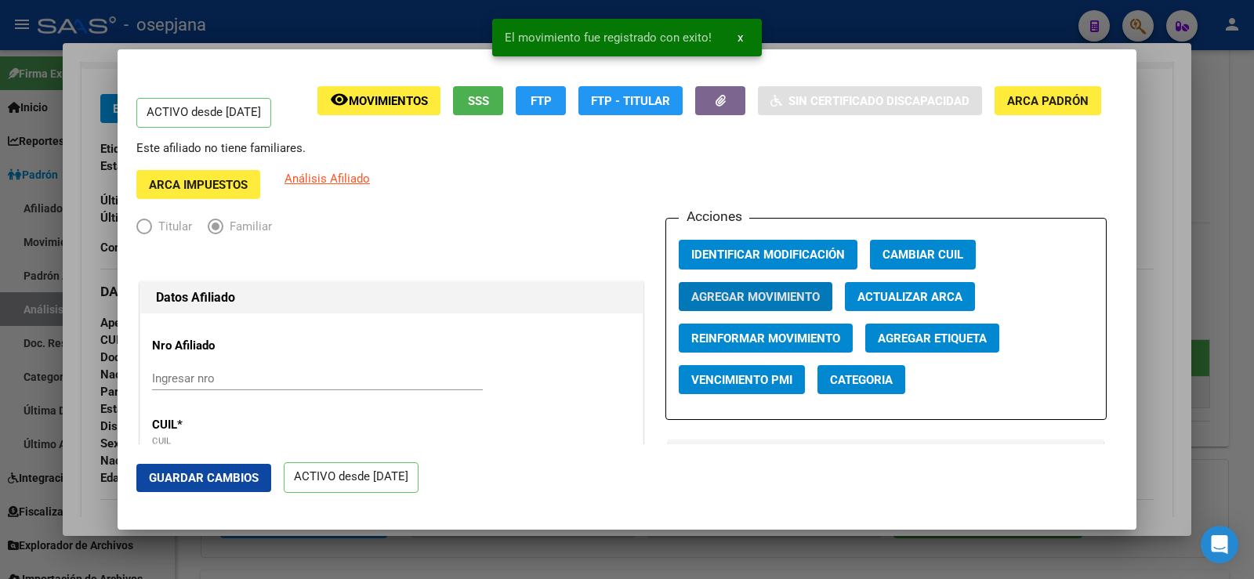
click at [241, 477] on span "Guardar Cambios" at bounding box center [204, 478] width 110 height 14
click at [1160, 136] on div at bounding box center [627, 289] width 1254 height 579
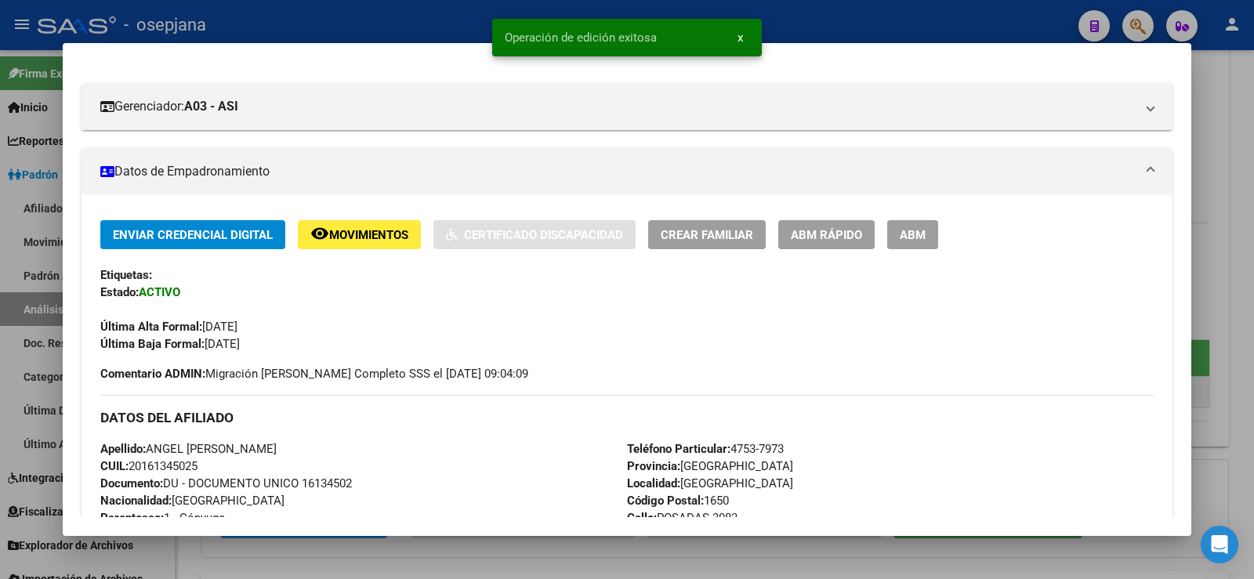
scroll to position [314, 0]
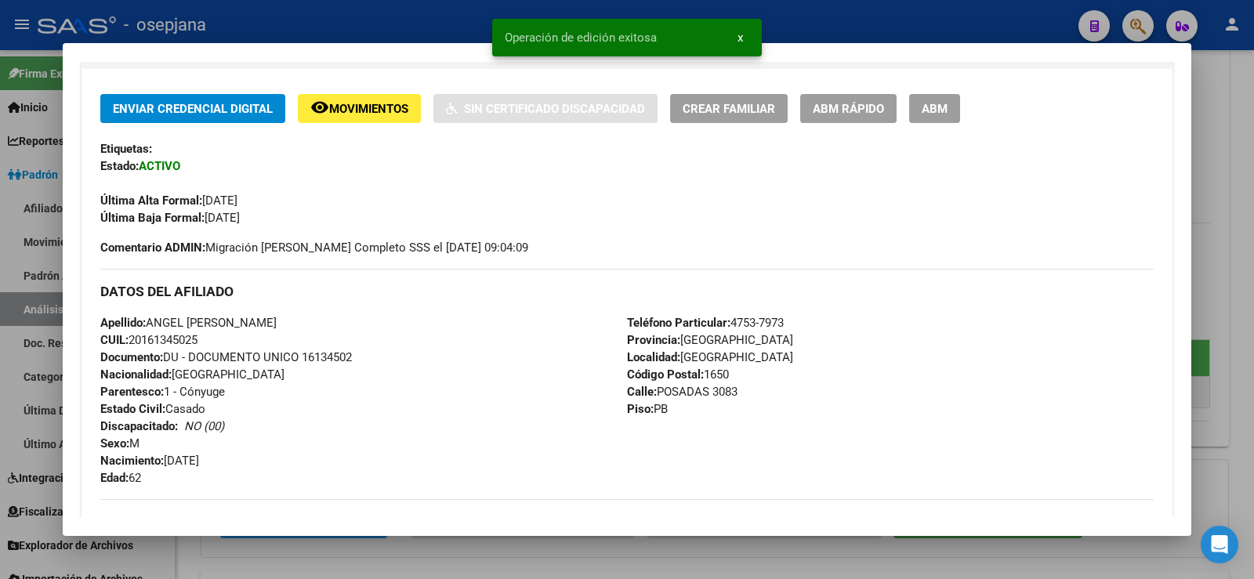
click at [1224, 201] on div at bounding box center [627, 289] width 1254 height 579
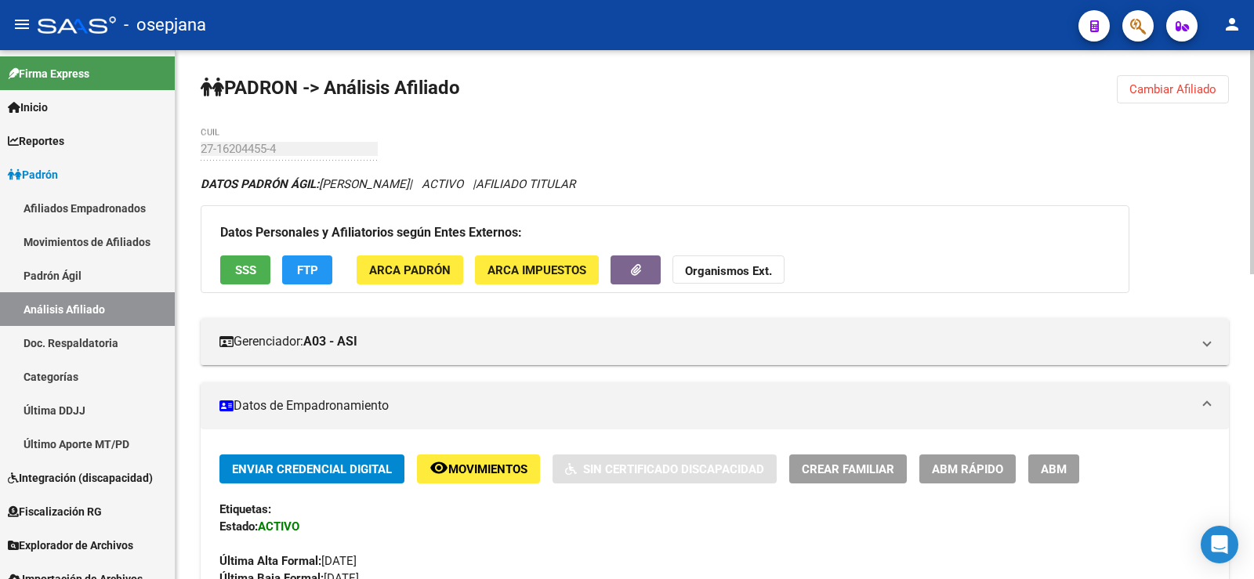
click at [1167, 85] on span "Cambiar Afiliado" at bounding box center [1173, 89] width 87 height 14
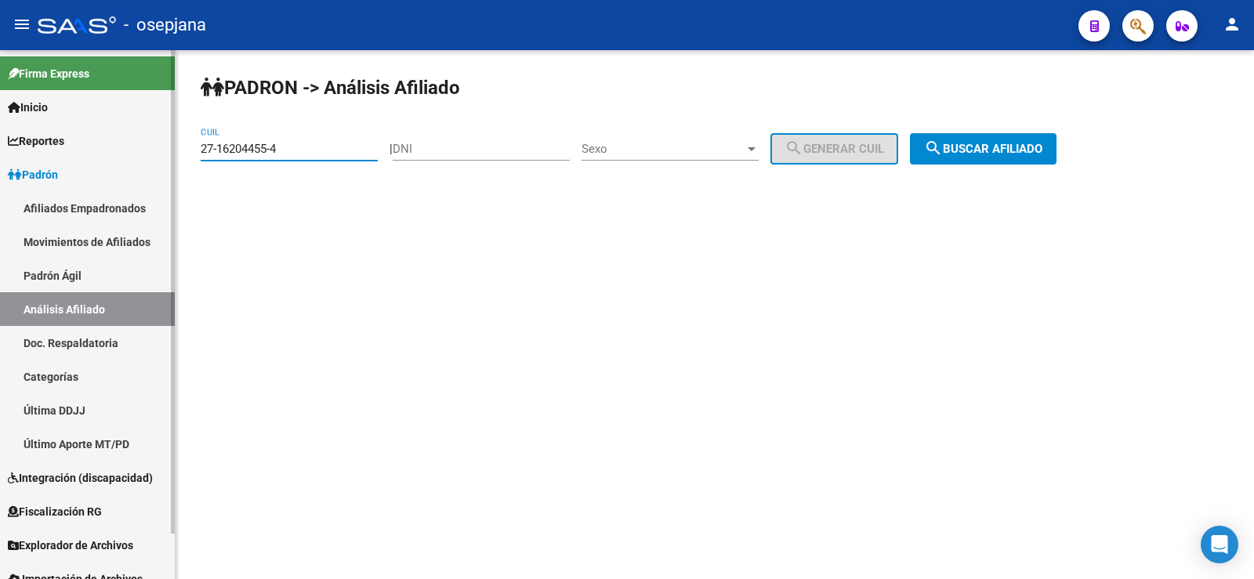
drag, startPoint x: 293, startPoint y: 149, endPoint x: 162, endPoint y: 147, distance: 130.9
click at [162, 147] on mat-sidenav-container "Firma Express Inicio Calendario SSS Instructivos Contacto OS Reportes Ingresos …" at bounding box center [627, 314] width 1254 height 529
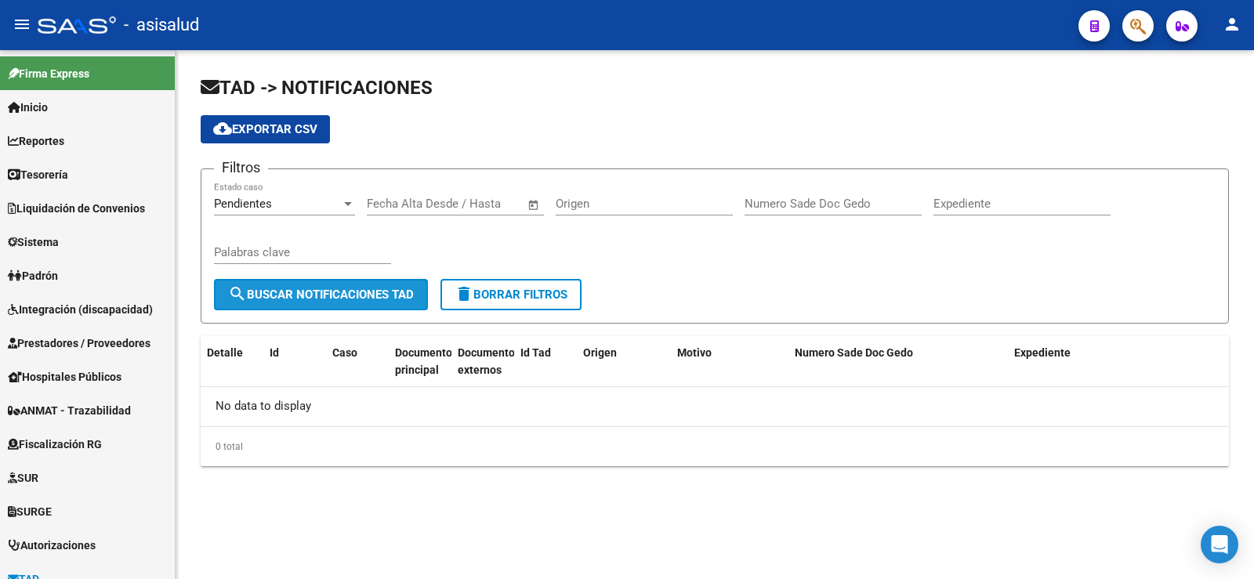
click at [343, 302] on button "search Buscar Notificaciones TAD" at bounding box center [321, 294] width 214 height 31
click at [297, 196] on div "Pendientes Estado caso" at bounding box center [284, 199] width 141 height 34
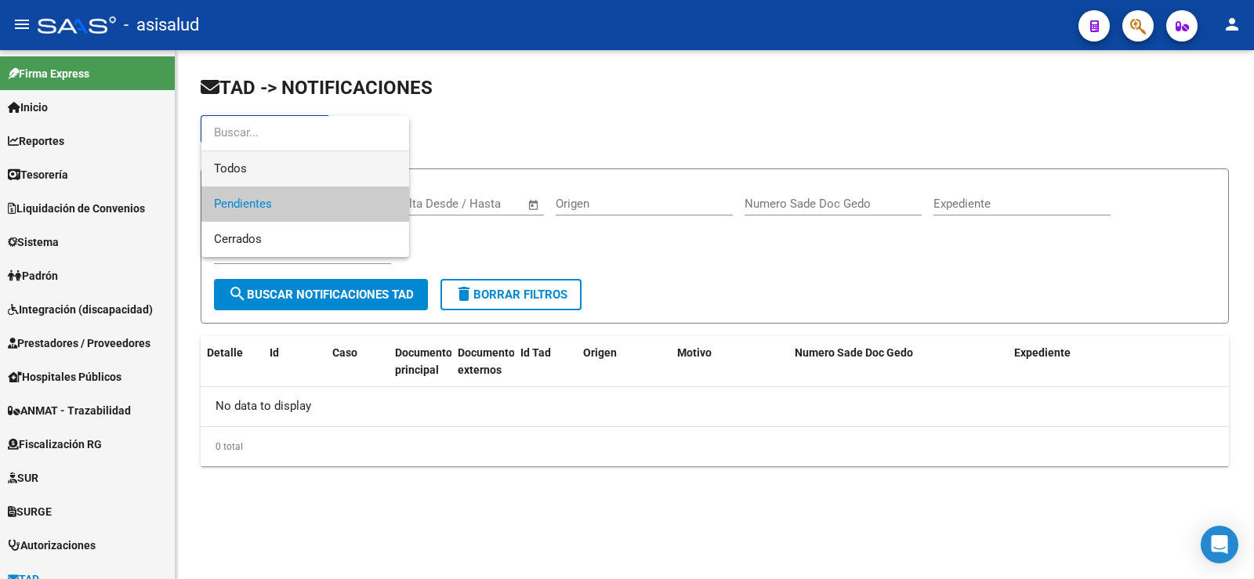
click at [275, 170] on span "Todos" at bounding box center [305, 168] width 183 height 35
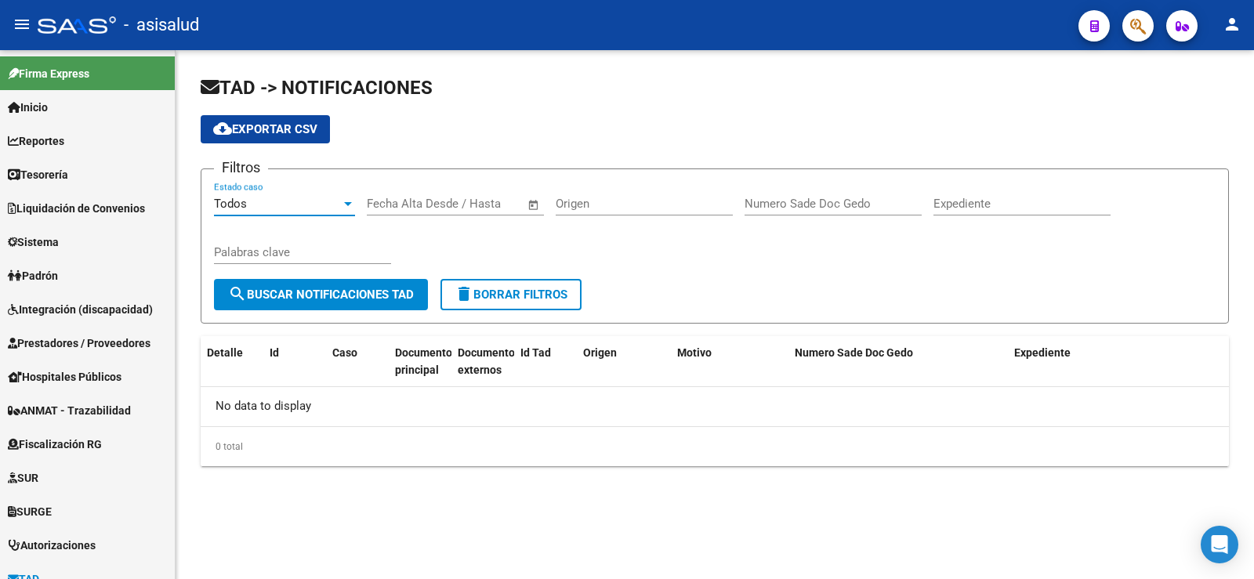
click at [300, 297] on span "search Buscar Notificaciones TAD" at bounding box center [321, 295] width 186 height 14
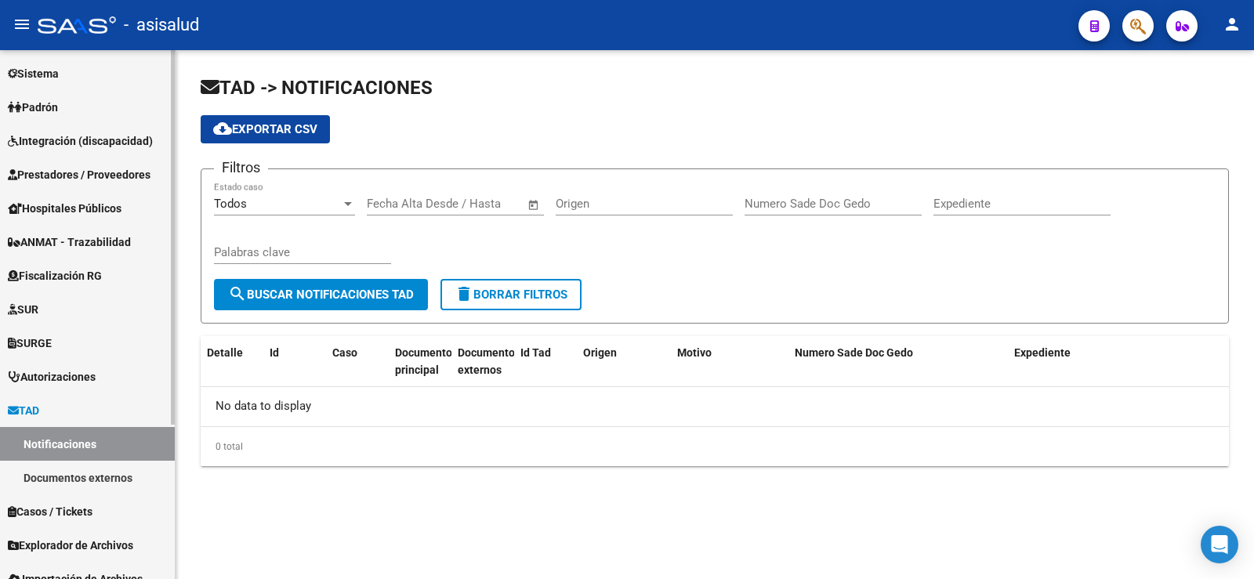
scroll to position [219, 0]
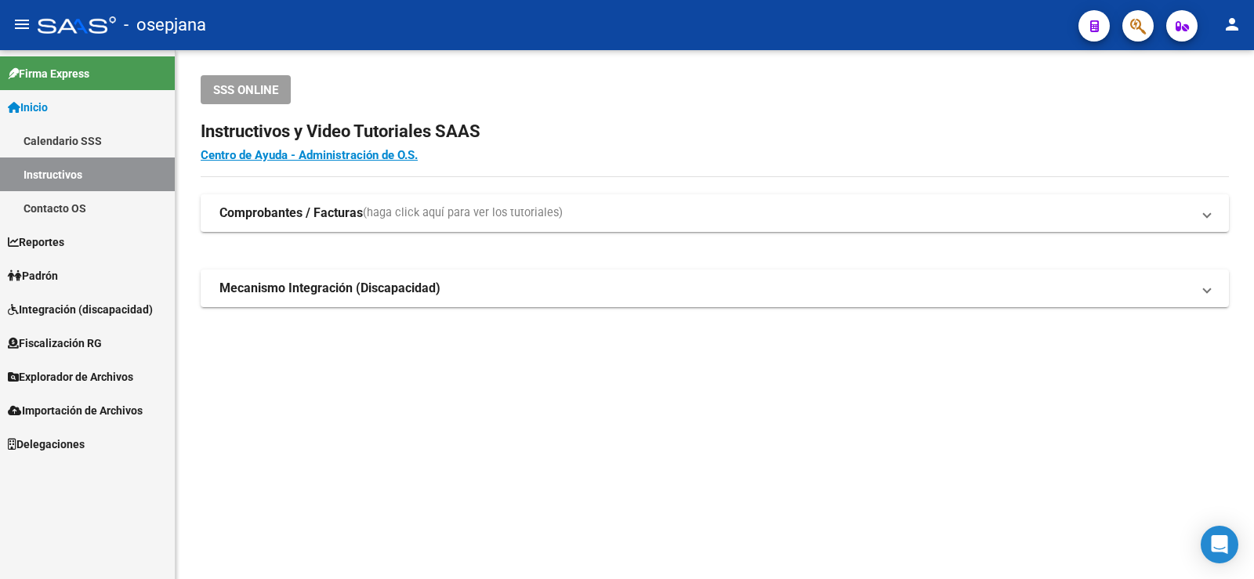
click at [64, 375] on span "Explorador de Archivos" at bounding box center [70, 376] width 125 height 17
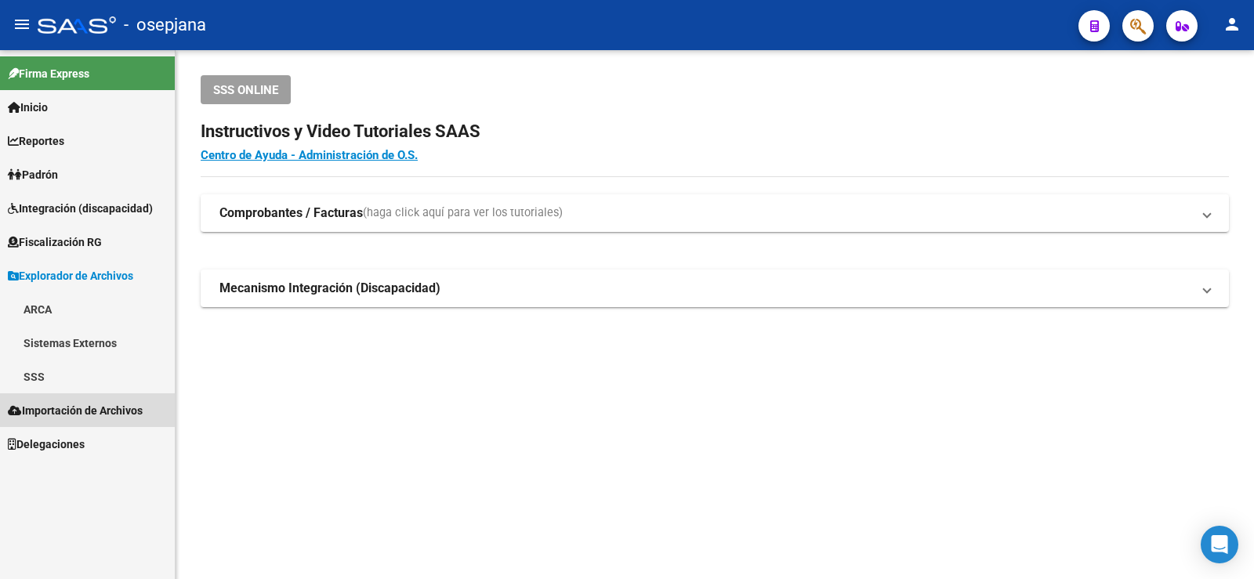
click at [67, 410] on span "Importación de Archivos" at bounding box center [75, 410] width 135 height 17
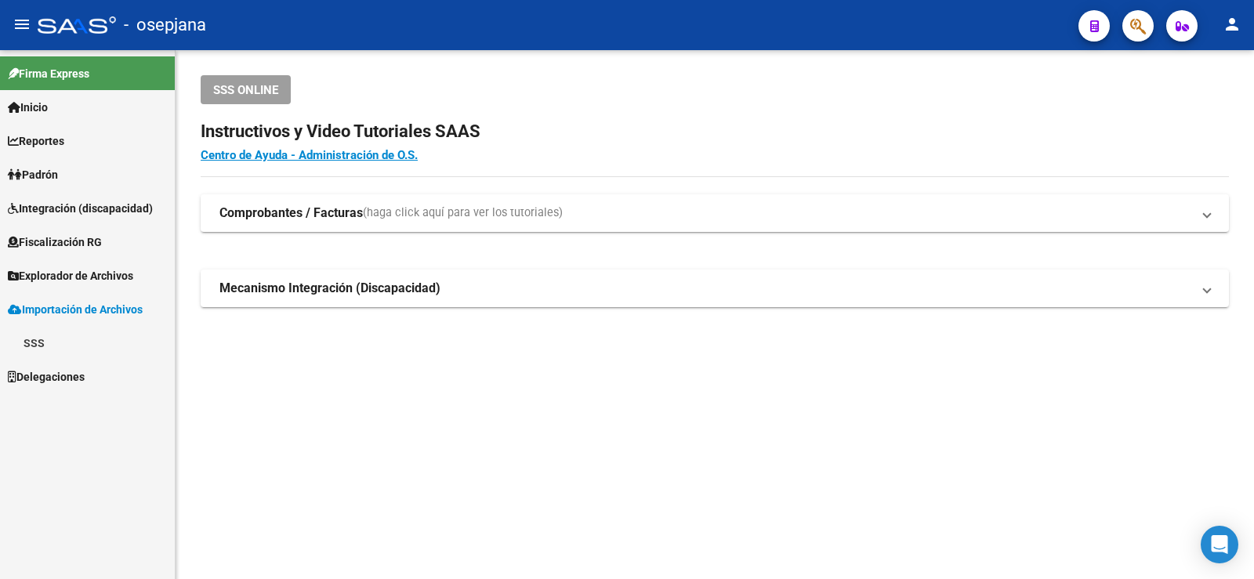
click at [53, 169] on span "Padrón" at bounding box center [33, 174] width 50 height 17
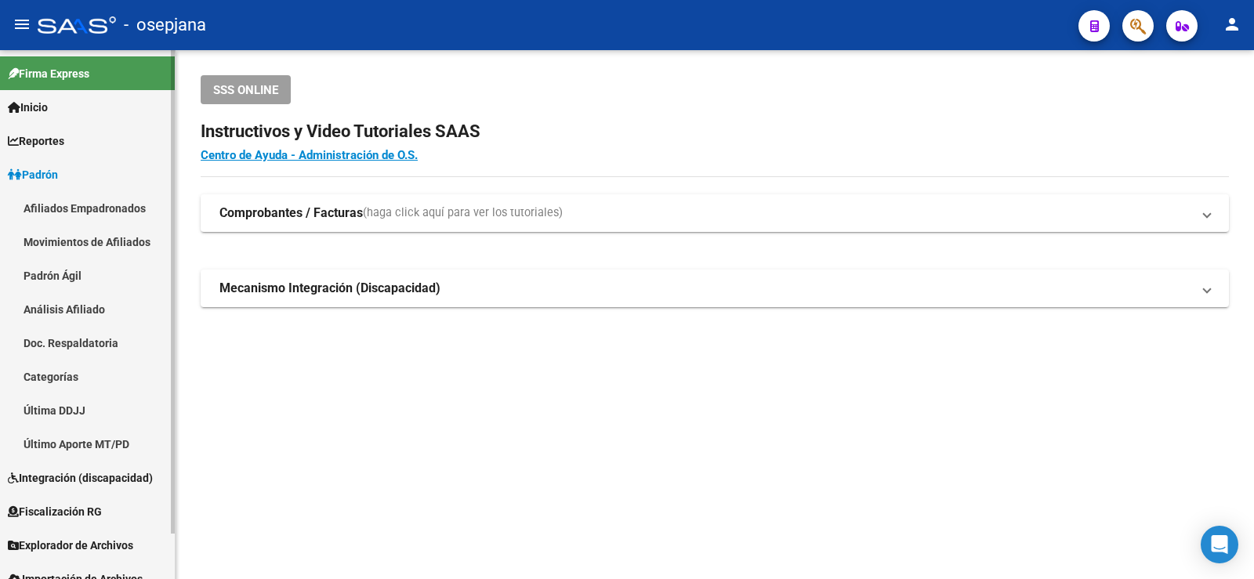
click at [53, 135] on span "Reportes" at bounding box center [36, 140] width 56 height 17
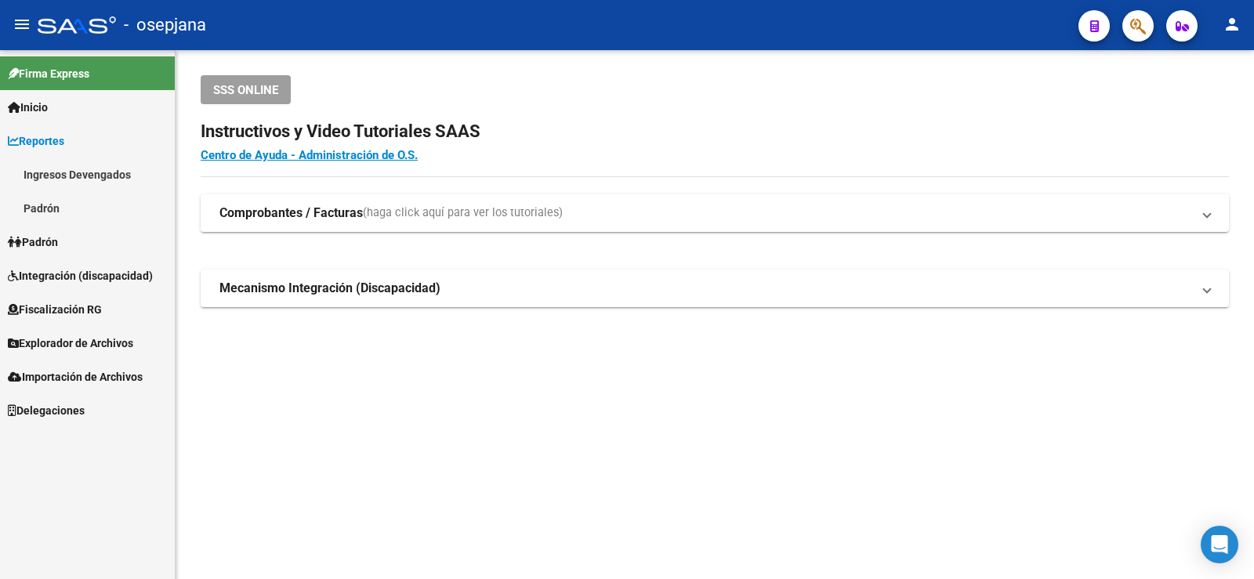
click at [53, 135] on span "Reportes" at bounding box center [36, 140] width 56 height 17
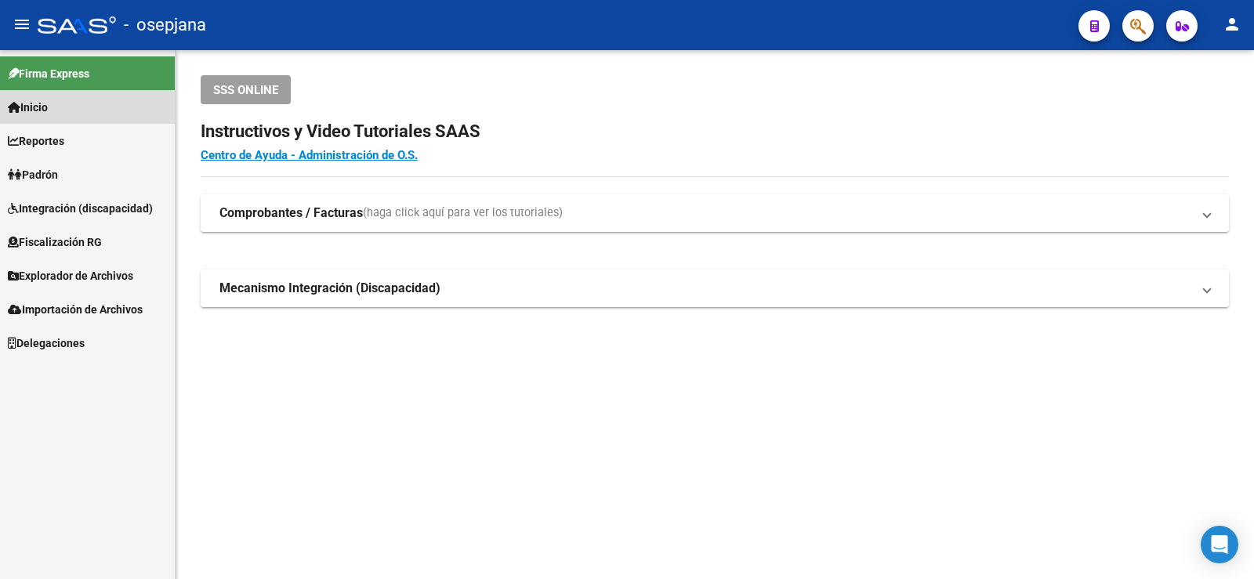
click at [48, 109] on span "Inicio" at bounding box center [28, 107] width 40 height 17
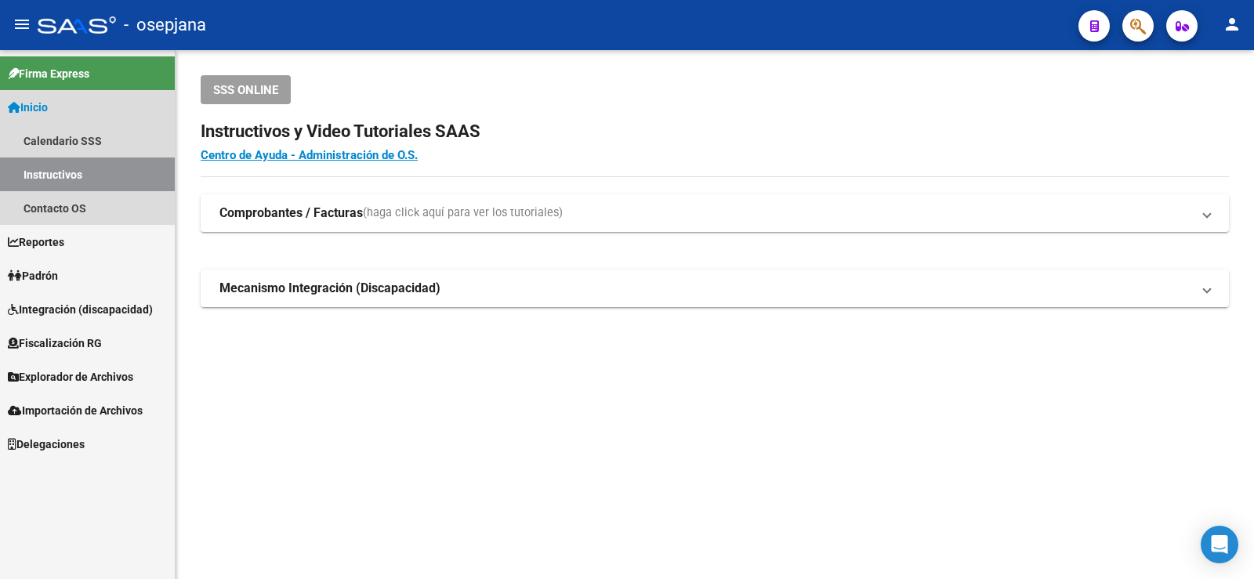
click at [48, 109] on span "Inicio" at bounding box center [28, 107] width 40 height 17
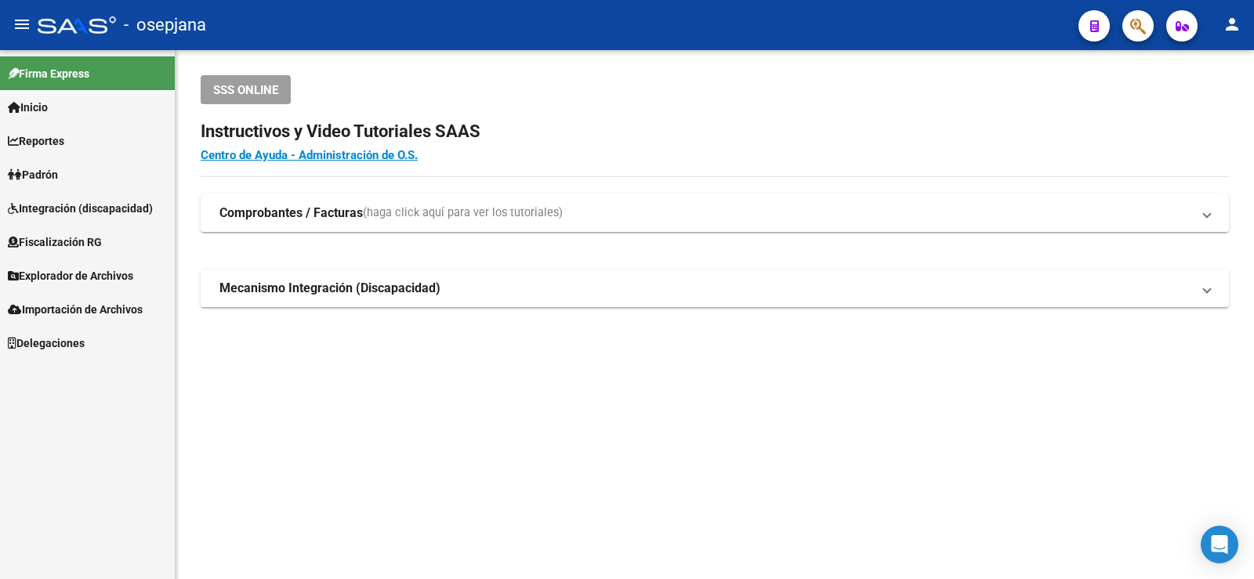
click at [89, 245] on span "Fiscalización RG" at bounding box center [55, 242] width 94 height 17
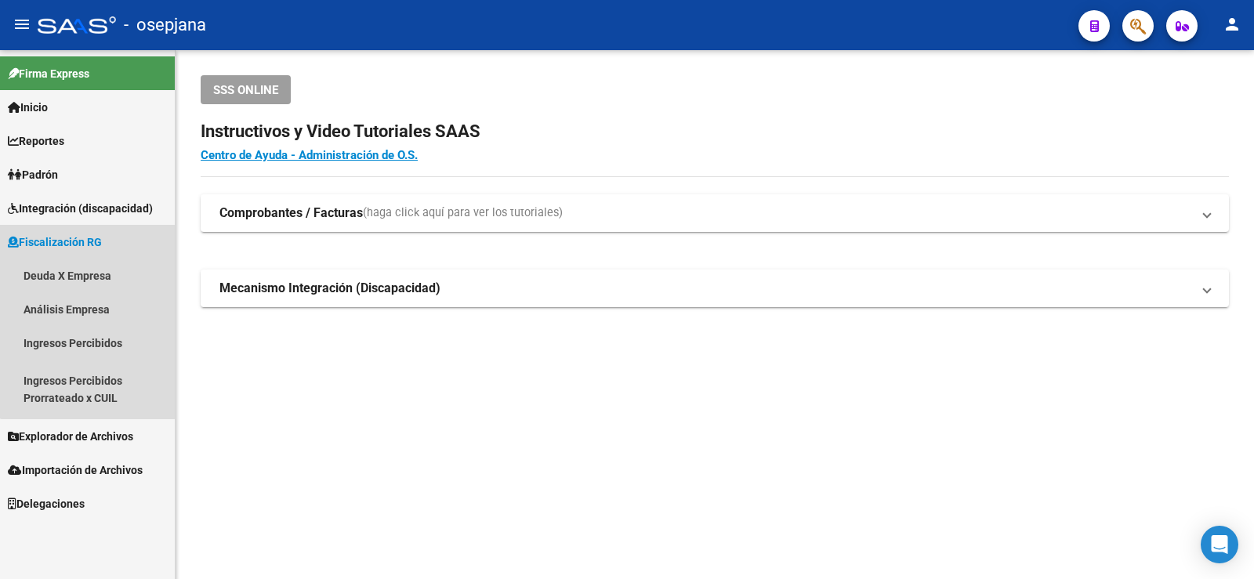
click at [89, 245] on span "Fiscalización RG" at bounding box center [55, 242] width 94 height 17
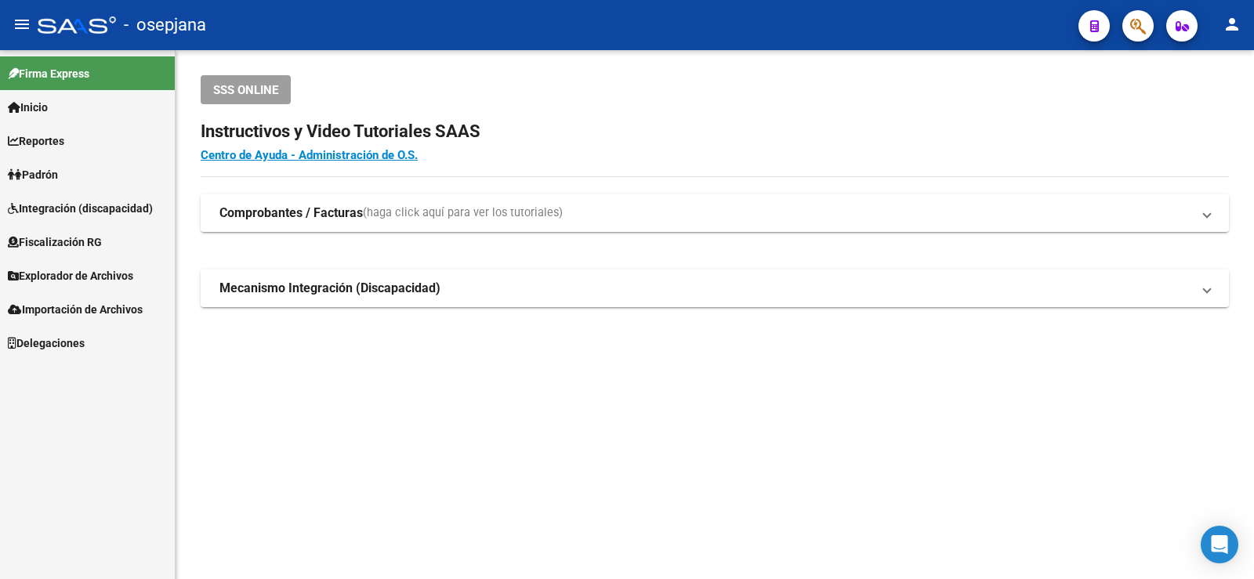
click at [68, 273] on span "Explorador de Archivos" at bounding box center [70, 275] width 125 height 17
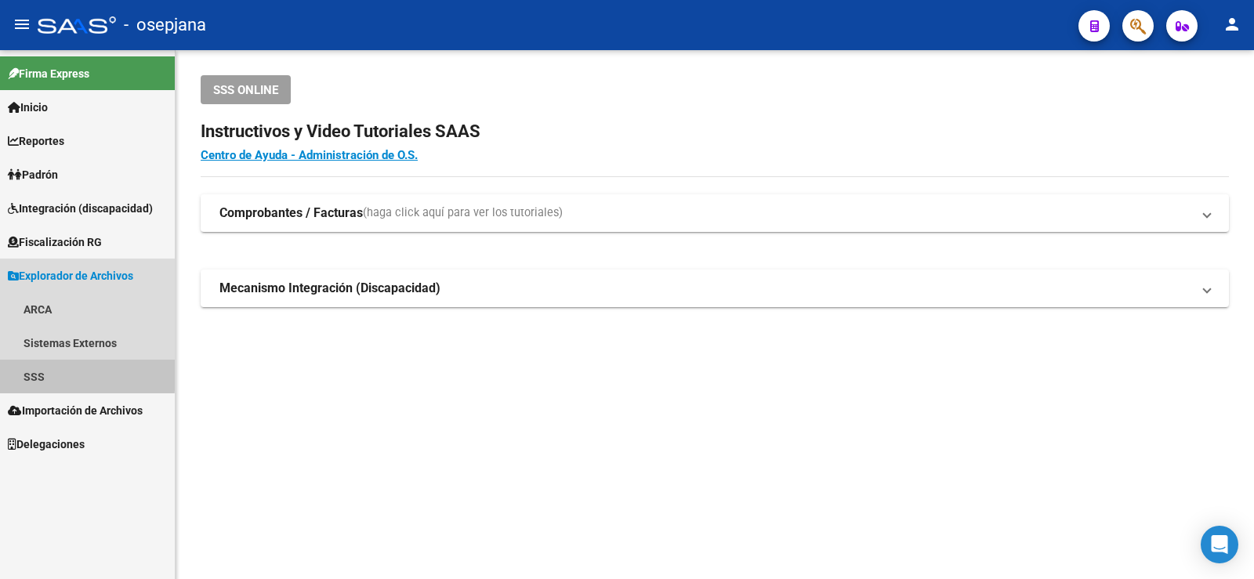
click at [44, 372] on link "SSS" at bounding box center [87, 377] width 175 height 34
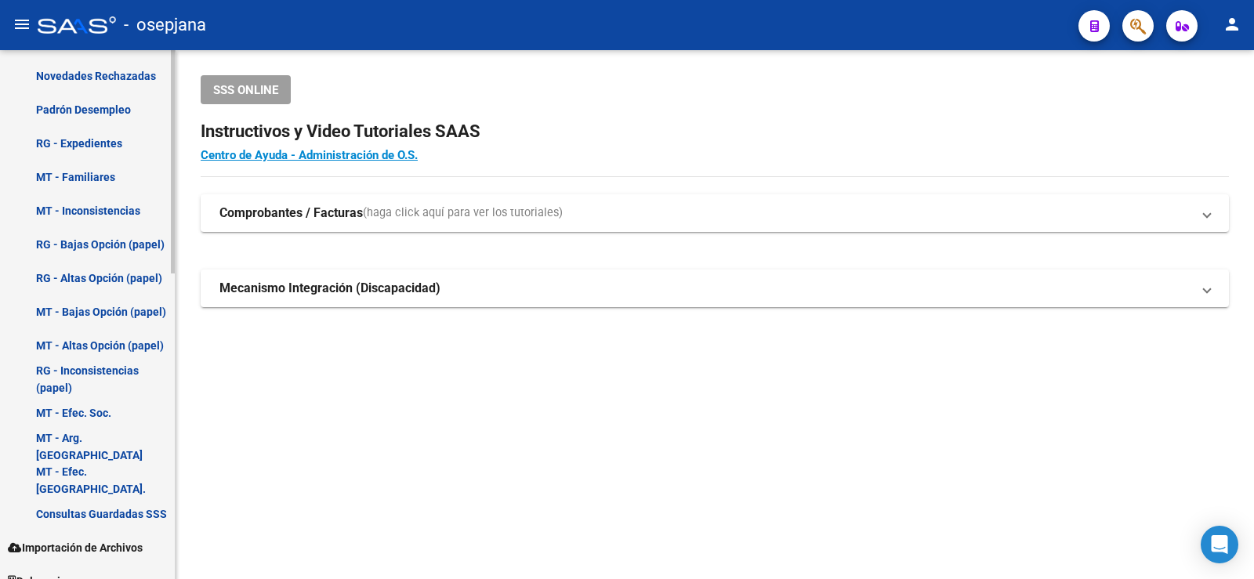
scroll to position [724, 0]
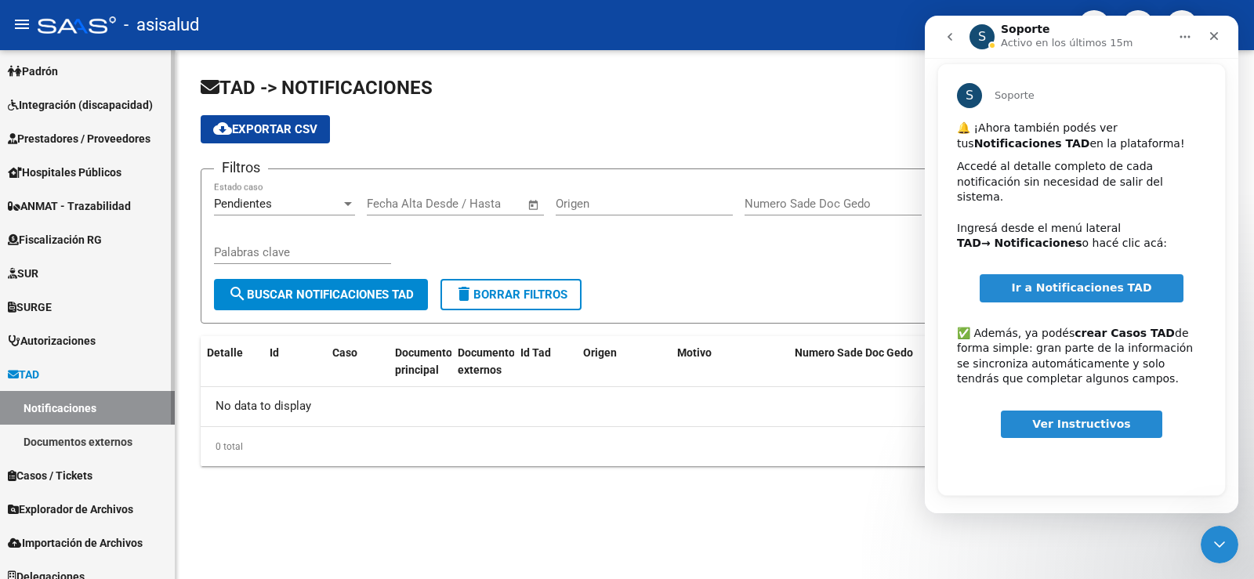
scroll to position [219, 0]
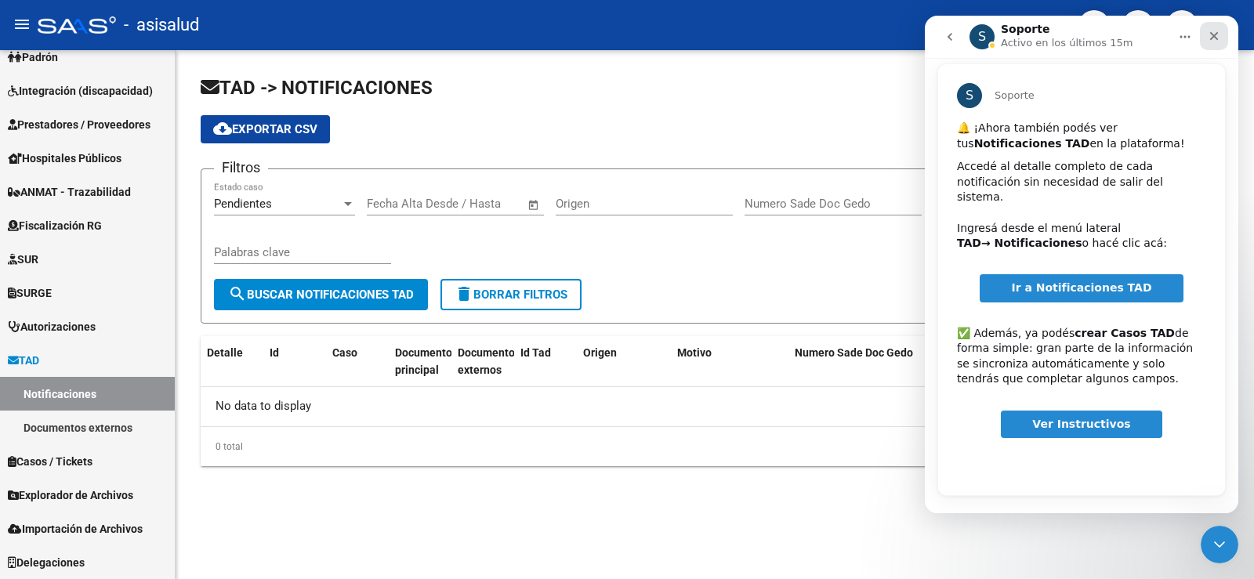
click at [1214, 34] on icon "Cerrar" at bounding box center [1214, 36] width 9 height 9
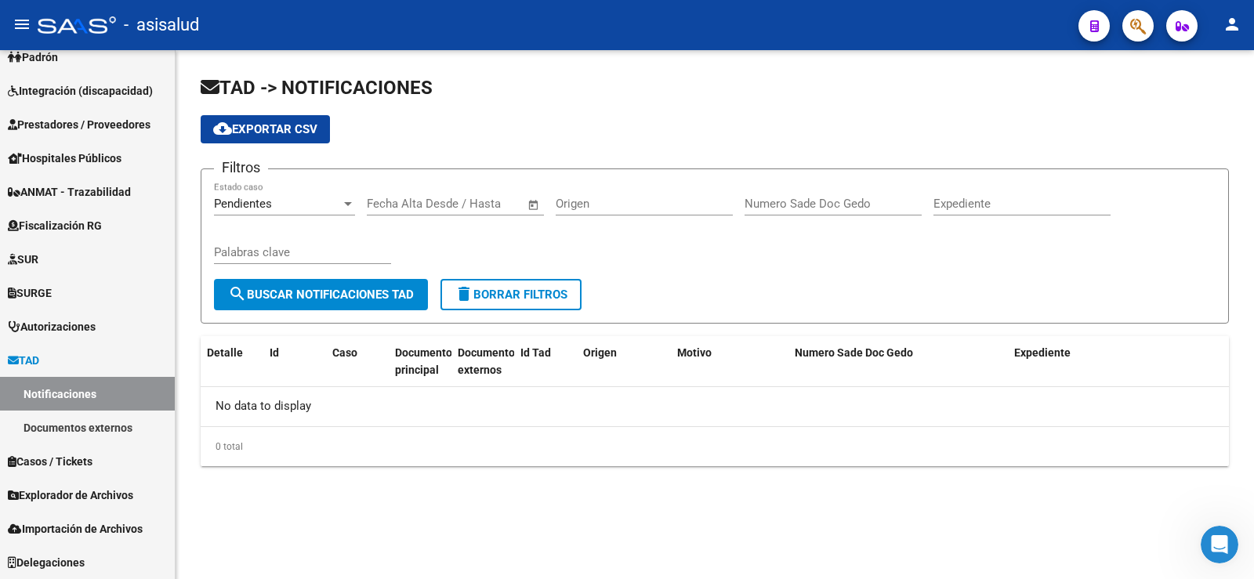
scroll to position [59, 0]
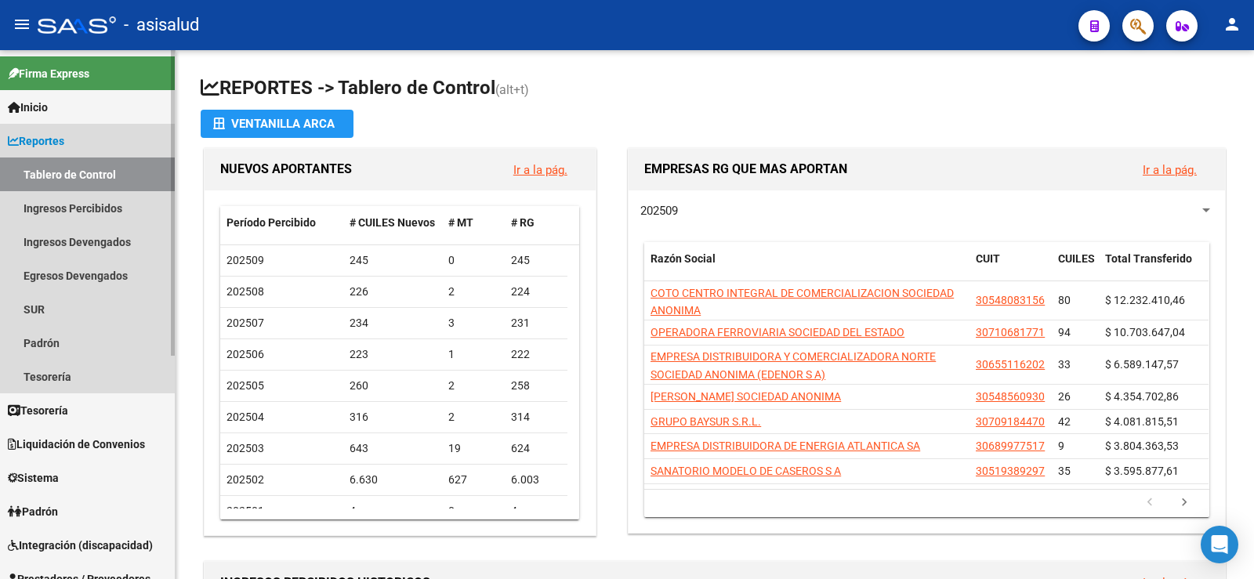
click at [46, 136] on span "Reportes" at bounding box center [36, 140] width 56 height 17
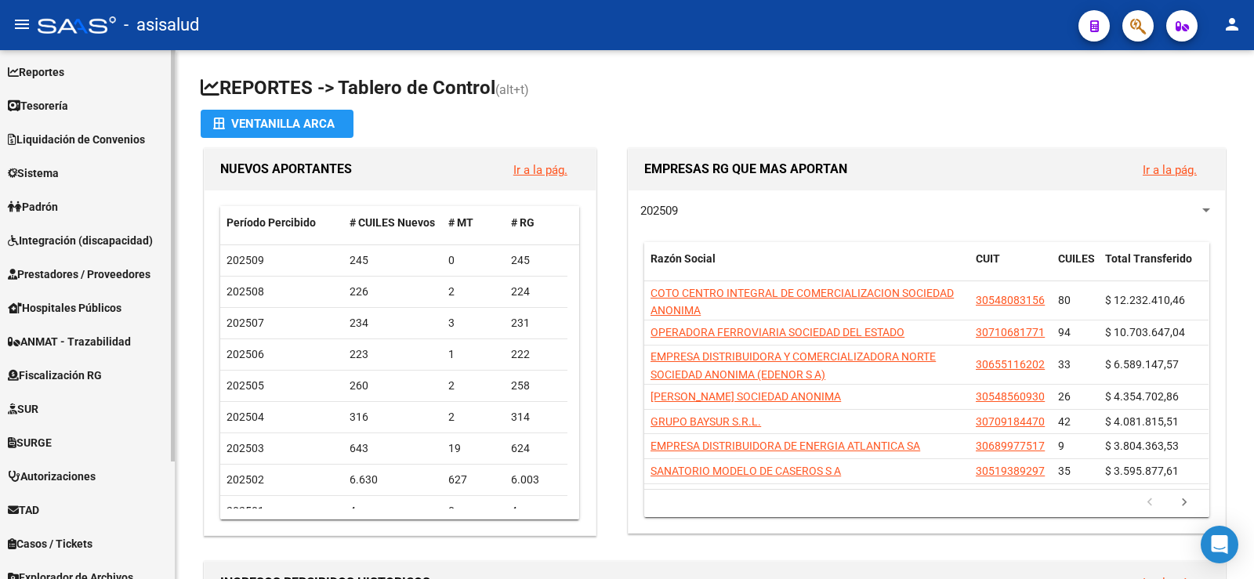
scroll to position [151, 0]
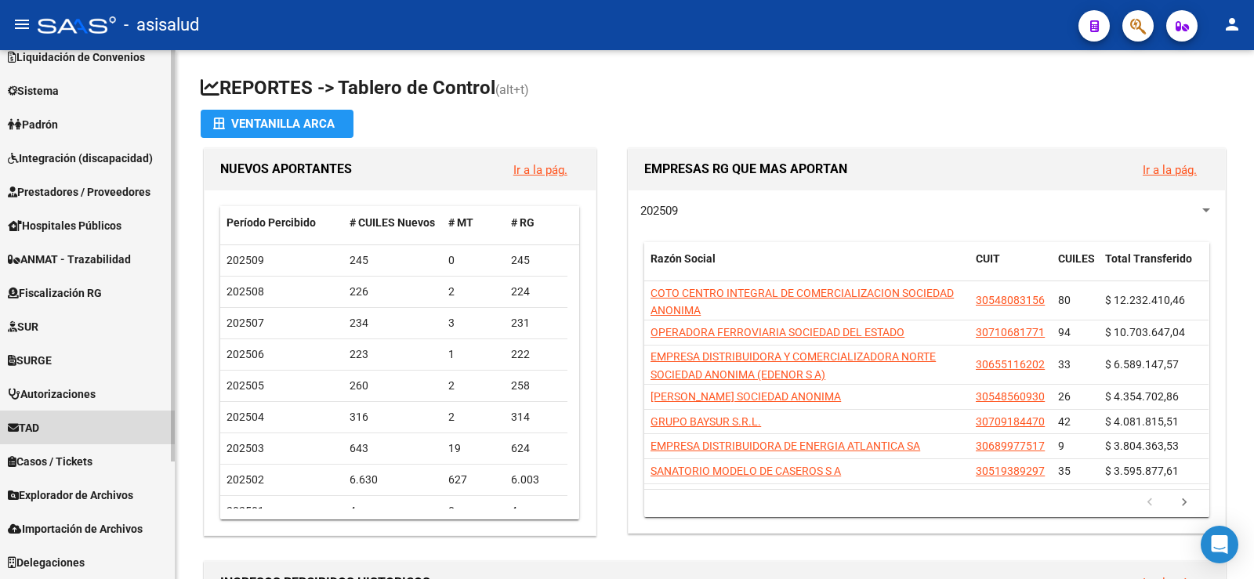
click at [27, 431] on span "TAD" at bounding box center [23, 427] width 31 height 17
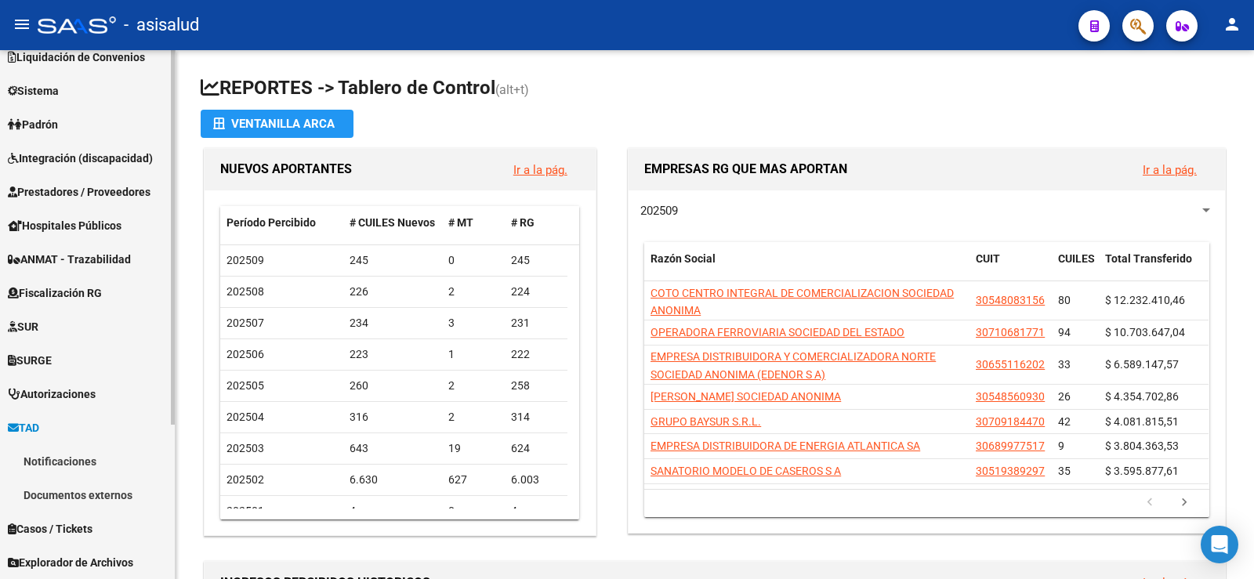
click at [55, 458] on link "Notificaciones" at bounding box center [87, 462] width 175 height 34
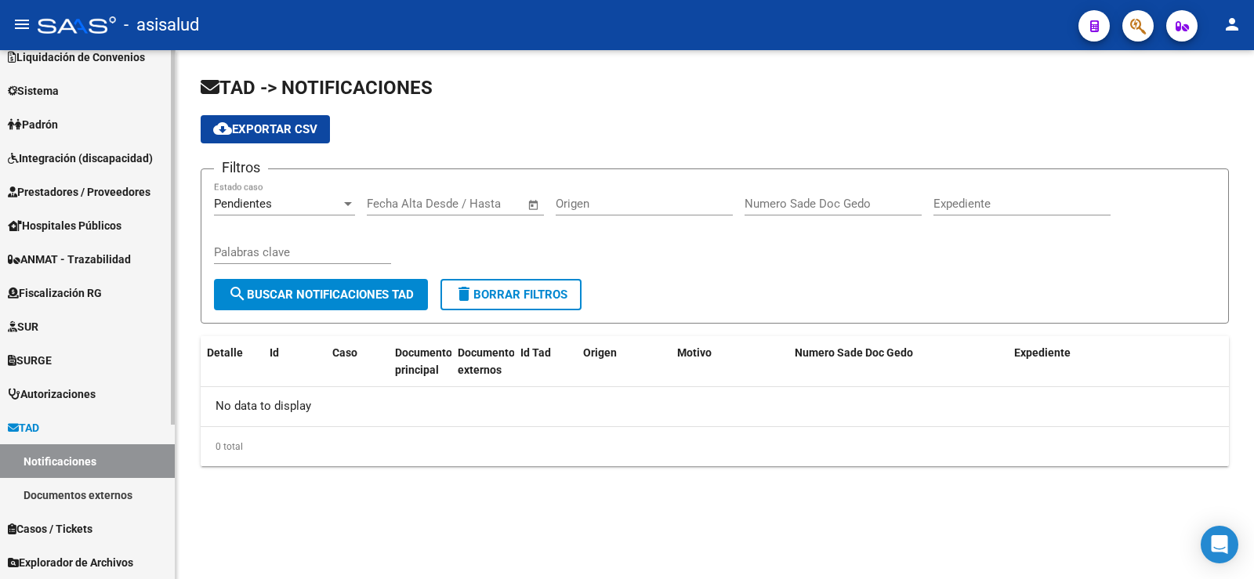
click at [63, 493] on link "Documentos externos" at bounding box center [87, 495] width 175 height 34
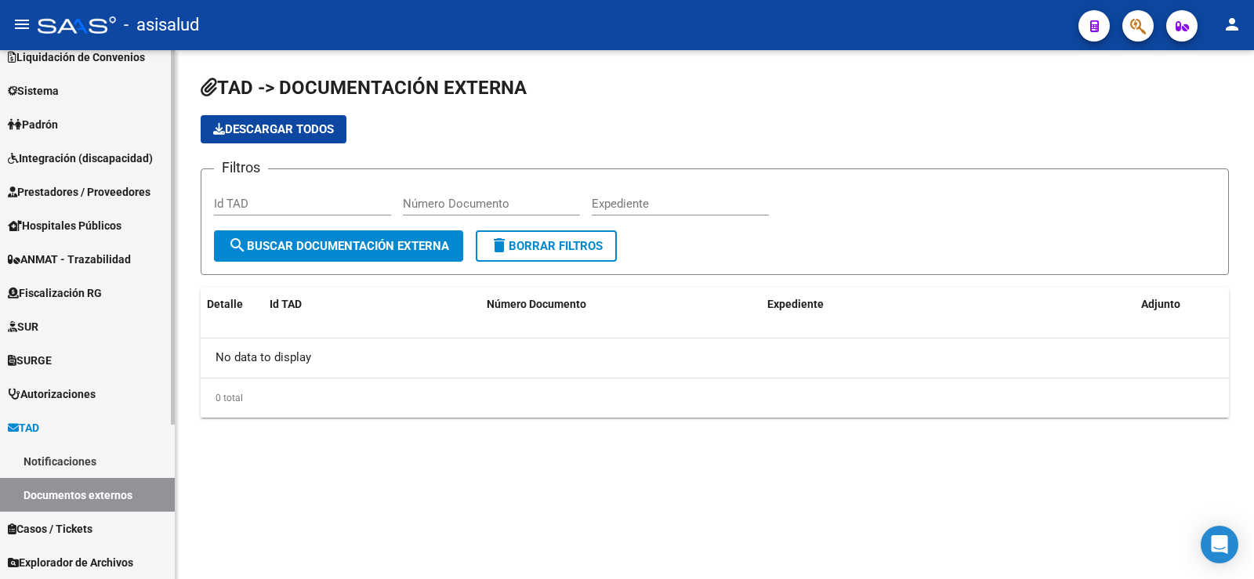
click at [56, 472] on link "Notificaciones" at bounding box center [87, 462] width 175 height 34
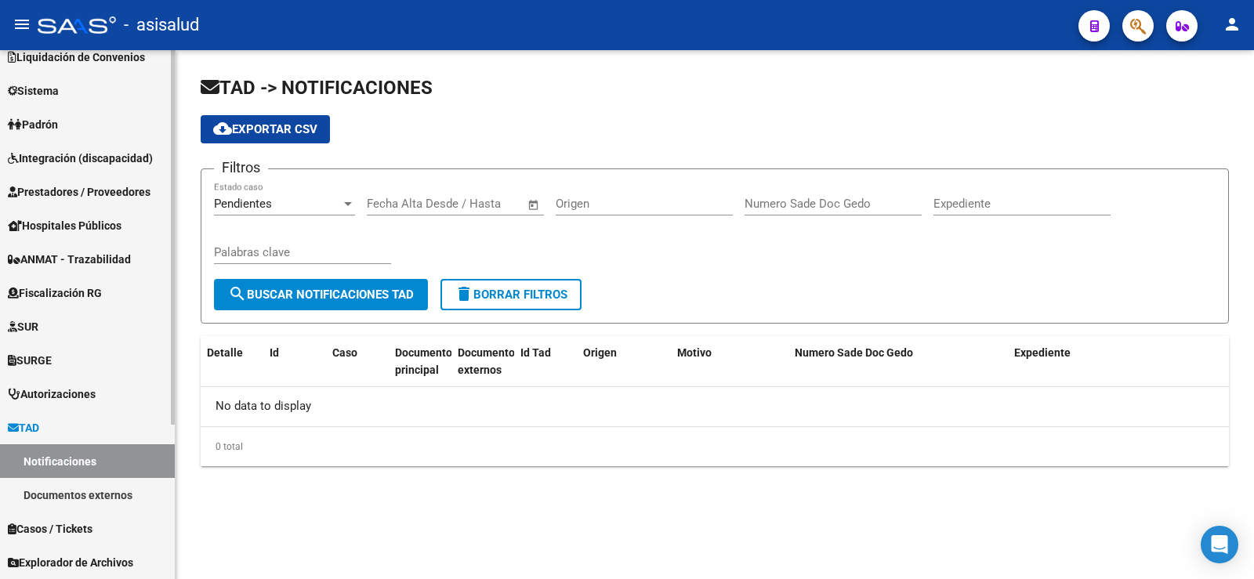
click at [39, 432] on span "TAD" at bounding box center [23, 427] width 31 height 17
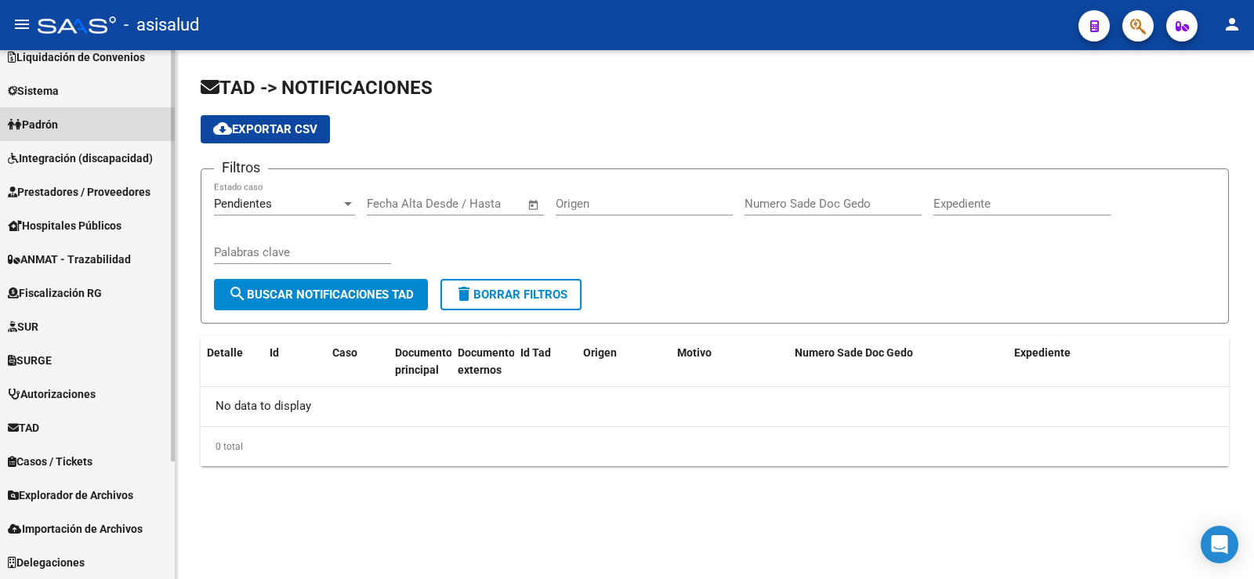
click at [58, 128] on span "Padrón" at bounding box center [33, 124] width 50 height 17
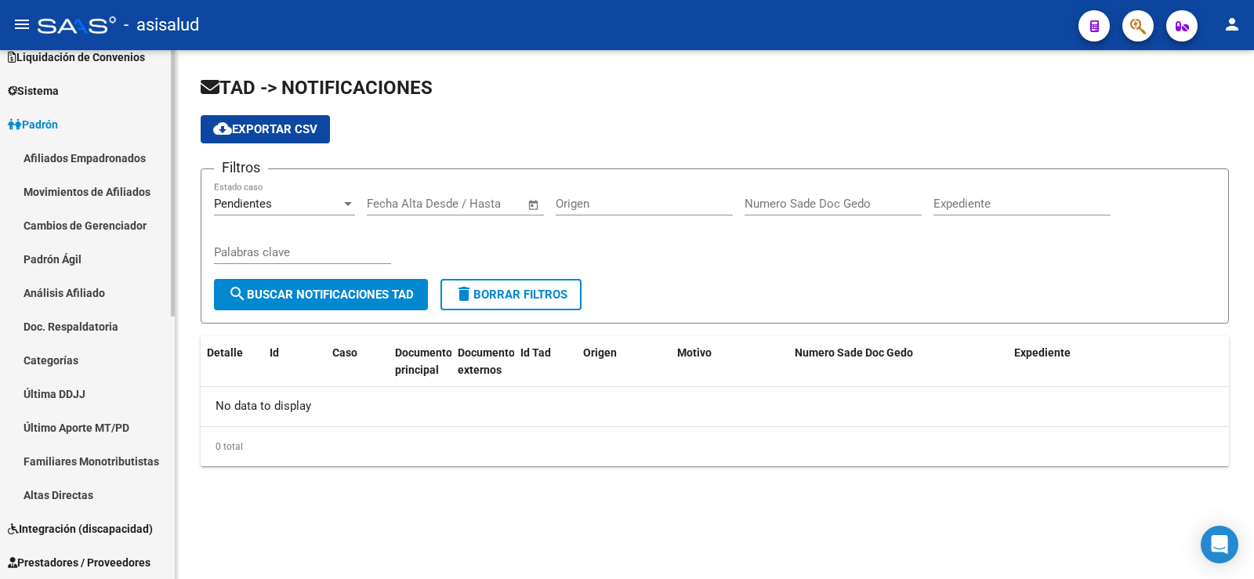
click at [82, 292] on link "Análisis Afiliado" at bounding box center [87, 293] width 175 height 34
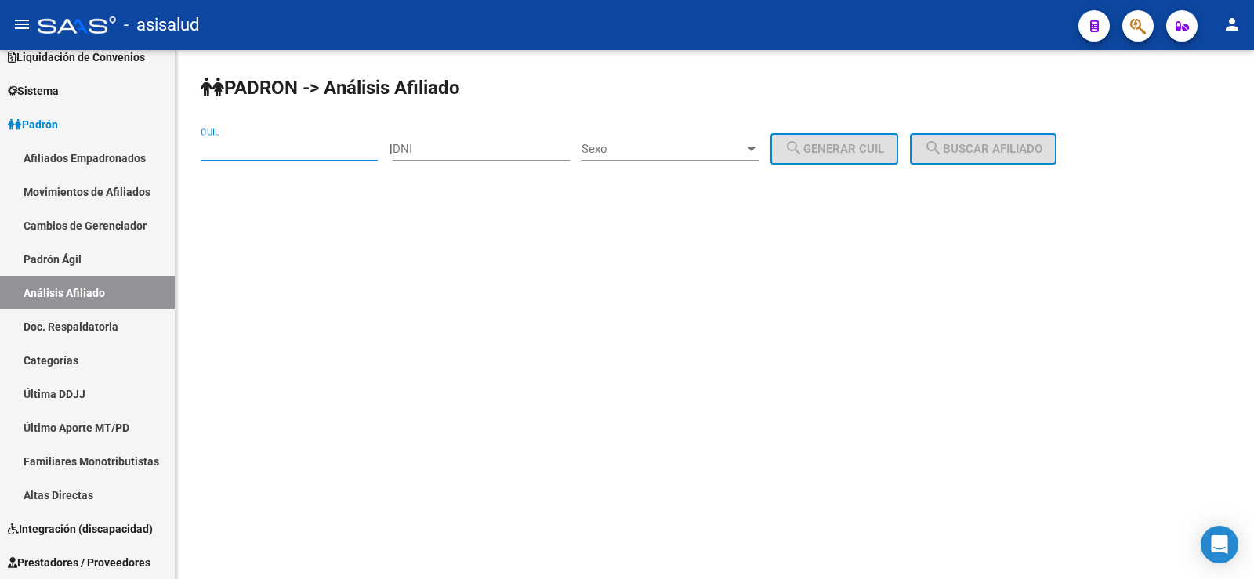
click at [336, 151] on input "CUIL" at bounding box center [289, 149] width 177 height 14
paste input "20-37534162-0"
click at [1023, 153] on span "search Buscar afiliado" at bounding box center [983, 149] width 118 height 14
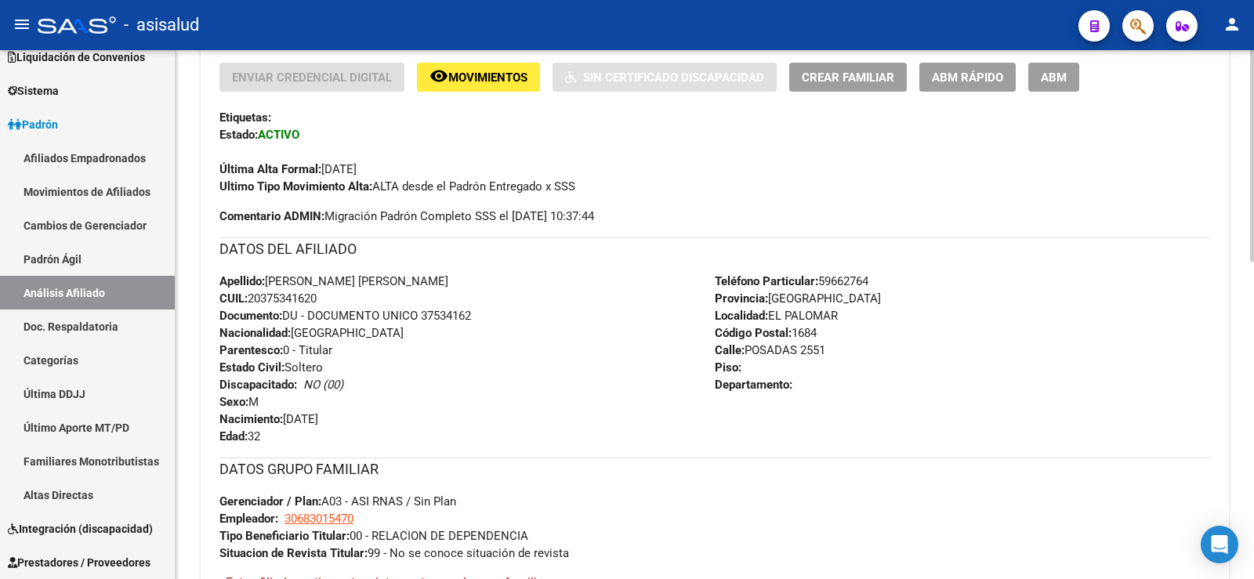
scroll to position [793, 0]
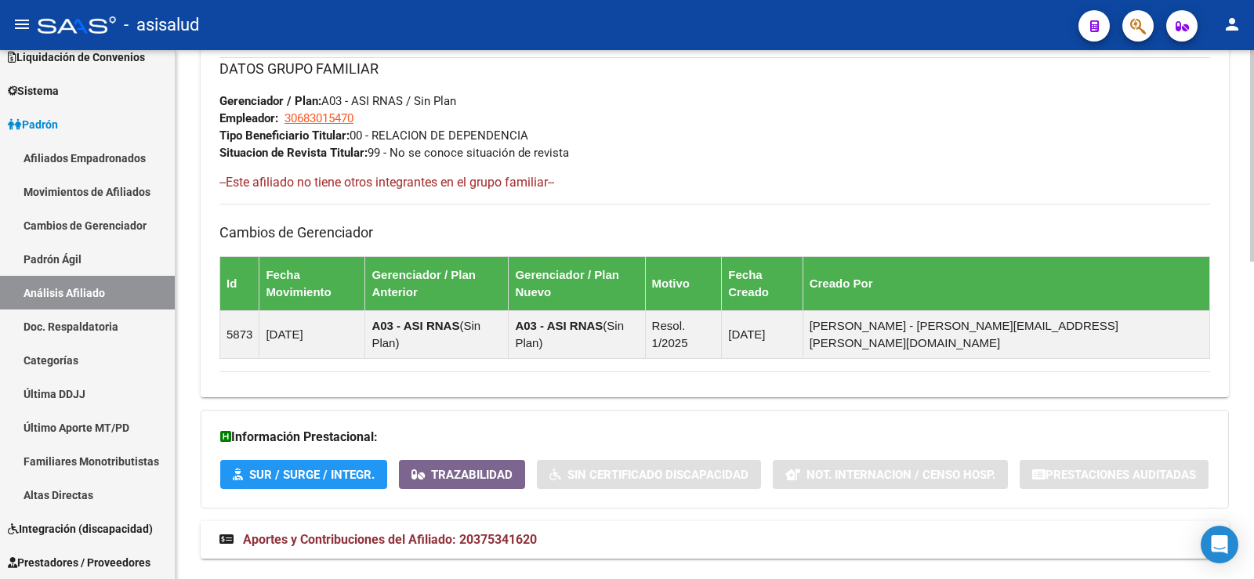
click at [378, 532] on span "Aportes y Contribuciones del Afiliado: 20375341620" at bounding box center [390, 539] width 294 height 15
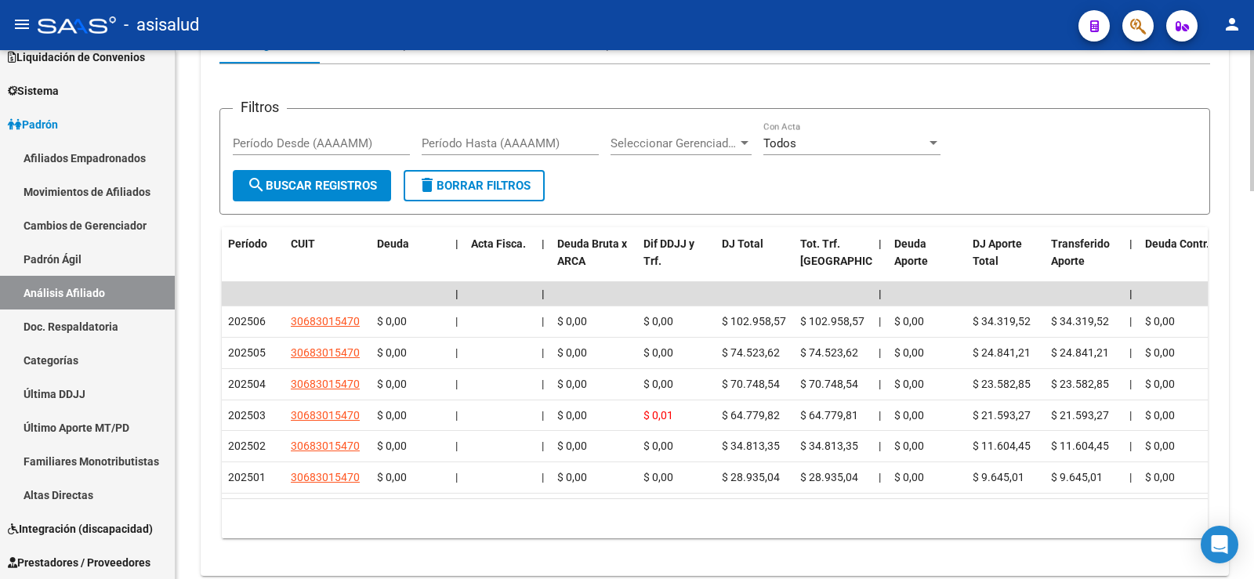
scroll to position [1420, 0]
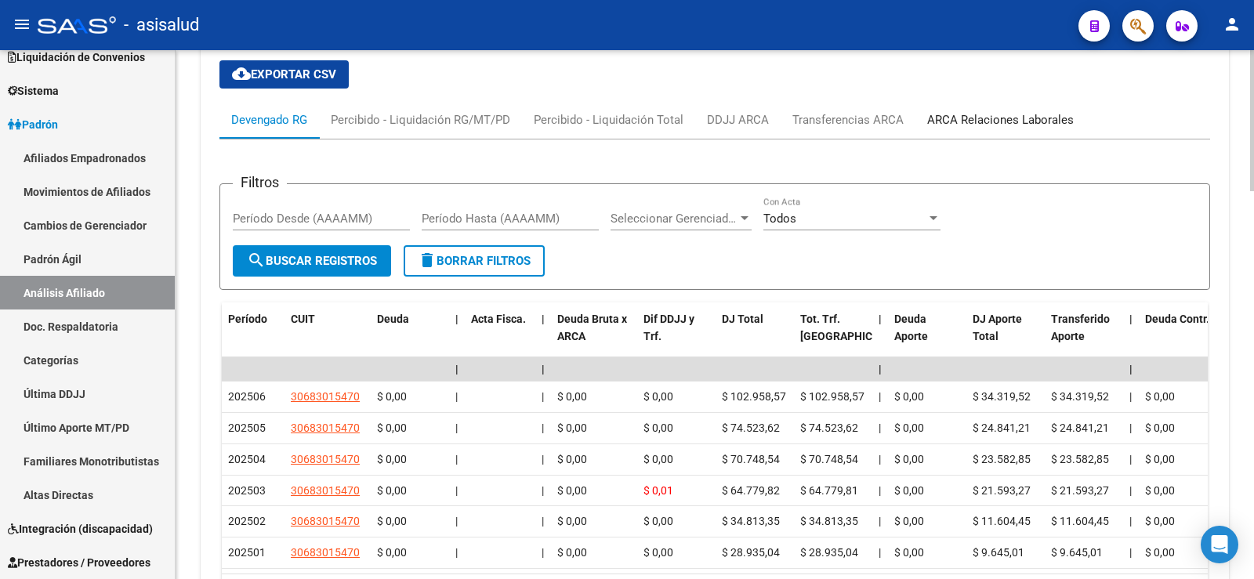
click at [1009, 111] on div "ARCA Relaciones Laborales" at bounding box center [1000, 119] width 147 height 17
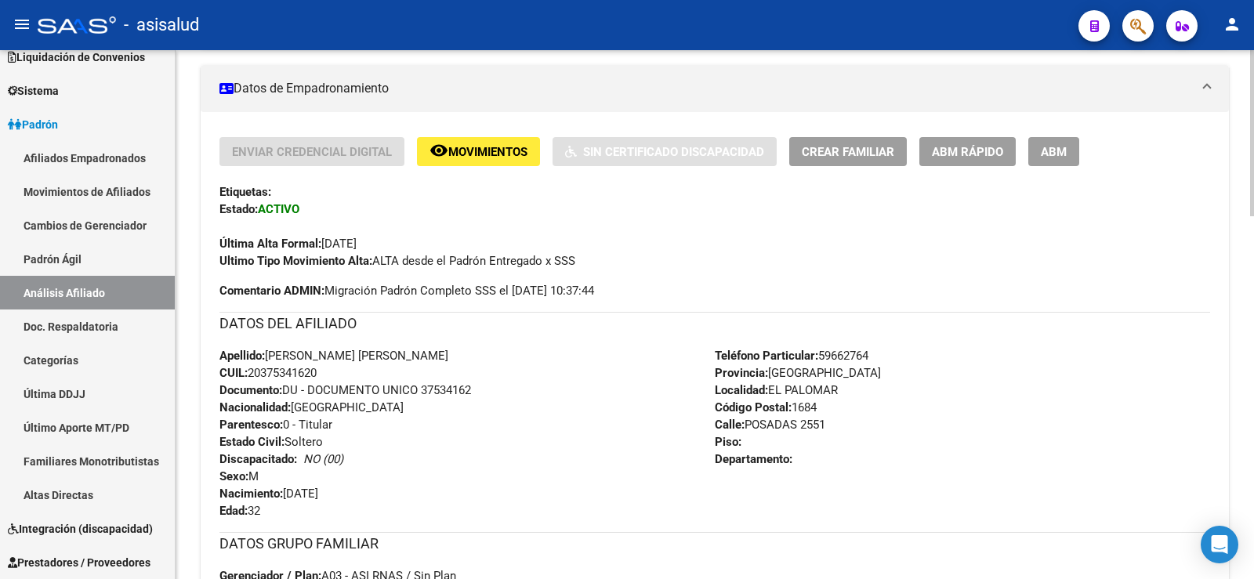
scroll to position [16, 0]
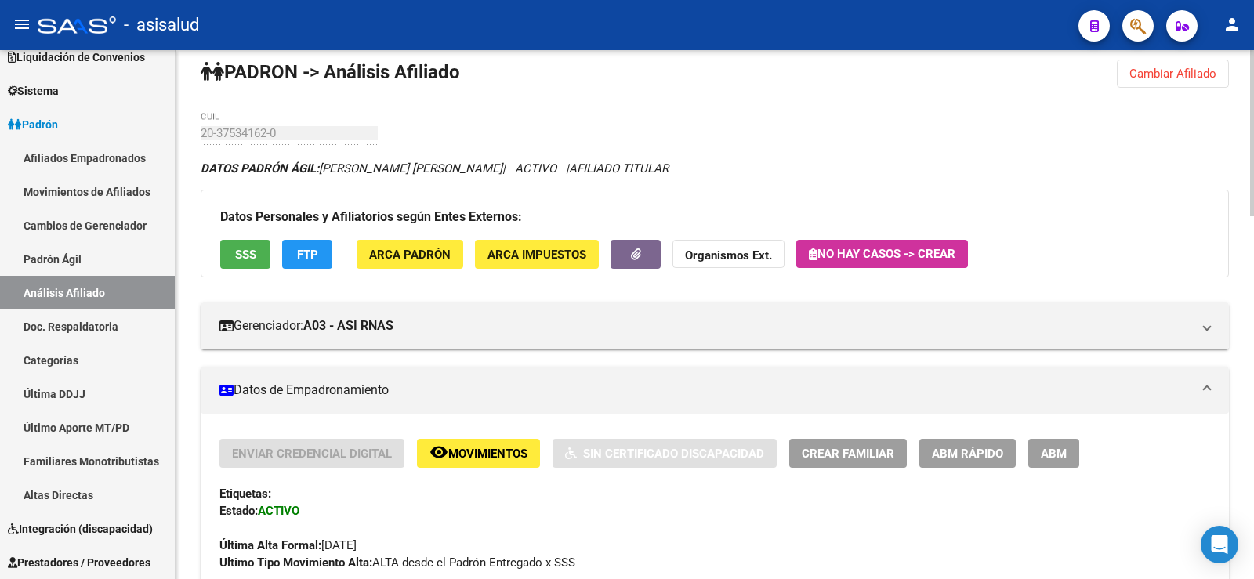
click at [1159, 79] on span "Cambiar Afiliado" at bounding box center [1173, 74] width 87 height 14
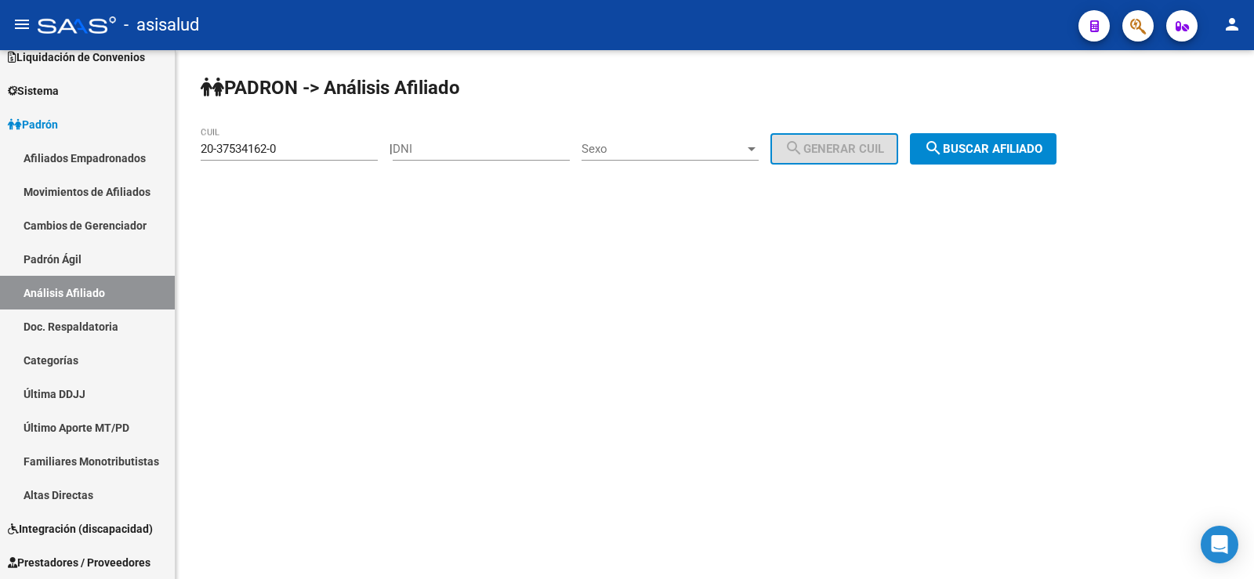
scroll to position [0, 0]
paste input "2-03867759-2"
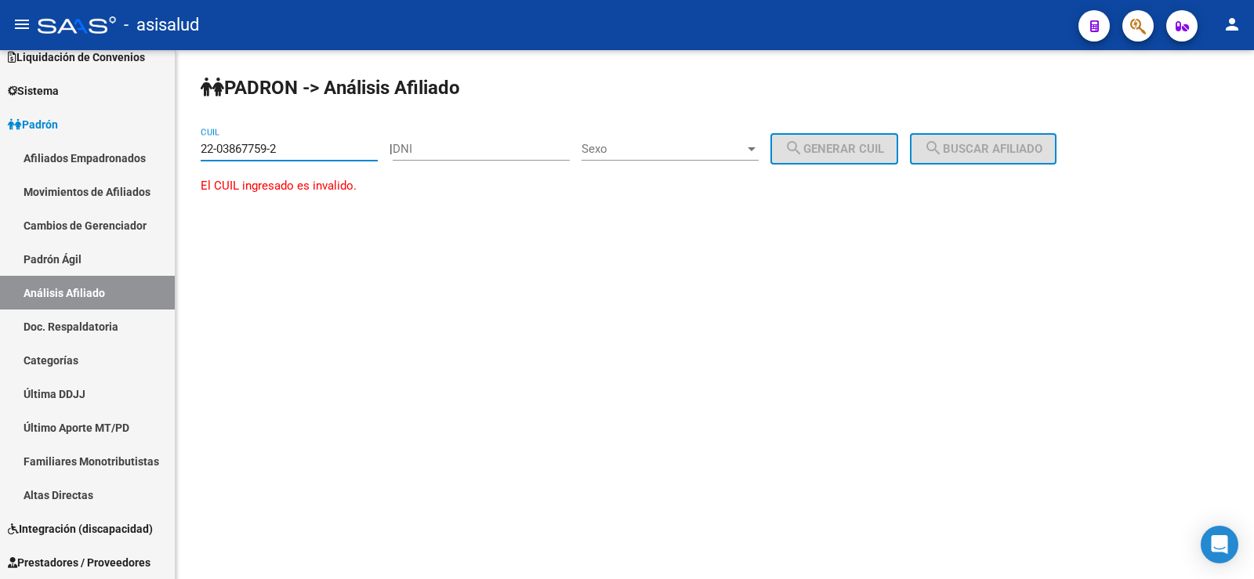
drag, startPoint x: 303, startPoint y: 147, endPoint x: 205, endPoint y: 144, distance: 98.0
click at [205, 144] on input "22-03867759-2" at bounding box center [289, 149] width 177 height 14
click at [200, 145] on div "PADRON -> Análisis Afiliado 22-03867759-2 CUIL | DNI Sexo Sexo search Generar C…" at bounding box center [715, 149] width 1079 height 199
drag, startPoint x: 201, startPoint y: 145, endPoint x: 336, endPoint y: 162, distance: 135.2
click at [336, 162] on div "22-03867759-2 CUIL" at bounding box center [289, 151] width 177 height 49
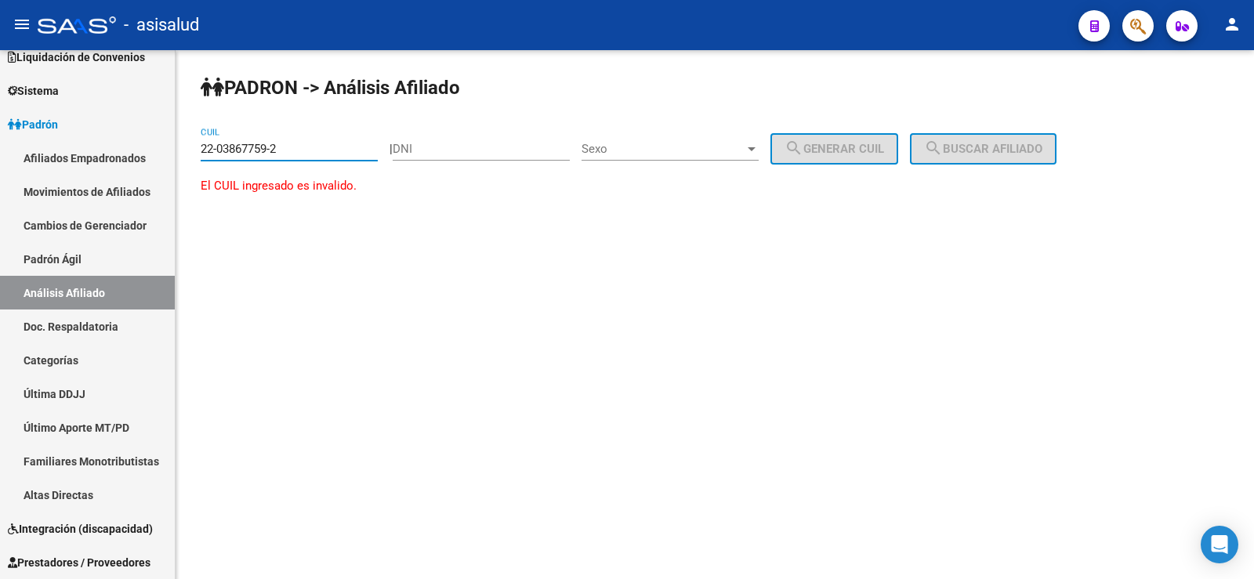
paste input "0-38677592-4"
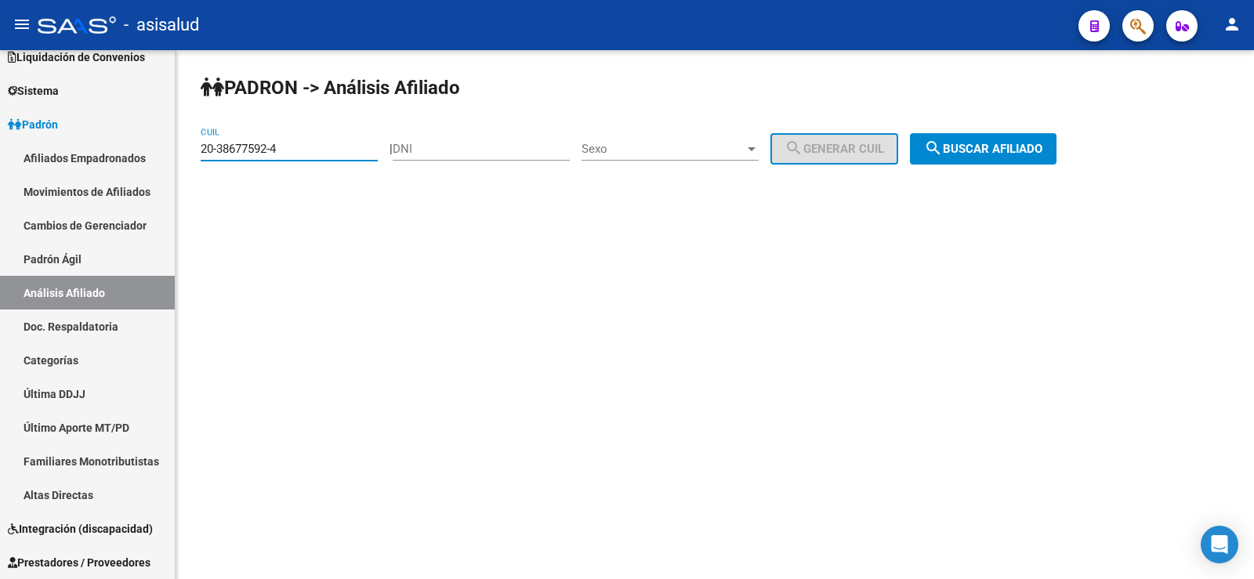
click at [1043, 145] on span "search Buscar afiliado" at bounding box center [983, 149] width 118 height 14
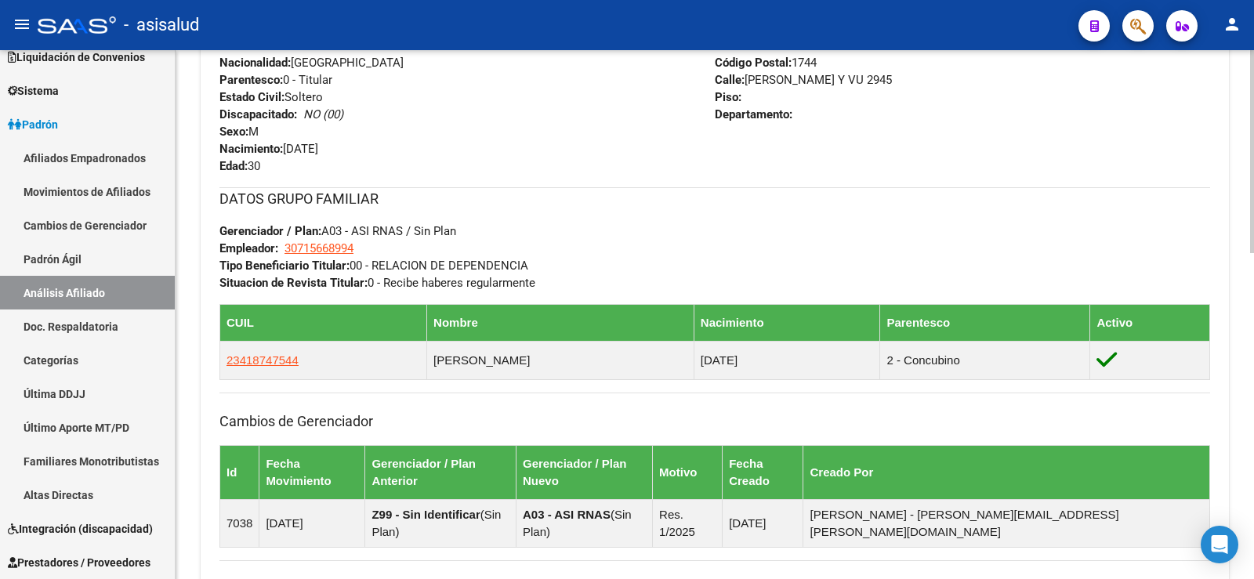
scroll to position [851, 0]
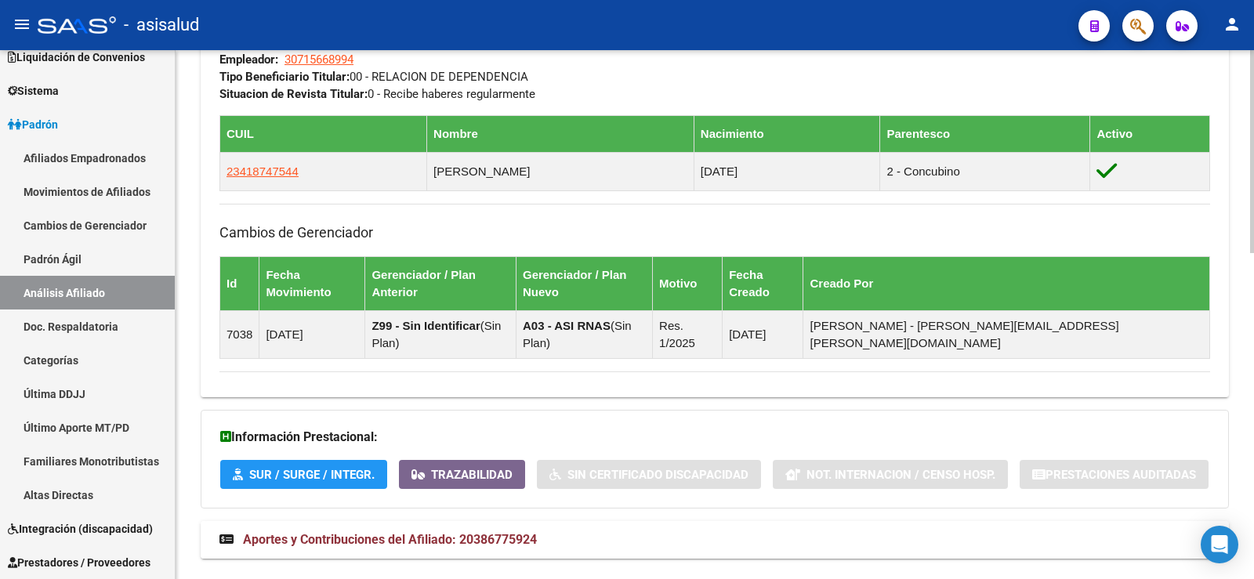
click at [418, 532] on strong "Aportes y Contribuciones del Afiliado: 20386775924" at bounding box center [379, 540] width 318 height 17
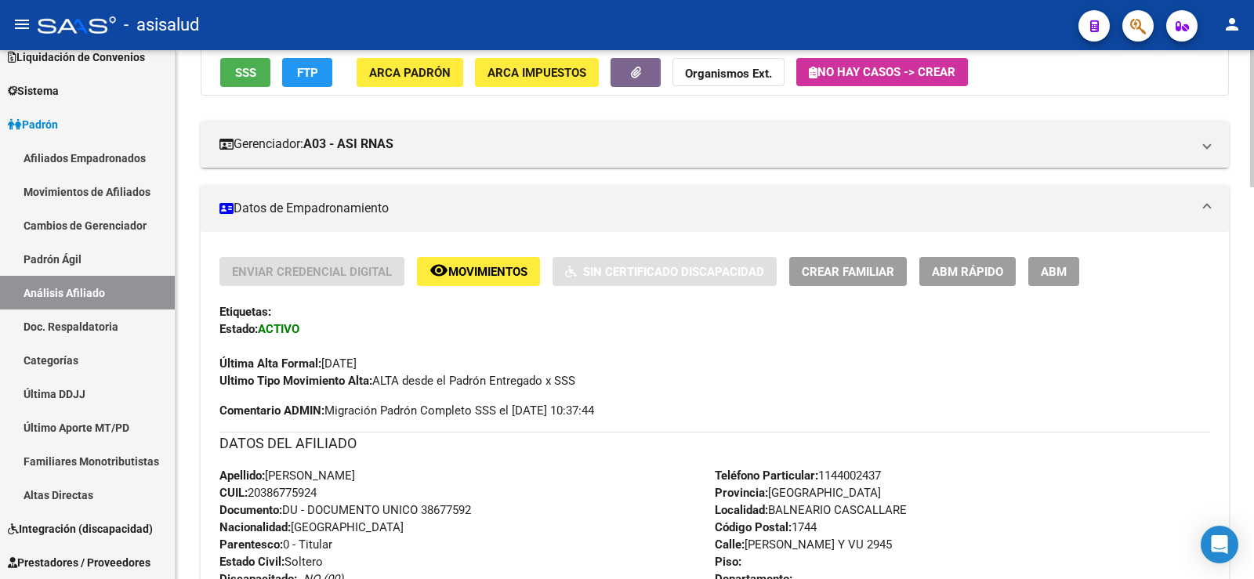
scroll to position [0, 0]
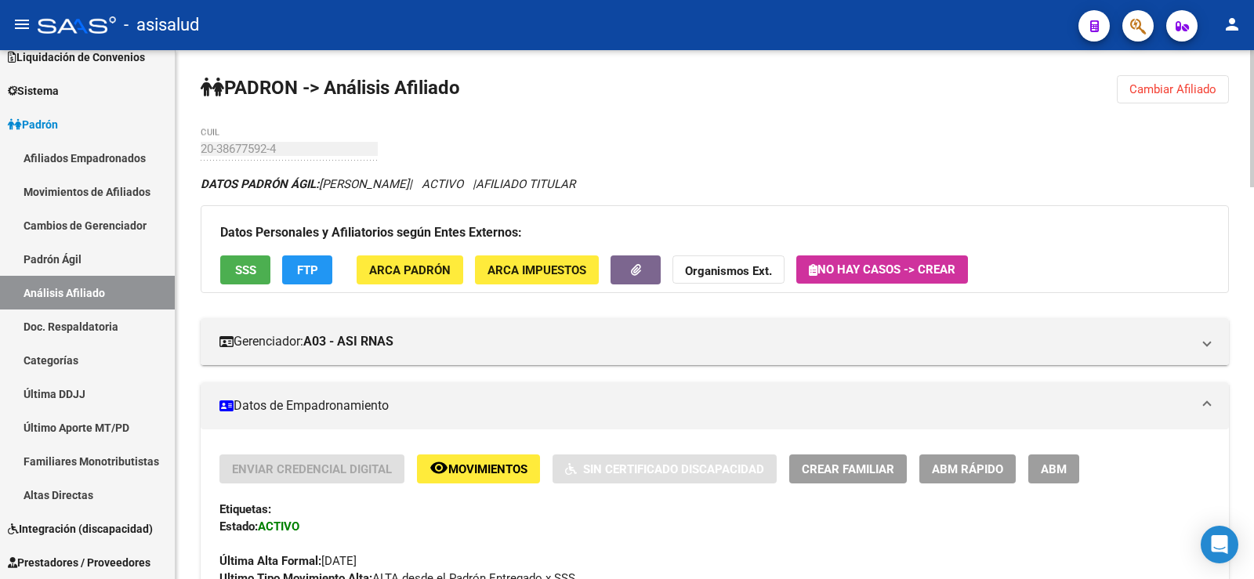
click at [1181, 89] on span "Cambiar Afiliado" at bounding box center [1173, 89] width 87 height 14
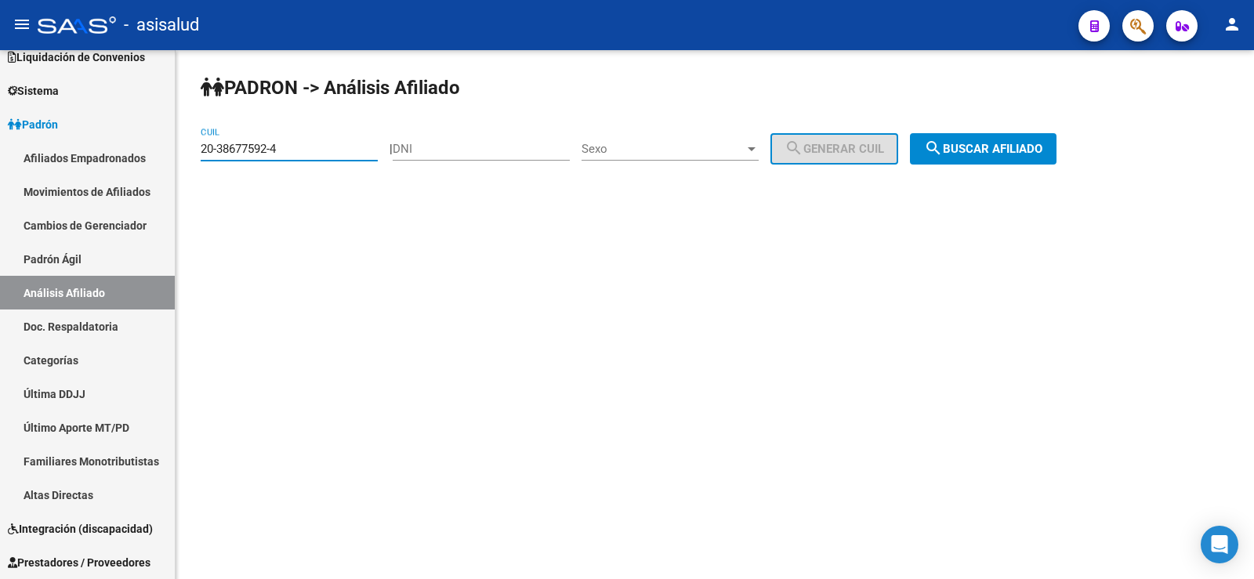
drag, startPoint x: 305, startPoint y: 143, endPoint x: 198, endPoint y: 149, distance: 106.8
click at [198, 149] on div "PADRON -> Análisis Afiliado 20-38677592-4 CUIL | DNI Sexo Sexo search Generar C…" at bounding box center [715, 132] width 1079 height 165
paste input "40720630-5"
click at [1022, 146] on span "search Buscar afiliado" at bounding box center [983, 149] width 118 height 14
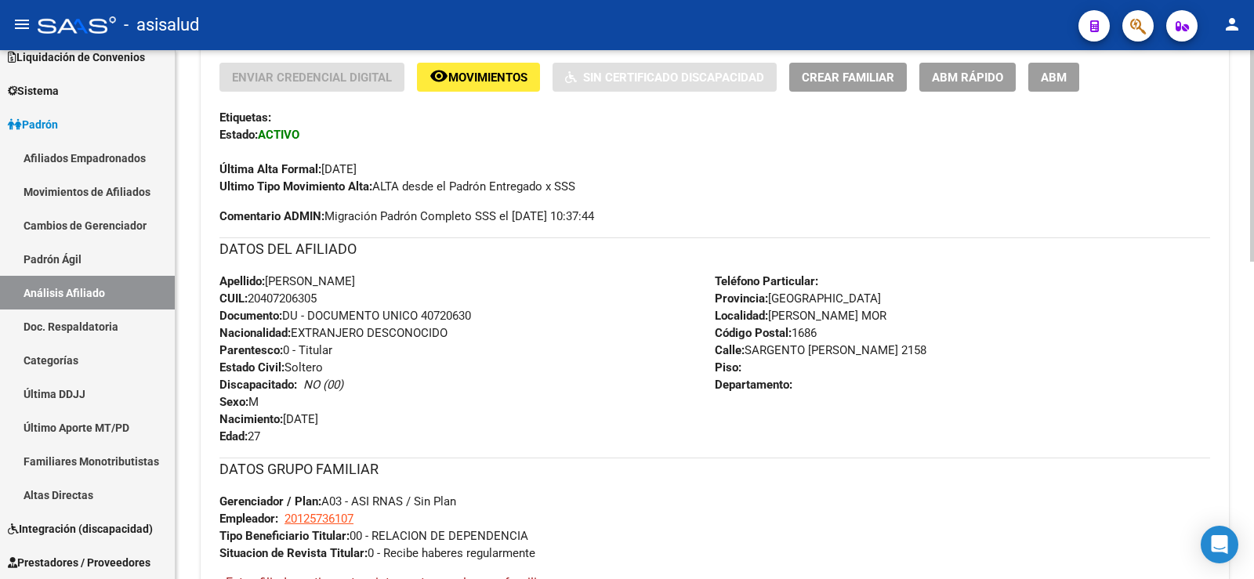
scroll to position [793, 0]
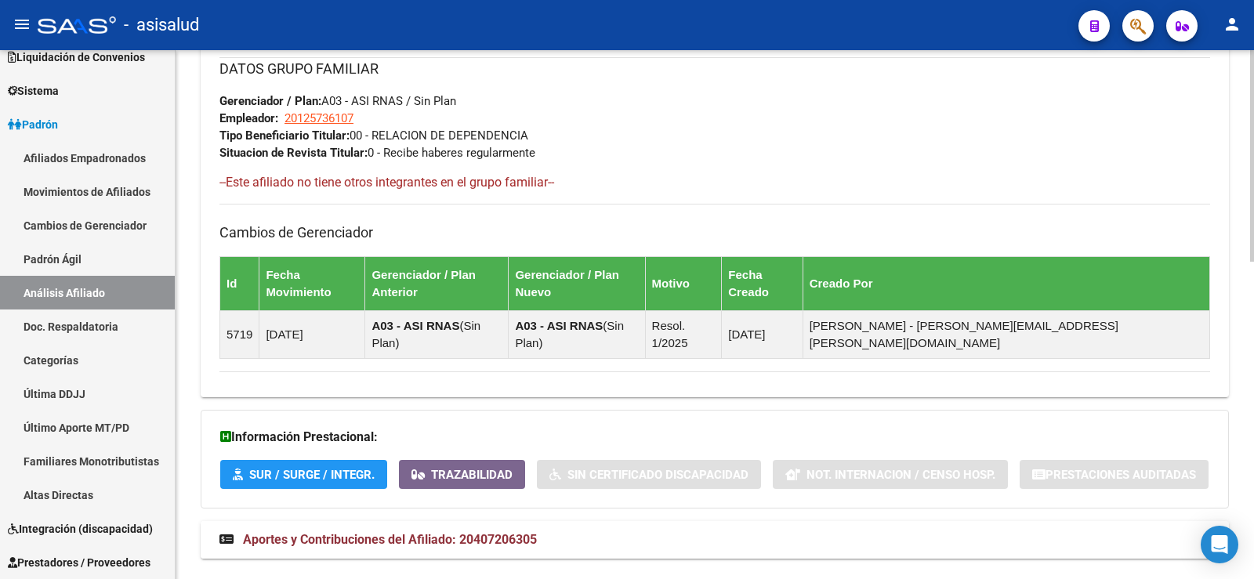
click at [517, 532] on span "Aportes y Contribuciones del Afiliado: 20407206305" at bounding box center [390, 539] width 294 height 15
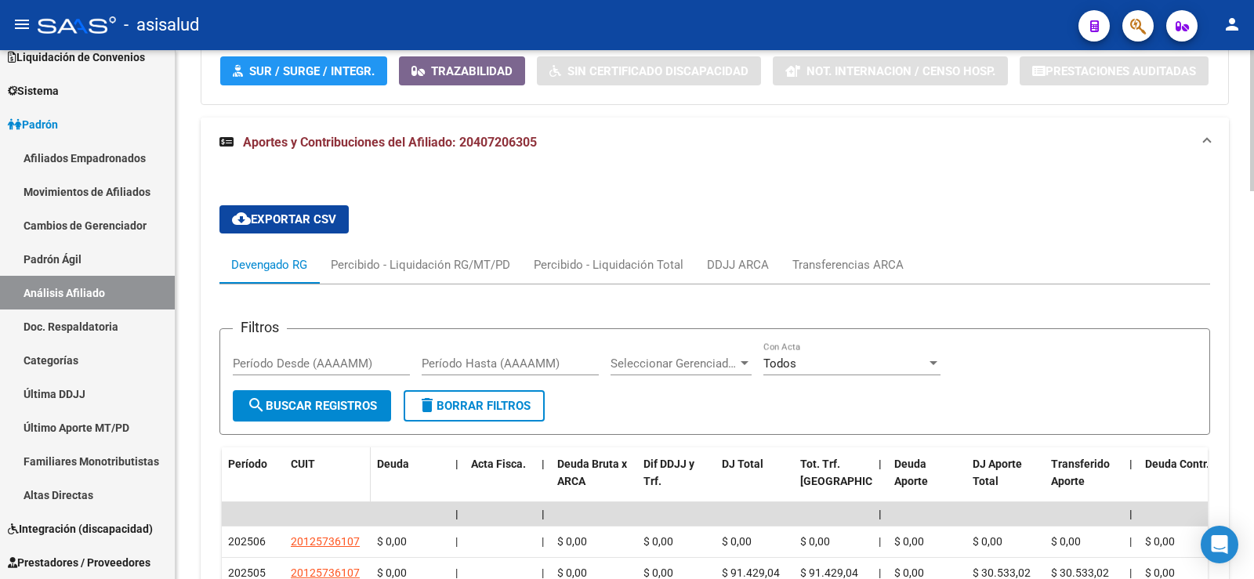
scroll to position [1353, 0]
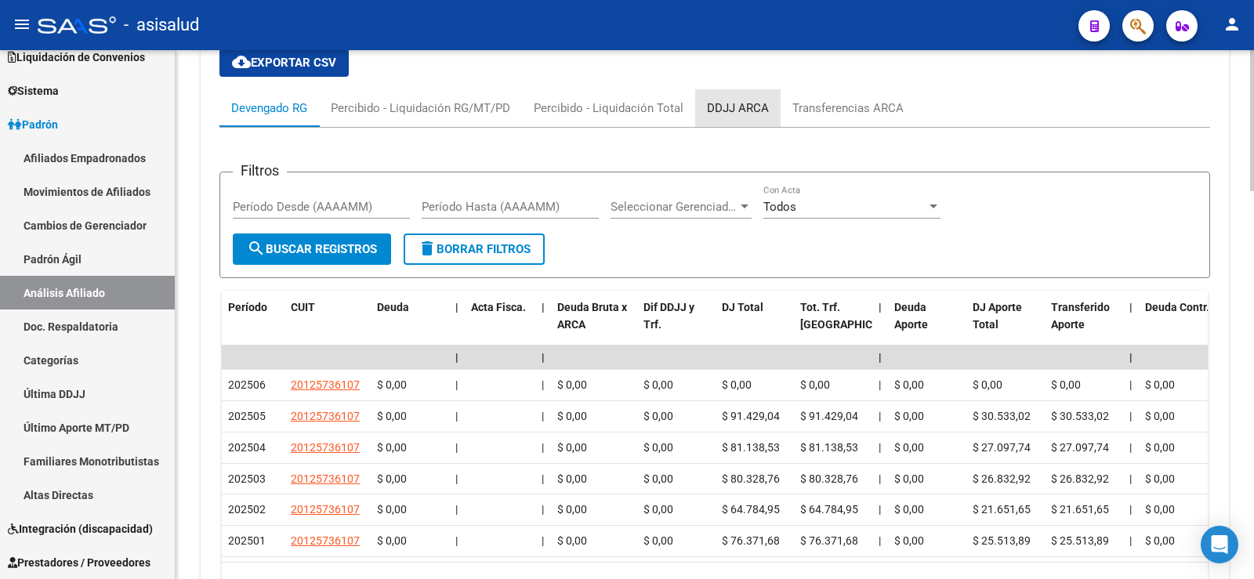
click at [749, 100] on div "DDJJ ARCA" at bounding box center [738, 108] width 62 height 17
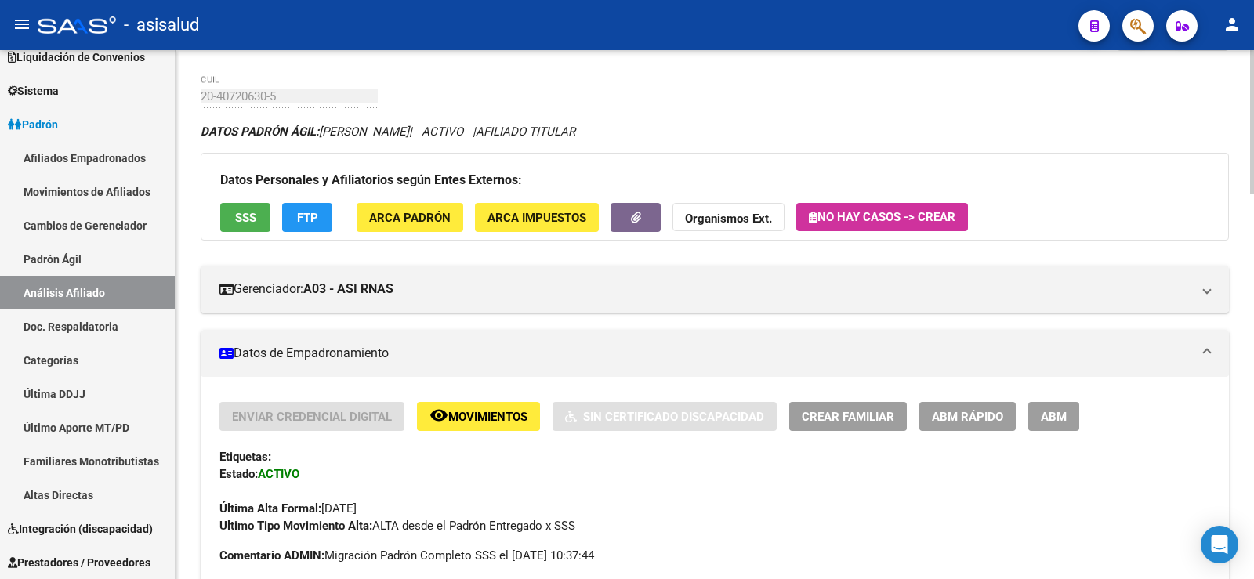
scroll to position [0, 0]
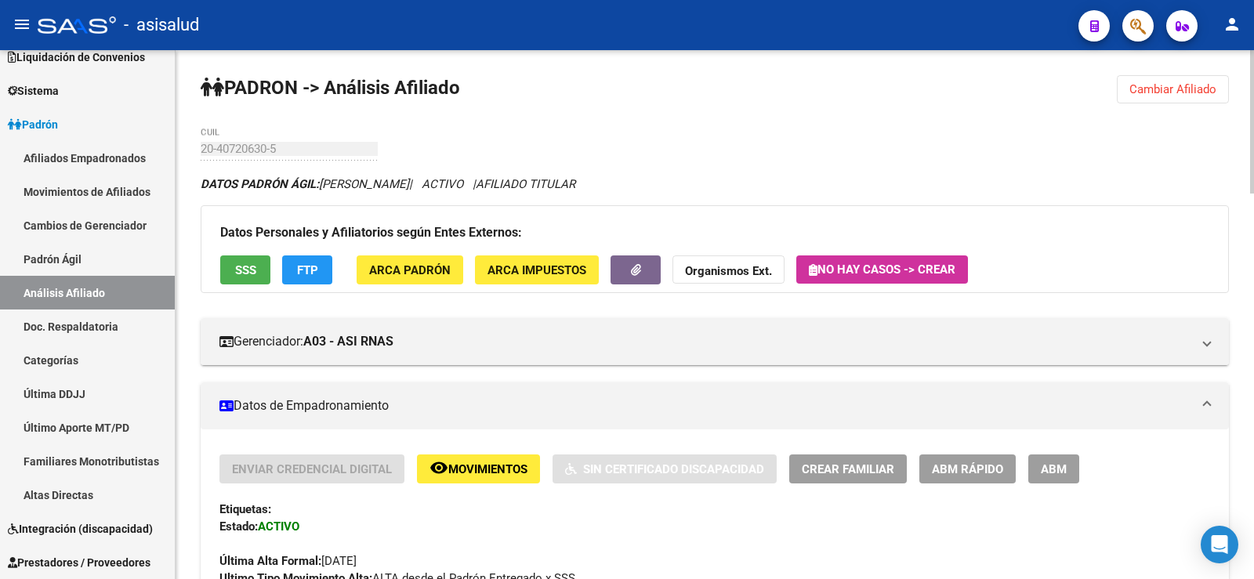
click at [1161, 88] on span "Cambiar Afiliado" at bounding box center [1173, 89] width 87 height 14
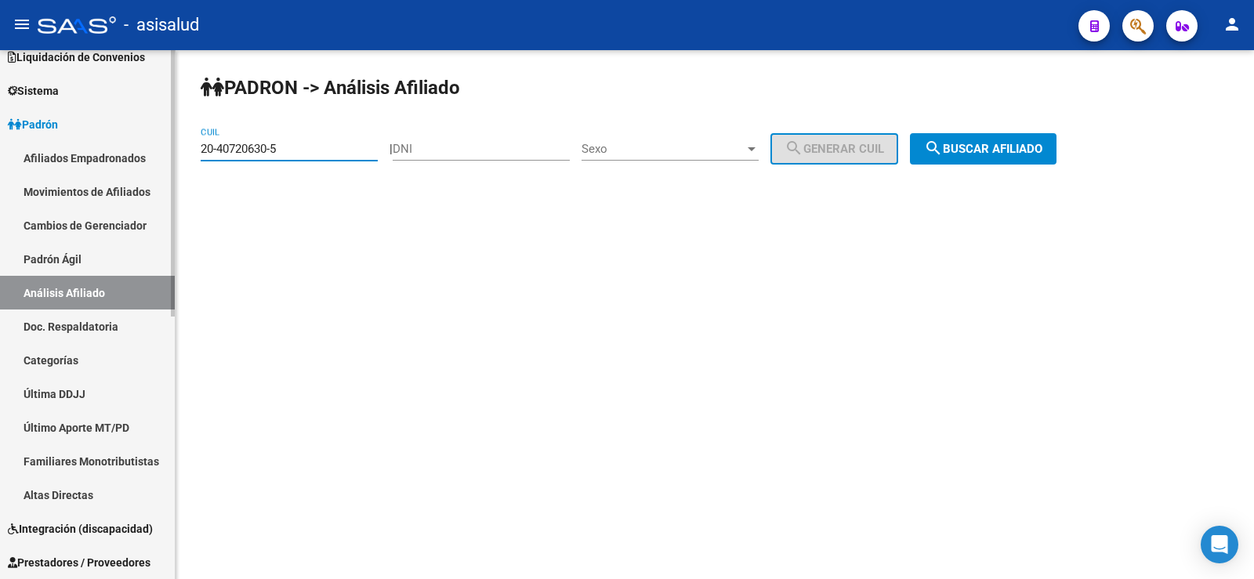
drag, startPoint x: 307, startPoint y: 153, endPoint x: 166, endPoint y: 153, distance: 141.1
click at [166, 153] on mat-sidenav-container "Firma Express Inicio Calendario SSS Instructivos Contacto OS Reportes Tablero d…" at bounding box center [627, 314] width 1254 height 529
paste input "18194378-6"
click at [1019, 151] on span "search Buscar afiliado" at bounding box center [983, 149] width 118 height 14
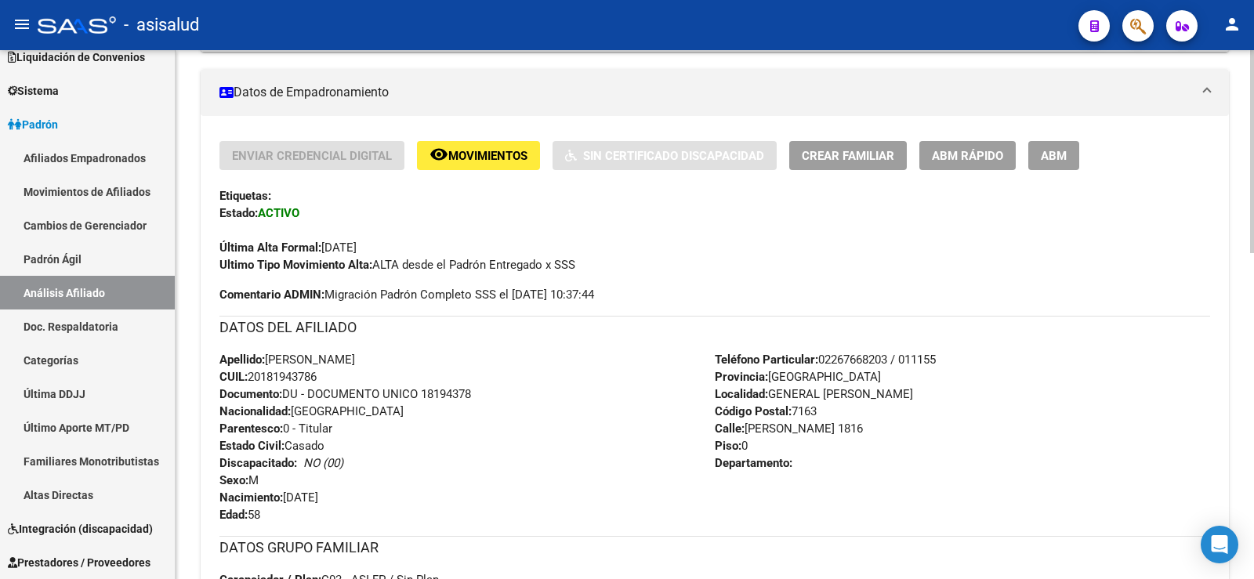
scroll to position [851, 0]
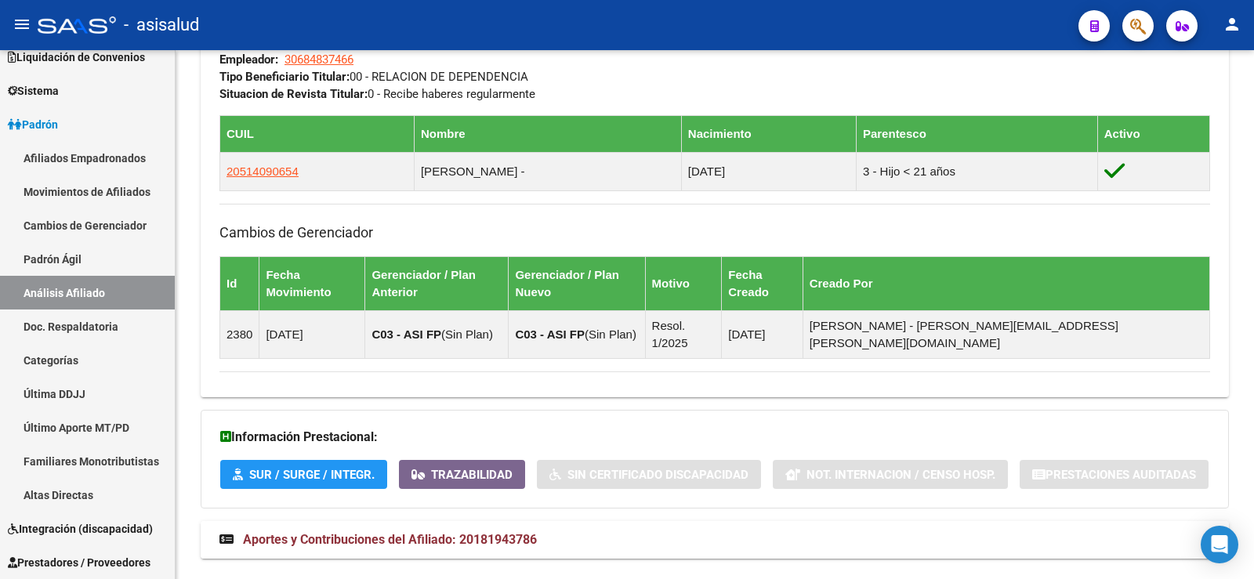
click at [514, 532] on span "Aportes y Contribuciones del Afiliado: 20181943786" at bounding box center [390, 539] width 294 height 15
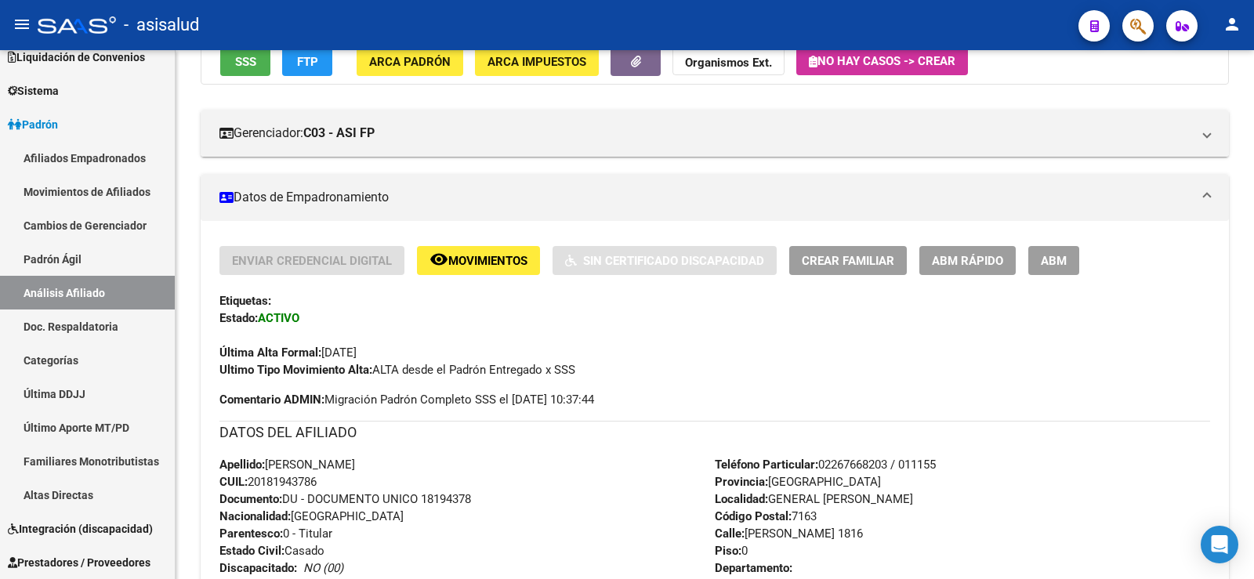
scroll to position [0, 0]
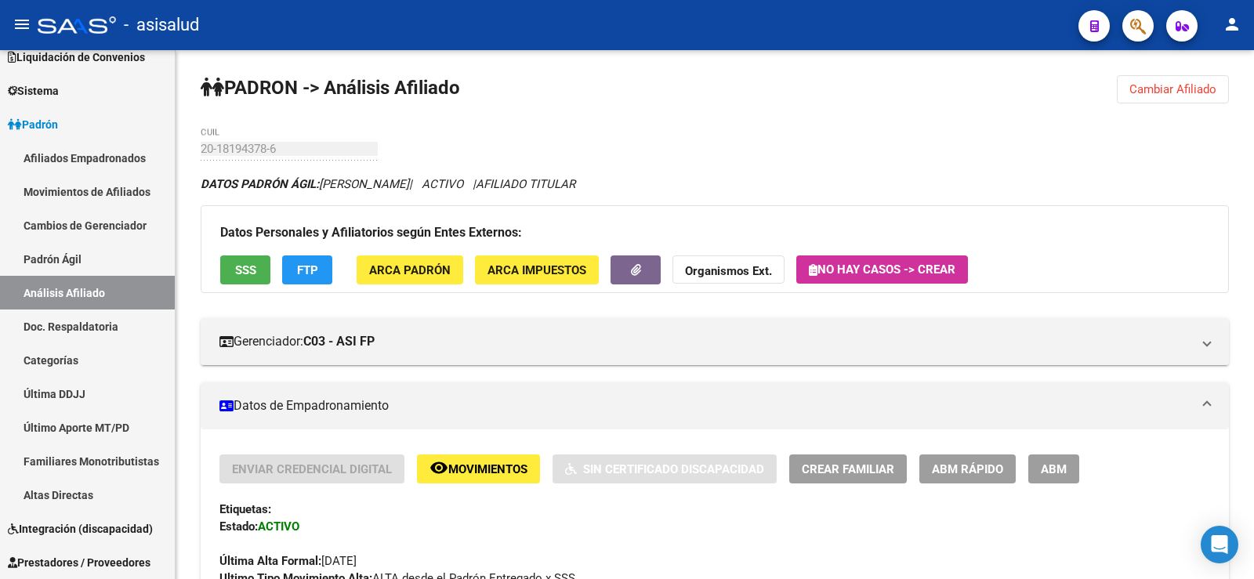
click at [1197, 101] on button "Cambiar Afiliado" at bounding box center [1173, 89] width 112 height 28
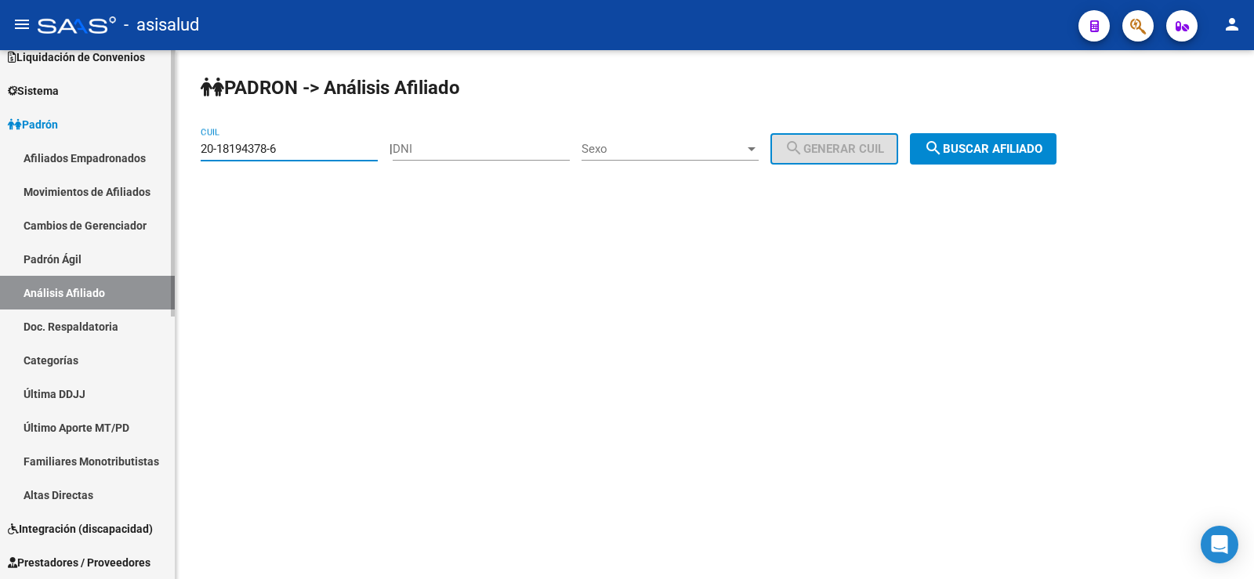
drag, startPoint x: 290, startPoint y: 153, endPoint x: 151, endPoint y: 152, distance: 138.8
click at [151, 152] on mat-sidenav-container "Firma Express Inicio Calendario SSS Instructivos Contacto OS Reportes Tablero d…" at bounding box center [627, 314] width 1254 height 529
paste input "4-36077242"
click at [981, 149] on span "search Buscar afiliado" at bounding box center [983, 149] width 118 height 14
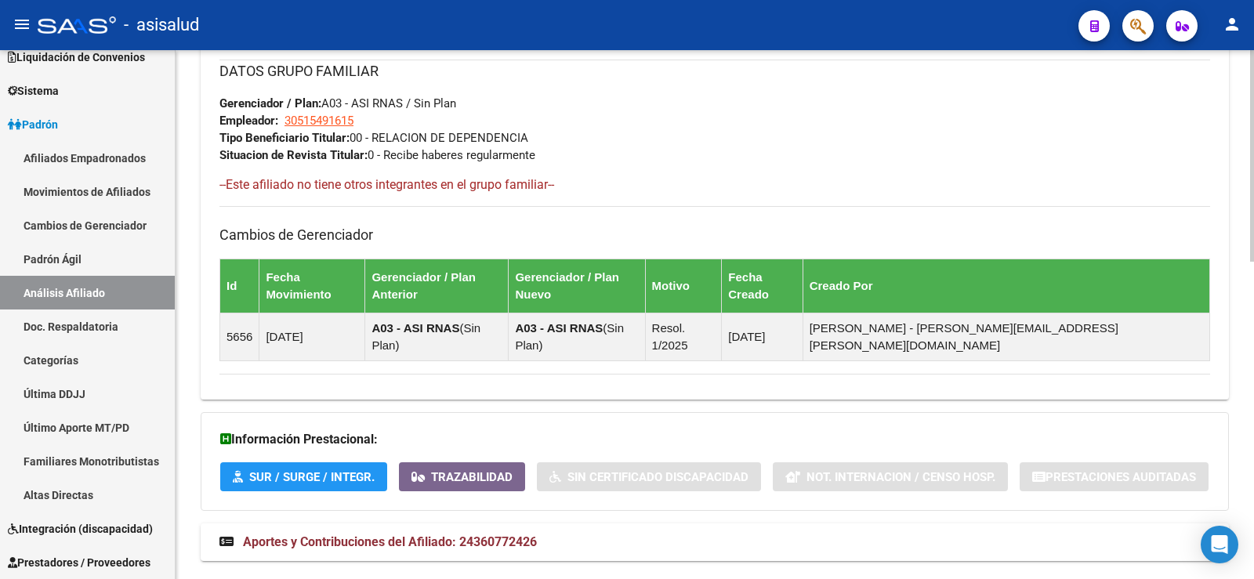
scroll to position [793, 0]
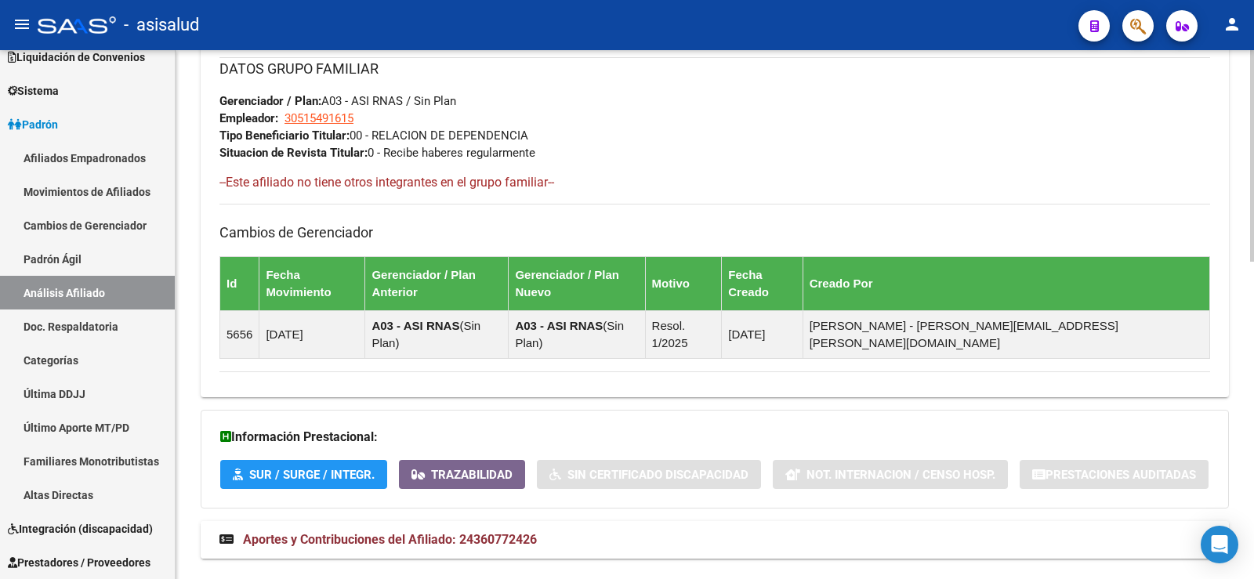
click at [489, 532] on span "Aportes y Contribuciones del Afiliado: 24360772426" at bounding box center [390, 539] width 294 height 15
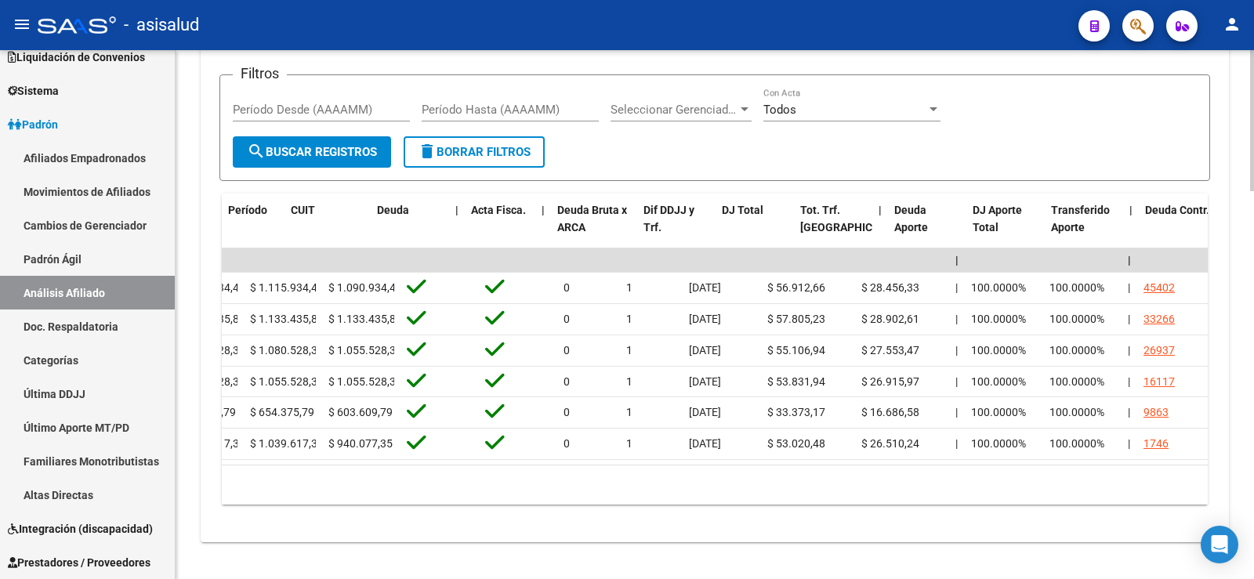
scroll to position [0, 0]
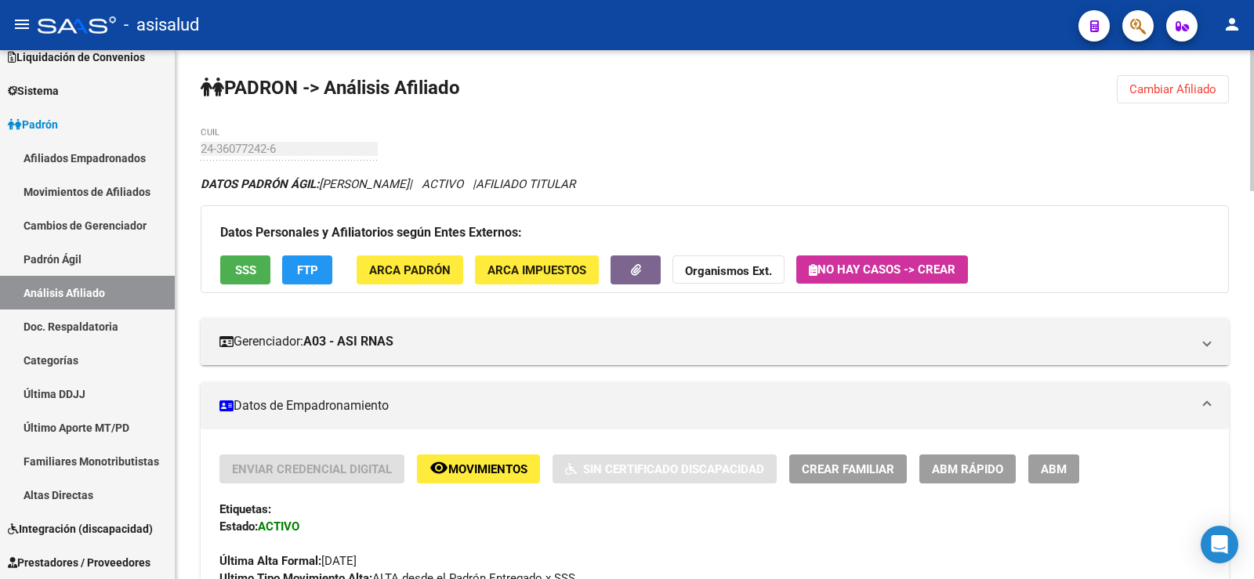
click at [1213, 93] on span "Cambiar Afiliado" at bounding box center [1173, 89] width 87 height 14
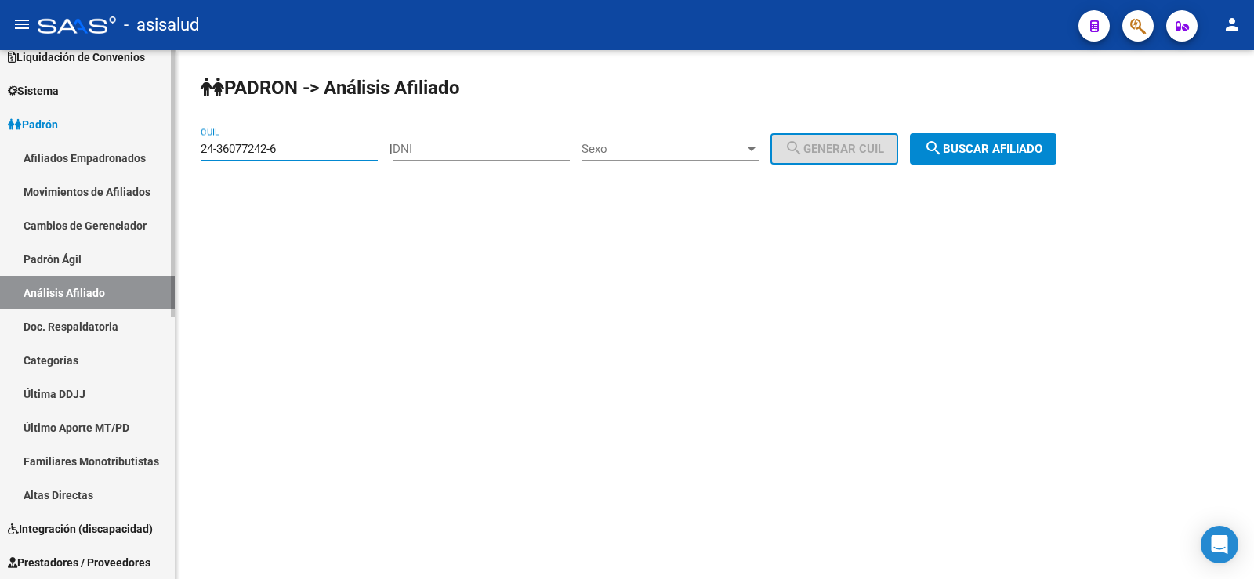
drag, startPoint x: 318, startPoint y: 147, endPoint x: 143, endPoint y: 147, distance: 174.8
click at [143, 147] on mat-sidenav-container "Firma Express Inicio Calendario SSS Instructivos Contacto OS Reportes Tablero d…" at bounding box center [627, 314] width 1254 height 529
paste input
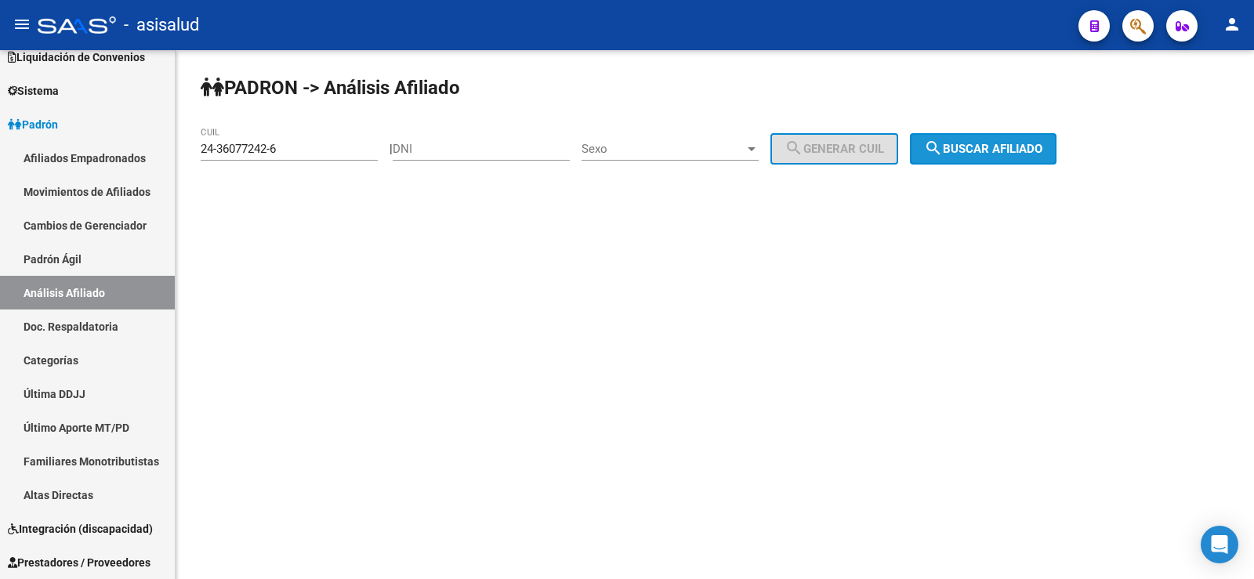
click at [995, 147] on span "search Buscar afiliado" at bounding box center [983, 149] width 118 height 14
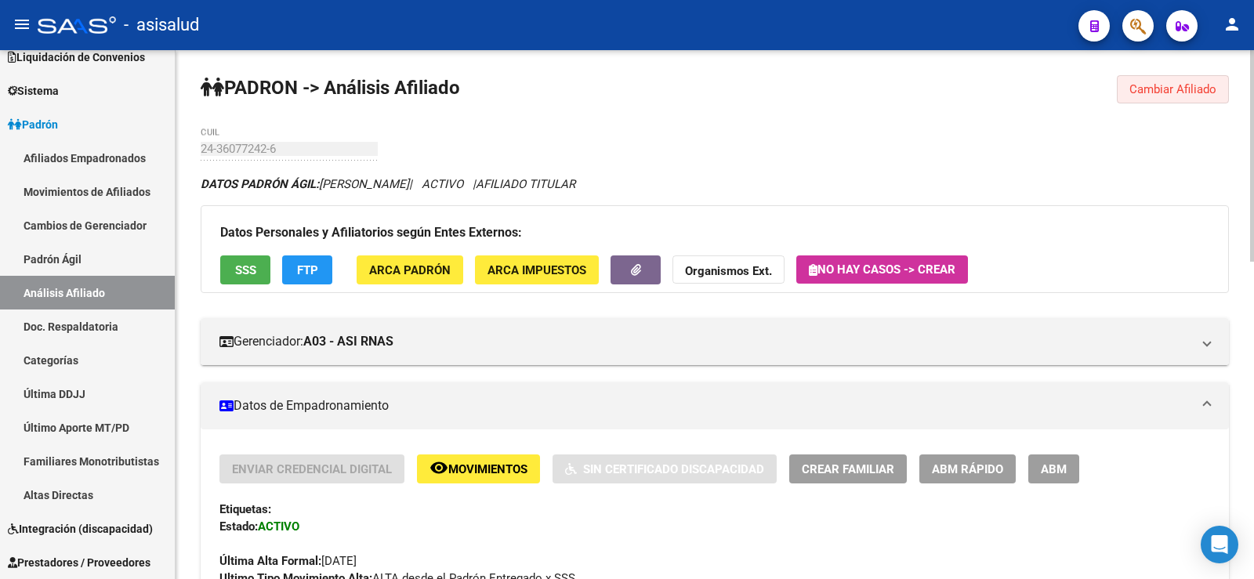
click at [1190, 92] on span "Cambiar Afiliado" at bounding box center [1173, 89] width 87 height 14
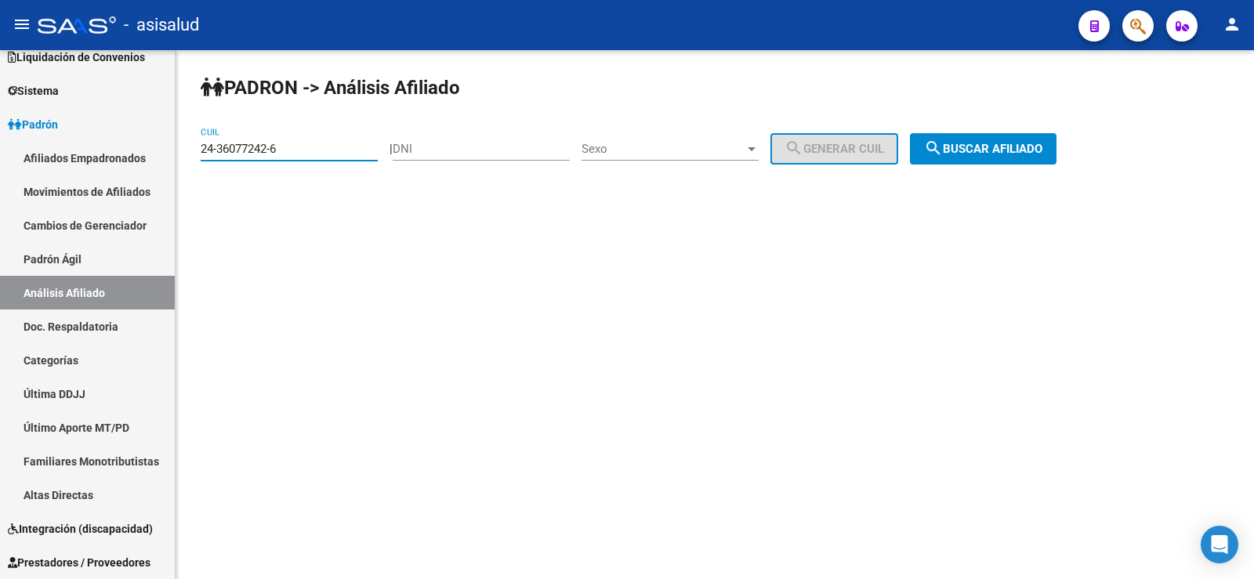
drag, startPoint x: 317, startPoint y: 150, endPoint x: 189, endPoint y: 144, distance: 127.9
click at [189, 144] on div "PADRON -> Análisis Afiliado 24-36077242-6 CUIL | DNI Sexo Sexo search Generar C…" at bounding box center [715, 132] width 1079 height 165
paste input "0-29817278-0"
click at [1035, 150] on span "search Buscar afiliado" at bounding box center [983, 149] width 118 height 14
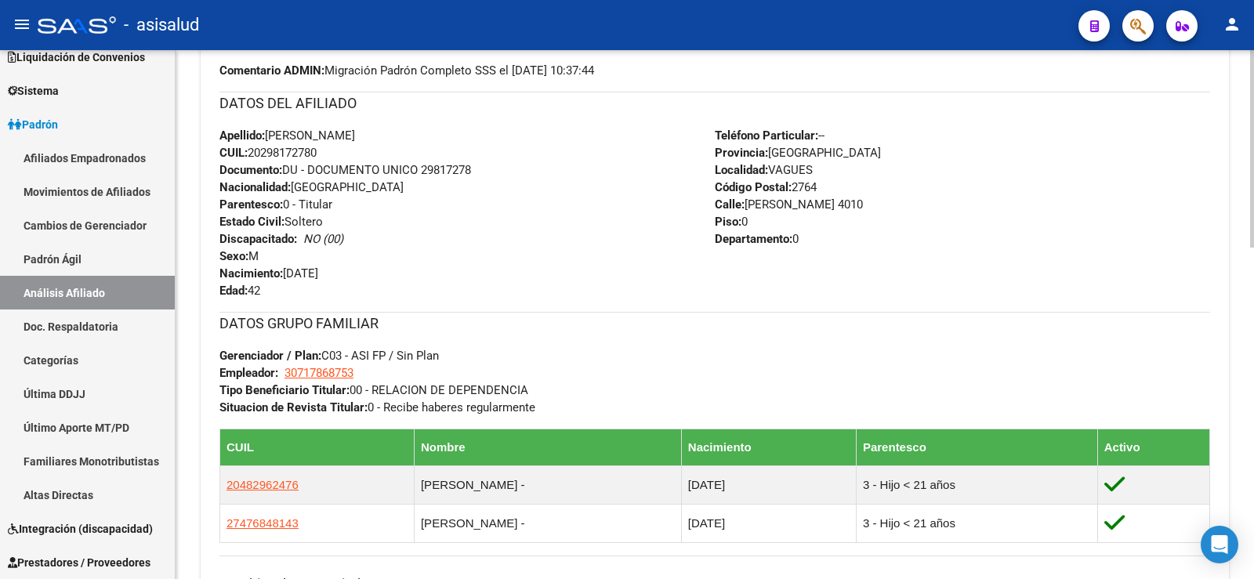
scroll to position [862, 0]
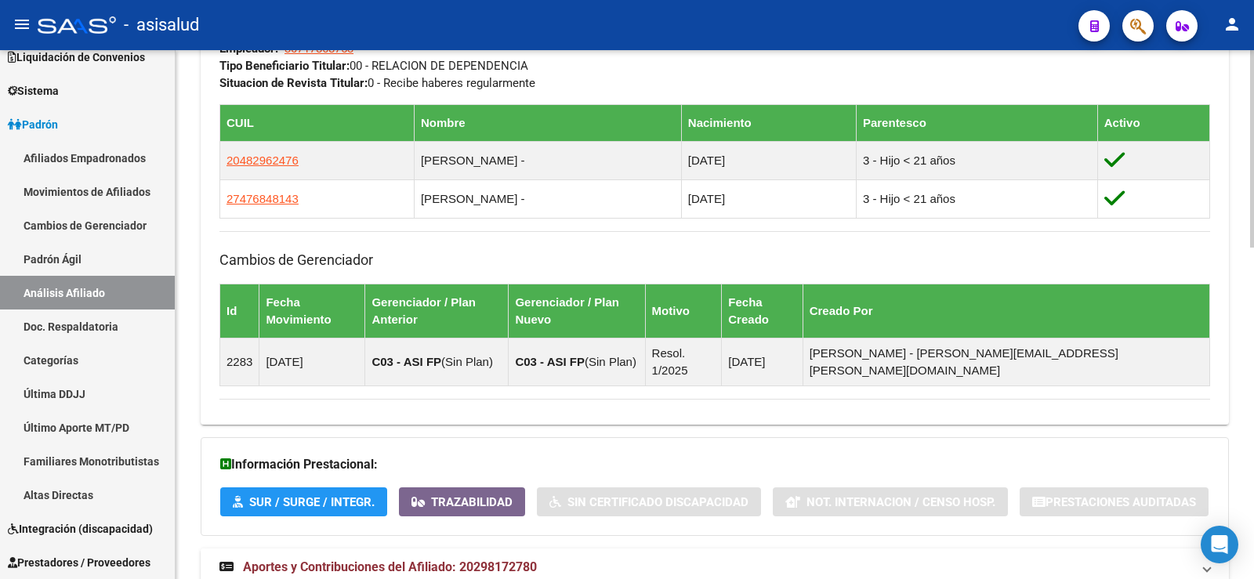
click at [391, 549] on mat-expansion-panel-header "Aportes y Contribuciones del Afiliado: 20298172780" at bounding box center [715, 568] width 1029 height 38
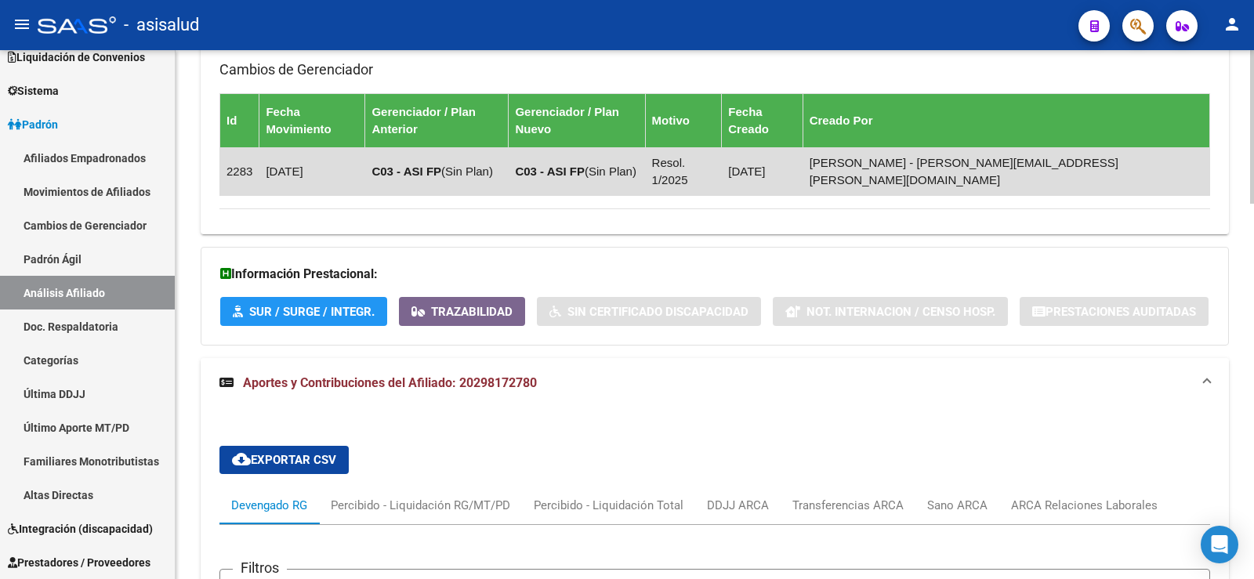
scroll to position [1294, 0]
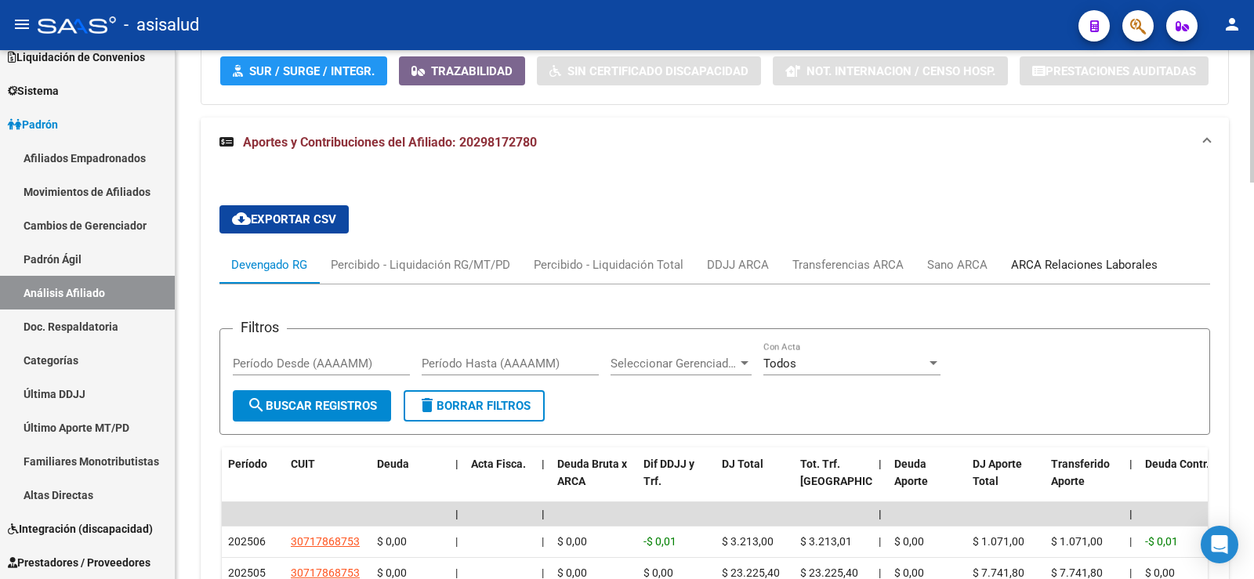
click at [1067, 256] on div "ARCA Relaciones Laborales" at bounding box center [1084, 264] width 147 height 17
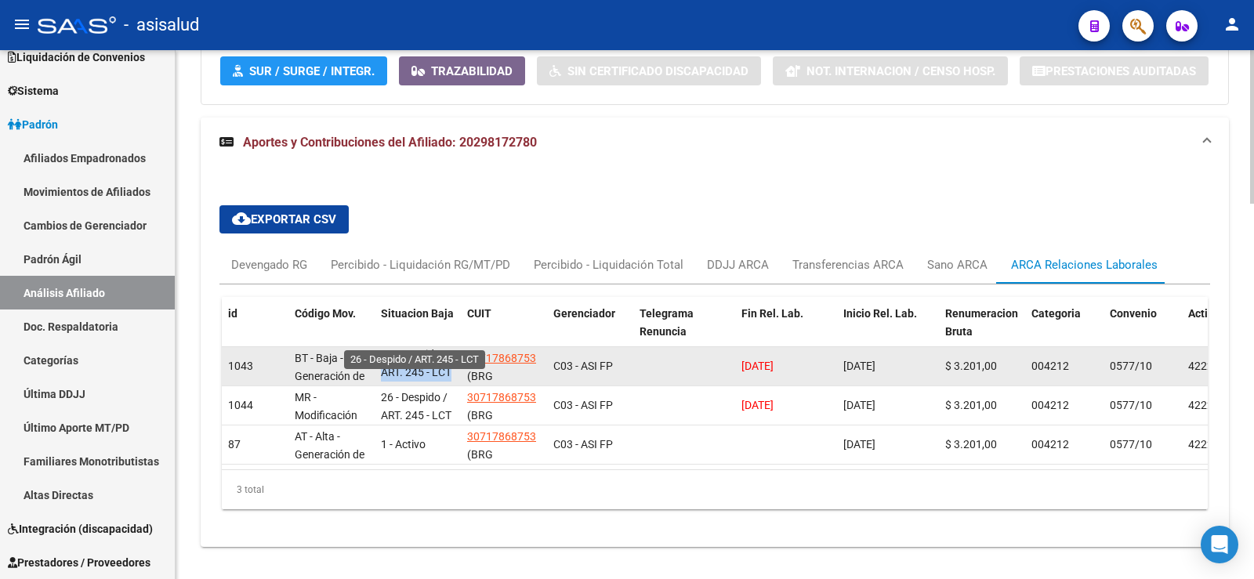
scroll to position [1, 0]
drag, startPoint x: 382, startPoint y: 344, endPoint x: 448, endPoint y: 341, distance: 66.7
click at [448, 348] on span "26 - Despido / ART. 245 - LCT" at bounding box center [416, 363] width 71 height 31
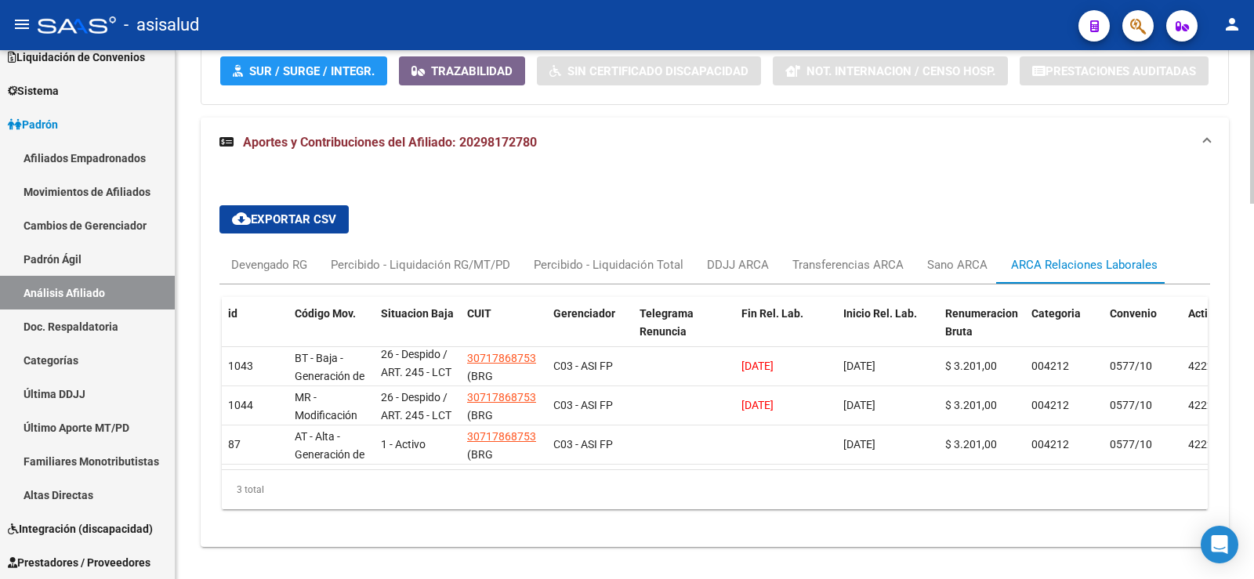
click at [532, 517] on div "cloud_download Exportar CSV Devengado RG Percibido - Liquidación RG/MT/PD Perci…" at bounding box center [715, 357] width 1029 height 379
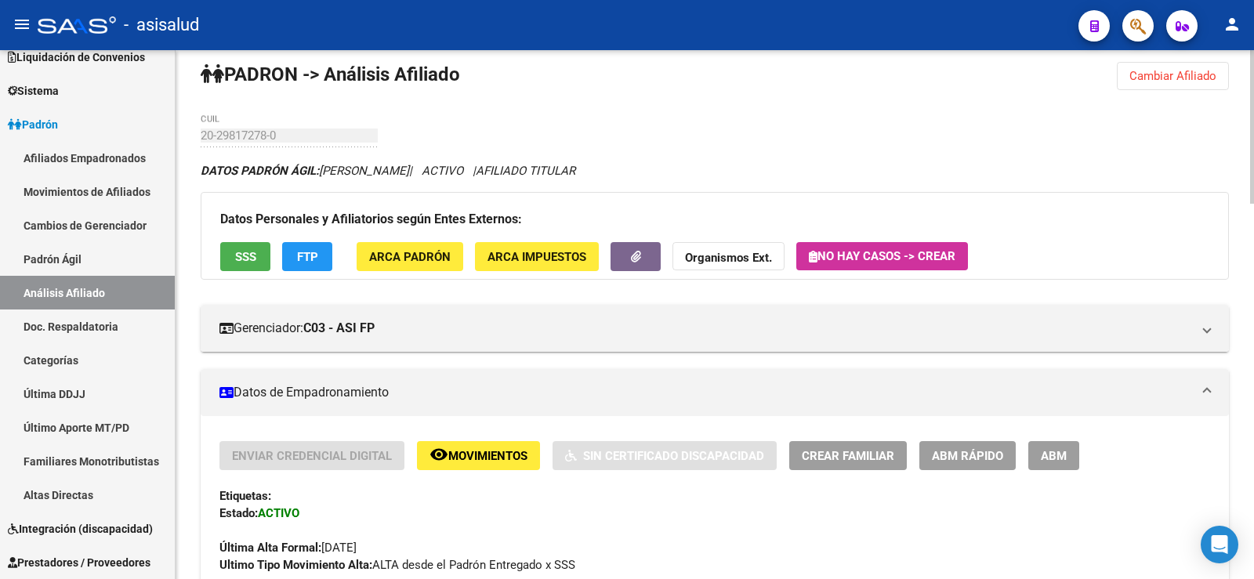
scroll to position [0, 0]
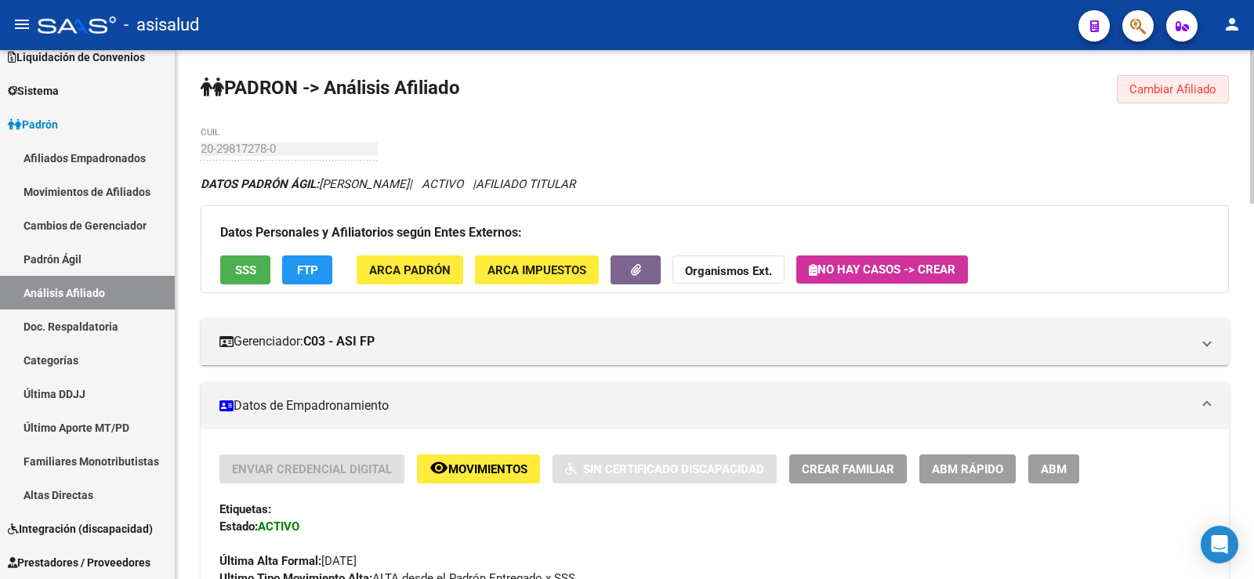
click at [1167, 78] on button "Cambiar Afiliado" at bounding box center [1173, 89] width 112 height 28
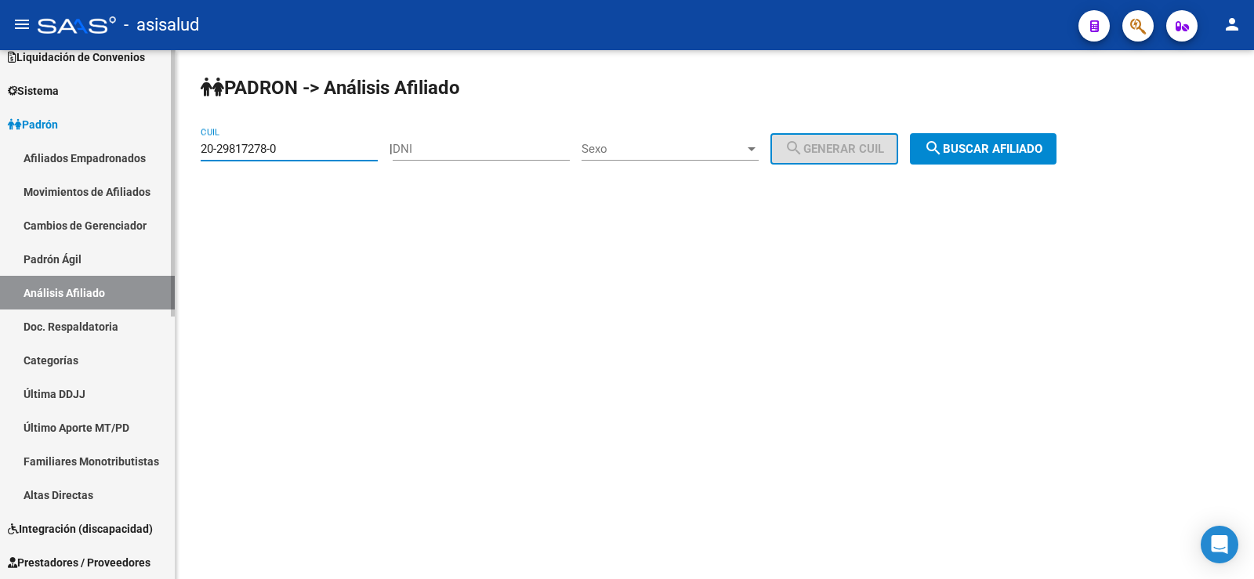
drag, startPoint x: 329, startPoint y: 147, endPoint x: 149, endPoint y: 151, distance: 180.4
click at [149, 151] on mat-sidenav-container "Firma Express Inicio Calendario SSS Instructivos Contacto OS Reportes Tablero d…" at bounding box center [627, 314] width 1254 height 529
paste input
click at [1036, 129] on div "PADRON -> Análisis Afiliado 20-29817278-0 CUIL | DNI Sexo Sexo search Generar C…" at bounding box center [715, 132] width 1079 height 165
click at [1022, 154] on span "search Buscar afiliado" at bounding box center [983, 149] width 118 height 14
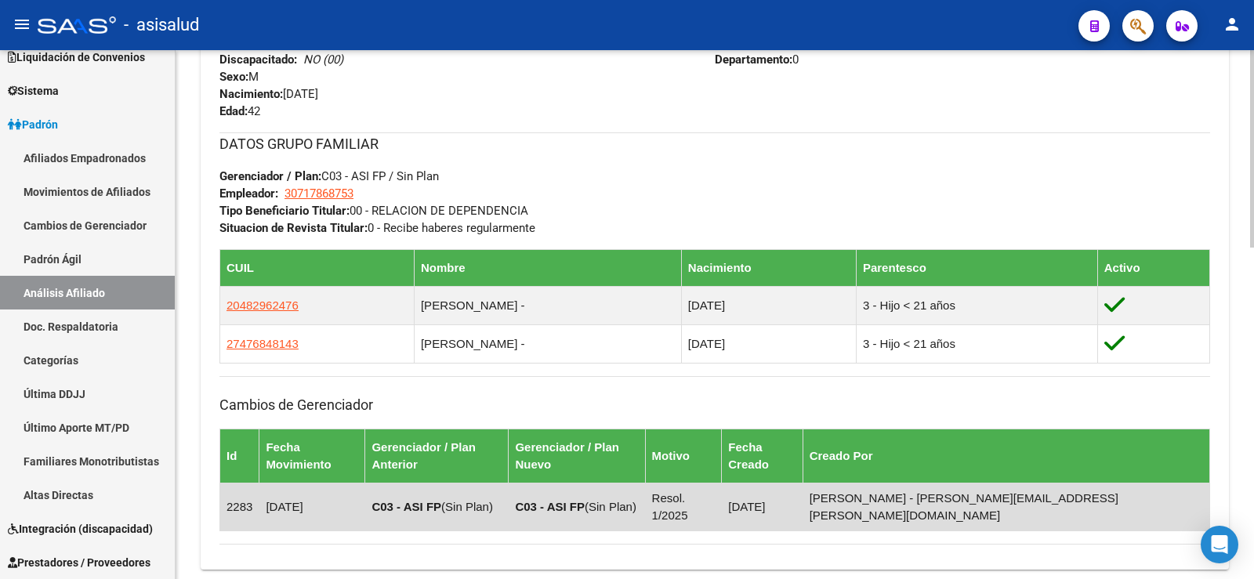
scroll to position [890, 0]
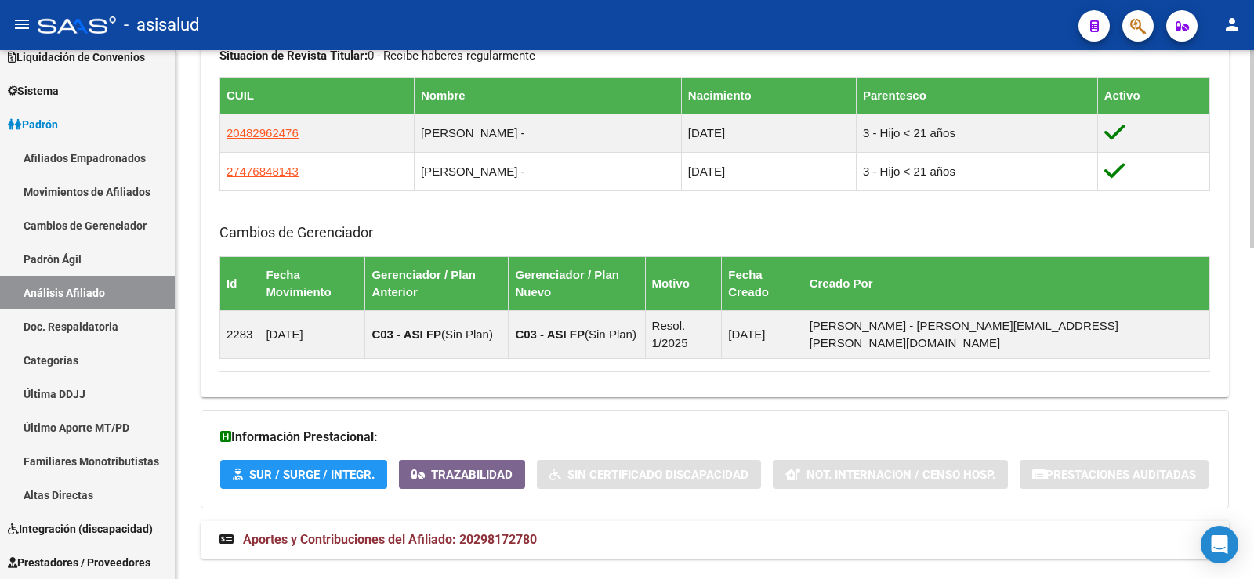
click at [469, 532] on span "Aportes y Contribuciones del Afiliado: 20298172780" at bounding box center [390, 539] width 294 height 15
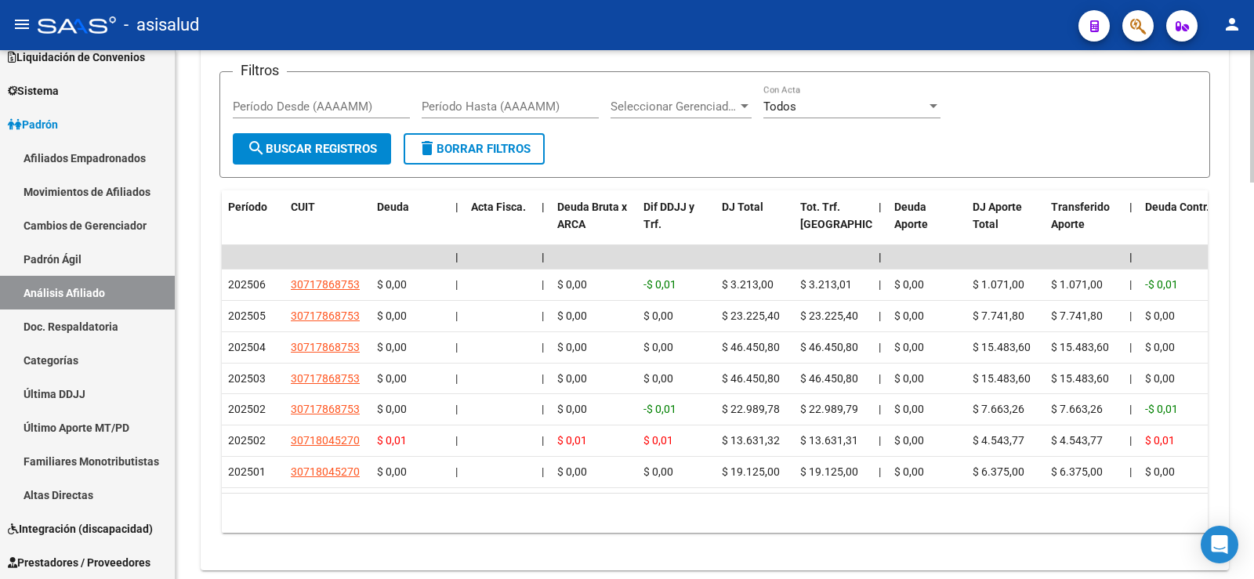
scroll to position [1580, 0]
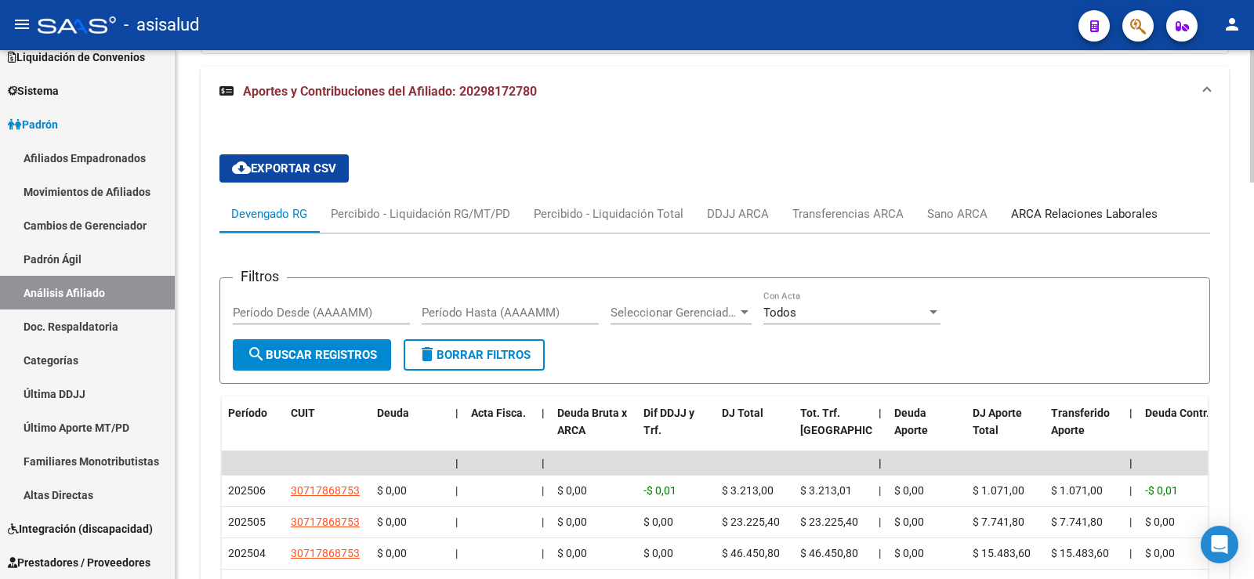
click at [1067, 205] on div "ARCA Relaciones Laborales" at bounding box center [1084, 213] width 147 height 17
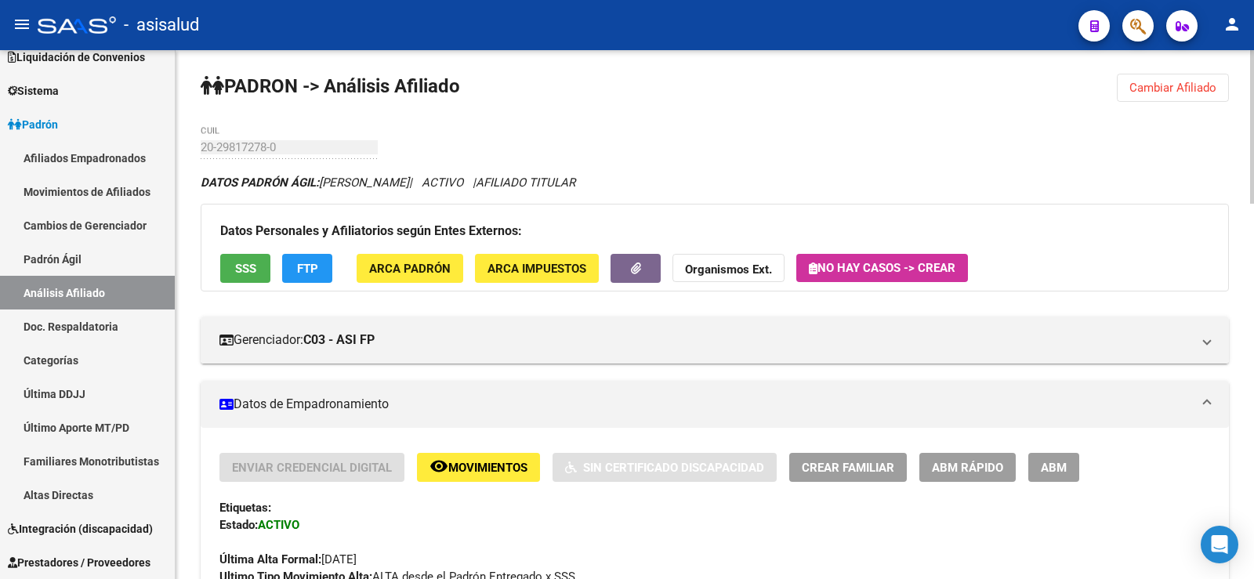
scroll to position [0, 0]
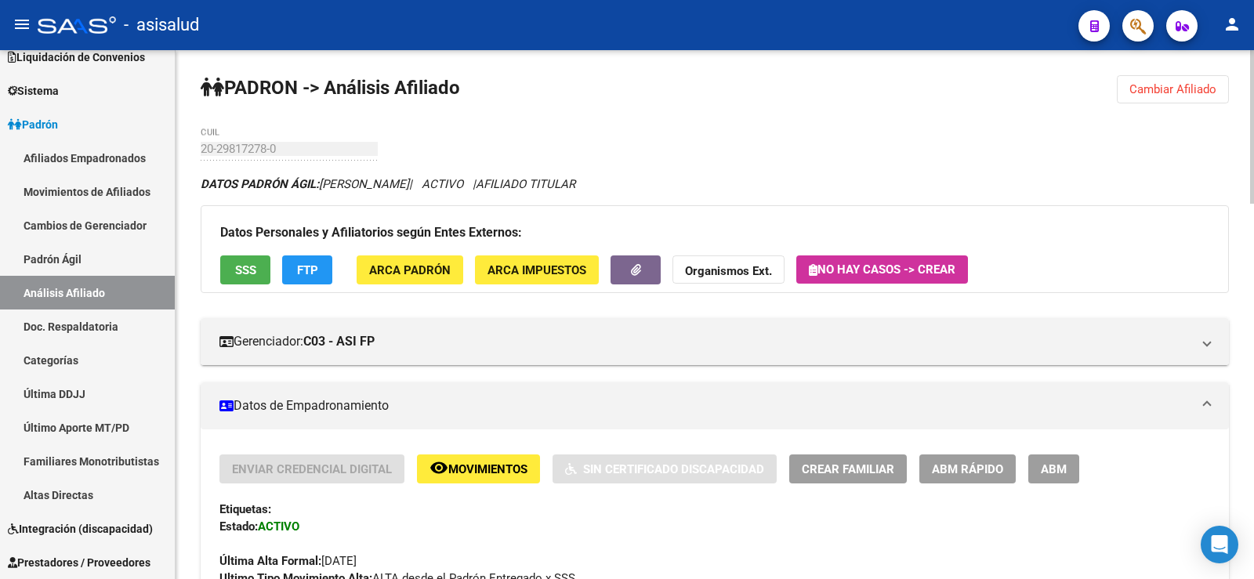
click at [1134, 86] on span "Cambiar Afiliado" at bounding box center [1173, 89] width 87 height 14
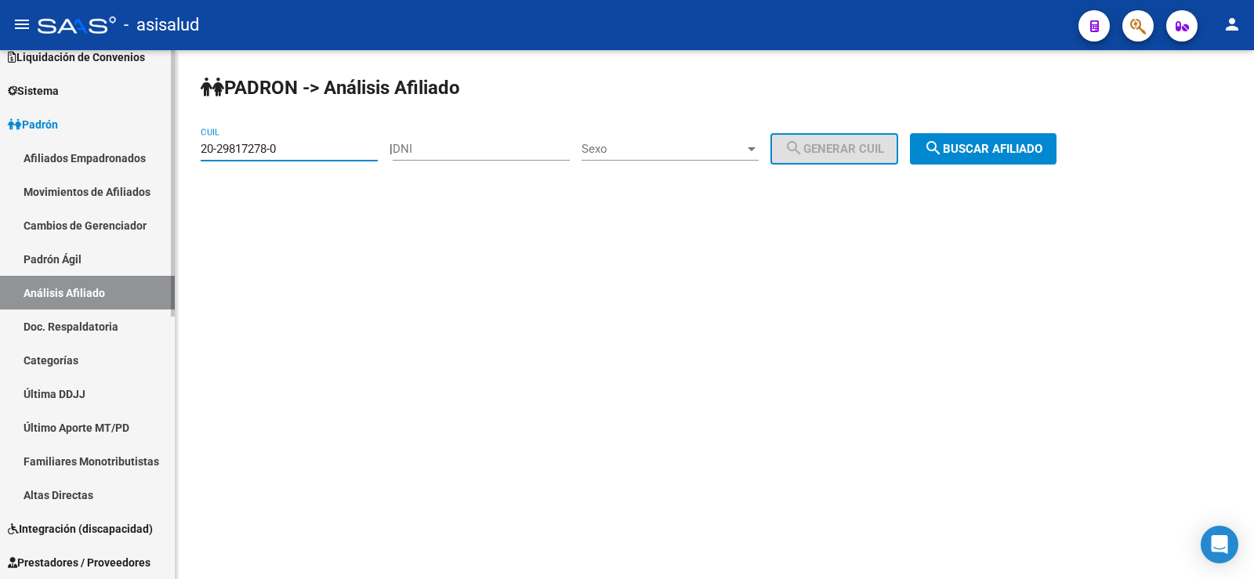
drag, startPoint x: 299, startPoint y: 148, endPoint x: 156, endPoint y: 148, distance: 143.5
click at [156, 148] on mat-sidenav-container "Firma Express Inicio Calendario SSS Instructivos Contacto OS Reportes Tablero d…" at bounding box center [627, 314] width 1254 height 529
paste input "7-40021284-3"
click at [1043, 143] on span "search Buscar afiliado" at bounding box center [983, 149] width 118 height 14
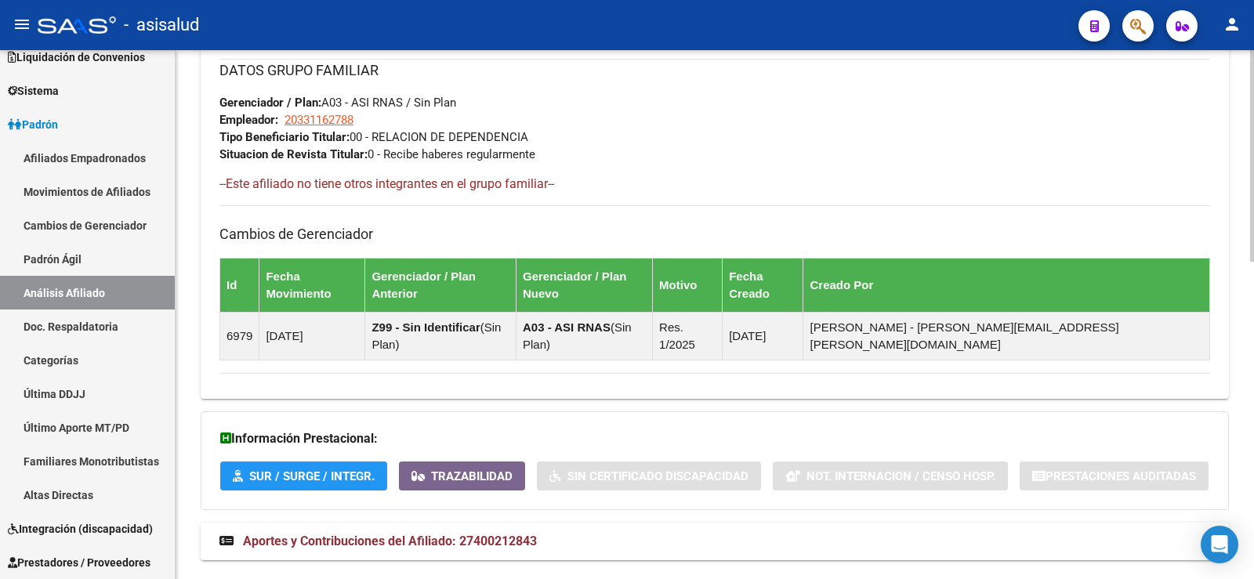
scroll to position [793, 0]
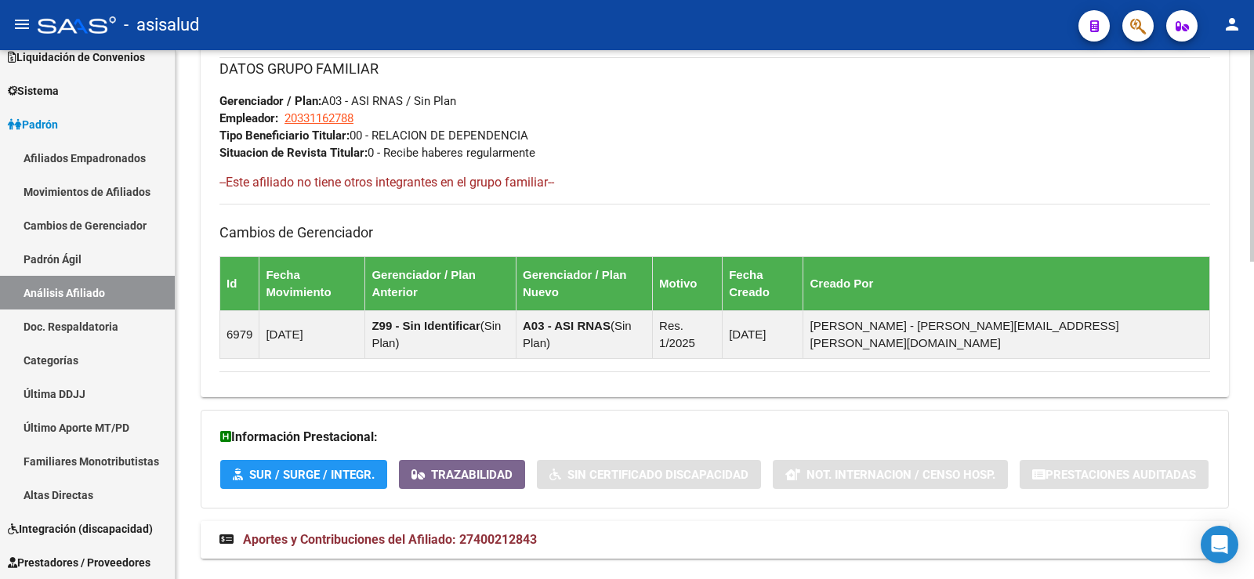
click at [474, 532] on span "Aportes y Contribuciones del Afiliado: 27400212843" at bounding box center [390, 539] width 294 height 15
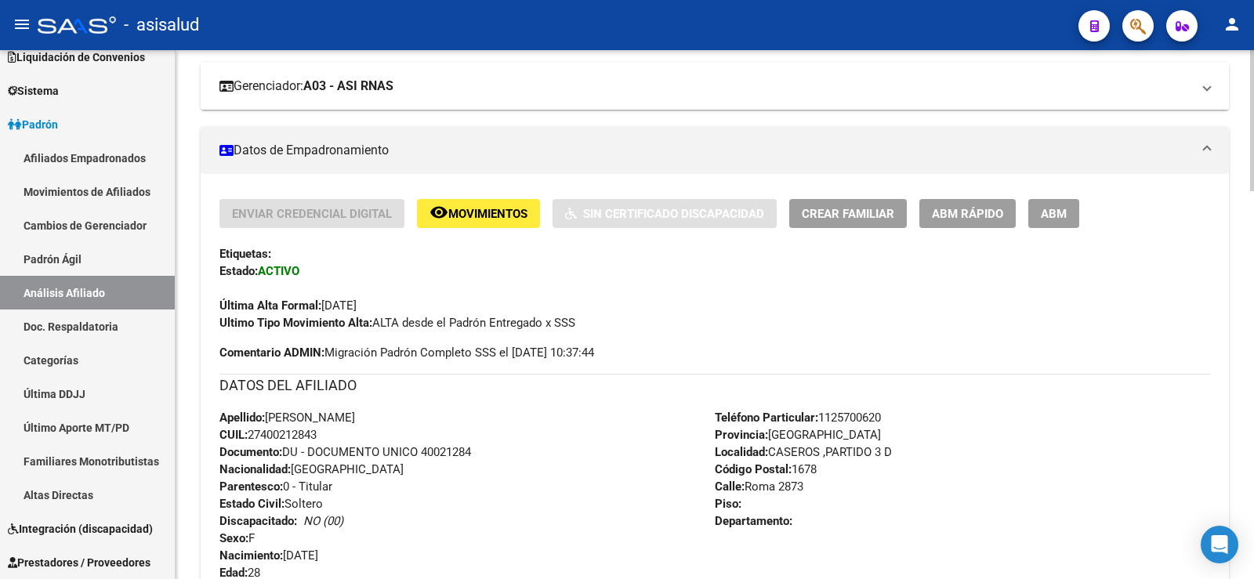
scroll to position [0, 0]
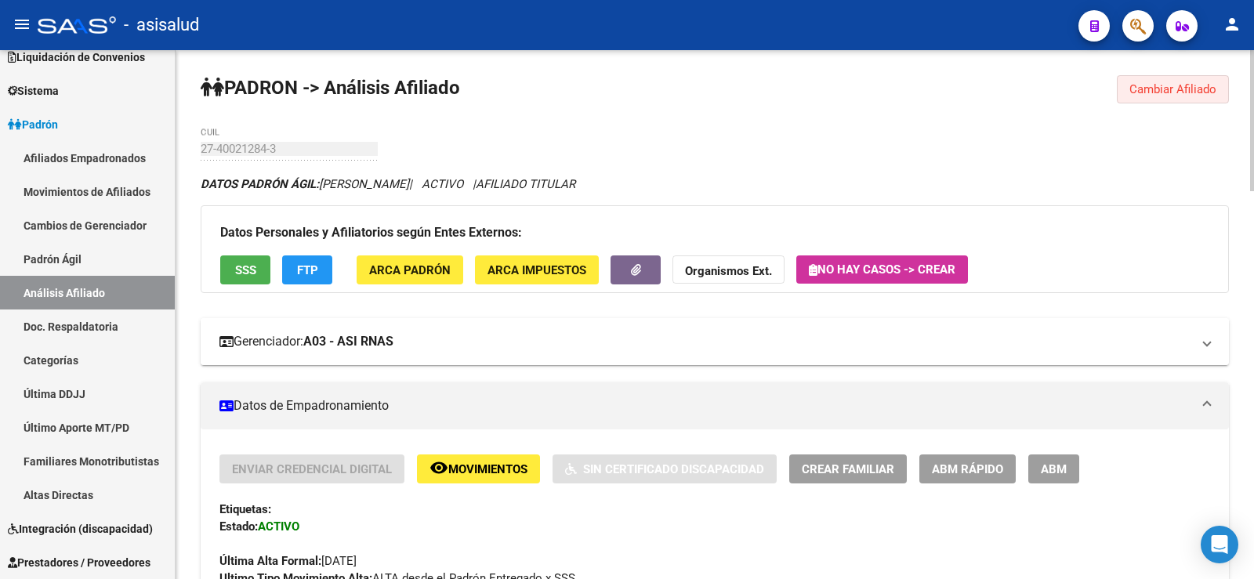
click at [1151, 83] on span "Cambiar Afiliado" at bounding box center [1173, 89] width 87 height 14
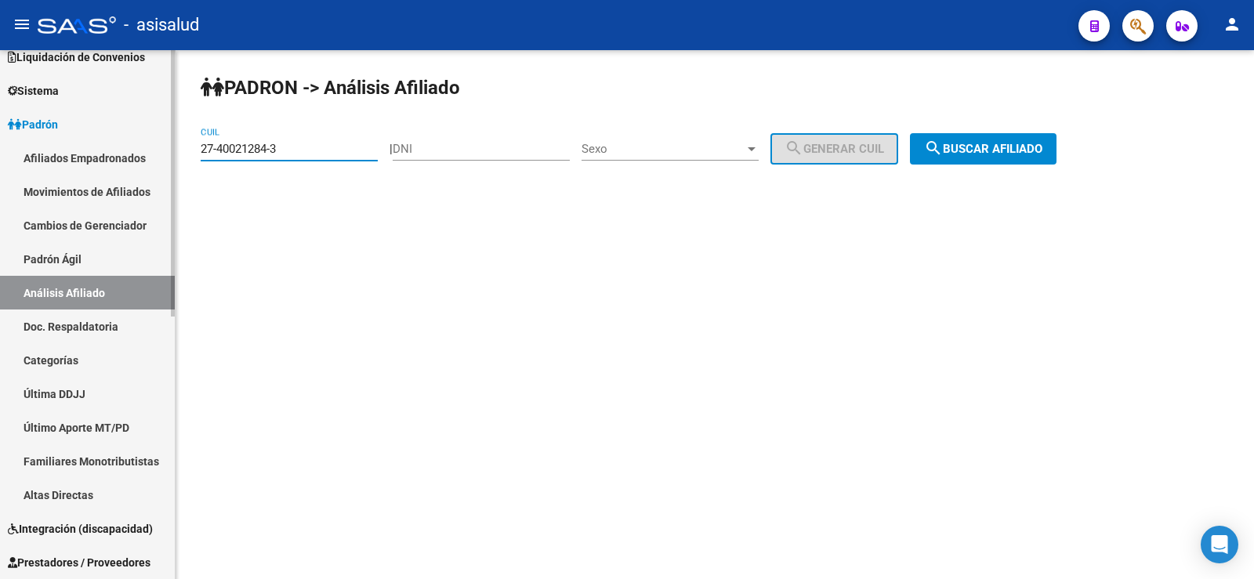
drag, startPoint x: 283, startPoint y: 154, endPoint x: 164, endPoint y: 158, distance: 119.3
click at [164, 158] on mat-sidenav-container "Firma Express Inicio Calendario SSS Instructivos Contacto OS Reportes Tablero d…" at bounding box center [627, 314] width 1254 height 529
paste input "23590965-6"
click at [1025, 144] on span "search Buscar afiliado" at bounding box center [983, 149] width 118 height 14
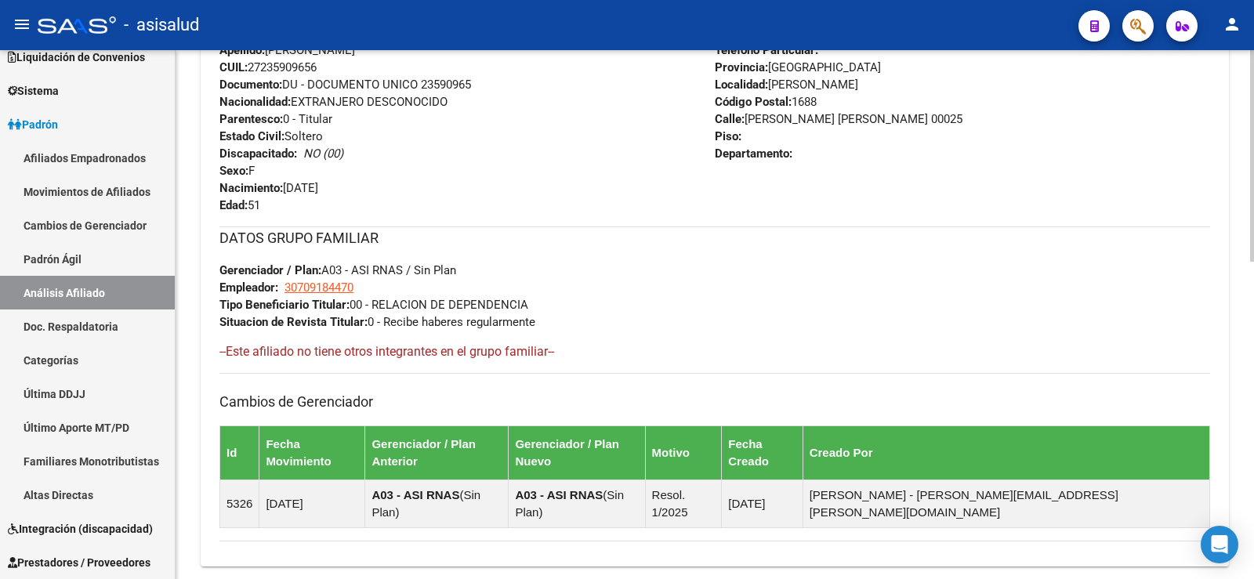
scroll to position [793, 0]
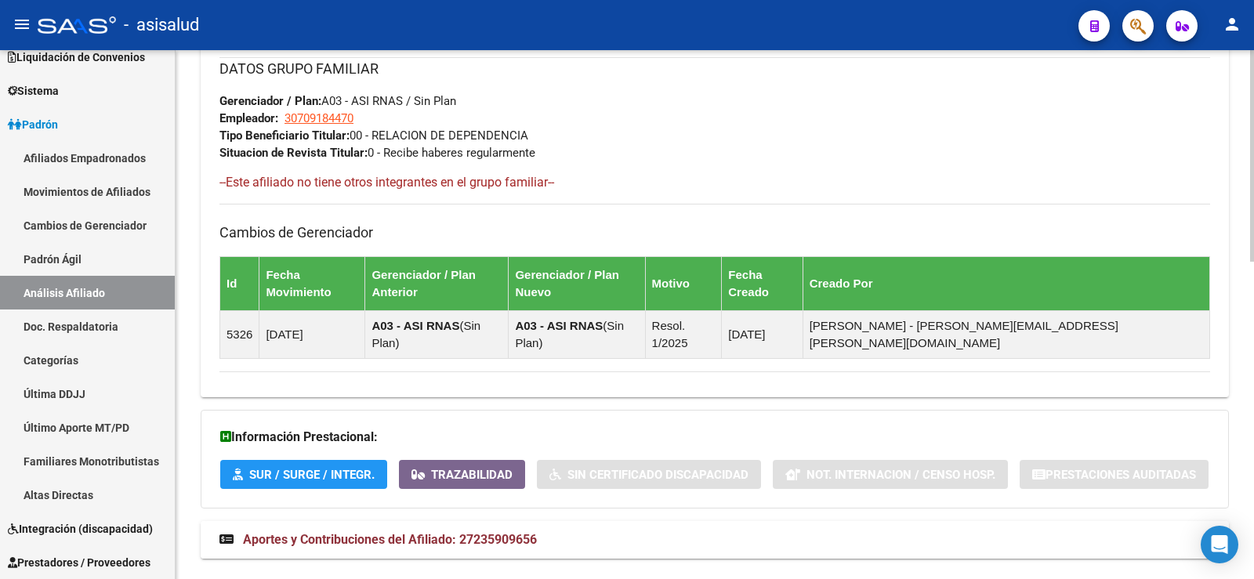
click at [472, 521] on mat-expansion-panel-header "Aportes y Contribuciones del Afiliado: 27235909656" at bounding box center [715, 540] width 1029 height 38
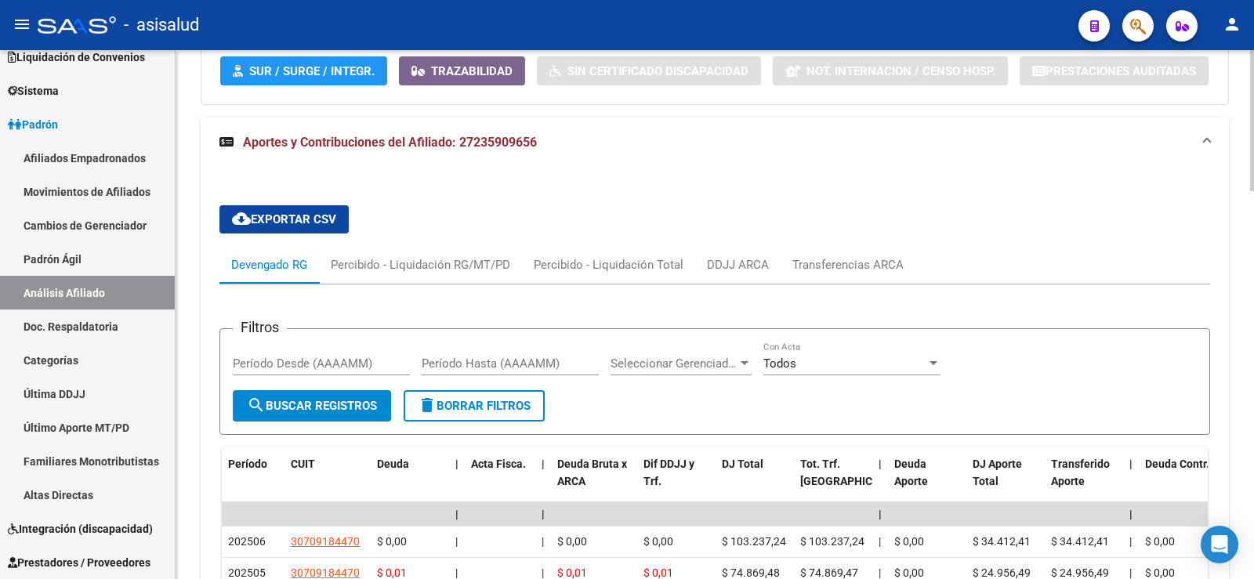
scroll to position [1275, 0]
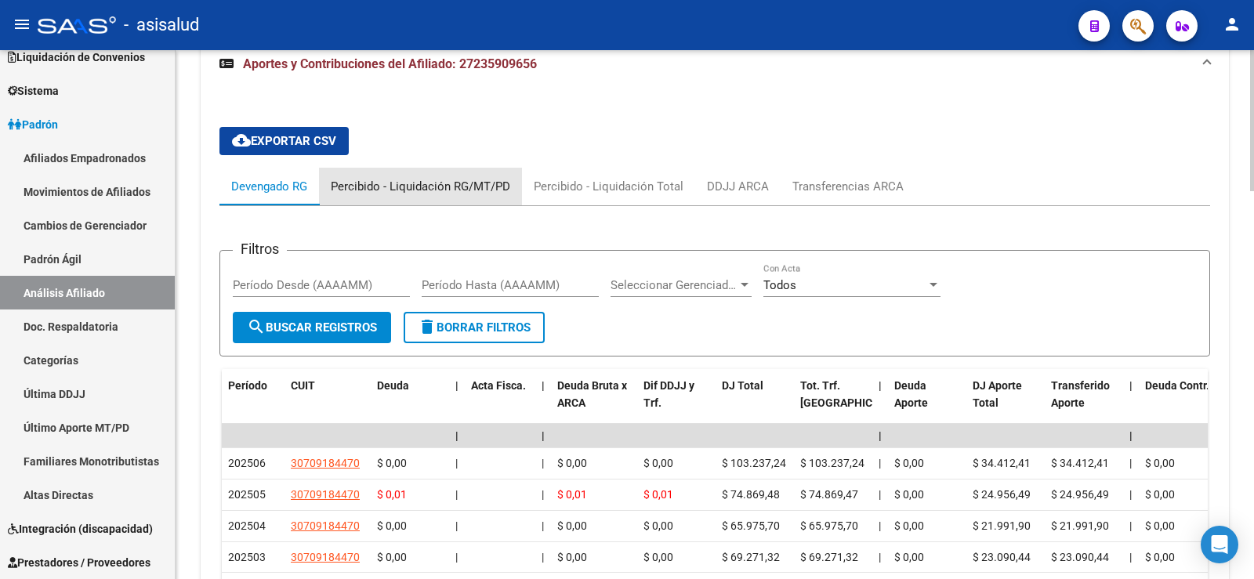
click at [444, 178] on div "Percibido - Liquidación RG/MT/PD" at bounding box center [421, 186] width 180 height 17
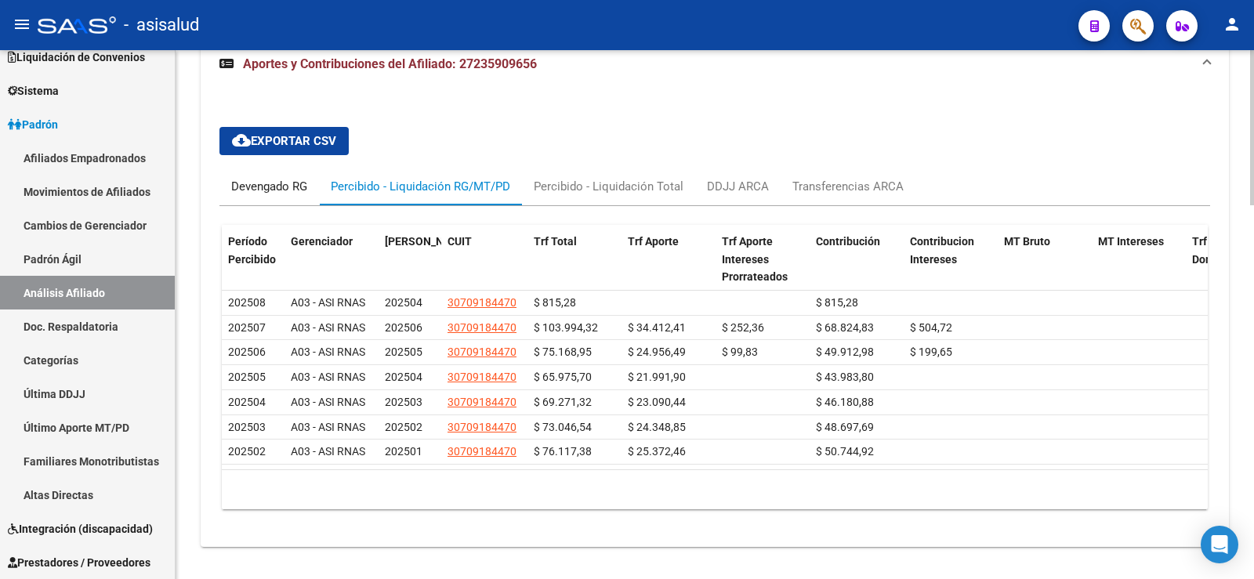
click at [252, 178] on div "Devengado RG" at bounding box center [269, 186] width 76 height 17
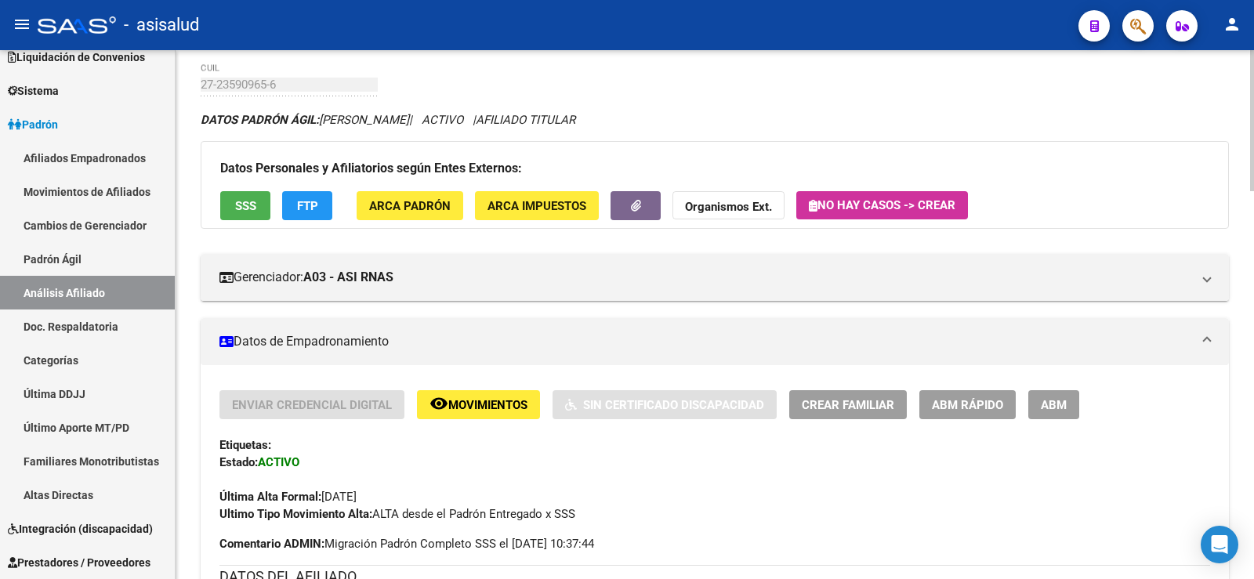
scroll to position [0, 0]
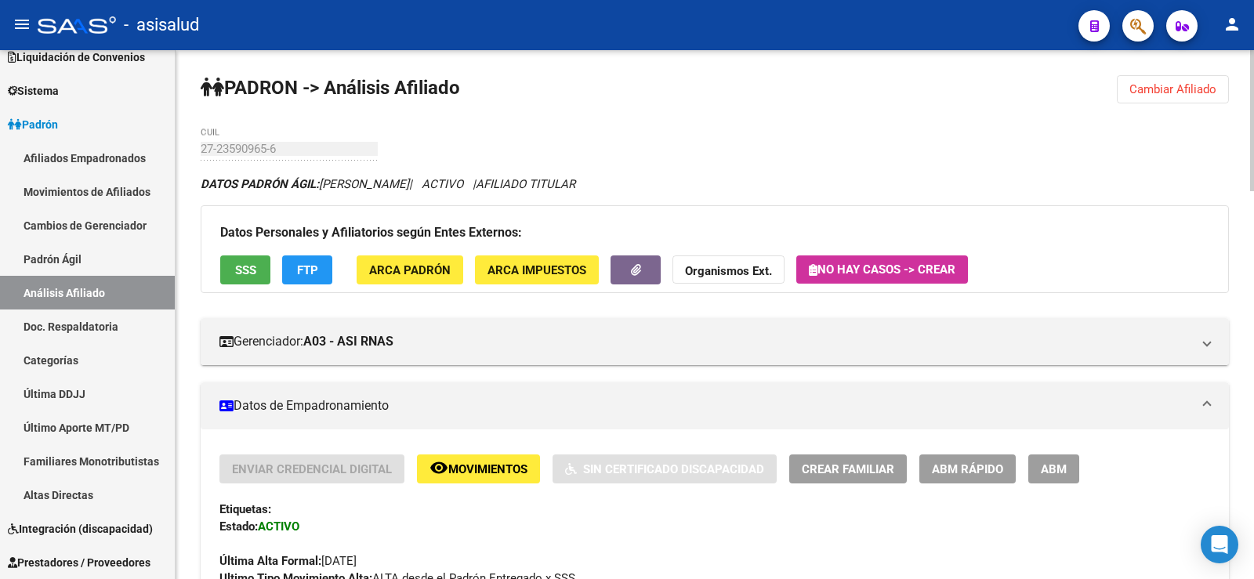
click at [1199, 80] on button "Cambiar Afiliado" at bounding box center [1173, 89] width 112 height 28
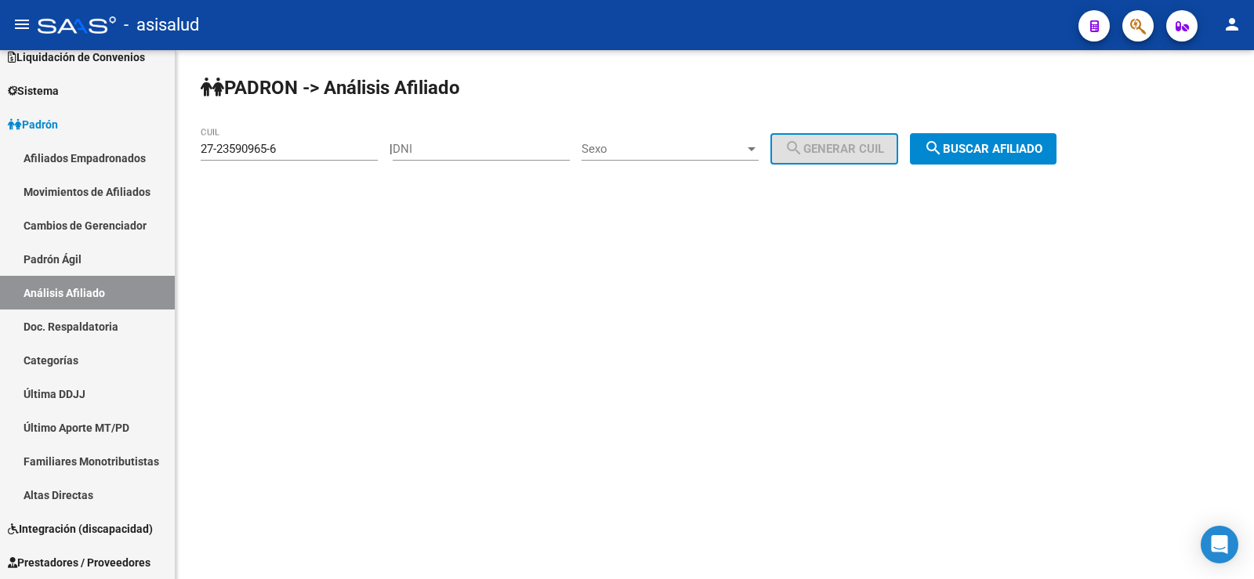
click at [294, 141] on div "27-23590965-6 CUIL" at bounding box center [289, 144] width 177 height 34
drag, startPoint x: 292, startPoint y: 153, endPoint x: 187, endPoint y: 154, distance: 105.1
click at [188, 153] on div "PADRON -> Análisis Afiliado 27-23590965-6 CUIL | DNI Sexo Sexo search Generar C…" at bounding box center [715, 132] width 1079 height 165
paste input "0-24851628-4"
type input "20-24851628-4"
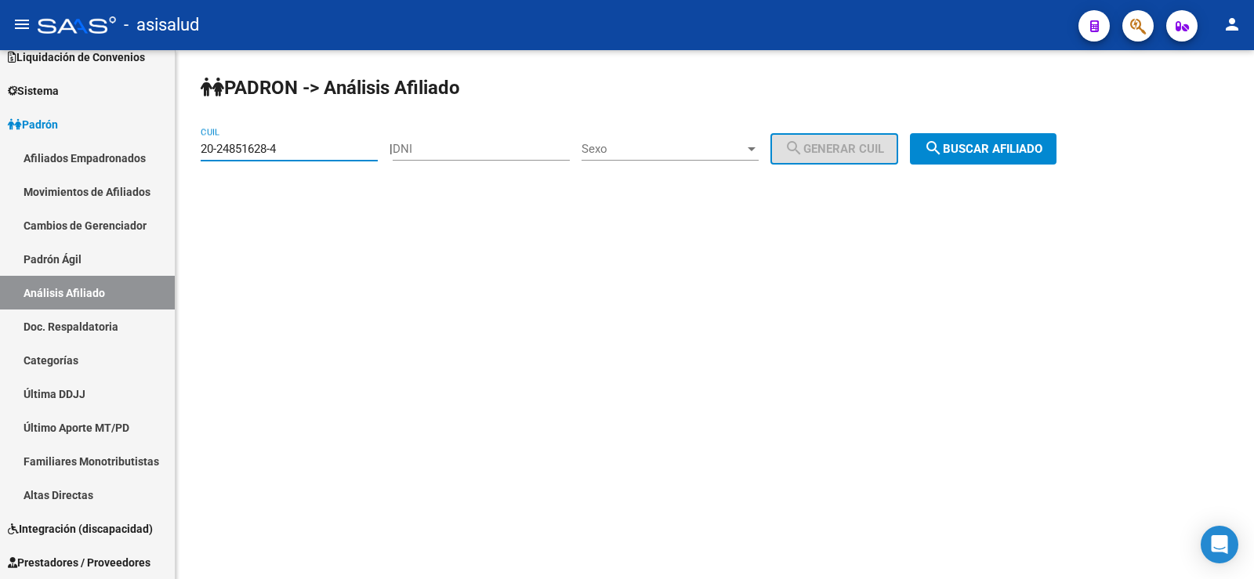
click at [971, 146] on span "search Buscar afiliado" at bounding box center [983, 149] width 118 height 14
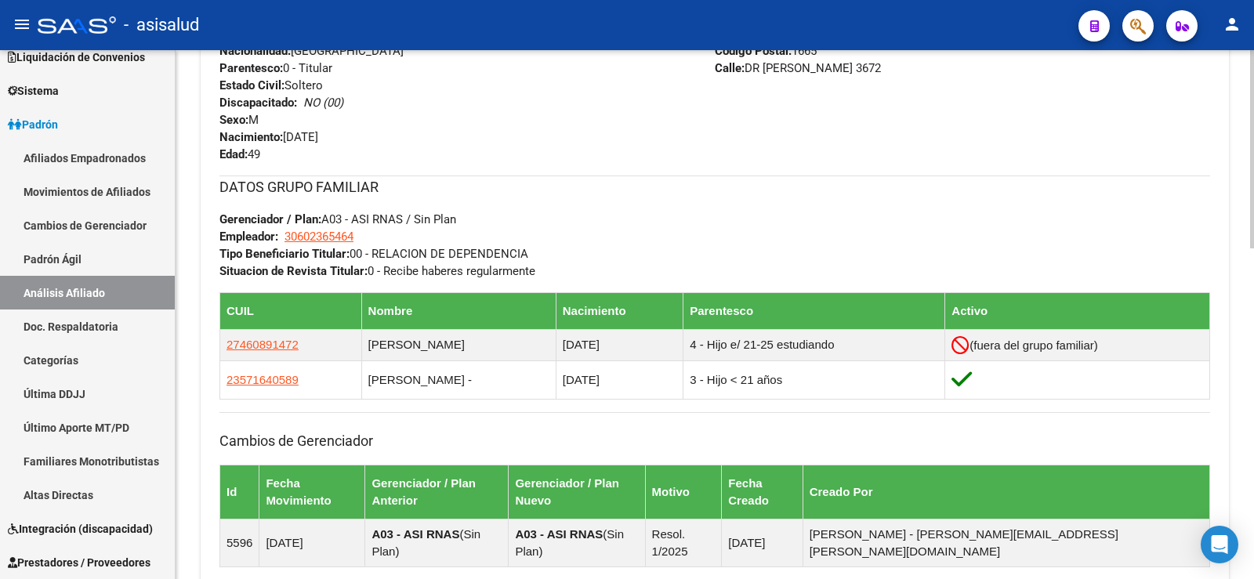
scroll to position [883, 0]
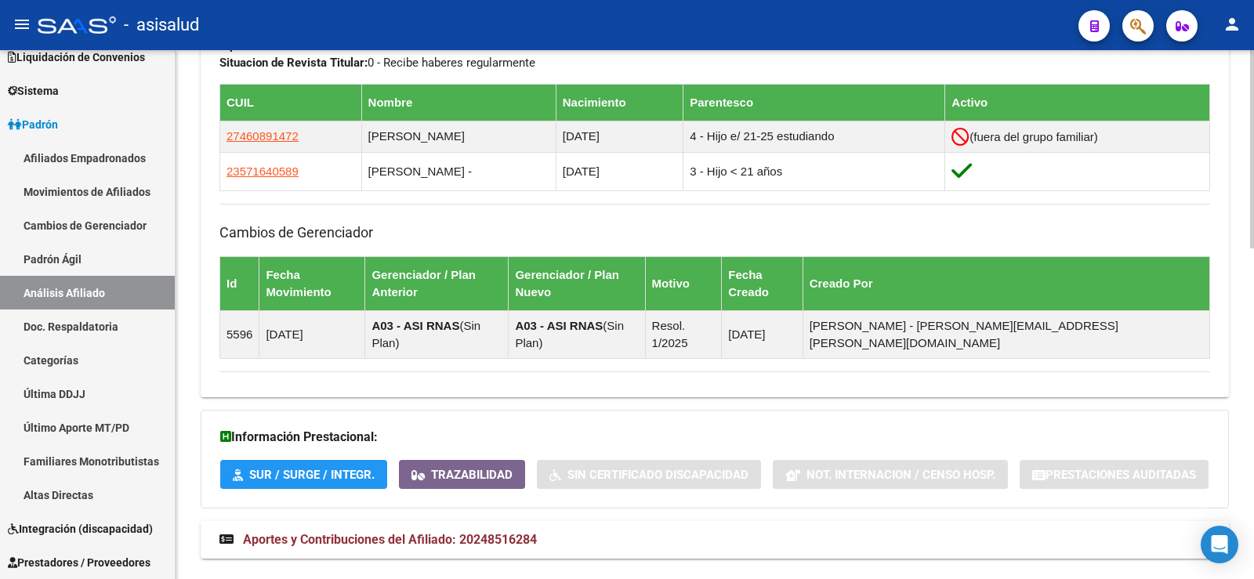
click at [412, 532] on span "Aportes y Contribuciones del Afiliado: 20248516284" at bounding box center [390, 539] width 294 height 15
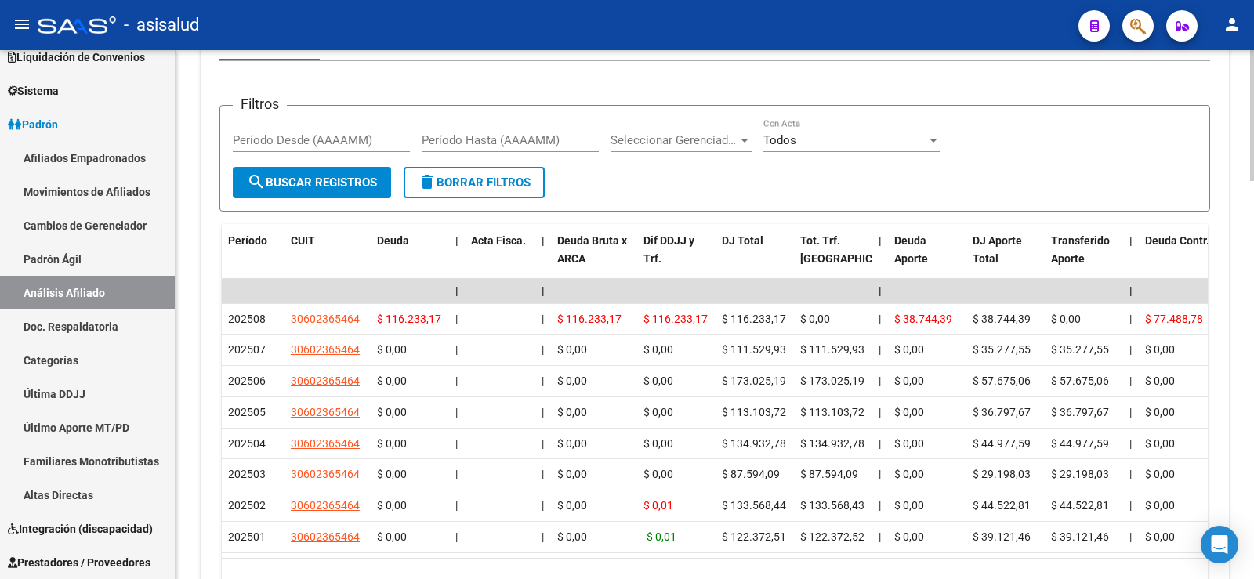
scroll to position [1432, 0]
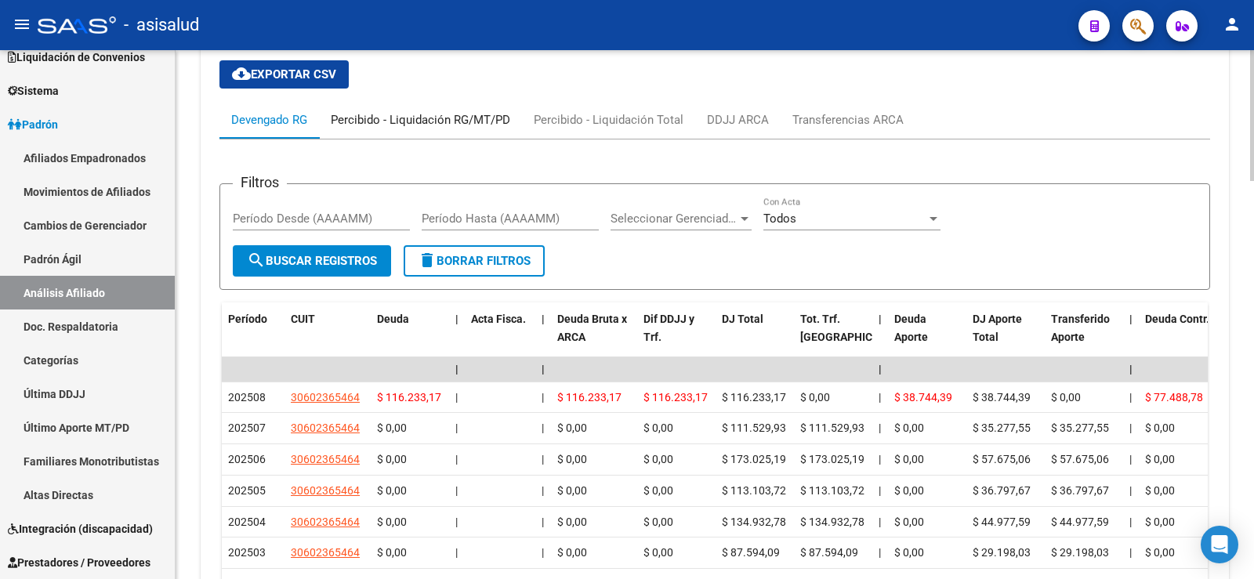
click at [482, 101] on div "Percibido - Liquidación RG/MT/PD" at bounding box center [420, 120] width 203 height 38
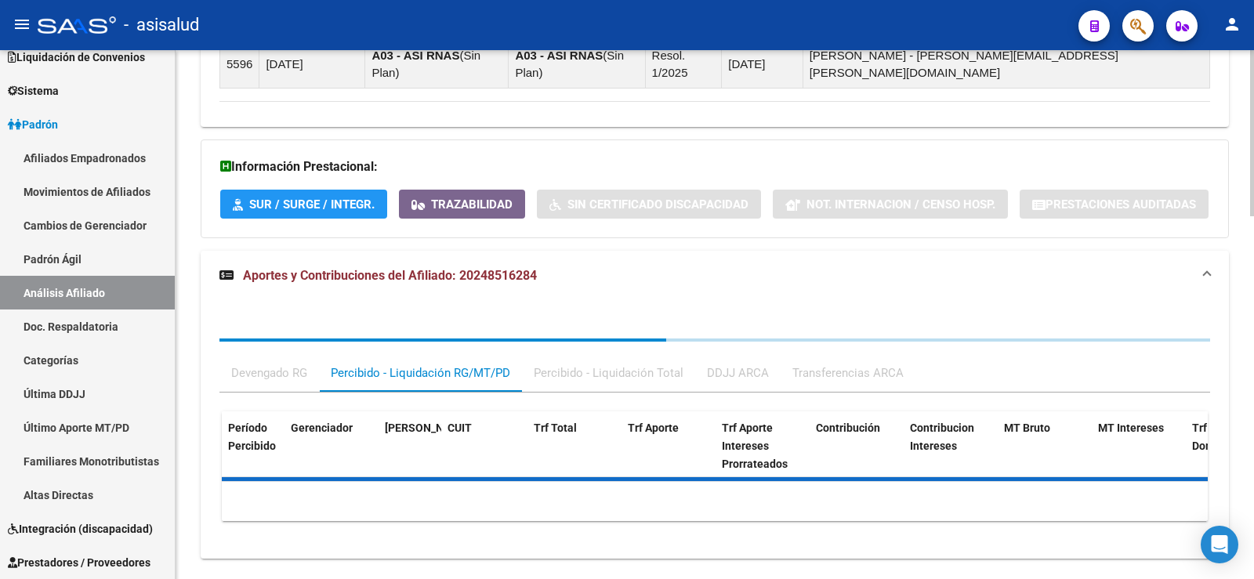
scroll to position [1225, 0]
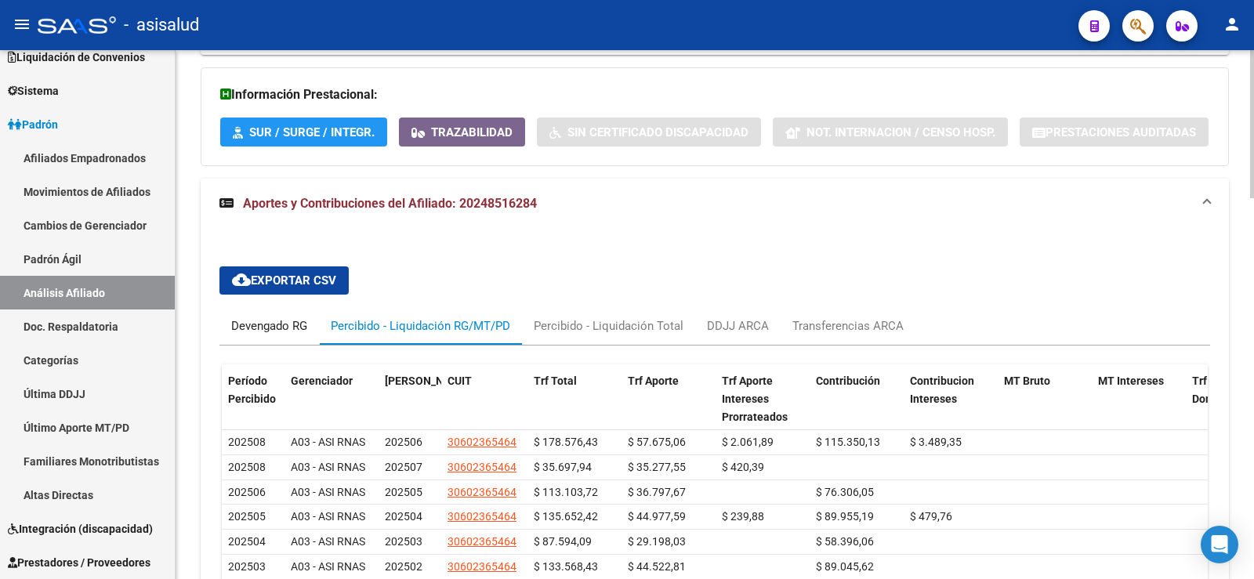
click at [281, 318] on div "Devengado RG" at bounding box center [269, 326] width 76 height 17
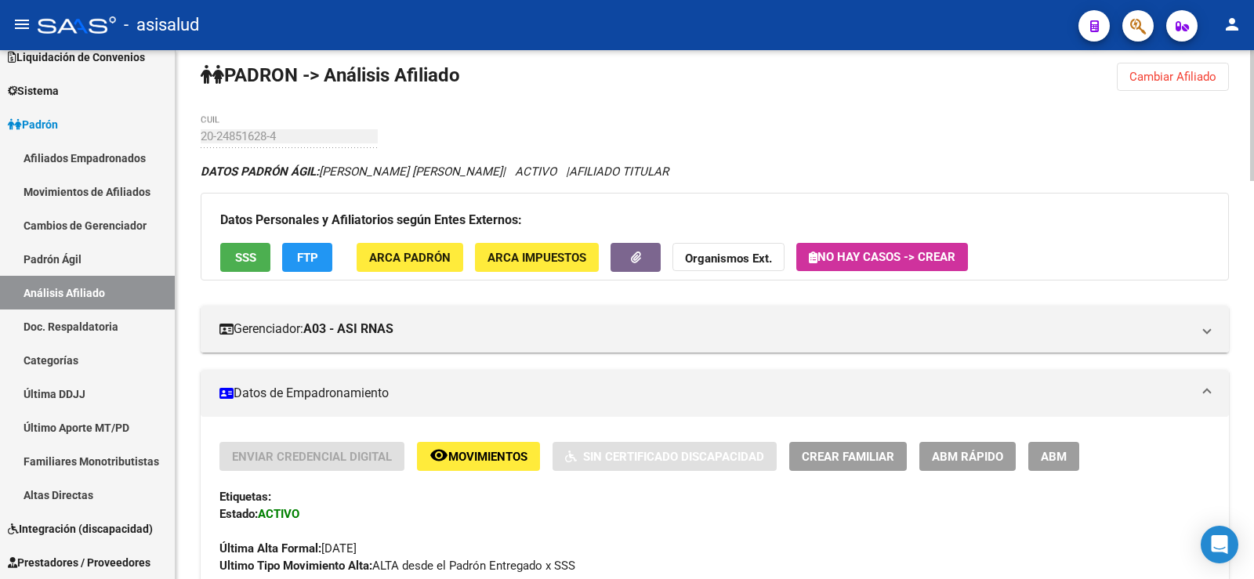
scroll to position [0, 0]
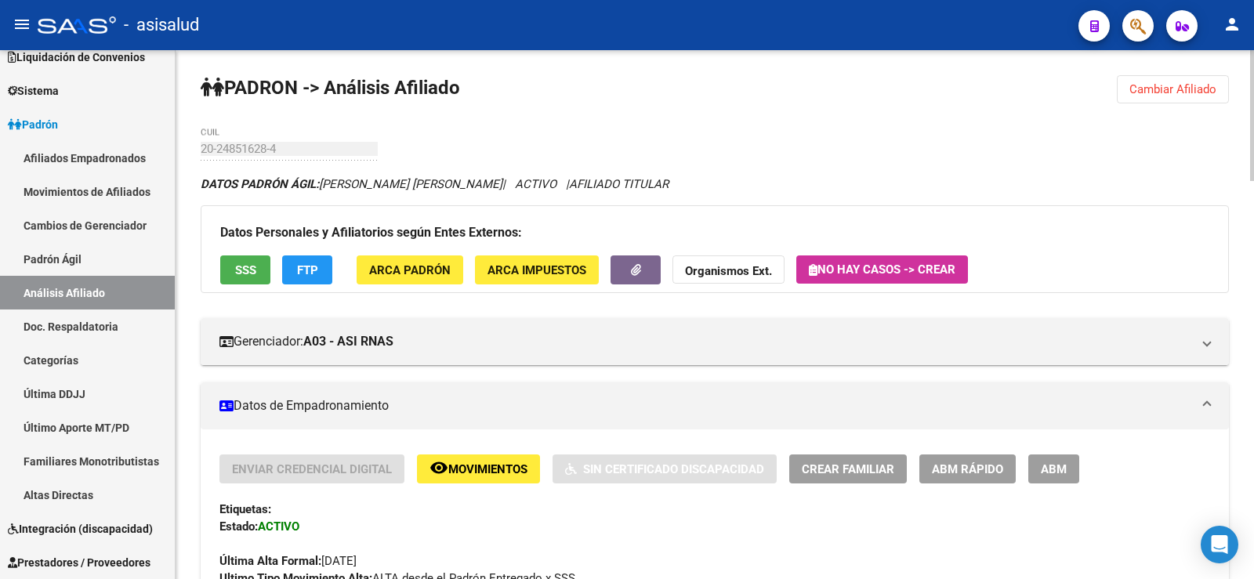
click at [826, 481] on button "Crear Familiar" at bounding box center [848, 469] width 118 height 29
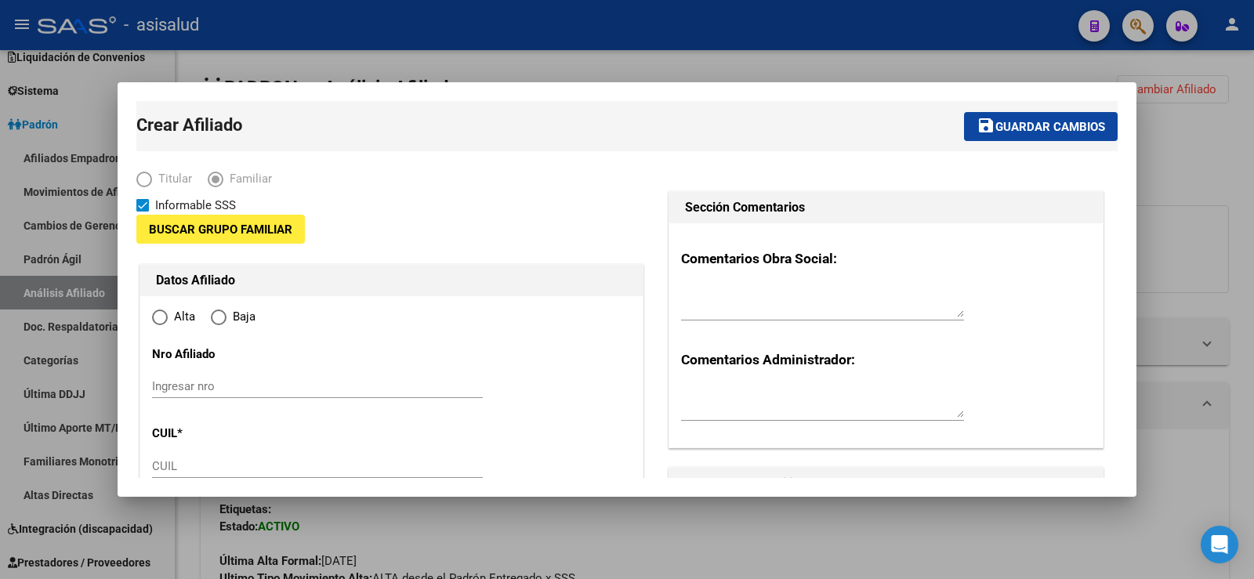
type input "30-60236546-4"
type input "JOSE CLEMENTE P"
type input "1665"
type input "DR FRANCISCO MU¹IZ"
type input "3672"
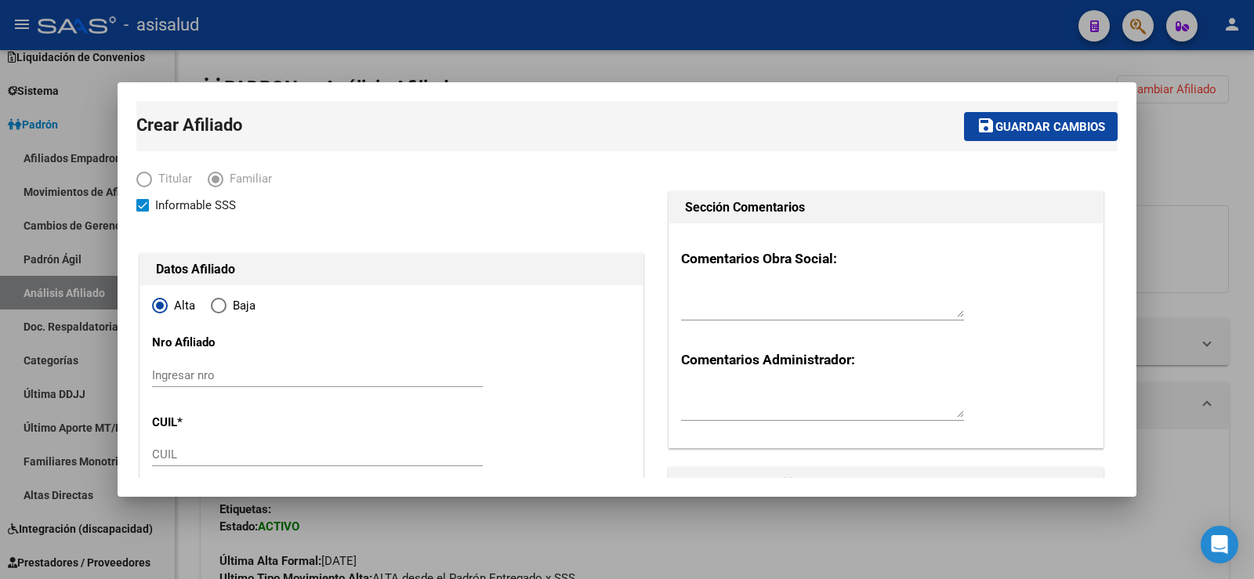
radio input "true"
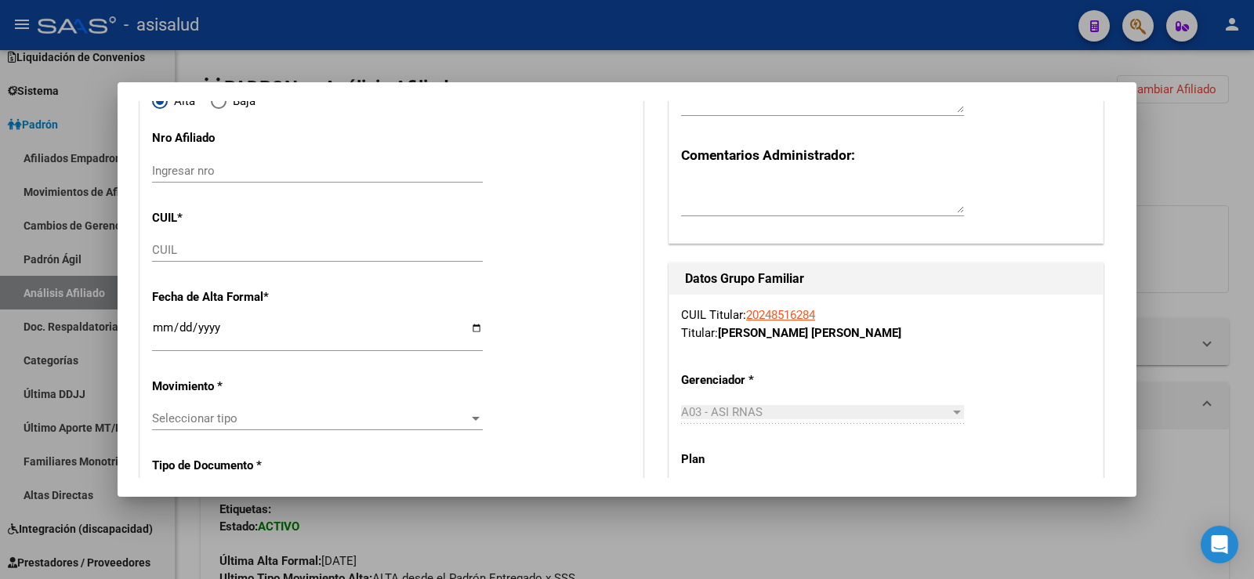
scroll to position [235, 0]
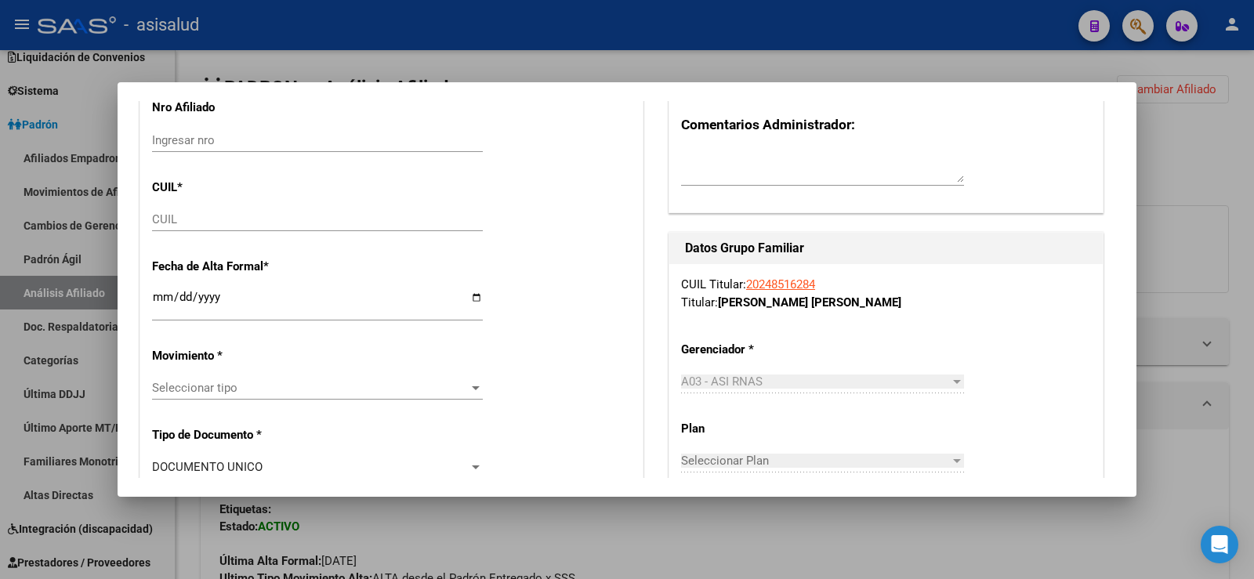
type input "30-60236546-4"
click at [187, 209] on div "CUIL" at bounding box center [317, 220] width 331 height 24
paste input "27-31303221-9"
type input "27-31303221-9"
type input "31303221"
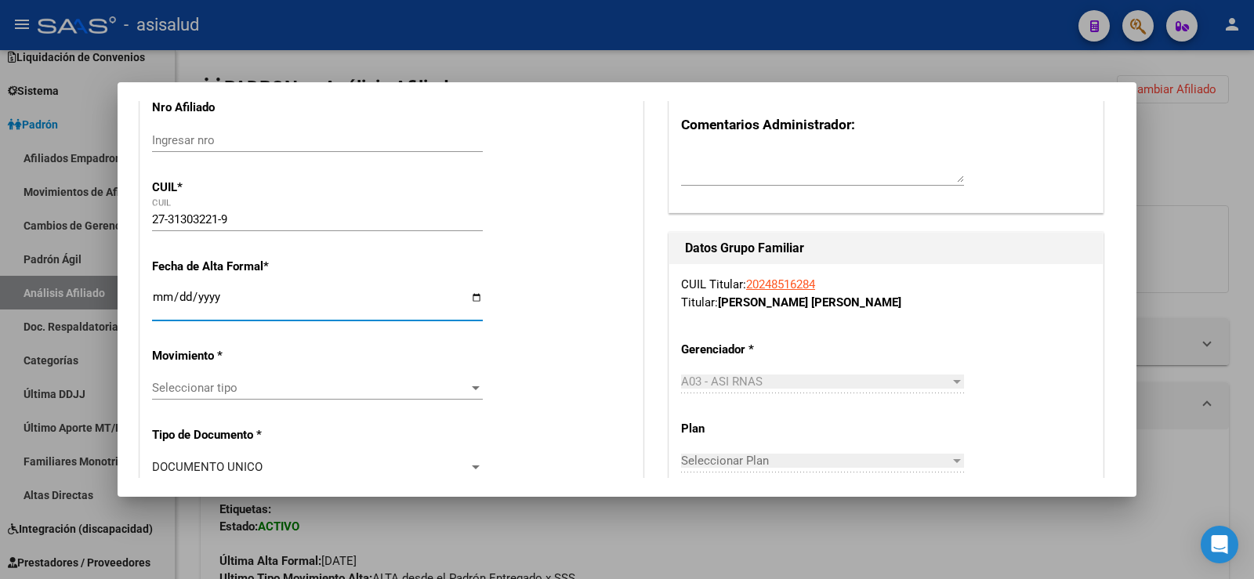
type input "AMAYA"
type input "GRACIELA SILVINA"
type input "1984-11-19"
type input "JOSE C PAZ"
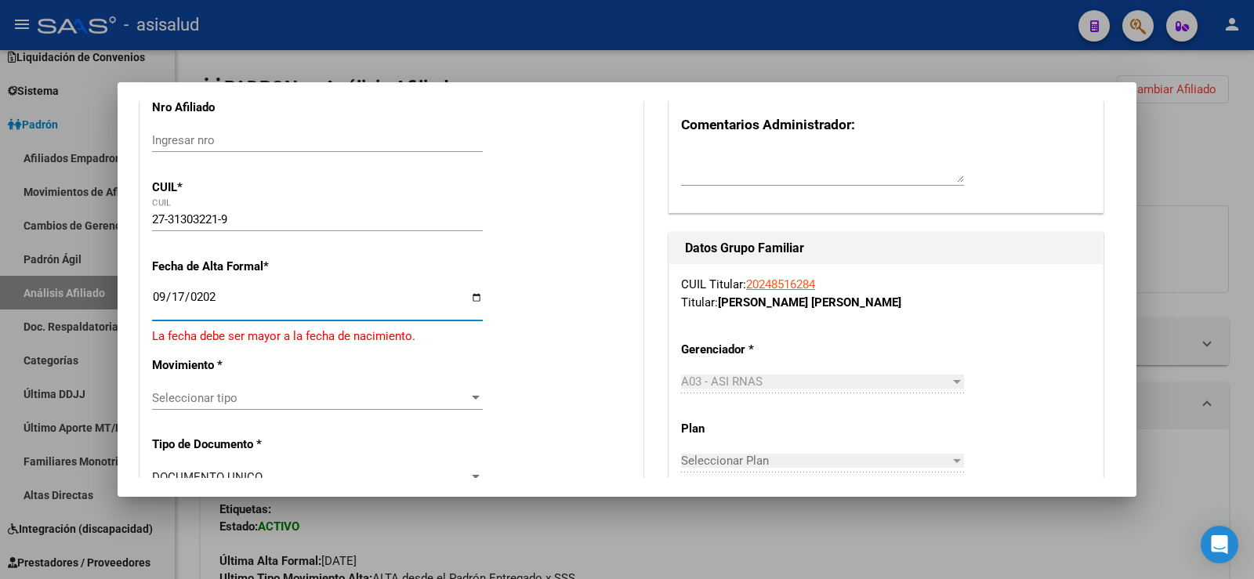
type input "2025-09-17"
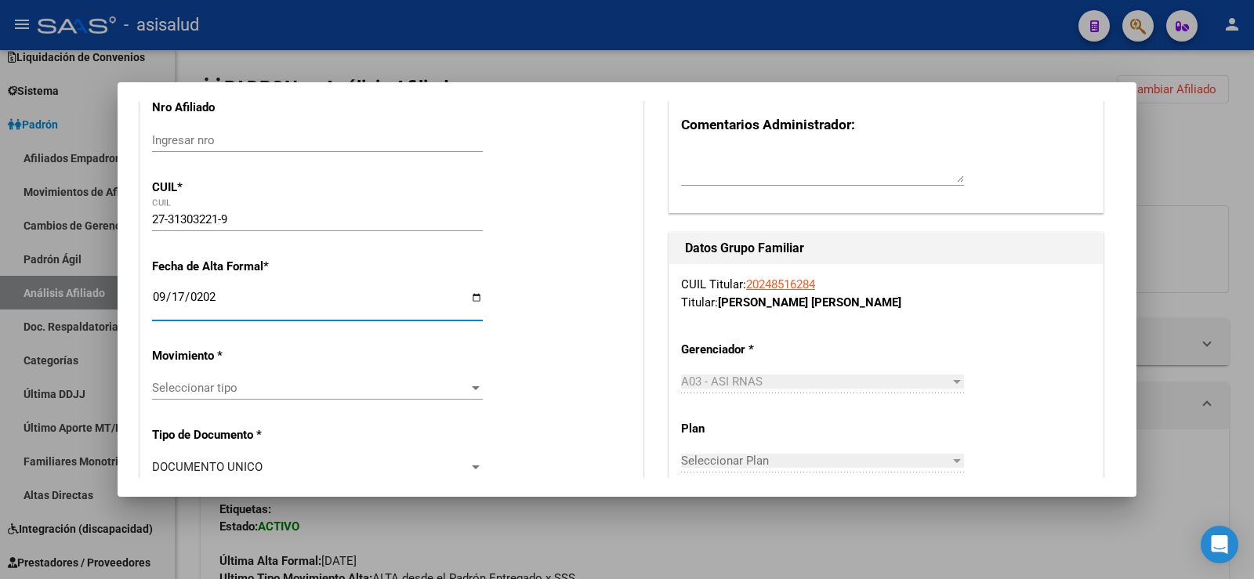
click at [209, 385] on span "Seleccionar tipo" at bounding box center [310, 388] width 317 height 14
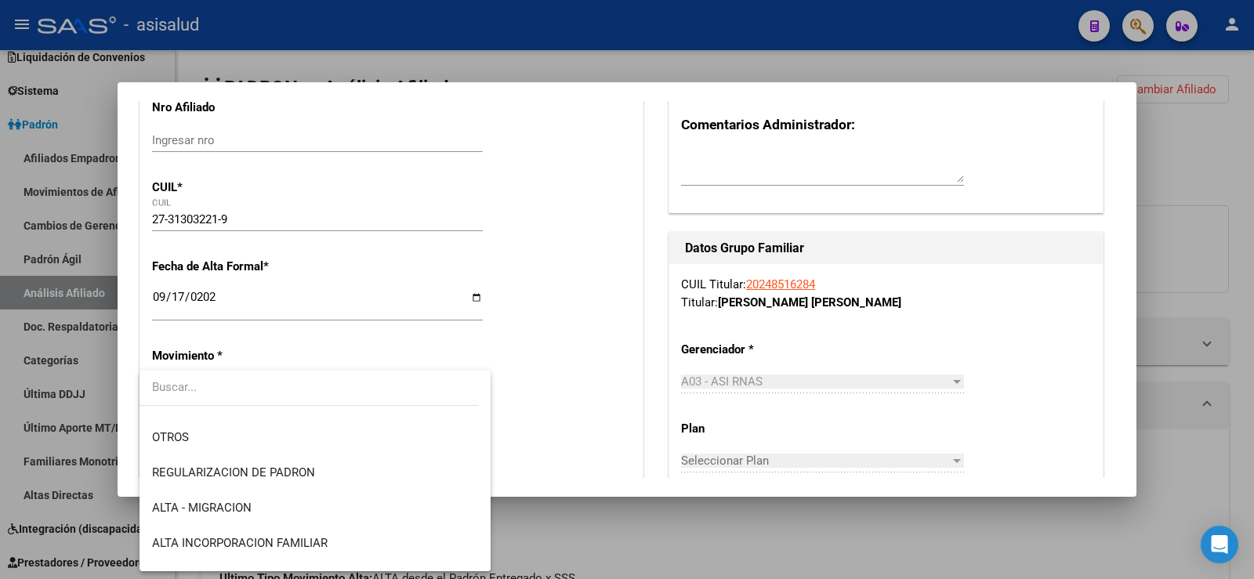
scroll to position [157, 0]
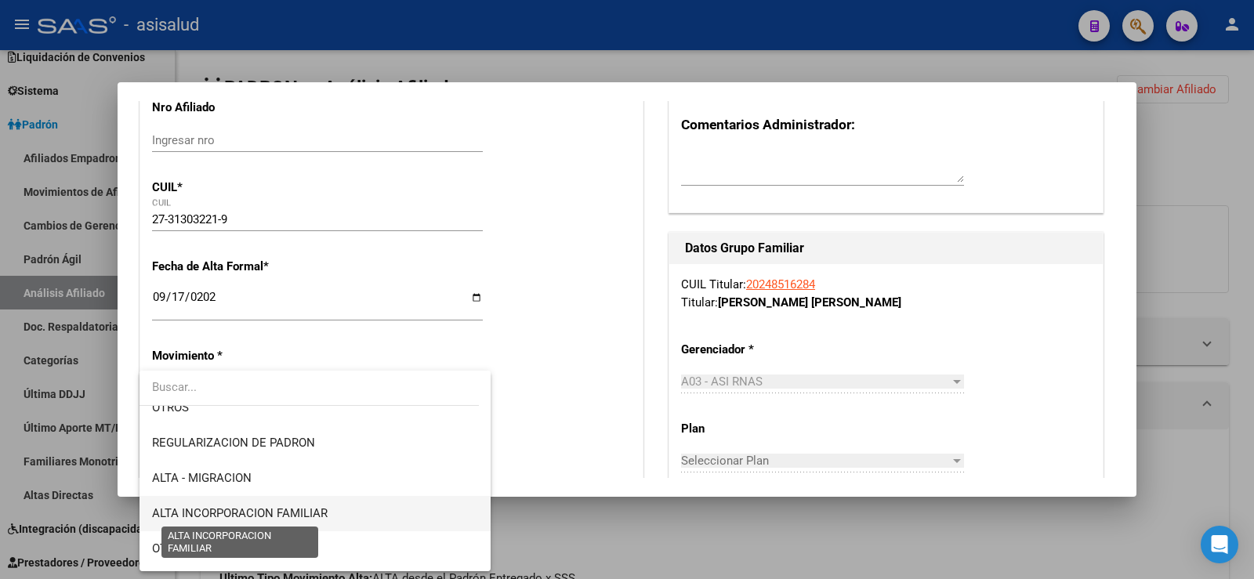
click at [295, 516] on span "ALTA INCORPORACION FAMILIAR" at bounding box center [240, 513] width 176 height 14
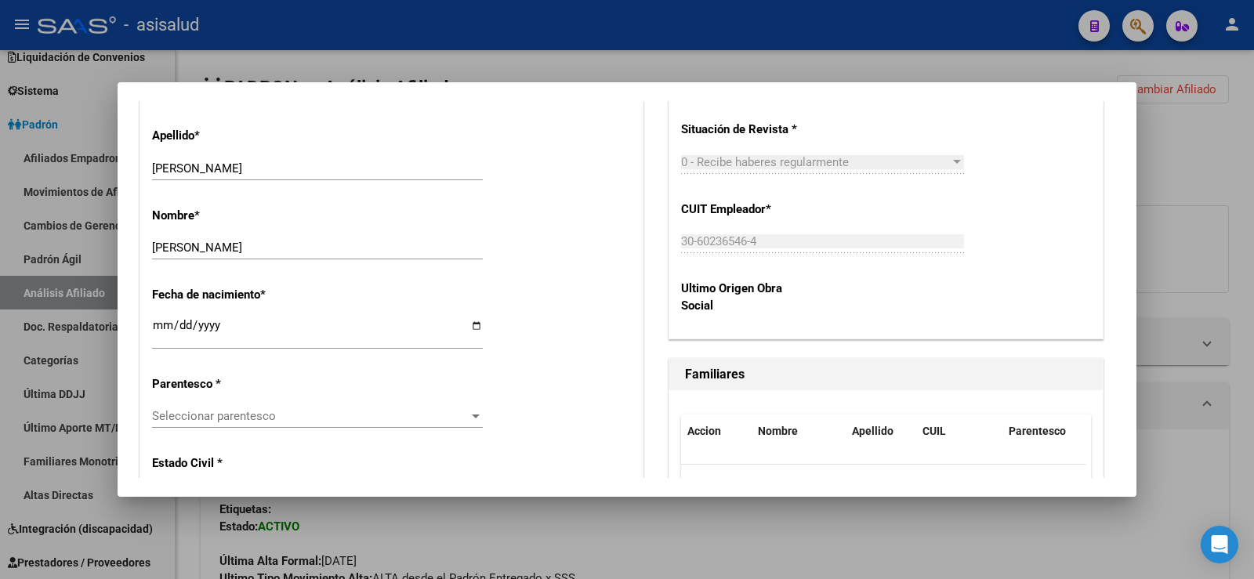
scroll to position [784, 0]
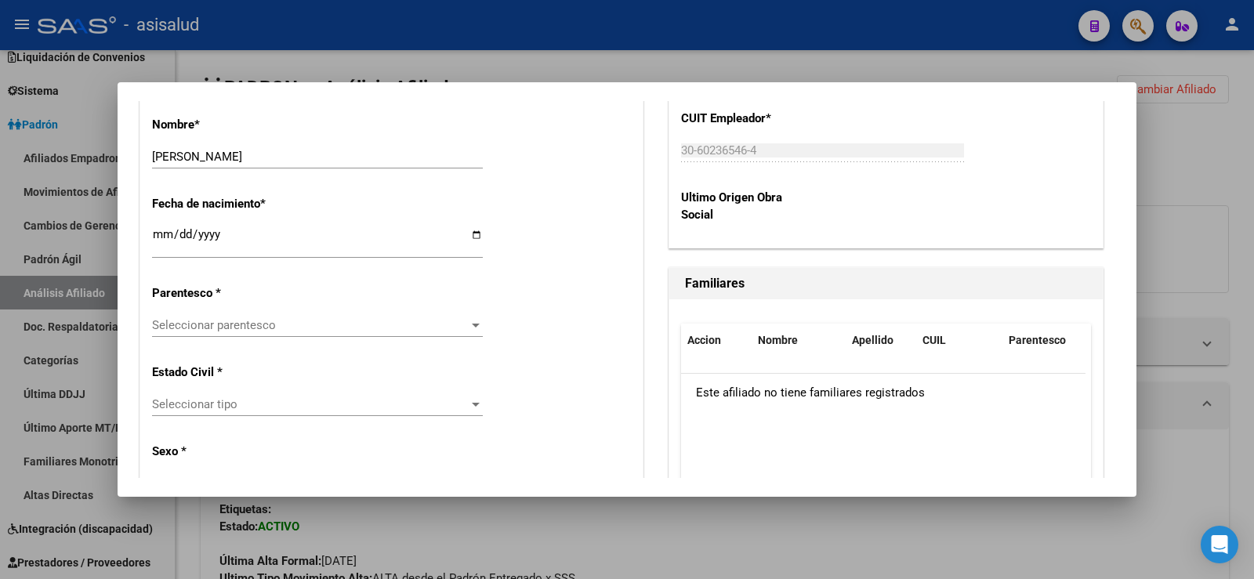
click at [338, 341] on div "Seleccionar parentesco Seleccionar parentesco" at bounding box center [317, 333] width 331 height 38
click at [338, 334] on div "Seleccionar parentesco Seleccionar parentesco" at bounding box center [317, 326] width 331 height 24
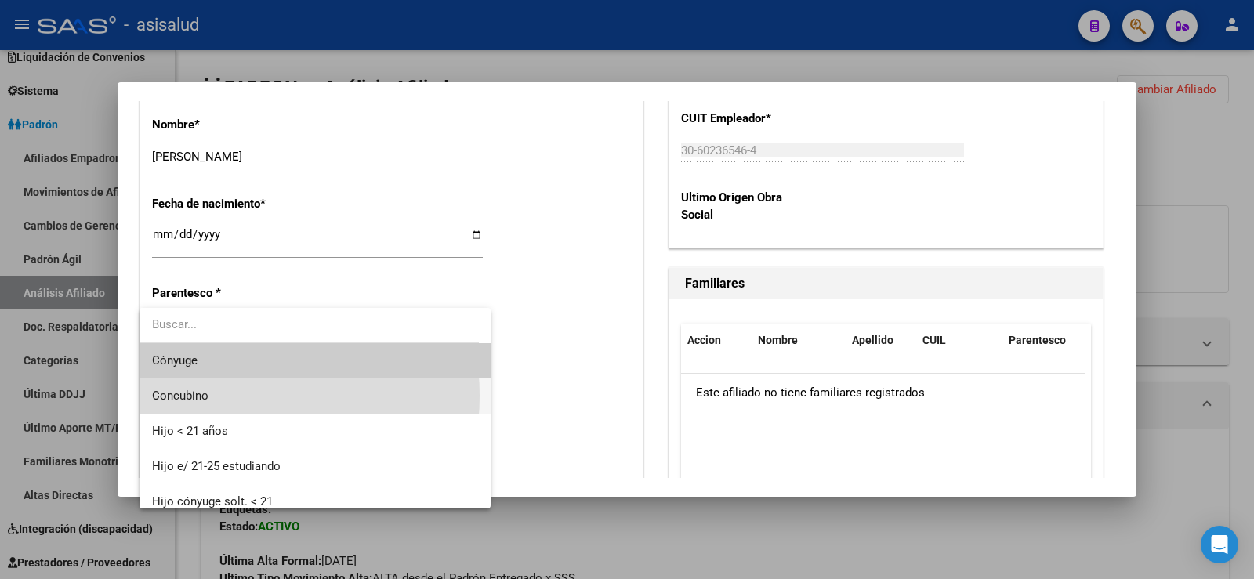
click at [223, 396] on span "Concubino" at bounding box center [315, 396] width 326 height 35
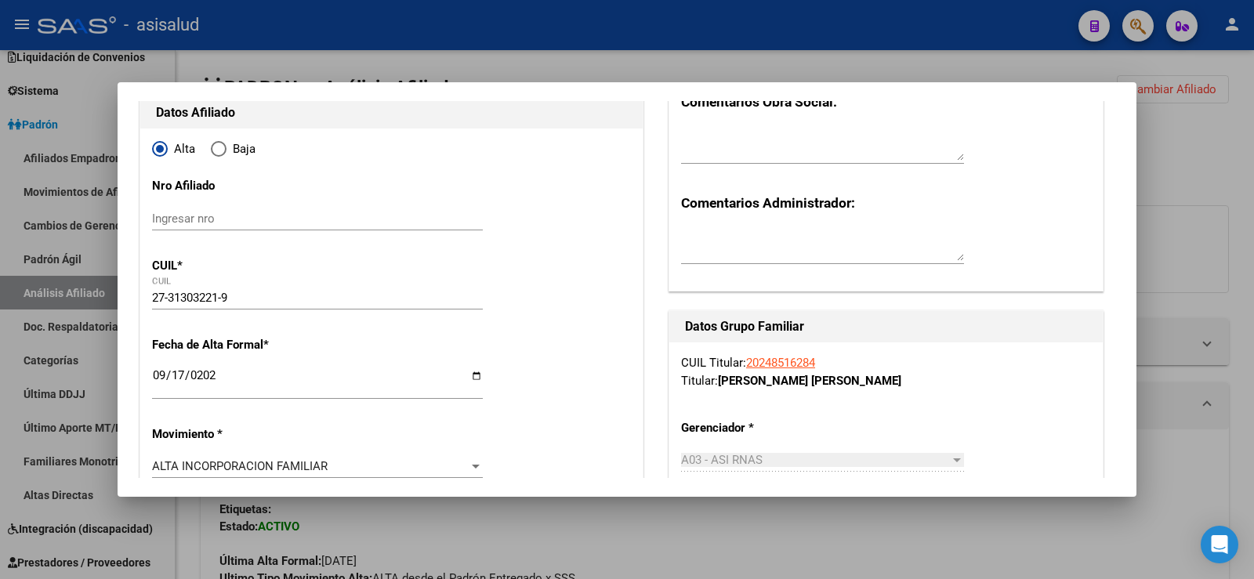
scroll to position [0, 0]
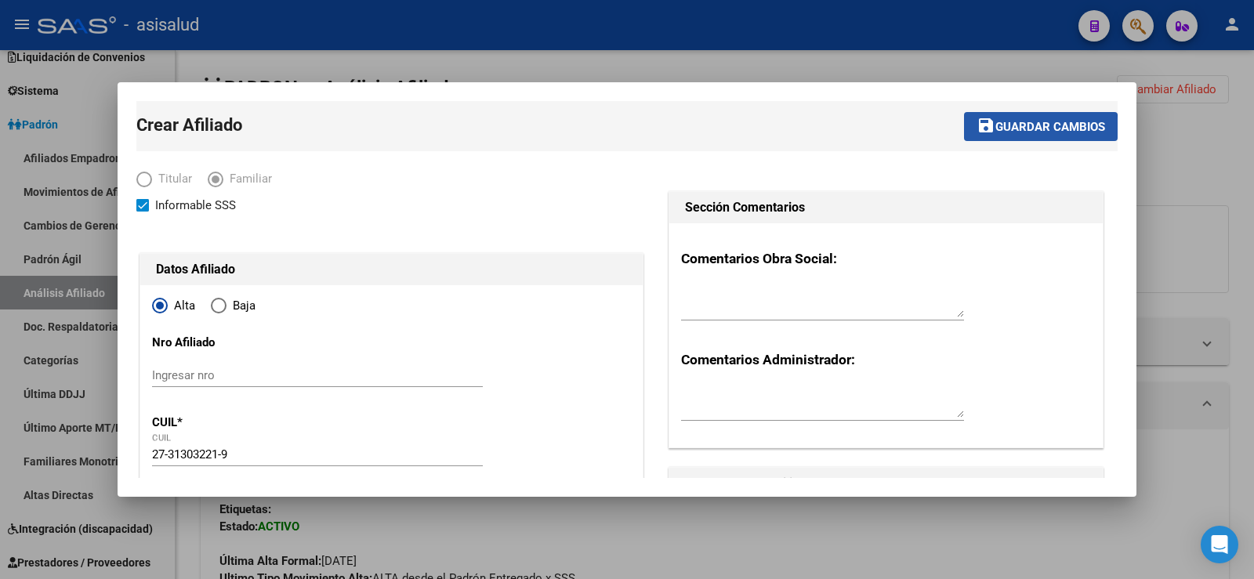
click at [1014, 130] on span "Guardar cambios" at bounding box center [1051, 127] width 110 height 14
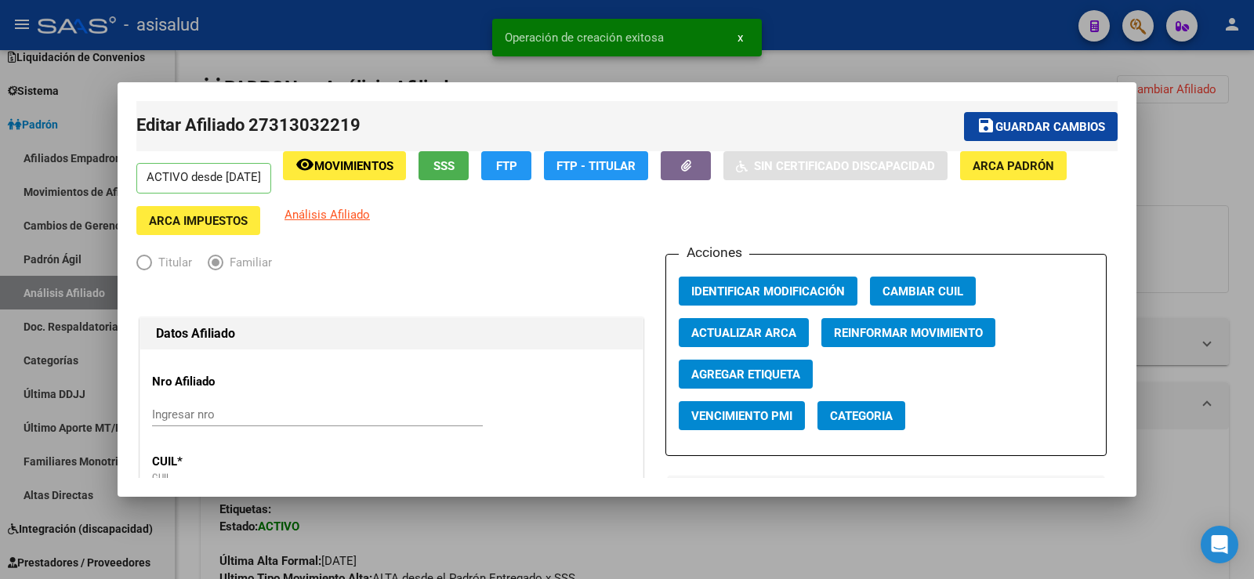
click at [1000, 125] on span "Guardar cambios" at bounding box center [1051, 127] width 110 height 14
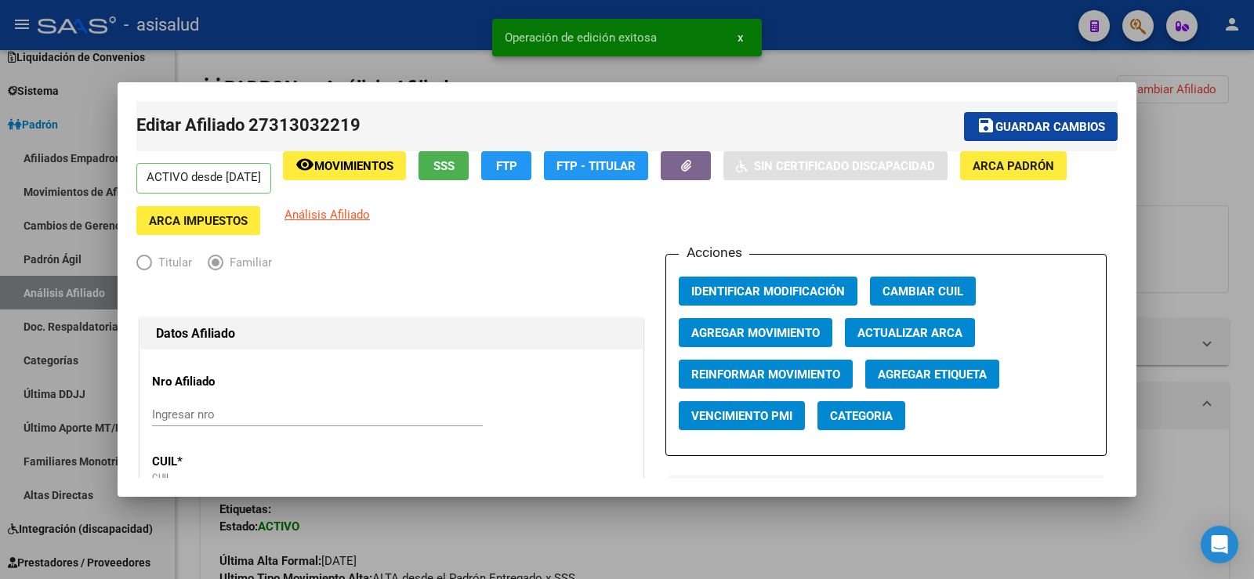
click at [1197, 161] on div at bounding box center [627, 289] width 1254 height 579
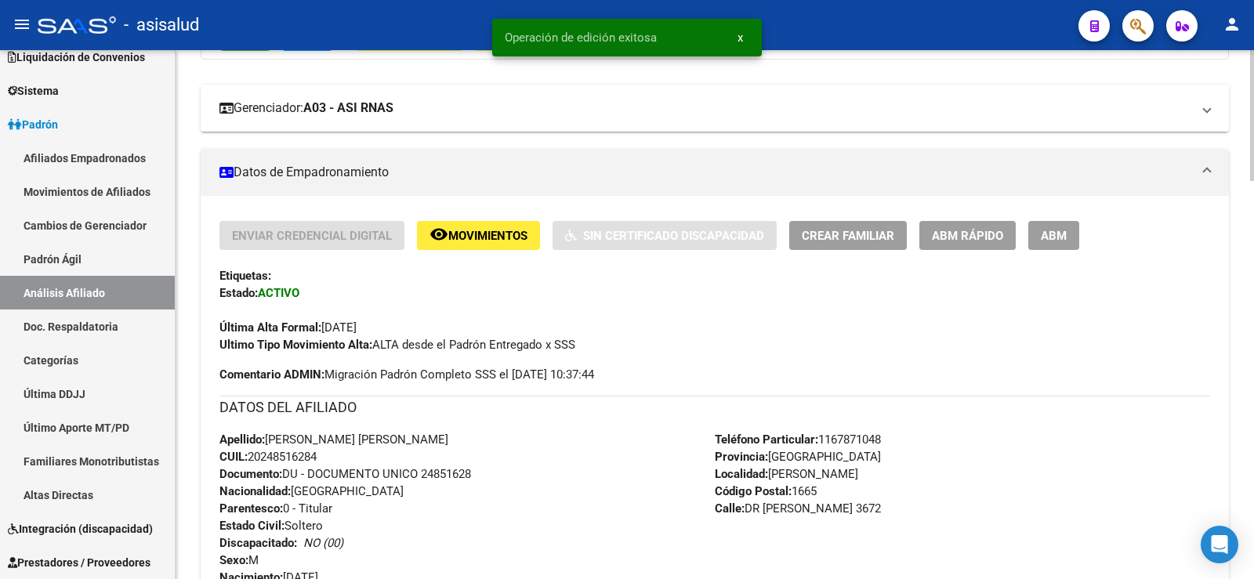
scroll to position [235, 0]
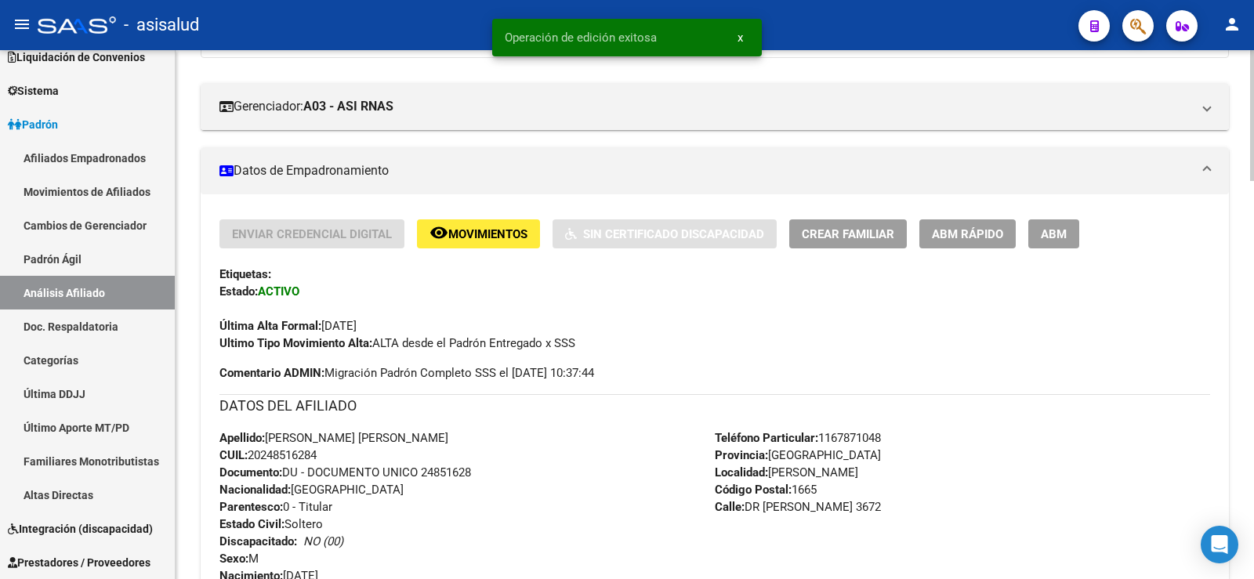
click at [969, 228] on span "ABM Rápido" at bounding box center [967, 234] width 71 height 14
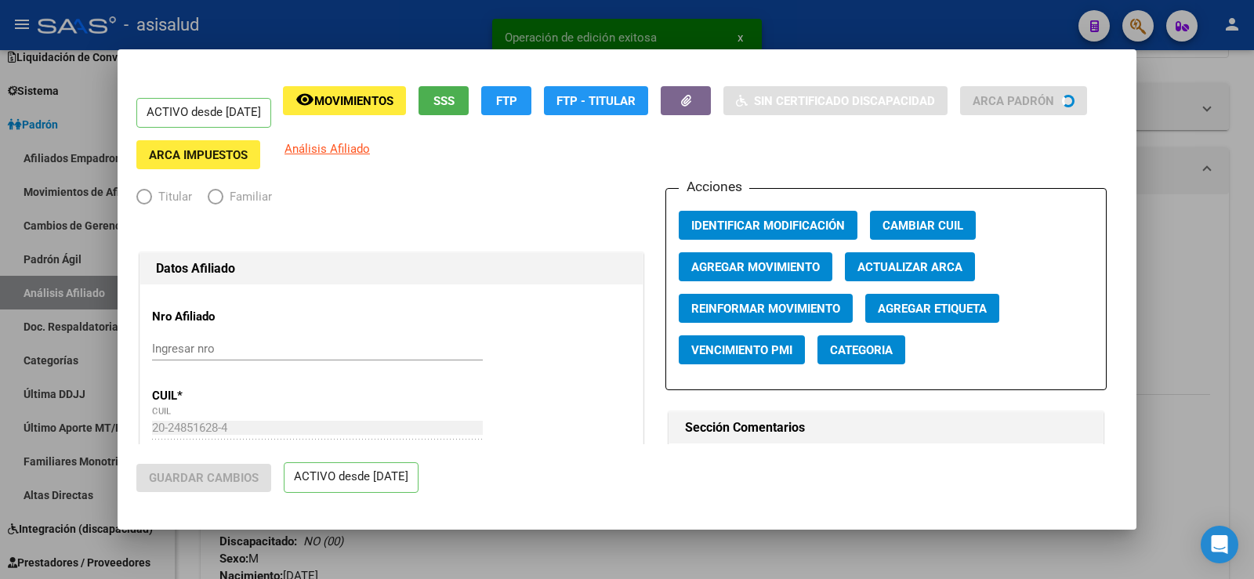
radio input "true"
type input "30-60236546-4"
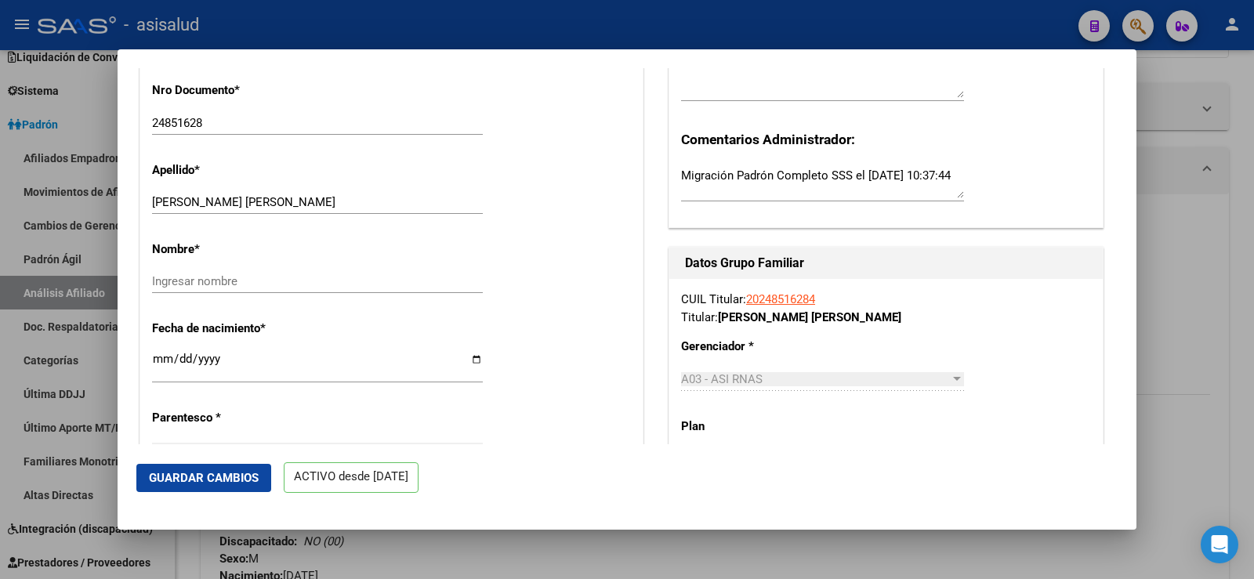
scroll to position [78, 0]
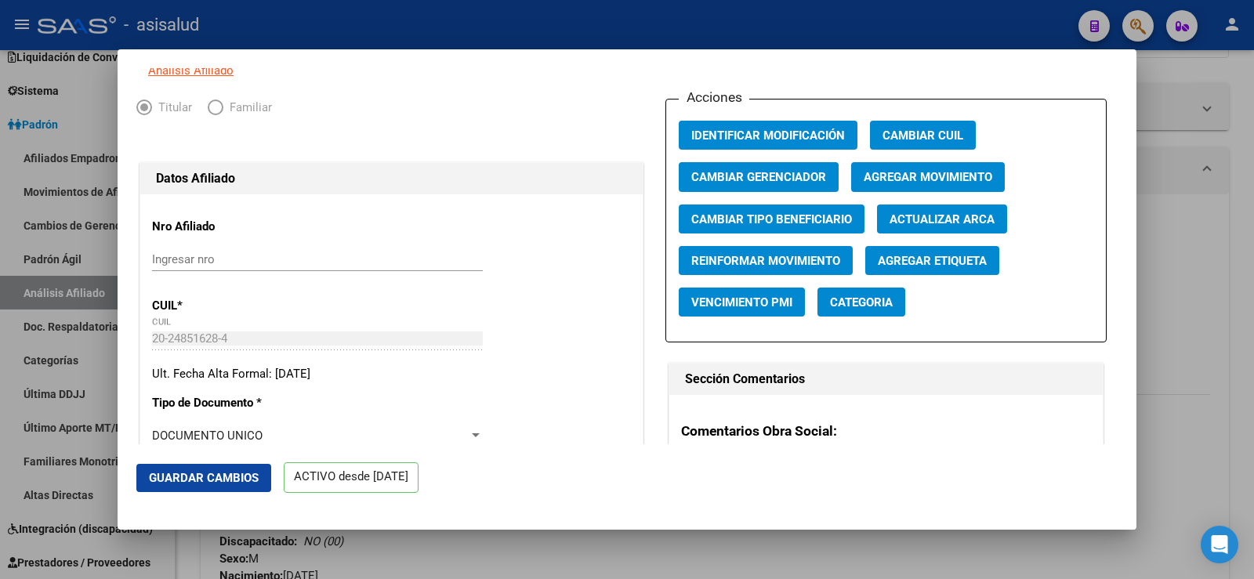
click at [1000, 232] on button "Actualizar ARCA" at bounding box center [942, 219] width 130 height 29
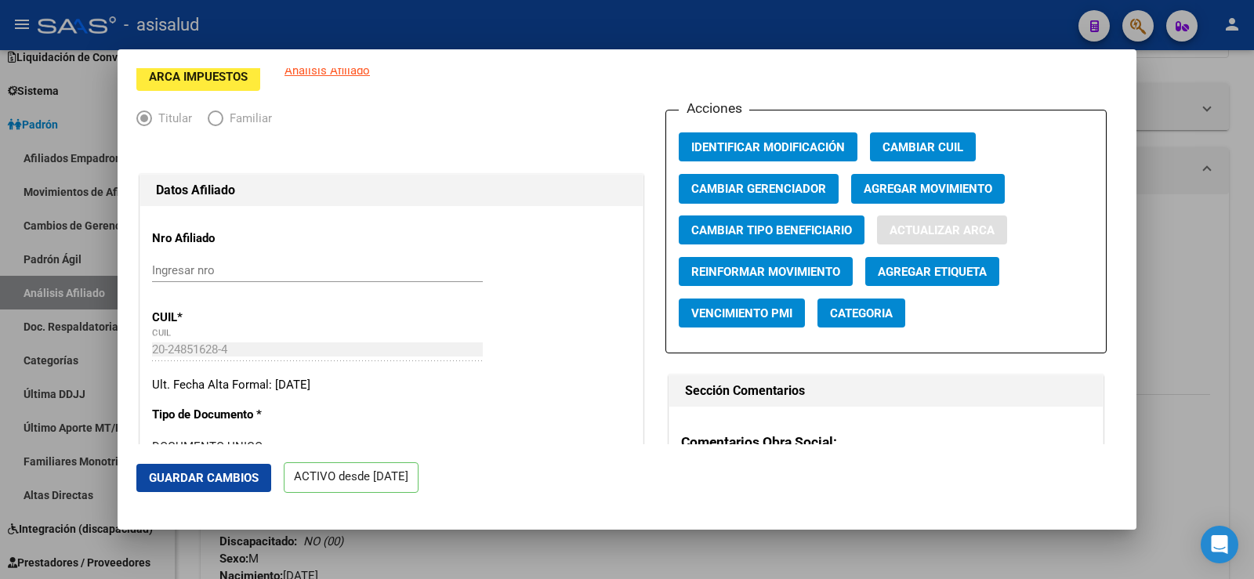
type input "GRAMAJO ARIEL EDGARDO"
type input "JOSE CLEMENTE P"
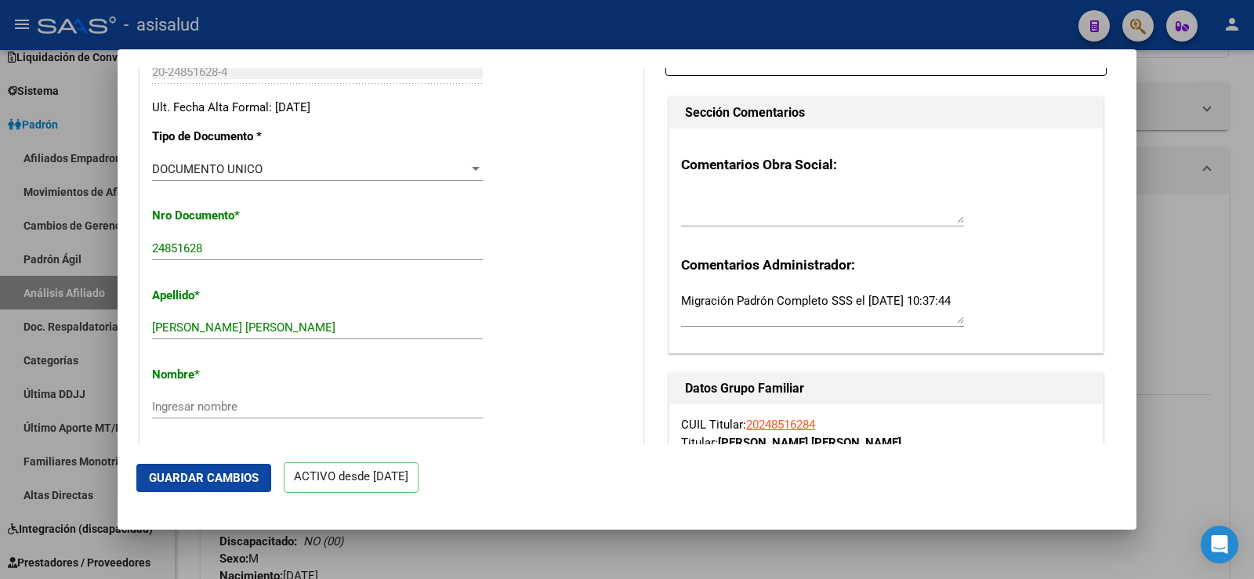
scroll to position [392, 0]
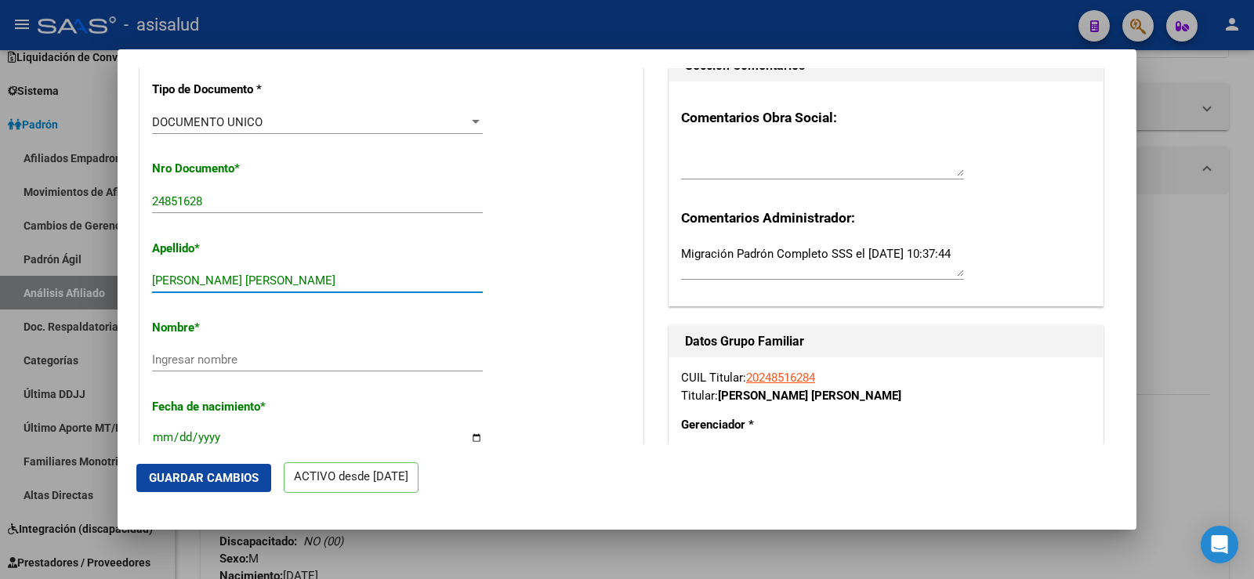
drag, startPoint x: 211, startPoint y: 290, endPoint x: 307, endPoint y: 296, distance: 95.8
click at [307, 288] on input "GRAMAJO ARIEL EDGARDO" at bounding box center [317, 281] width 331 height 14
type input "GRAMAJO"
click at [221, 372] on div "Ingresar nombre" at bounding box center [317, 360] width 331 height 24
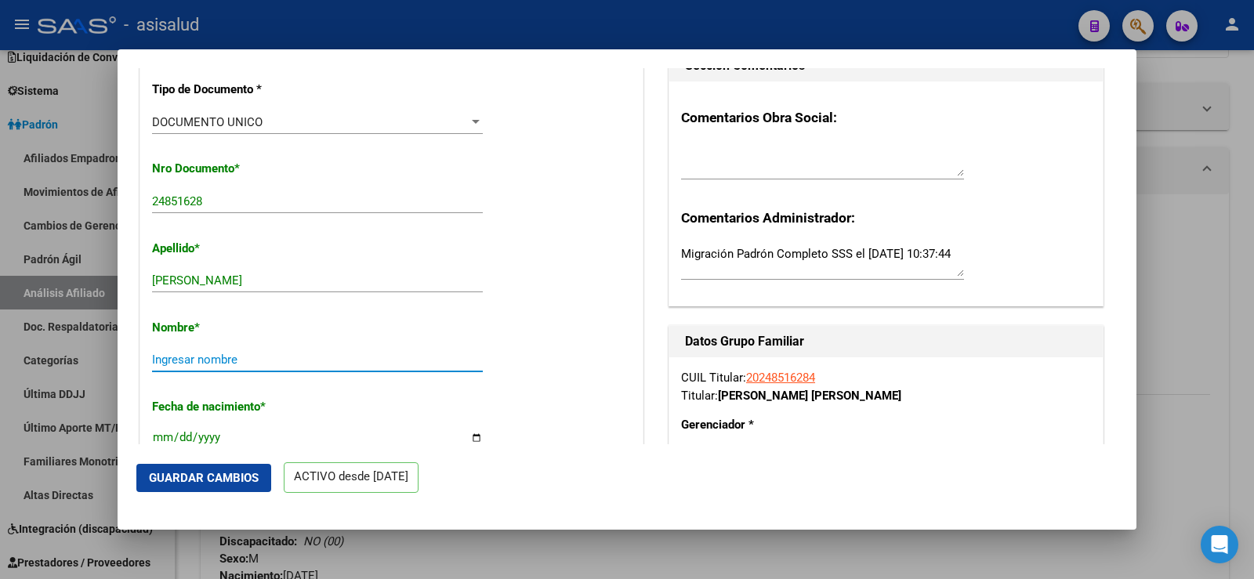
paste input "ARIEL EDGARDO"
type input "ARIEL EDGARDO"
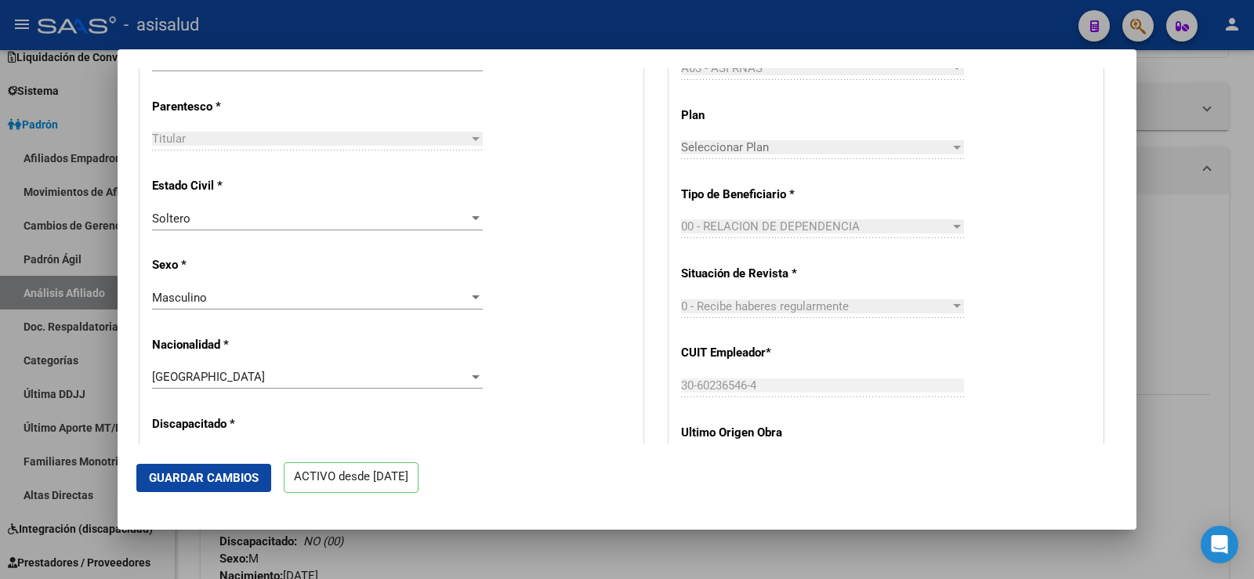
scroll to position [784, 0]
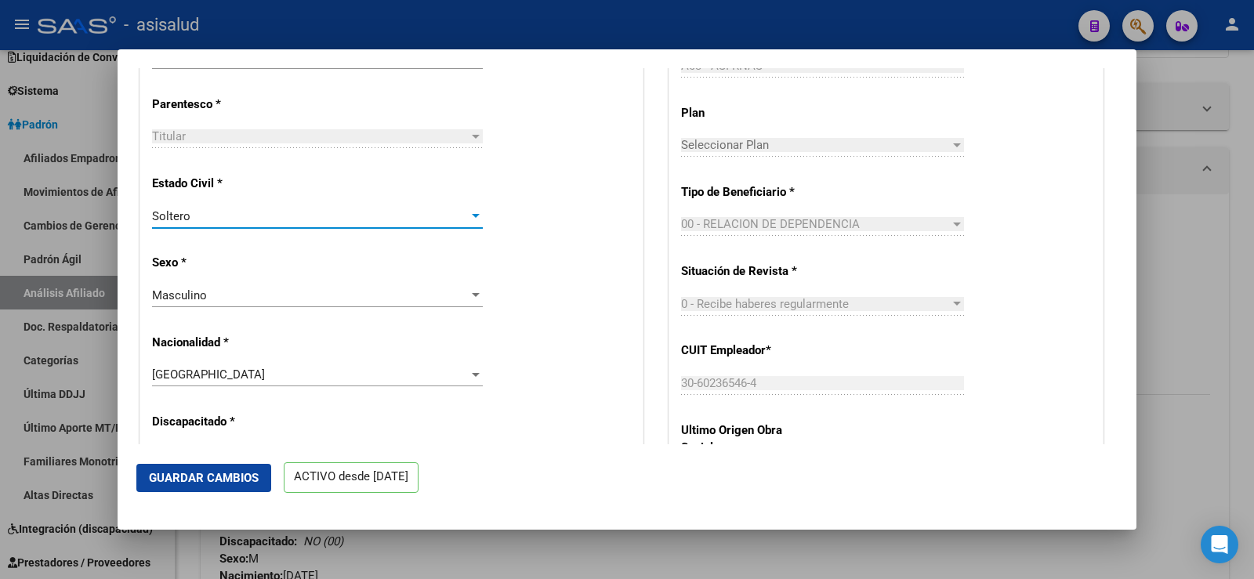
click at [195, 223] on div "Soltero" at bounding box center [310, 216] width 317 height 14
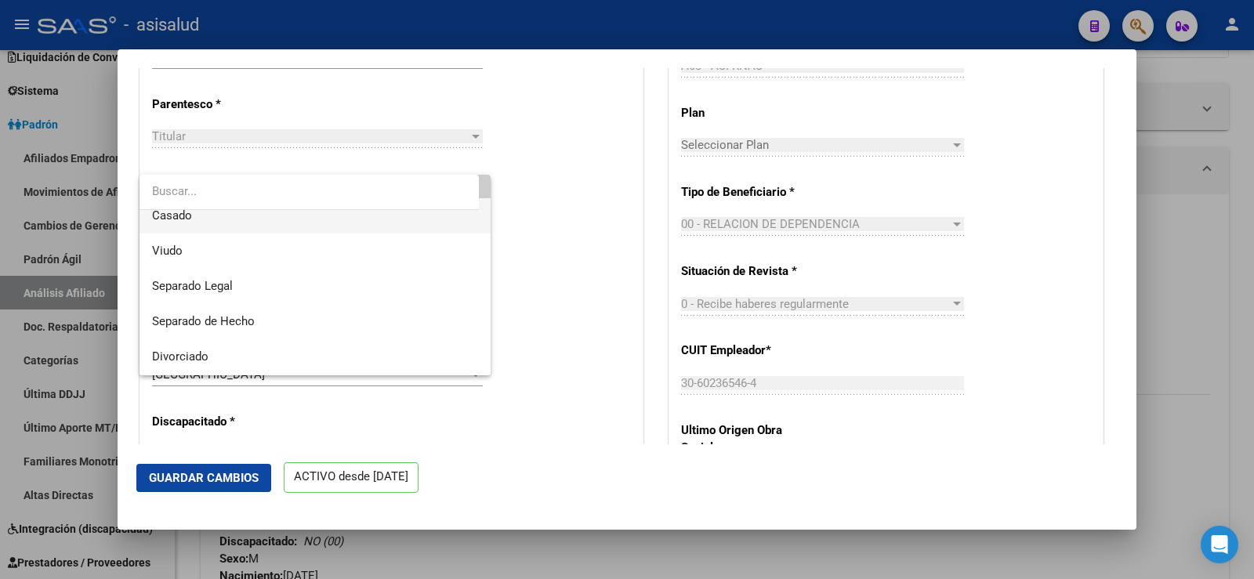
scroll to position [78, 0]
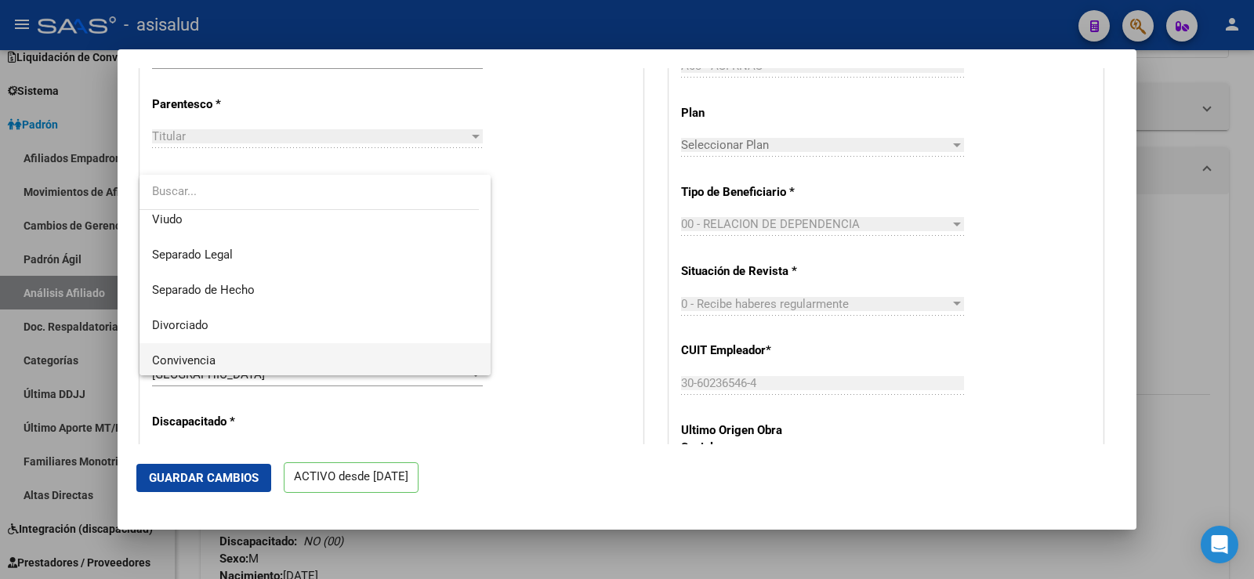
click at [234, 350] on span "Convivencia" at bounding box center [315, 360] width 326 height 35
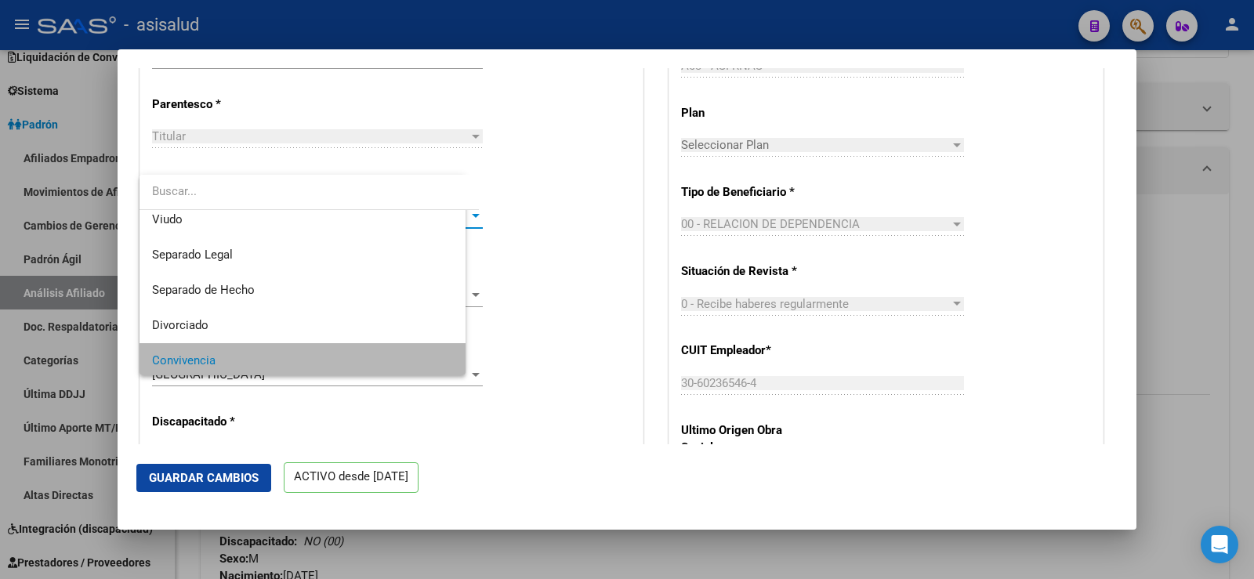
scroll to position [82, 0]
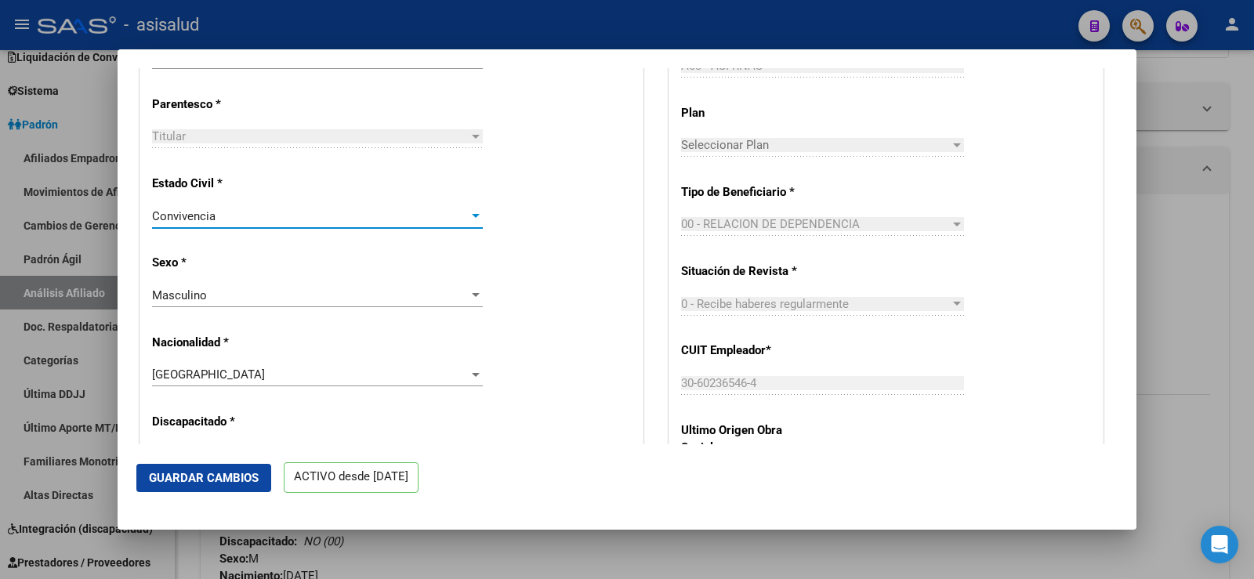
click at [225, 467] on button "Guardar Cambios" at bounding box center [203, 478] width 135 height 28
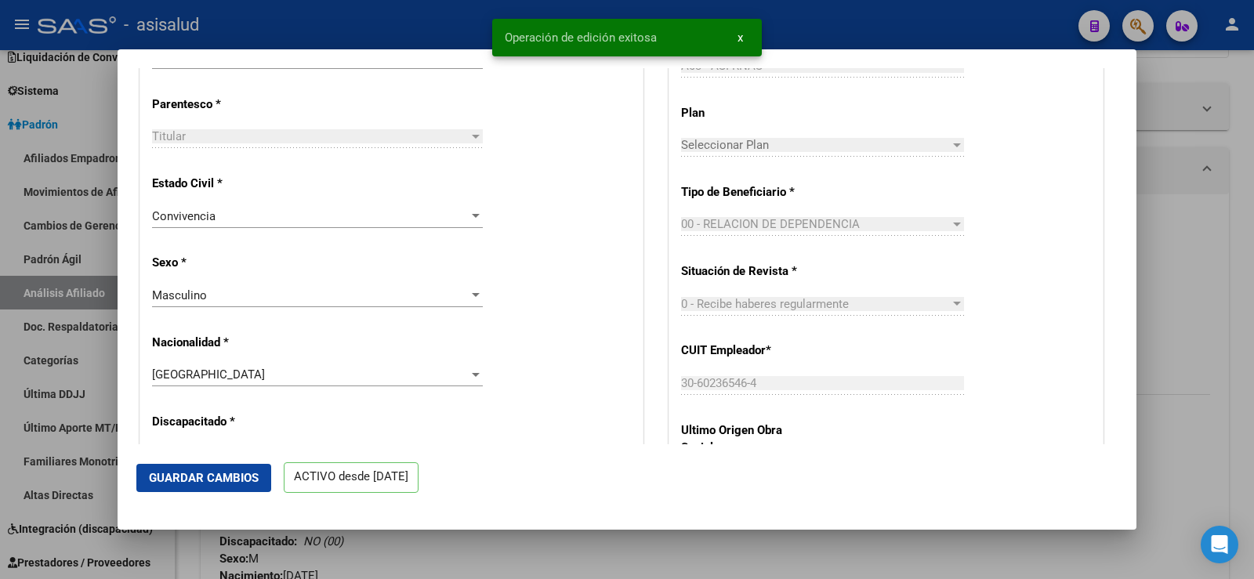
click at [1253, 169] on div at bounding box center [627, 289] width 1254 height 579
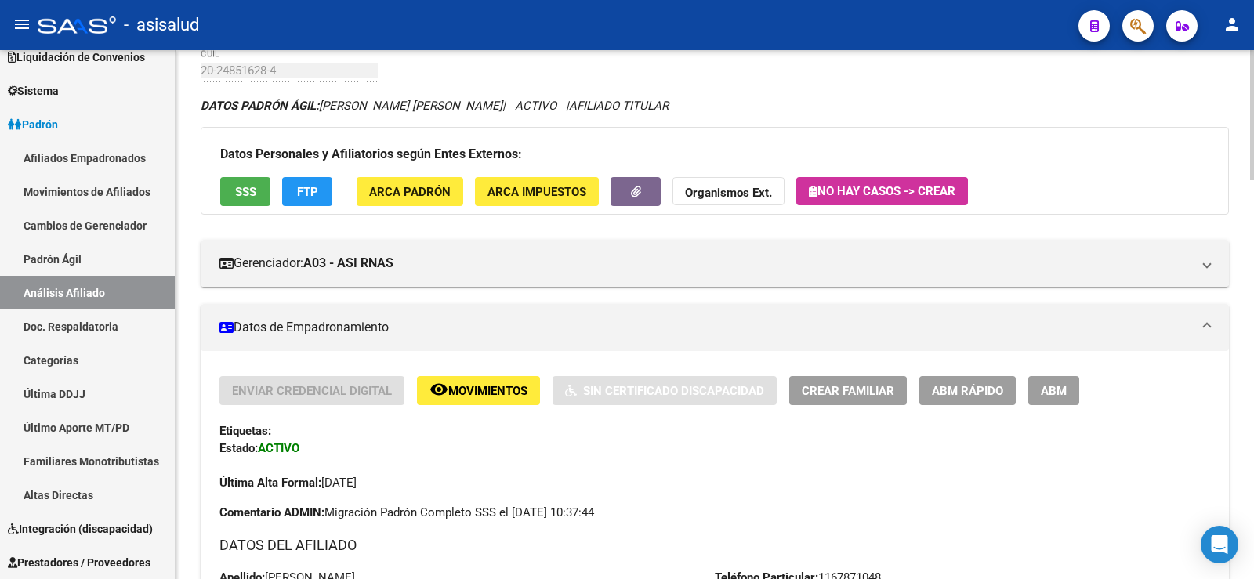
scroll to position [0, 0]
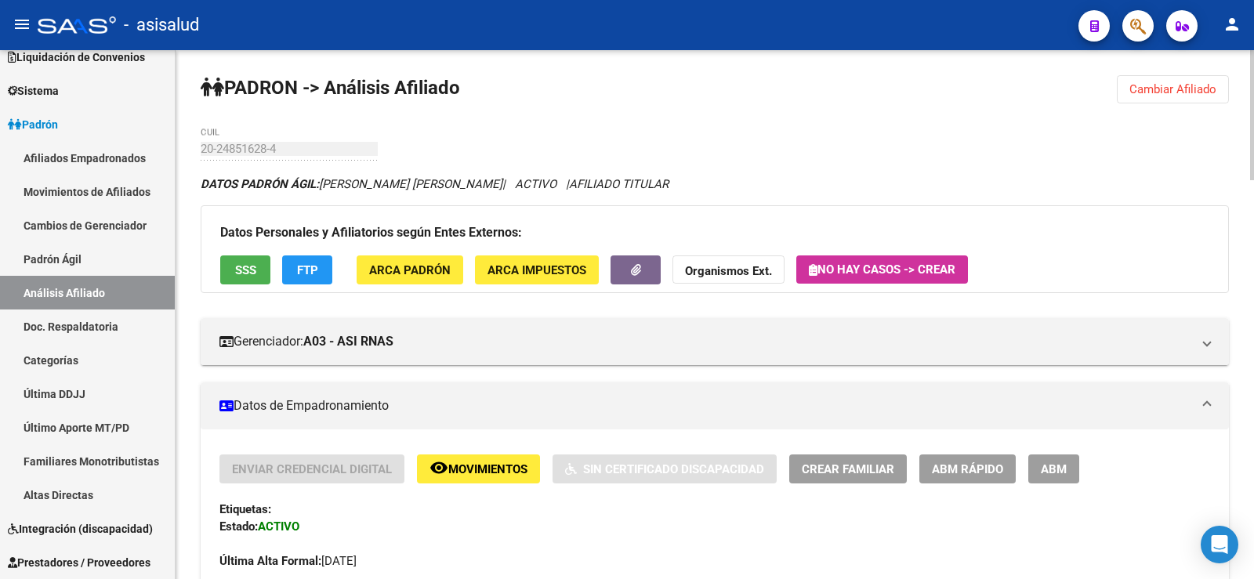
click at [1166, 88] on span "Cambiar Afiliado" at bounding box center [1173, 89] width 87 height 14
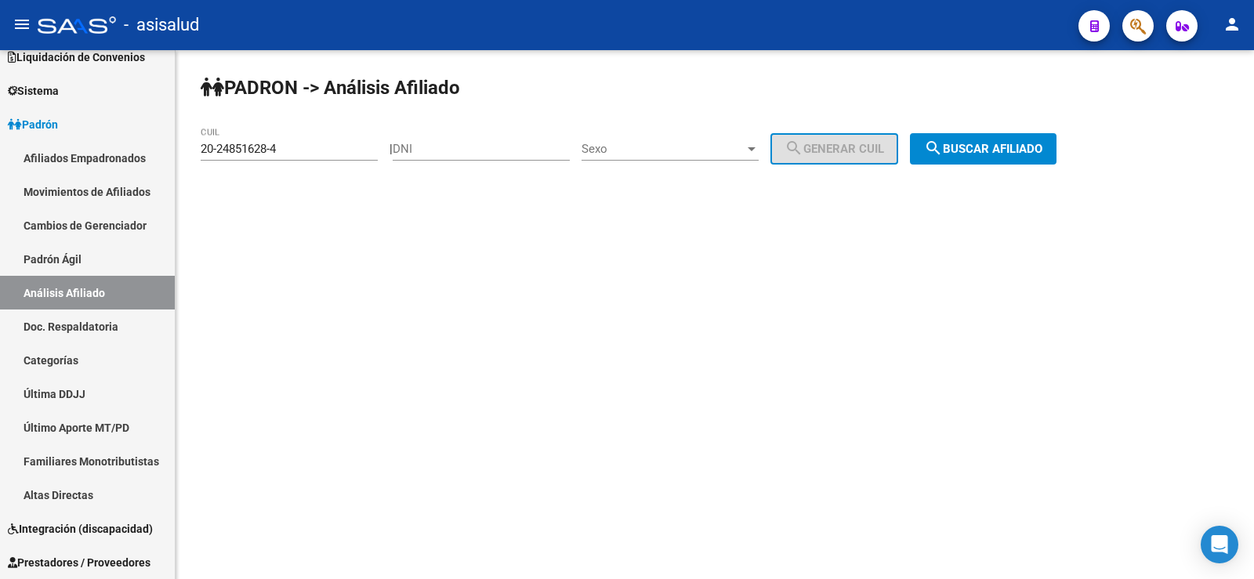
drag, startPoint x: 340, startPoint y: 156, endPoint x: 192, endPoint y: 153, distance: 148.2
click at [192, 153] on div "PADRON -> Análisis Afiliado 20-24851628-4 CUIL | DNI Sexo Sexo search Generar C…" at bounding box center [715, 132] width 1079 height 165
click at [194, 149] on div "PADRON -> Análisis Afiliado 20-24851628-4 CUIL | DNI Sexo Sexo search Generar C…" at bounding box center [715, 132] width 1079 height 165
drag, startPoint x: 201, startPoint y: 148, endPoint x: 370, endPoint y: 149, distance: 169.3
click at [370, 149] on input "20-24851628-4" at bounding box center [289, 149] width 177 height 14
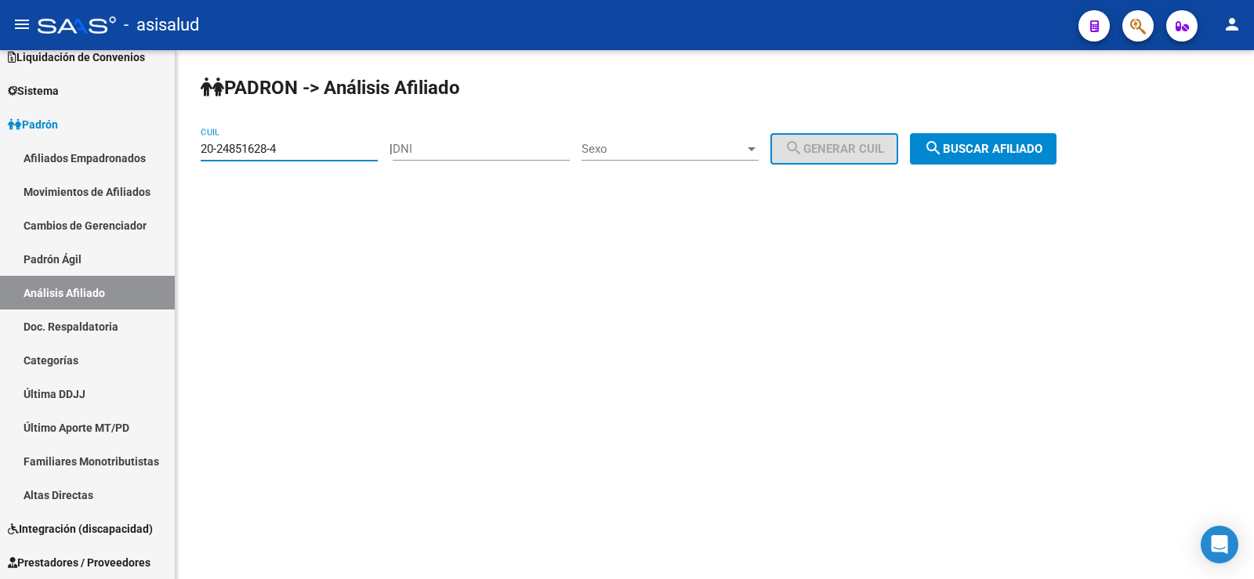
paste input "12836994-6"
type input "20-12836994-6"
click at [1005, 146] on span "search Buscar afiliado" at bounding box center [983, 149] width 118 height 14
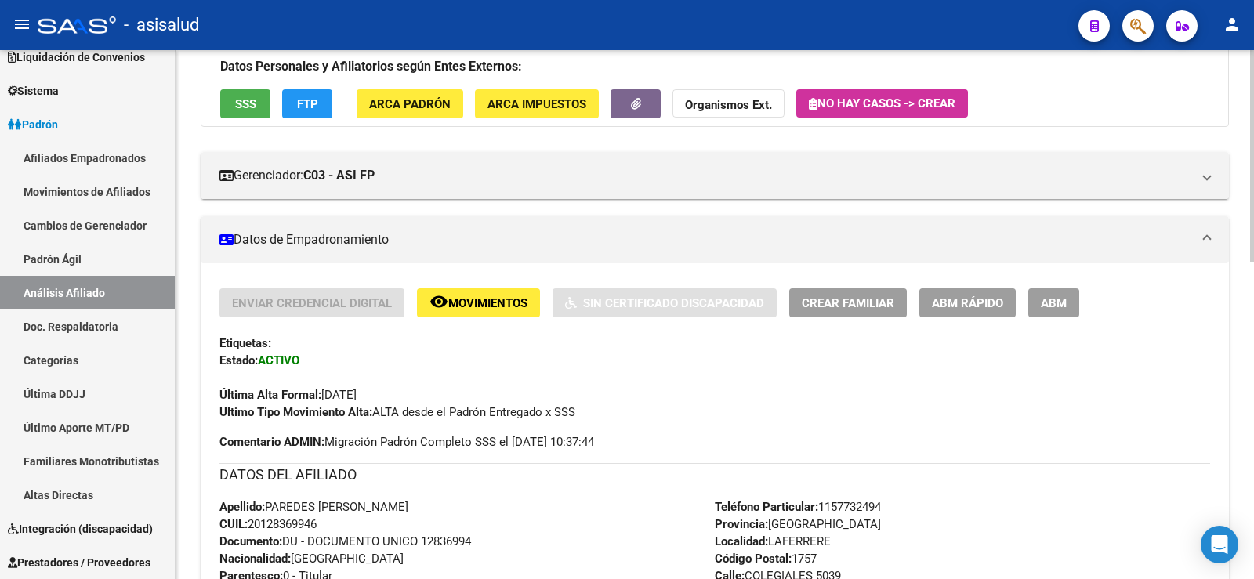
scroll to position [165, 0]
click at [951, 310] on span "ABM Rápido" at bounding box center [967, 304] width 71 height 14
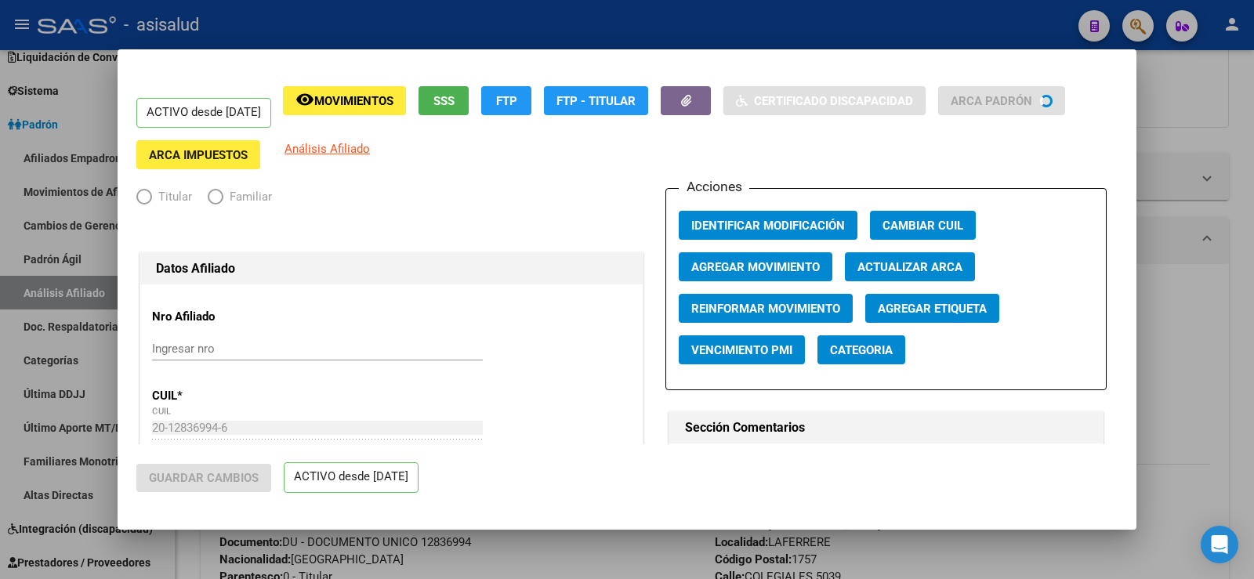
radio input "true"
type input "30-71068177-1"
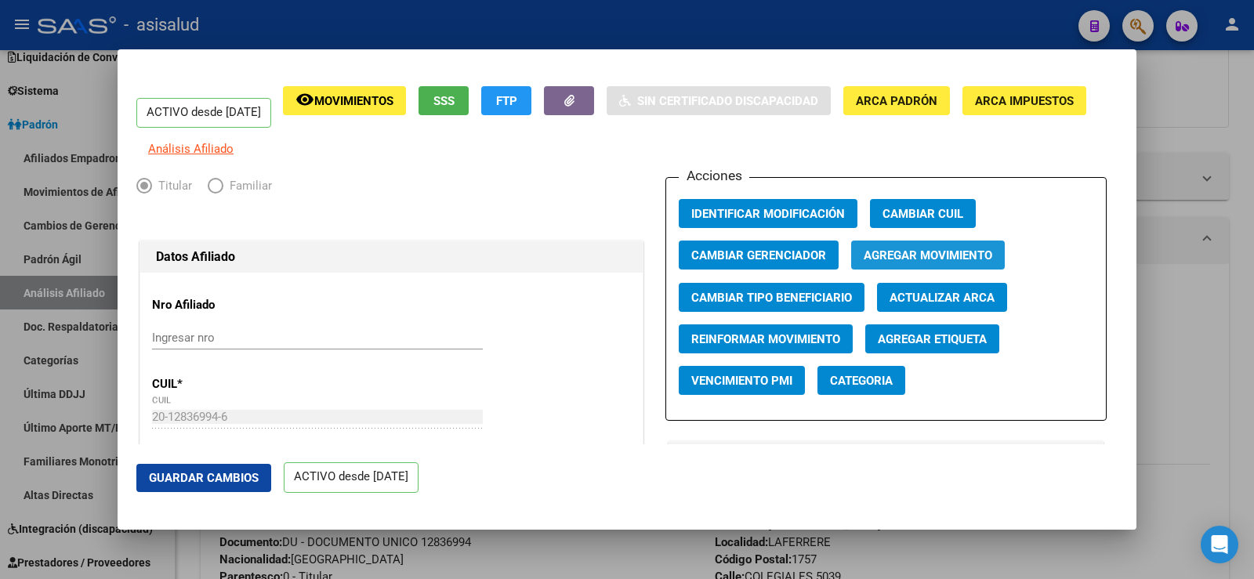
click at [905, 263] on span "Agregar Movimiento" at bounding box center [928, 256] width 129 height 14
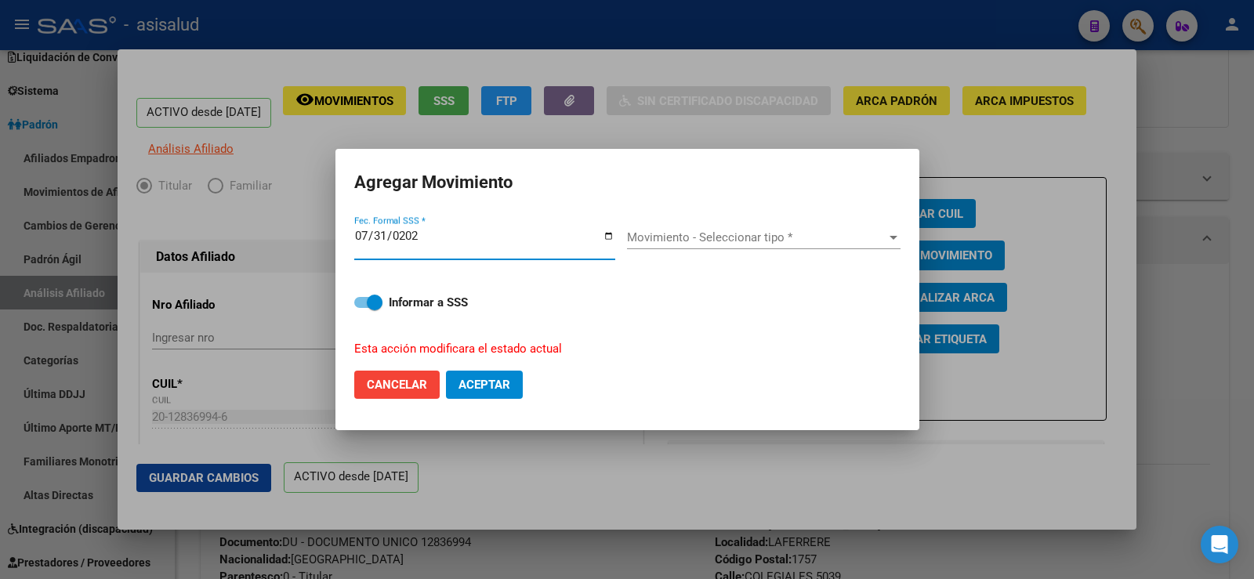
type input "2025-07-31"
click at [771, 241] on span "Movimiento - Seleccionar tipo *" at bounding box center [756, 237] width 259 height 14
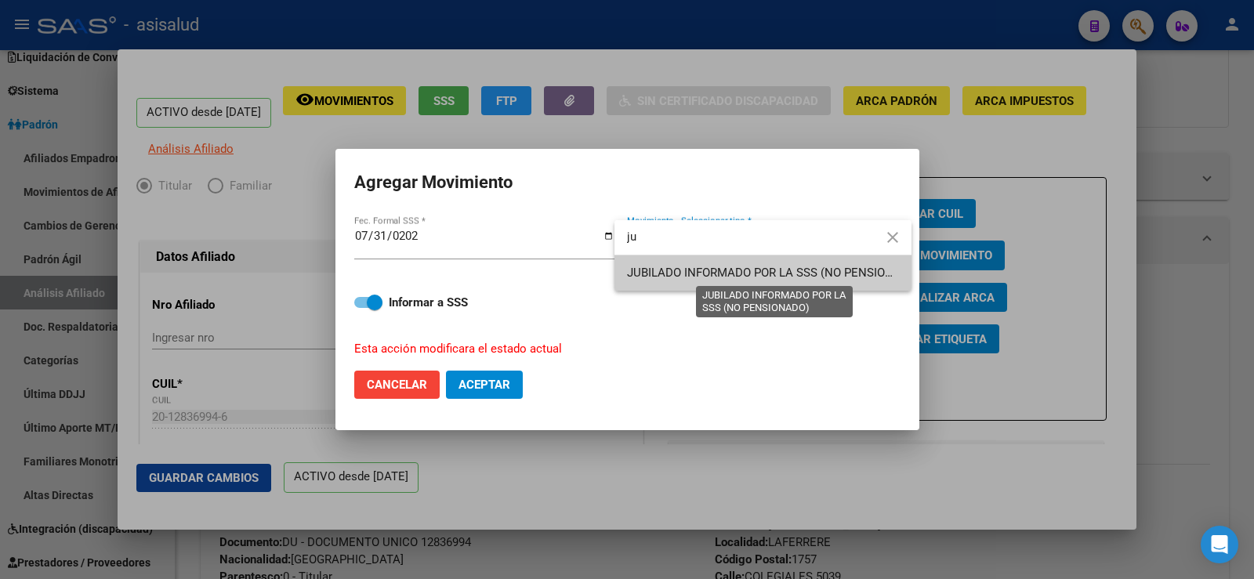
type input "ju"
click at [695, 276] on span "JUBILADO INFORMADO POR LA SSS (NO PENSIONADO)" at bounding box center [774, 273] width 294 height 14
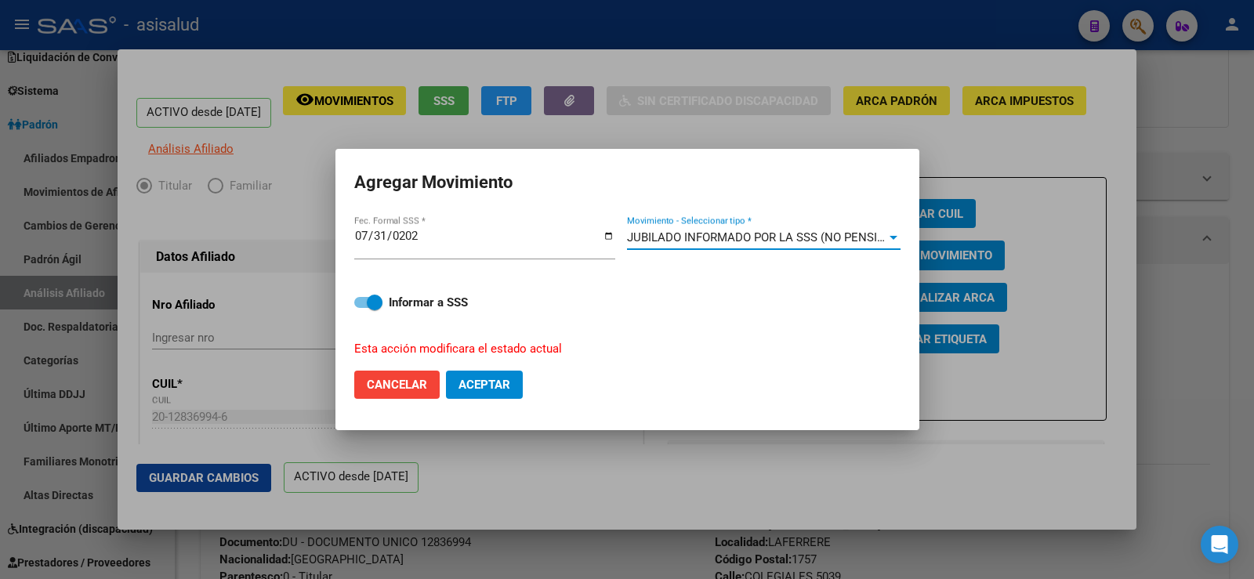
click at [495, 390] on span "Aceptar" at bounding box center [485, 385] width 52 height 14
checkbox input "false"
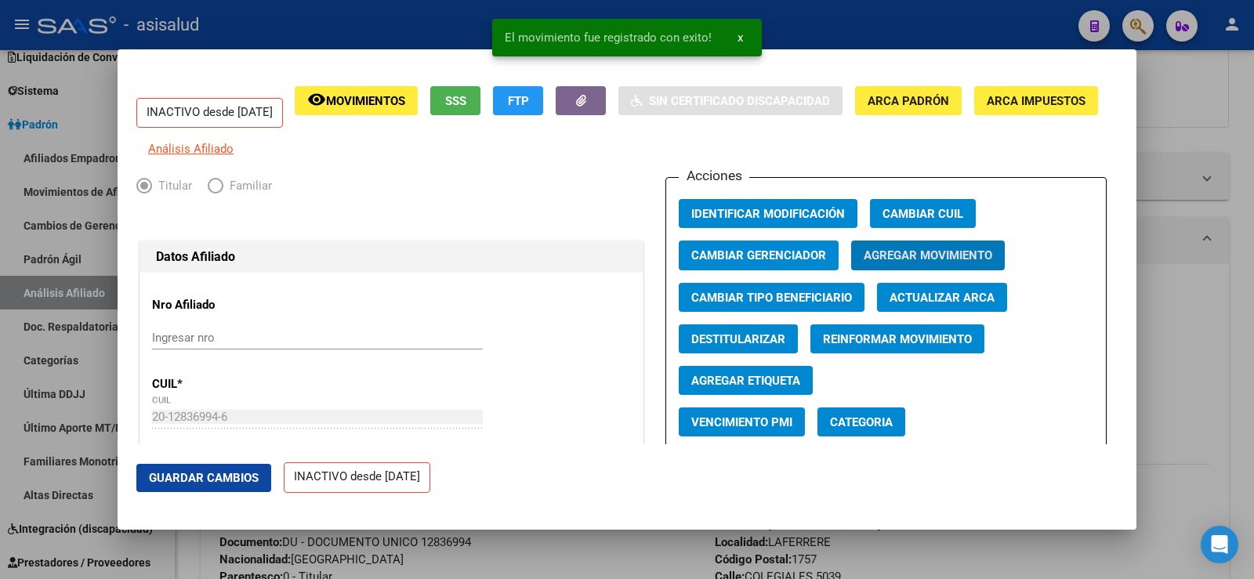
click at [238, 471] on span "Guardar Cambios" at bounding box center [204, 478] width 110 height 14
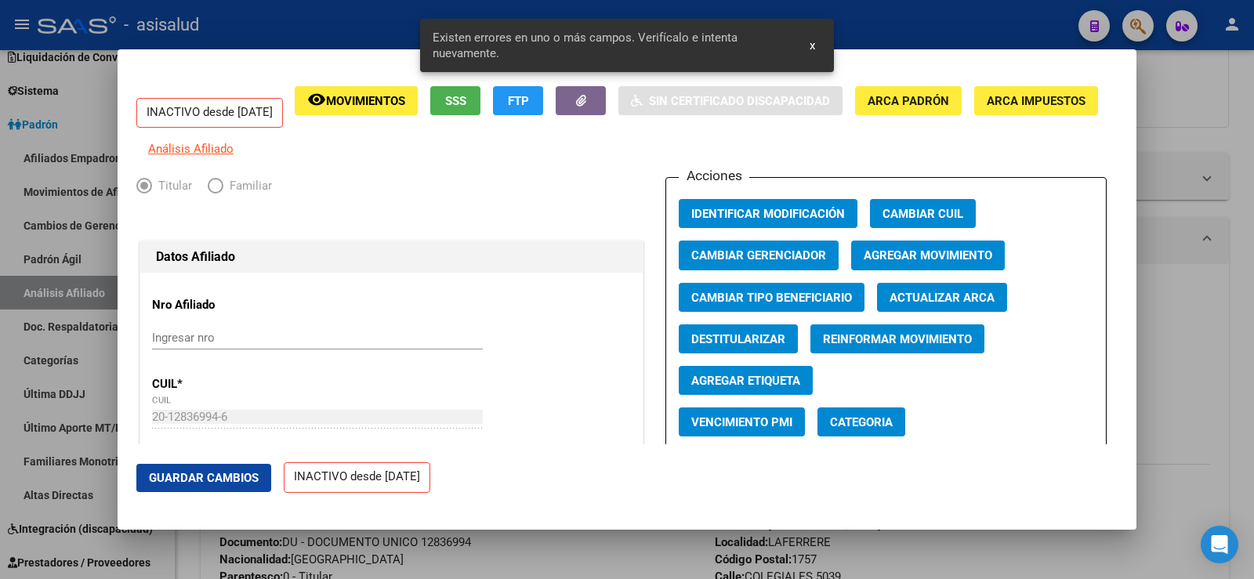
click at [917, 312] on button "Actualizar ARCA" at bounding box center [942, 297] width 130 height 29
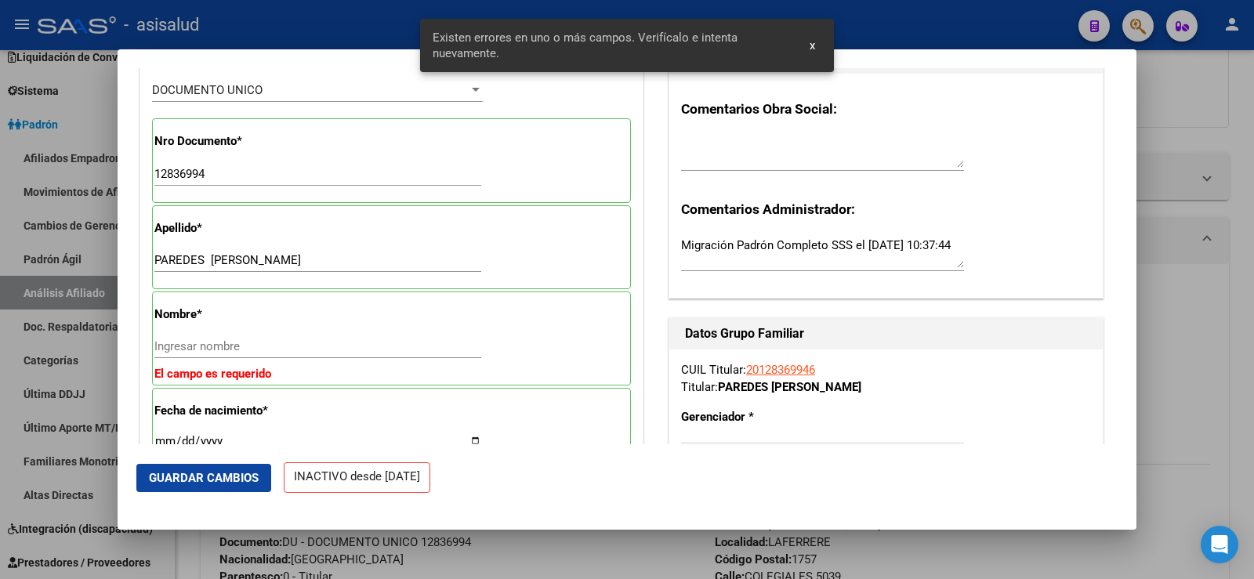
scroll to position [470, 0]
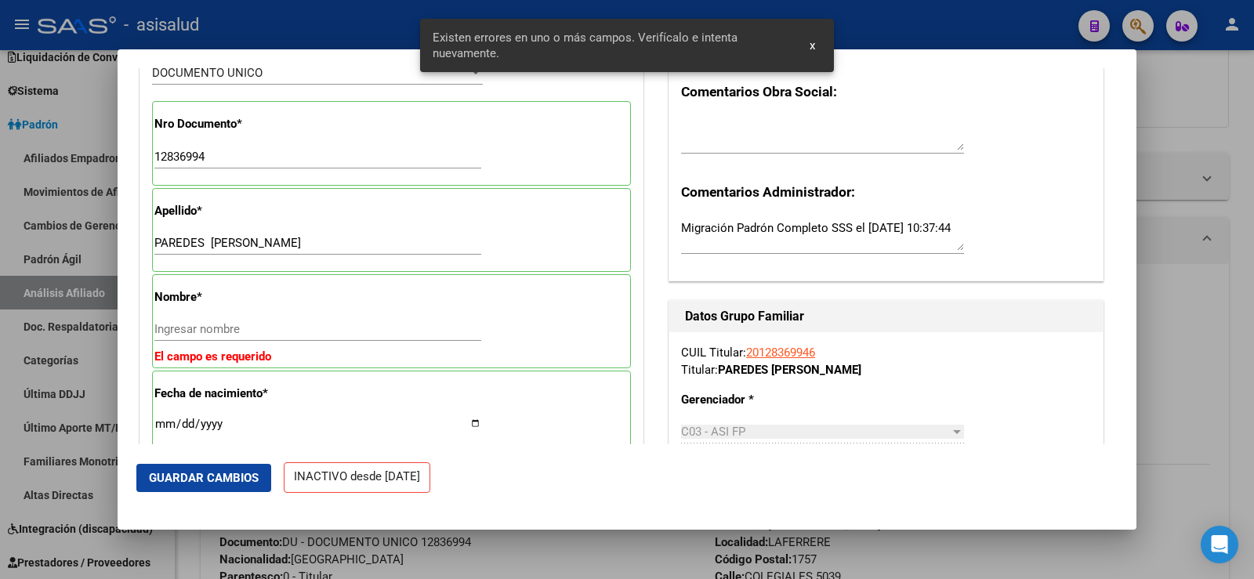
type input "PAREDES"
type input "CARLOS ALBERTO"
type input "GREGORIO DE LAF"
type input "COLEGIALES"
type input "5039"
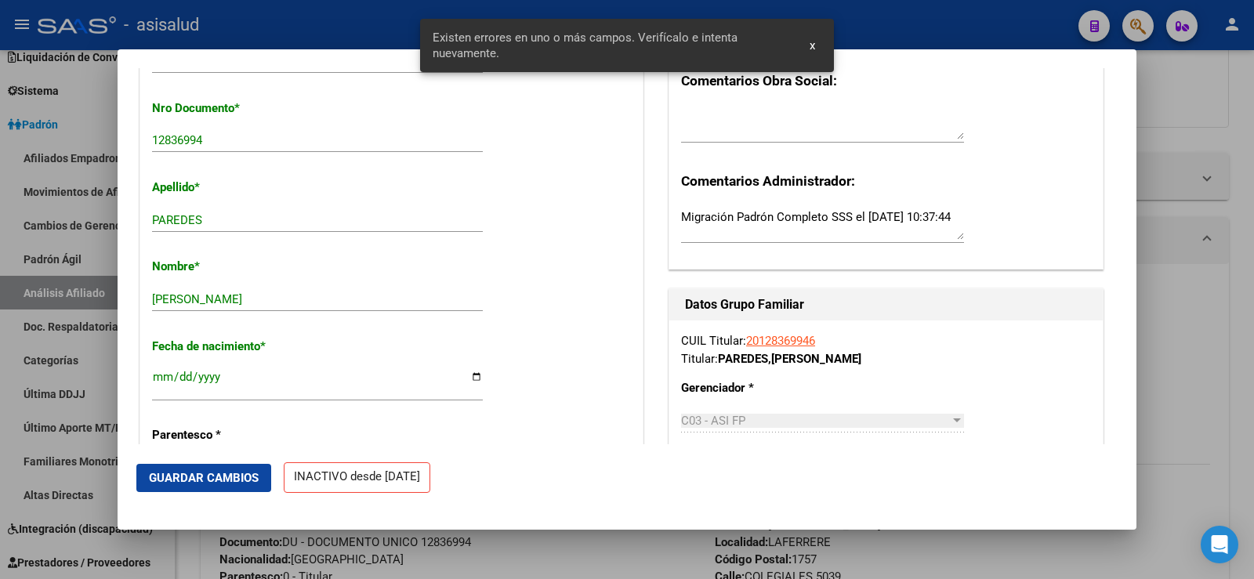
click at [228, 482] on span "Guardar Cambios" at bounding box center [204, 478] width 110 height 14
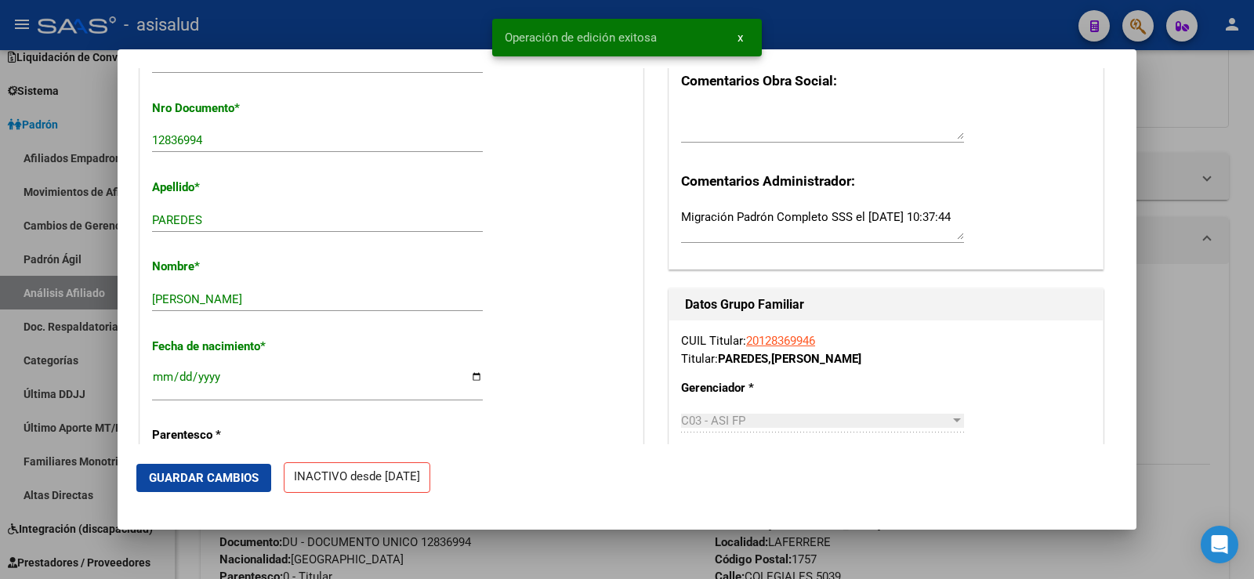
click at [1242, 126] on div at bounding box center [627, 289] width 1254 height 579
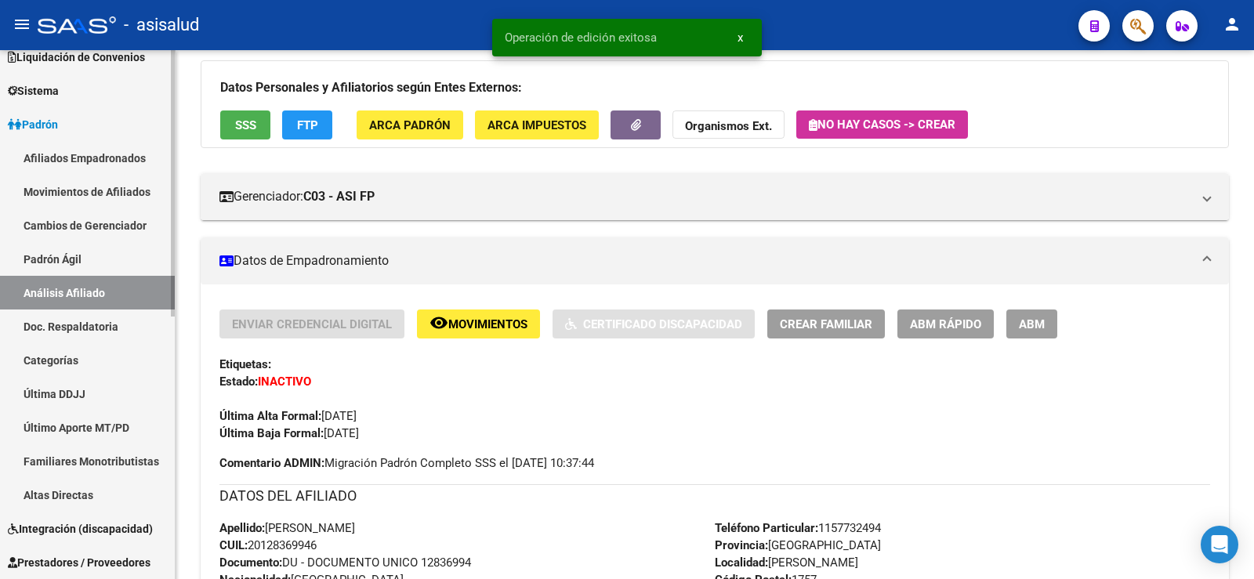
scroll to position [165, 0]
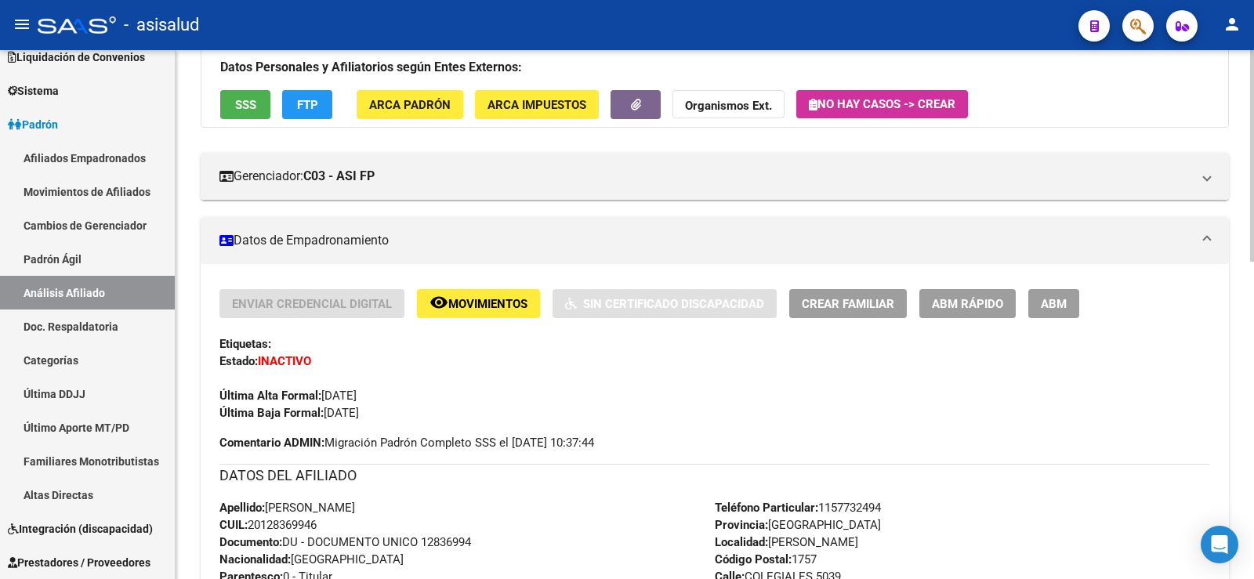
click at [478, 383] on div "Última Alta Formal: 01/01/2025" at bounding box center [715, 387] width 991 height 34
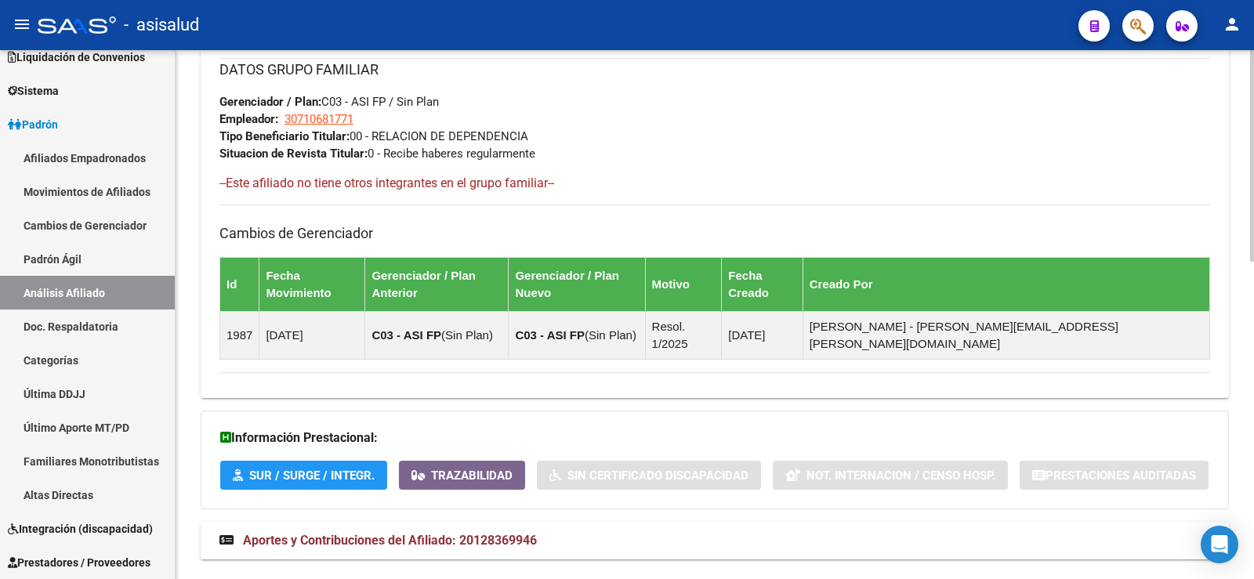
scroll to position [793, 0]
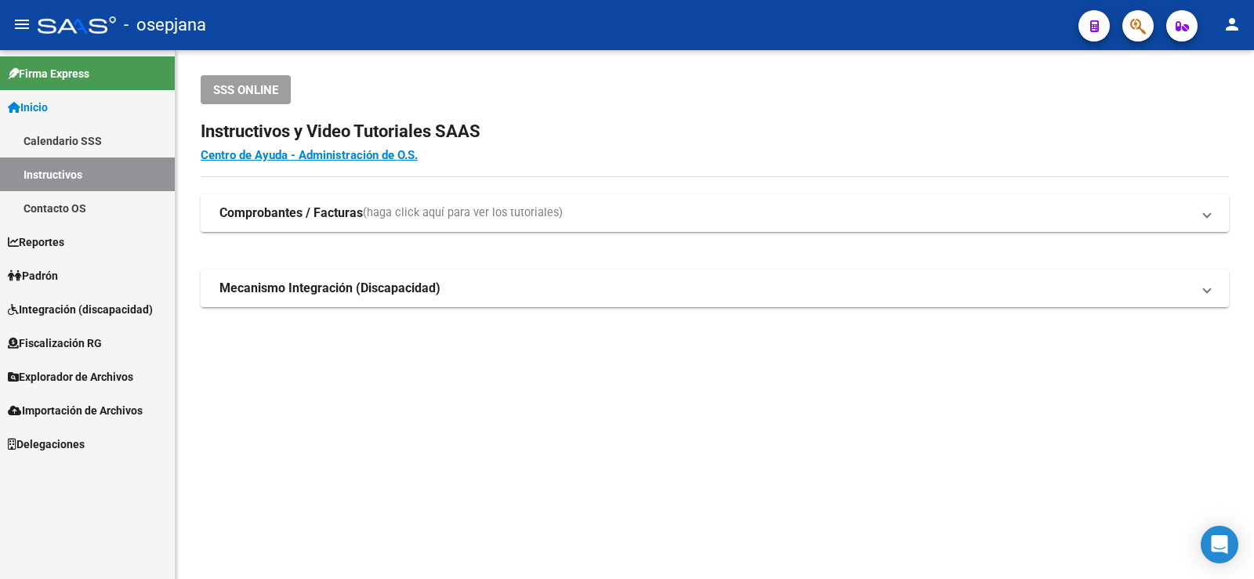
click at [48, 103] on span "Inicio" at bounding box center [28, 107] width 40 height 17
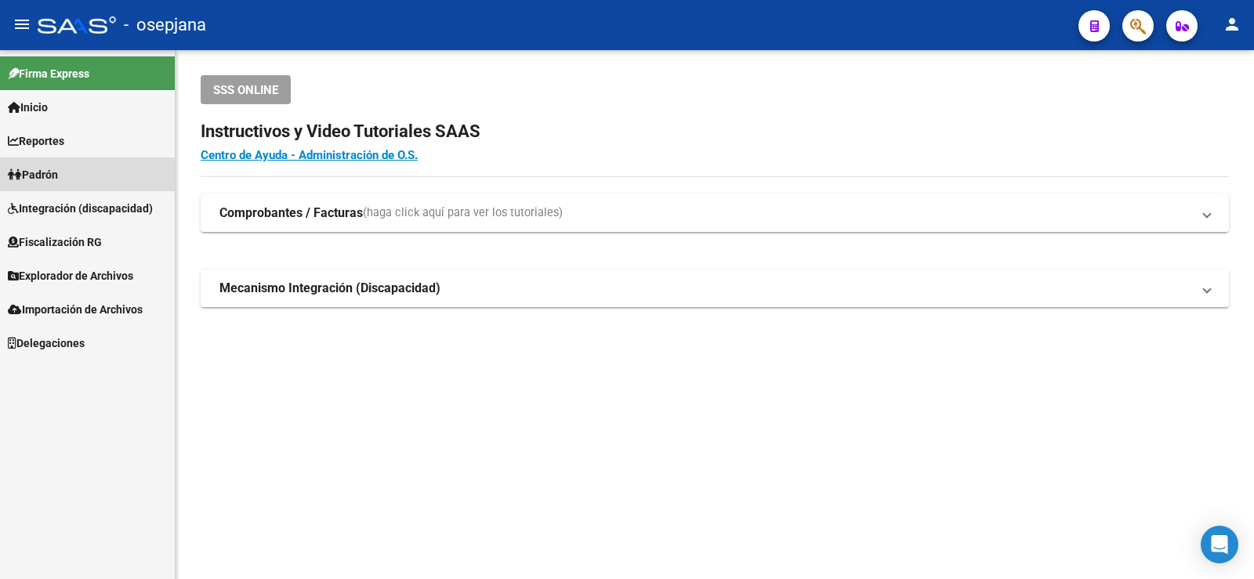
click at [56, 169] on span "Padrón" at bounding box center [33, 174] width 50 height 17
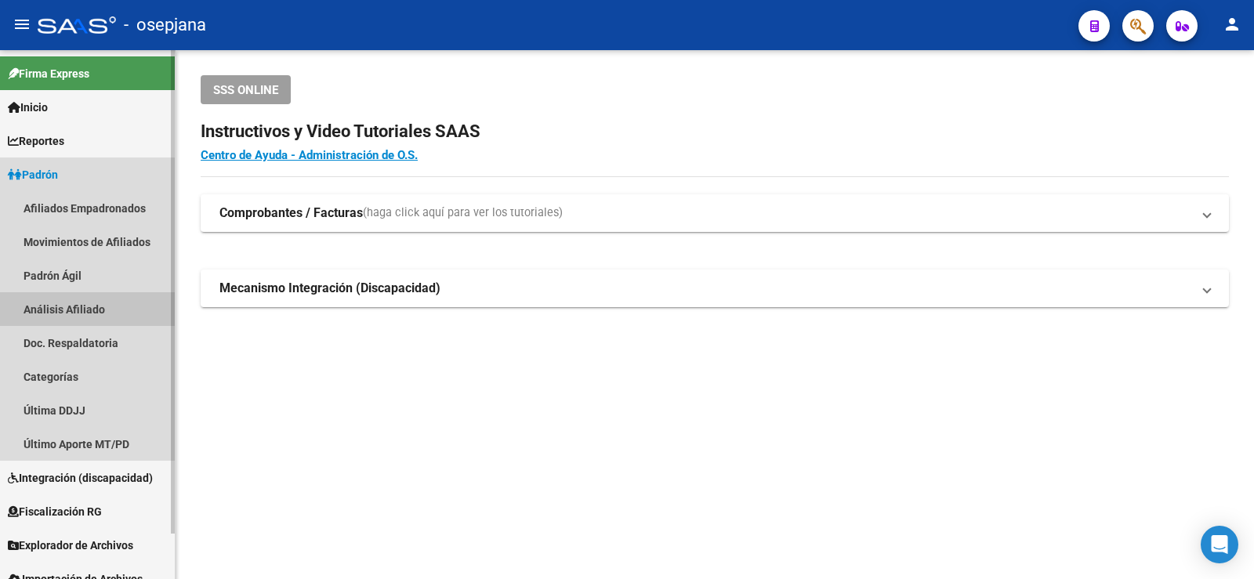
click at [78, 317] on link "Análisis Afiliado" at bounding box center [87, 309] width 175 height 34
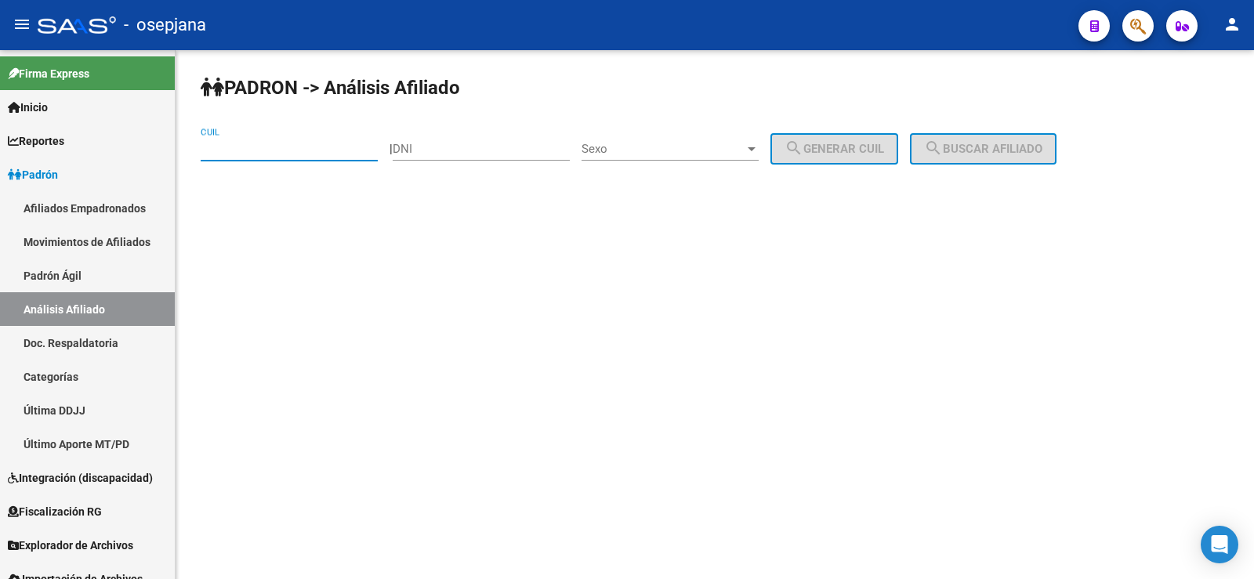
click at [230, 145] on input "CUIL" at bounding box center [289, 149] width 177 height 14
paste input "20-34019137-5"
type input "20-34019137-5"
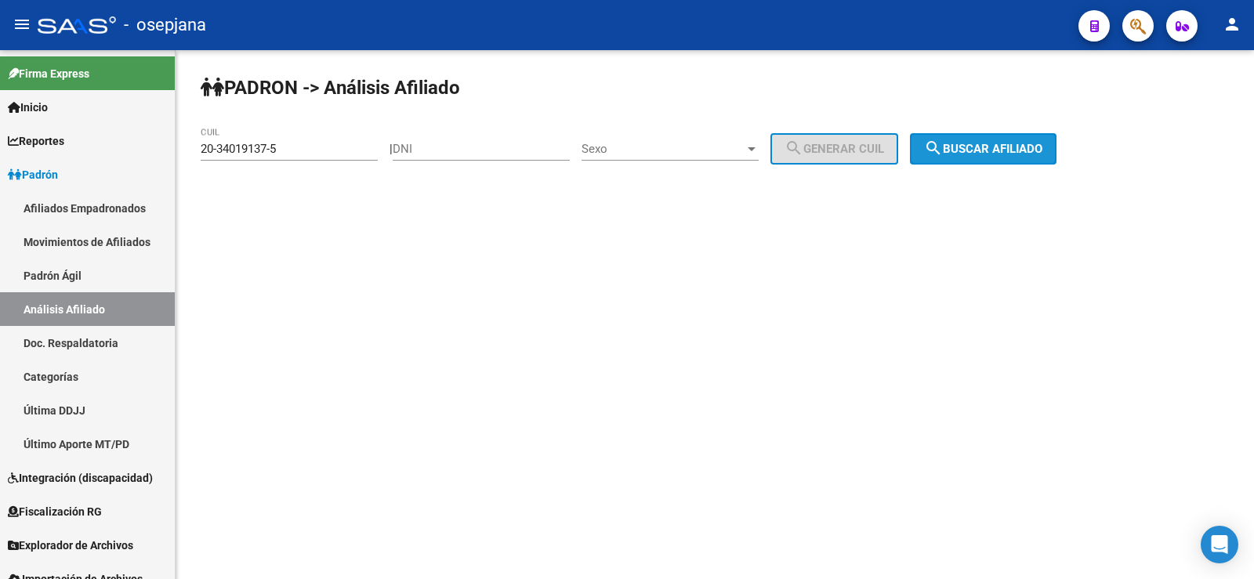
click at [995, 154] on span "search Buscar afiliado" at bounding box center [983, 149] width 118 height 14
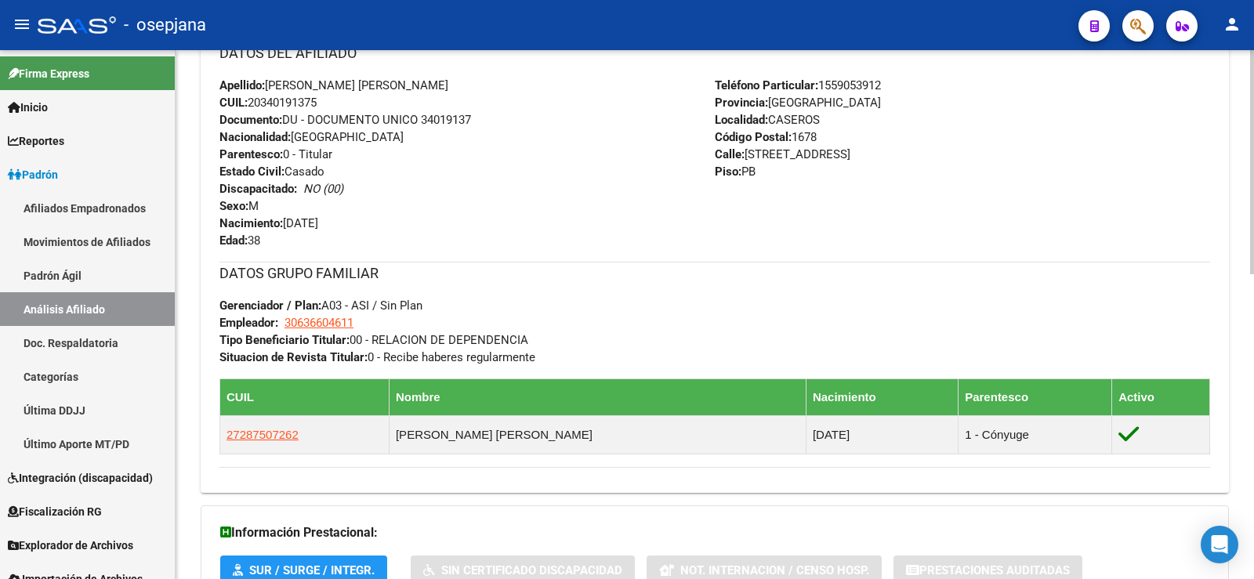
scroll to position [718, 0]
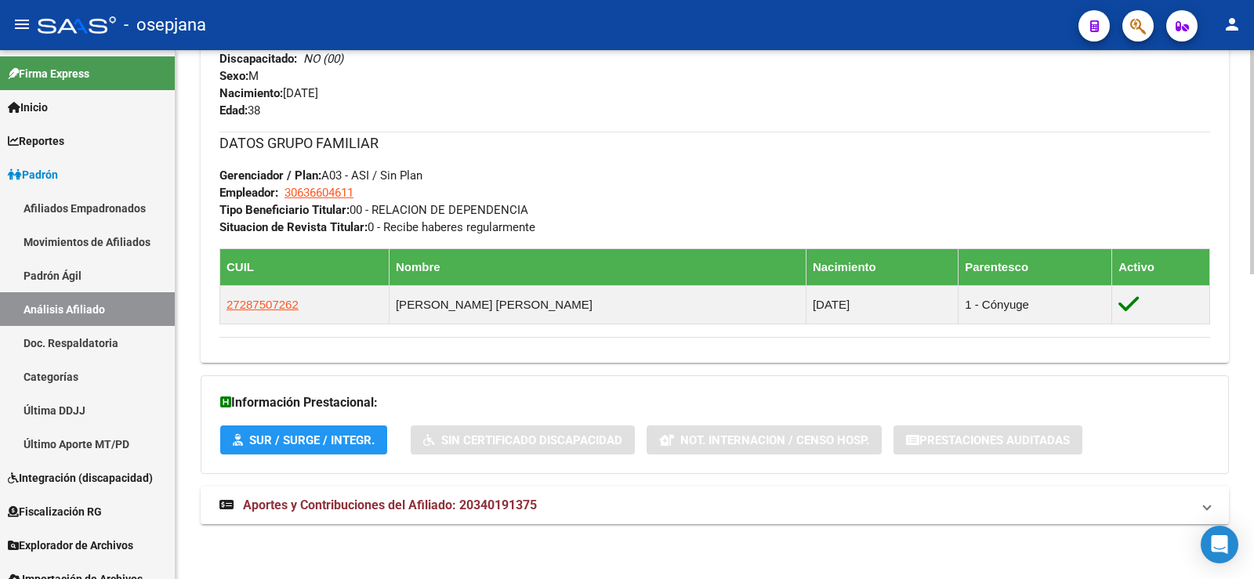
click at [428, 503] on span "Aportes y Contribuciones del Afiliado: 20340191375" at bounding box center [390, 505] width 294 height 15
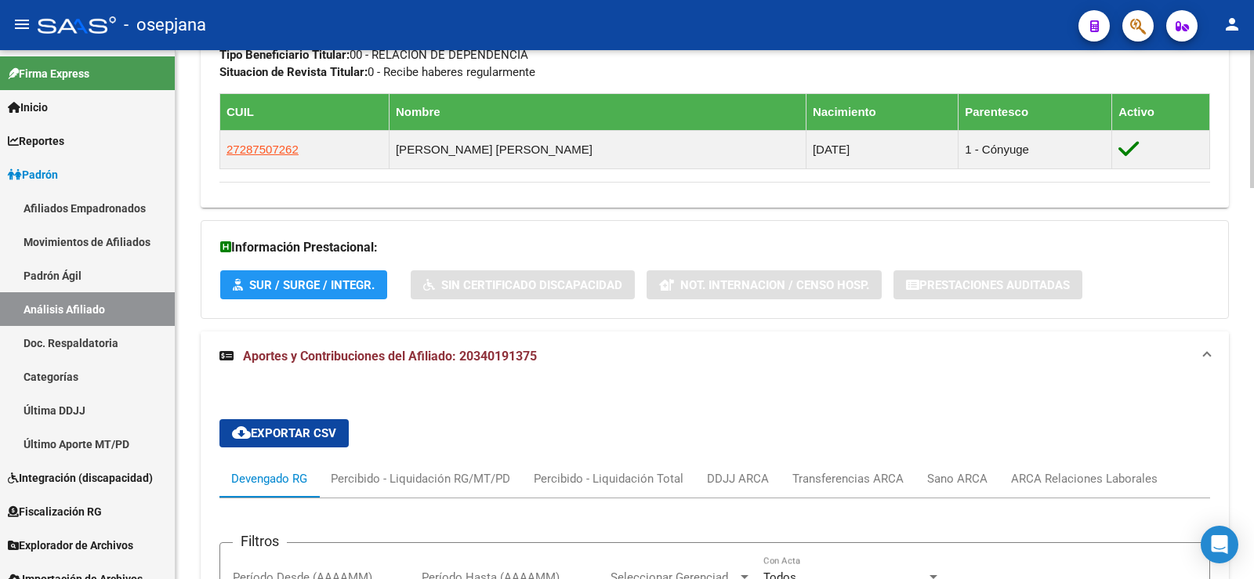
scroll to position [1122, 0]
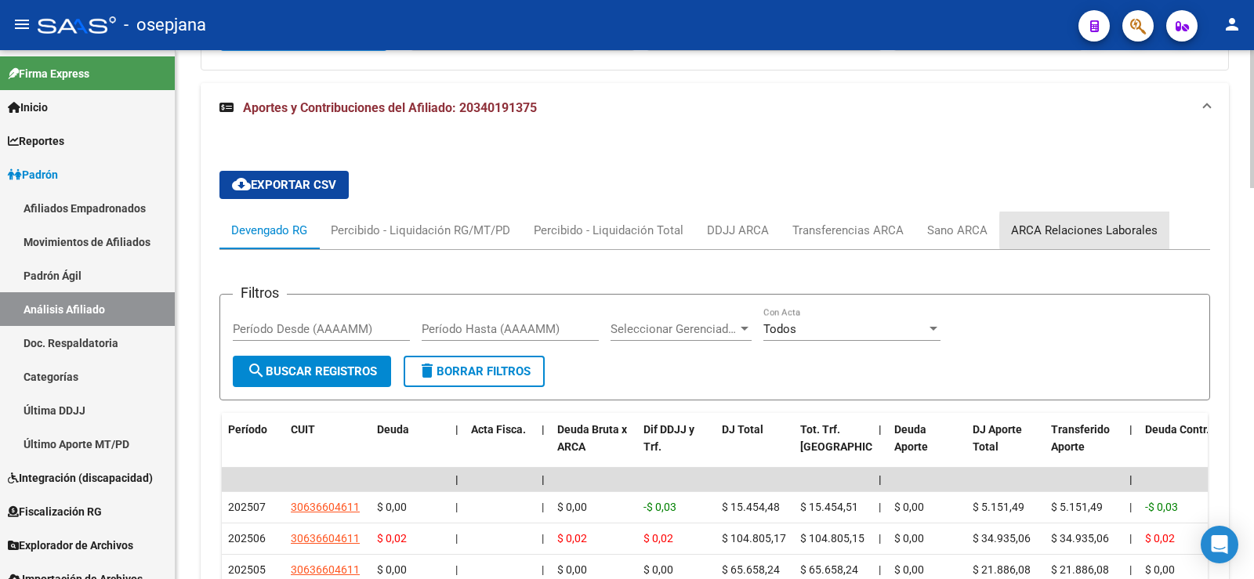
click at [1153, 230] on div "ARCA Relaciones Laborales" at bounding box center [1085, 231] width 170 height 38
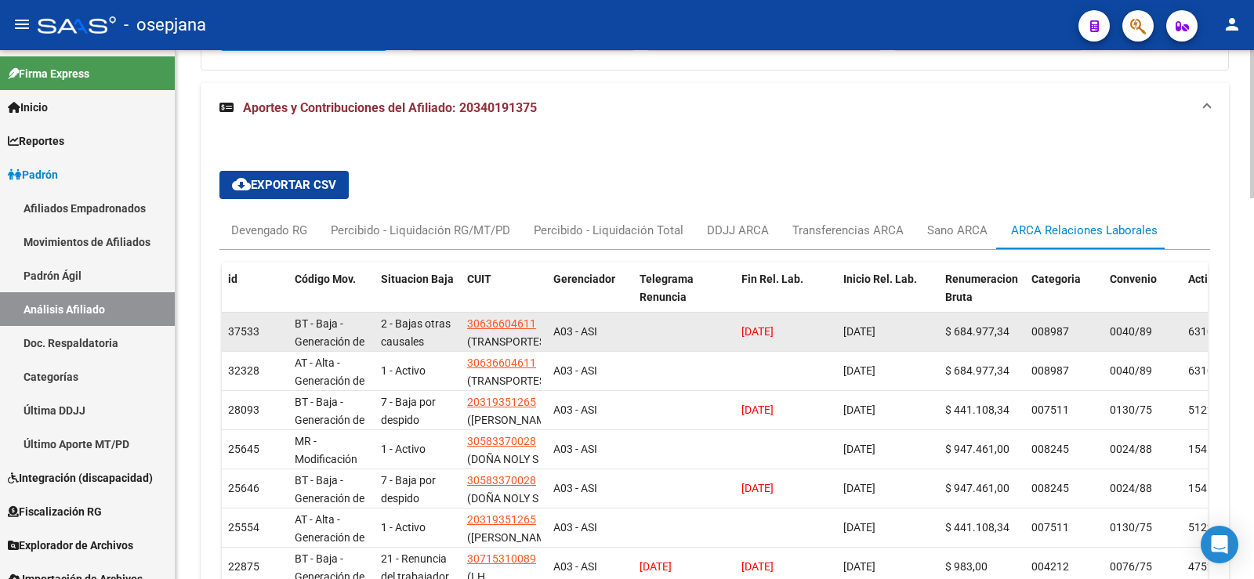
drag, startPoint x: 744, startPoint y: 331, endPoint x: 798, endPoint y: 328, distance: 54.1
click at [774, 328] on span "[DATE]" at bounding box center [758, 331] width 32 height 13
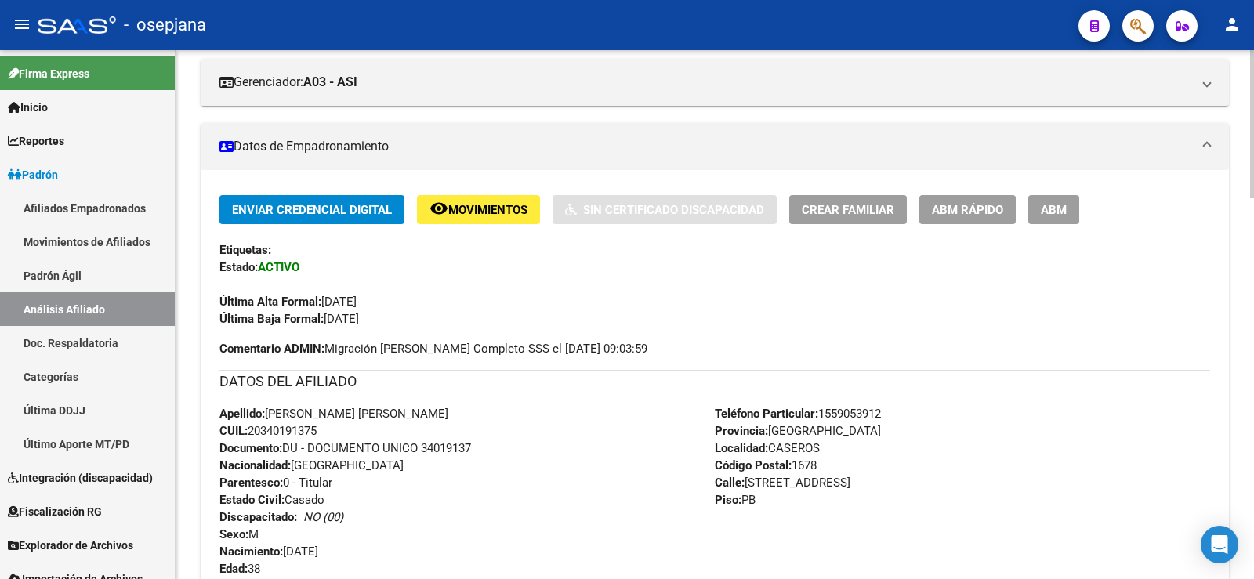
scroll to position [0, 0]
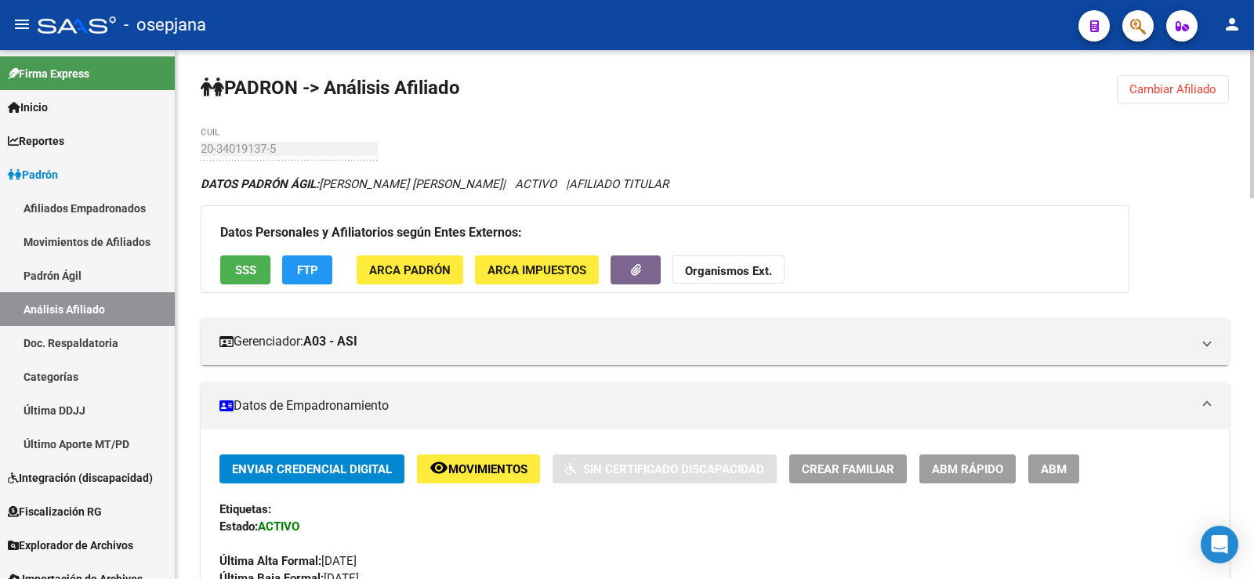
click at [949, 476] on span "ABM Rápido" at bounding box center [967, 470] width 71 height 14
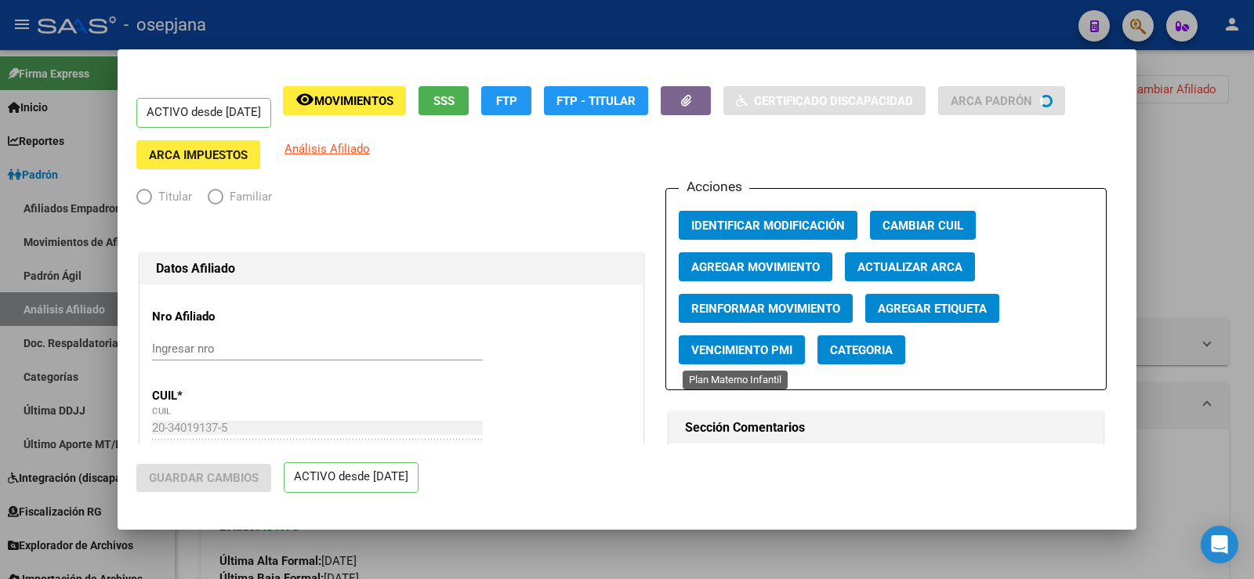
radio input "true"
type input "30-63660461-1"
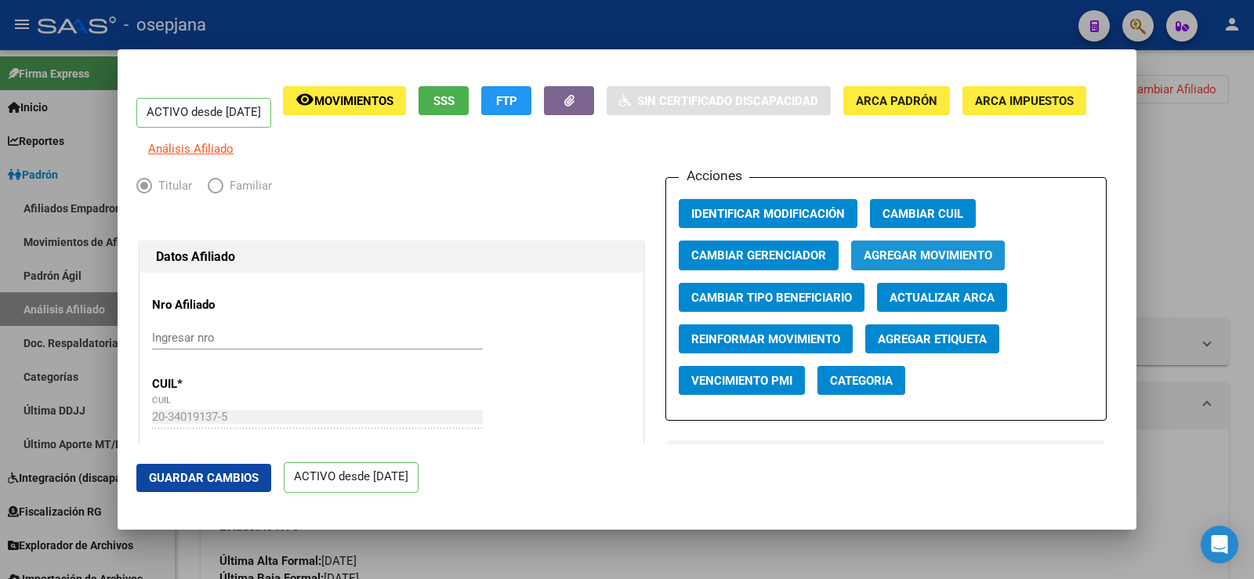
click at [871, 263] on span "Agregar Movimiento" at bounding box center [928, 256] width 129 height 14
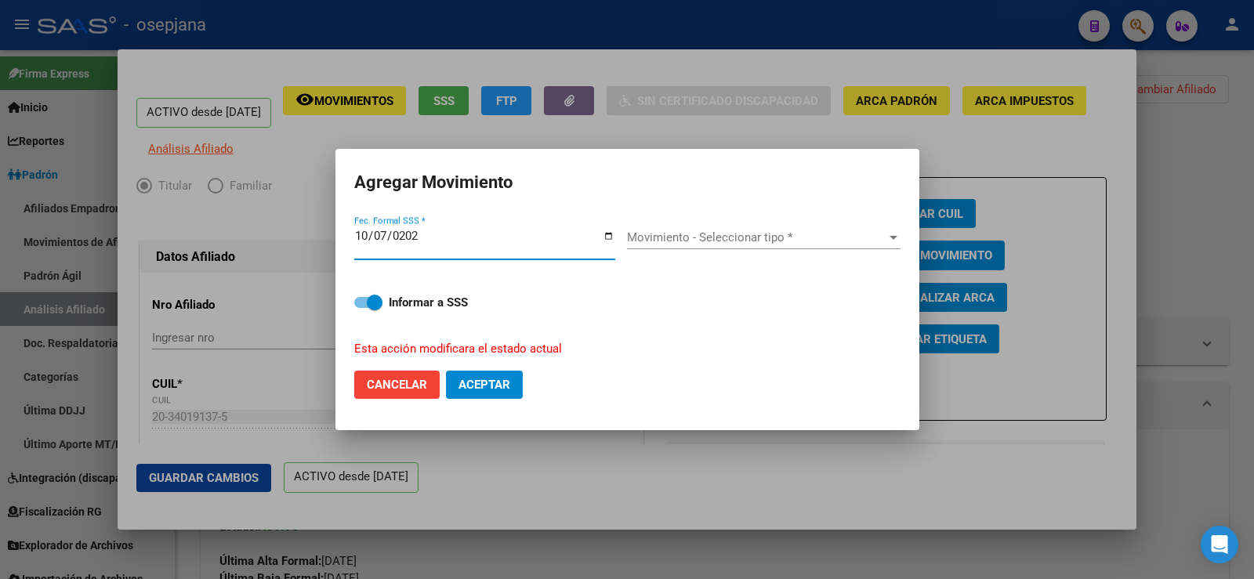
type input "[DATE]"
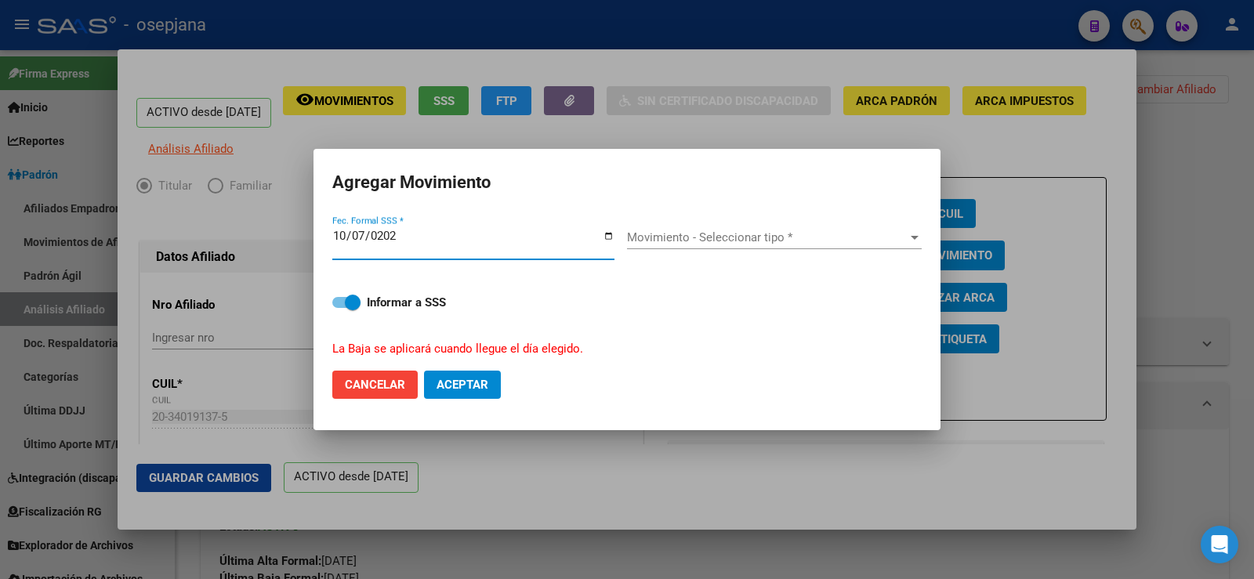
click at [786, 231] on span "Movimiento - Seleccionar tipo *" at bounding box center [767, 237] width 281 height 14
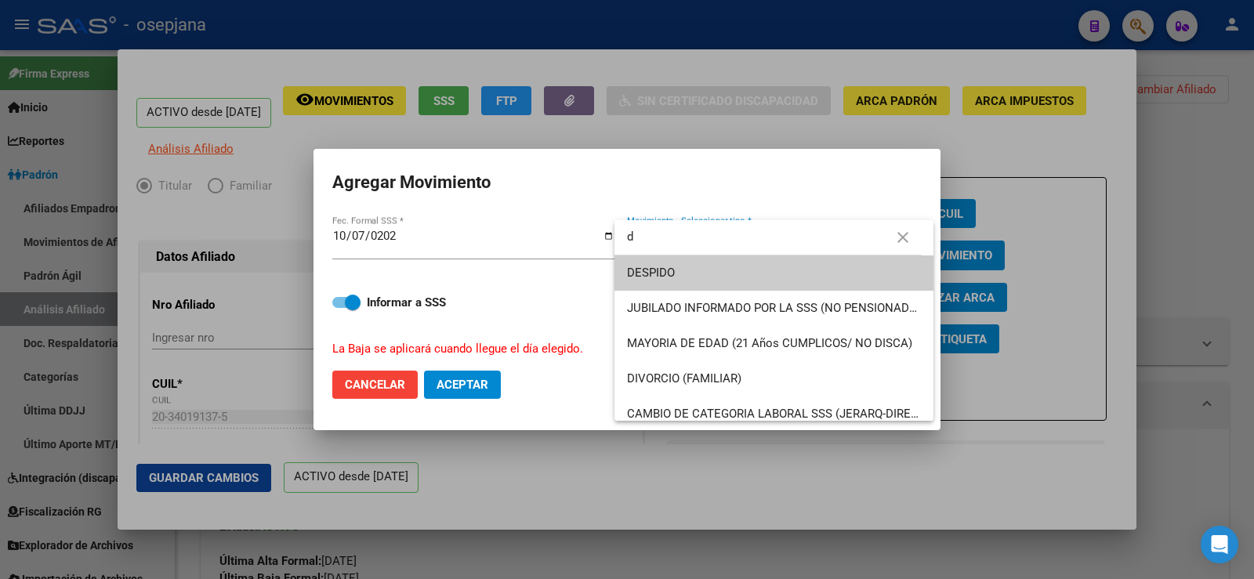
type input "d"
click at [711, 270] on span "DESPIDO" at bounding box center [774, 273] width 294 height 35
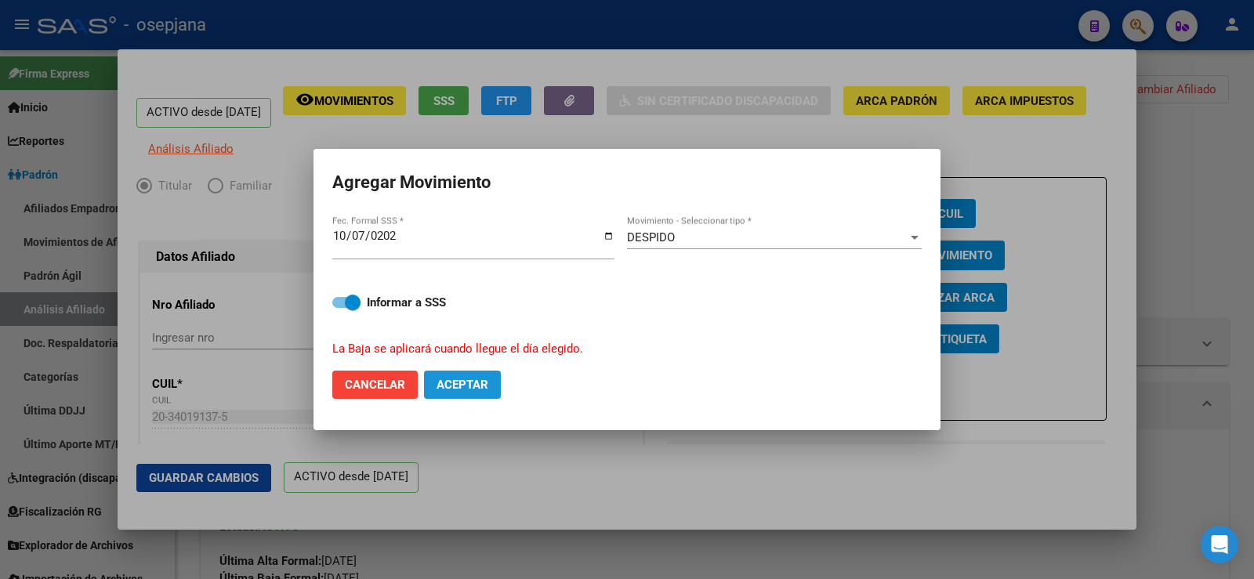
click at [484, 390] on span "Aceptar" at bounding box center [463, 385] width 52 height 14
checkbox input "false"
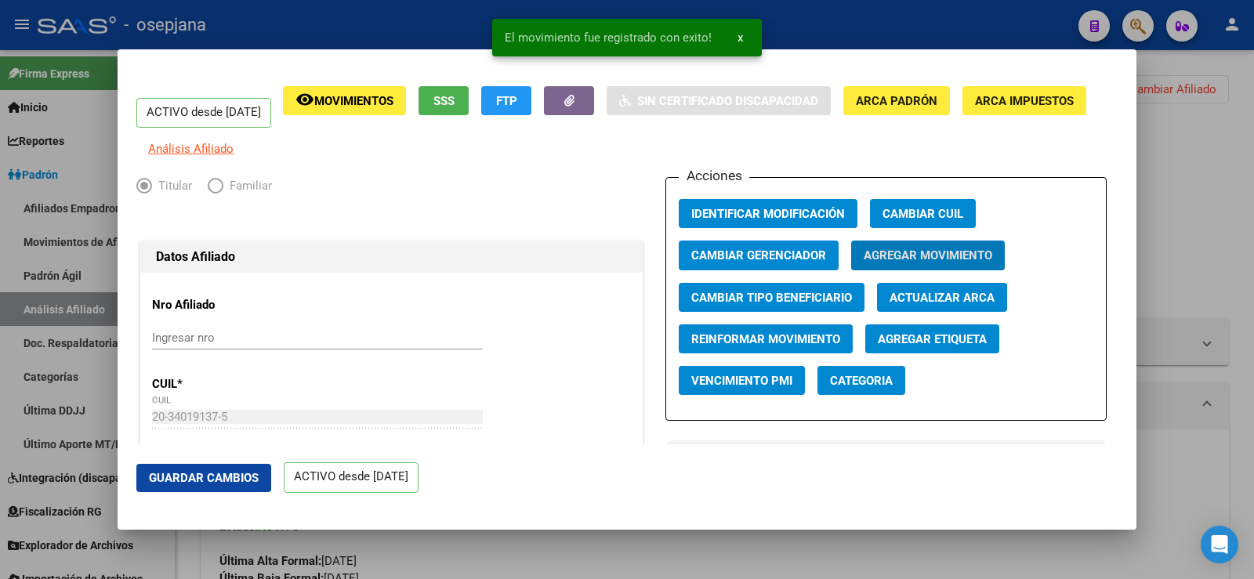
click at [230, 474] on span "Guardar Cambios" at bounding box center [204, 478] width 110 height 14
click at [1165, 209] on div at bounding box center [627, 289] width 1254 height 579
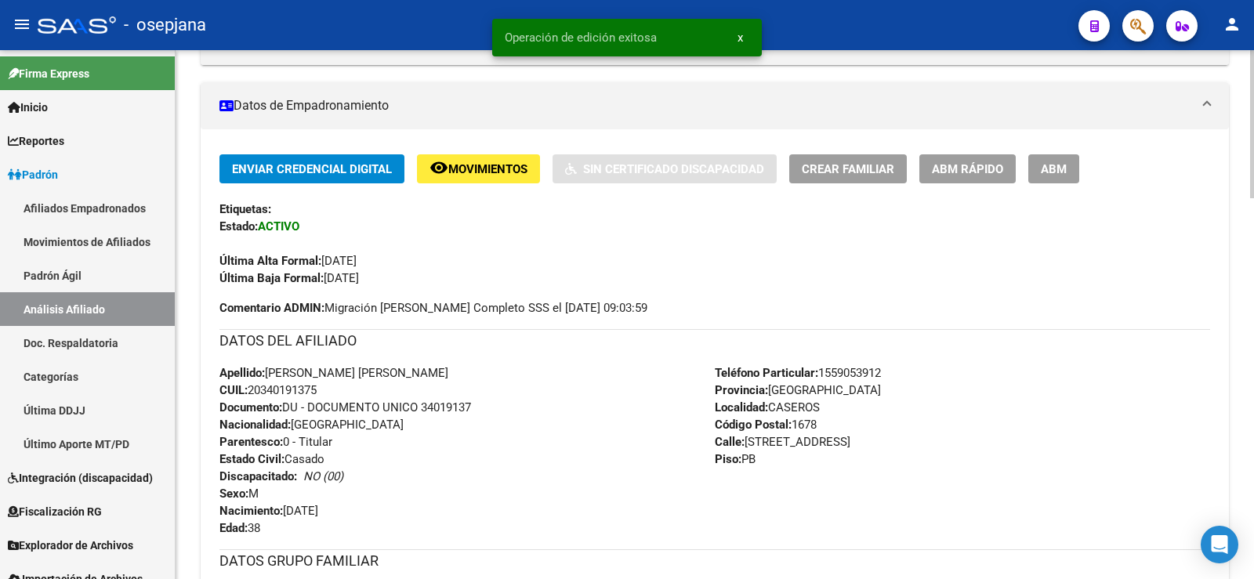
scroll to position [314, 0]
